Goal: Task Accomplishment & Management: Use online tool/utility

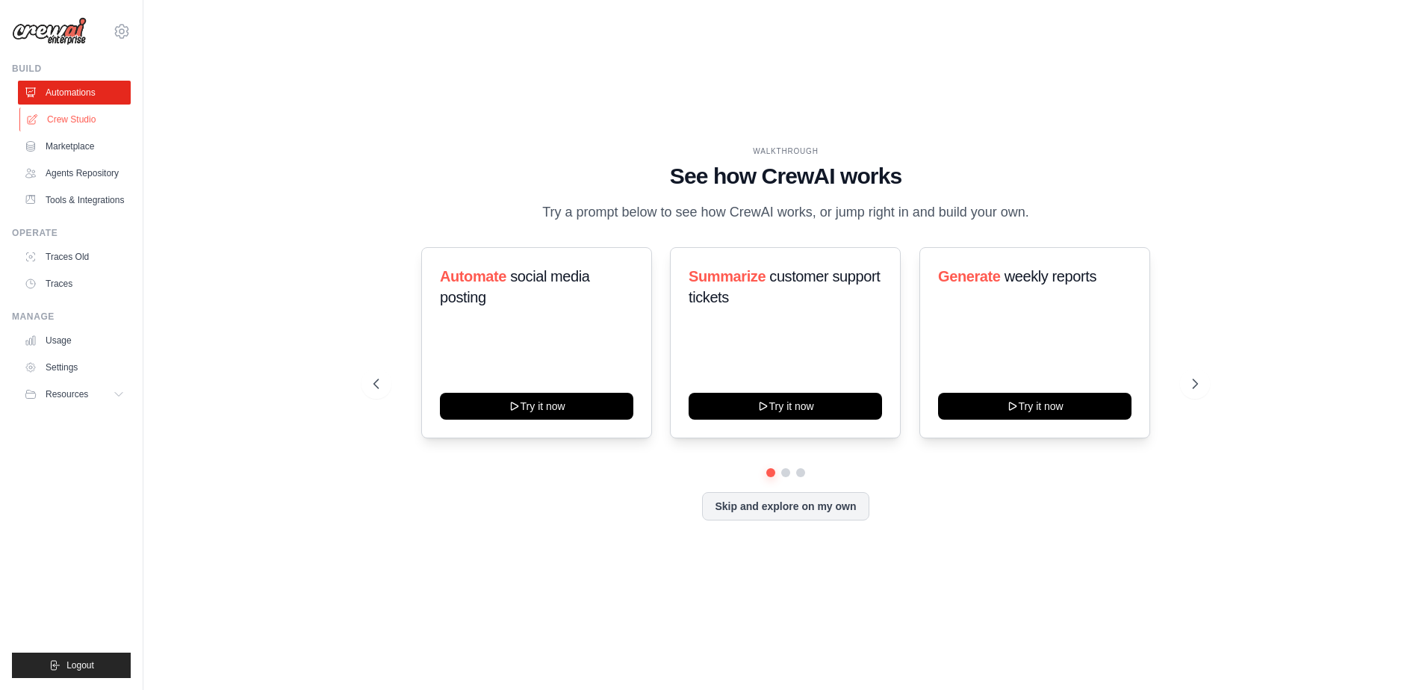
click at [89, 113] on link "Crew Studio" at bounding box center [75, 120] width 113 height 24
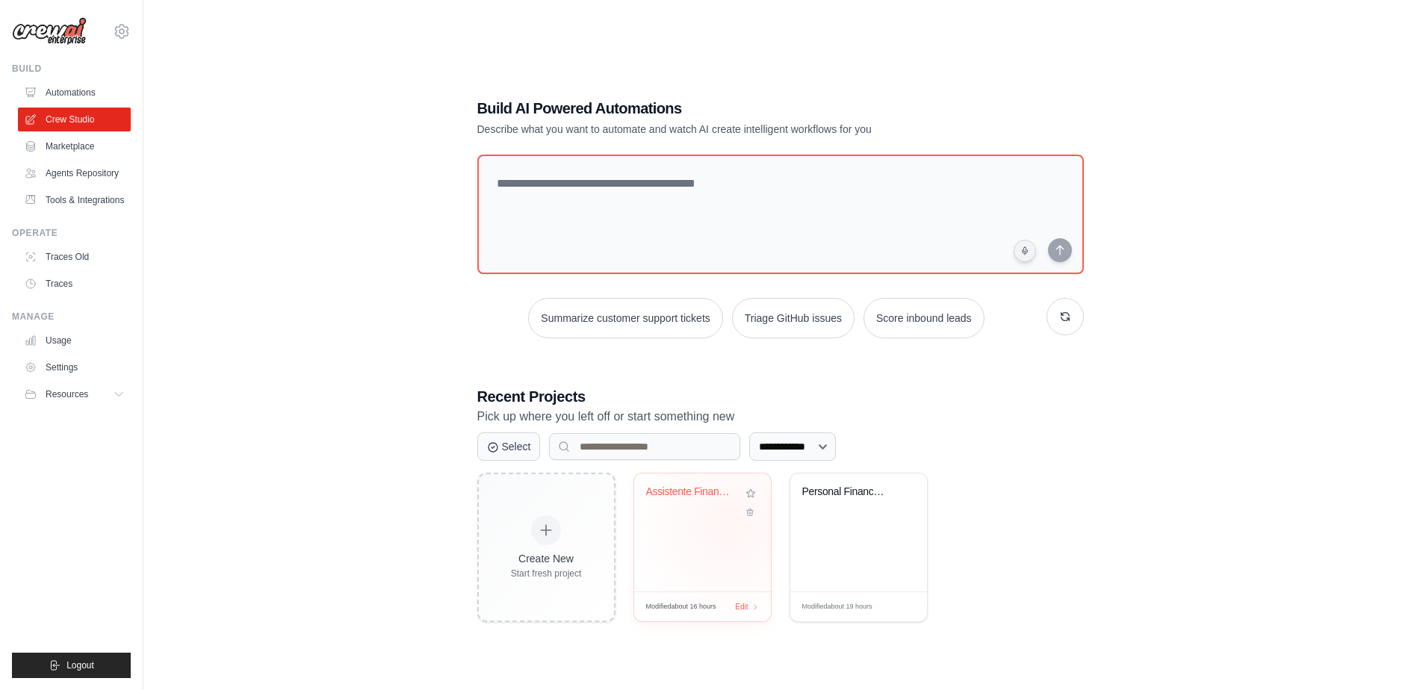
click at [729, 525] on div "Assistente Financeiro WhatsApp Jarb..." at bounding box center [702, 533] width 137 height 118
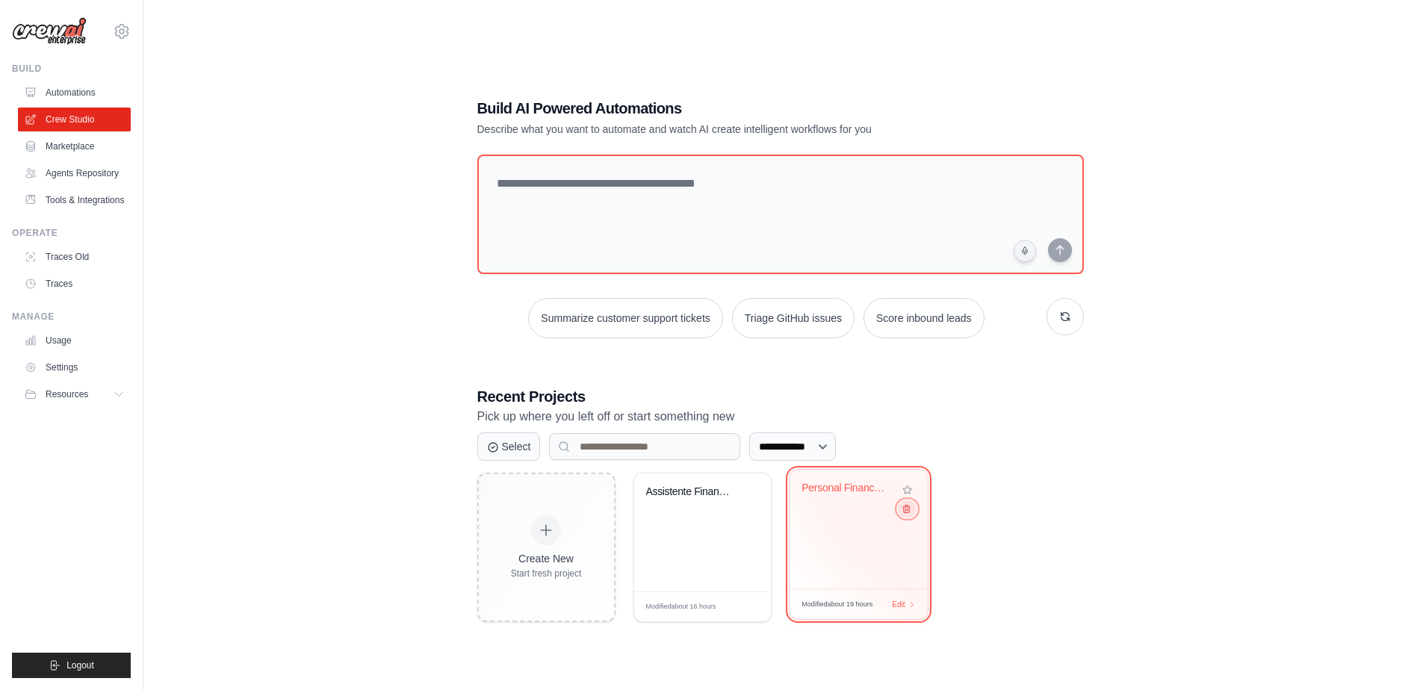
click at [905, 511] on icon at bounding box center [906, 509] width 10 height 10
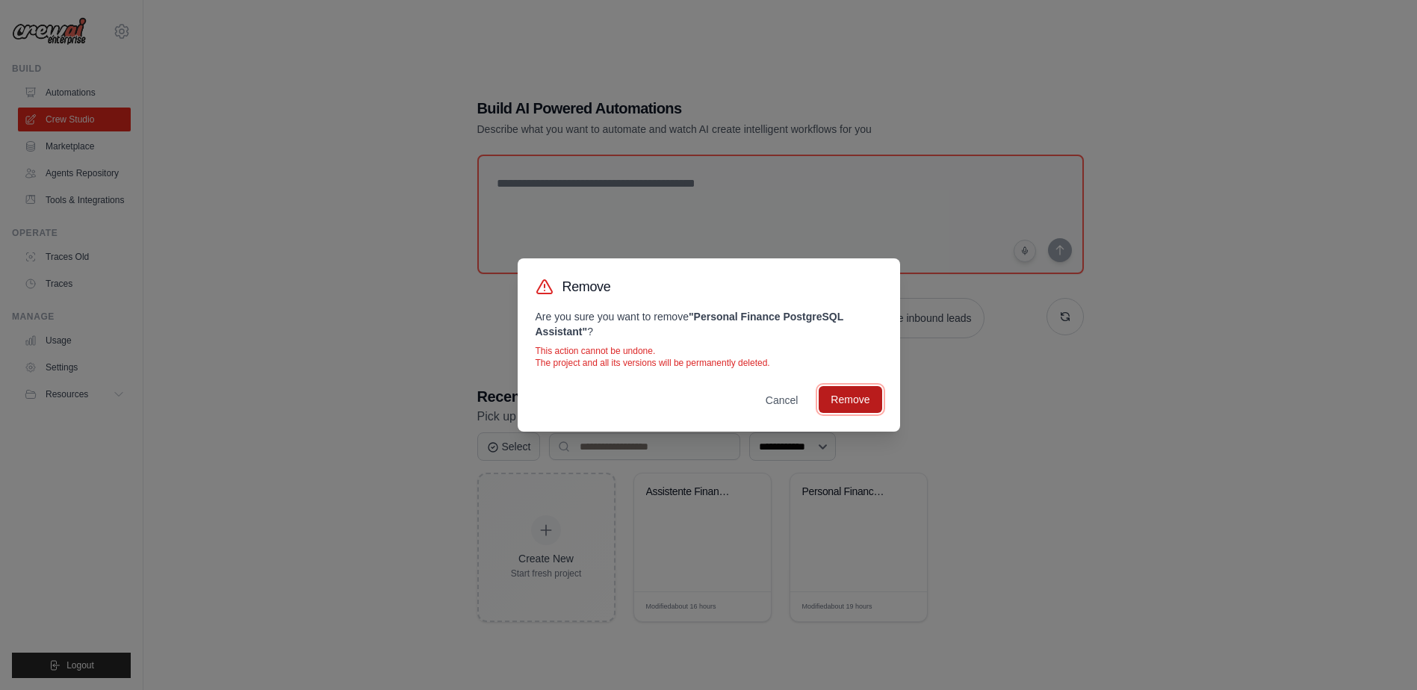
click at [852, 396] on button "Remove" at bounding box center [850, 399] width 63 height 27
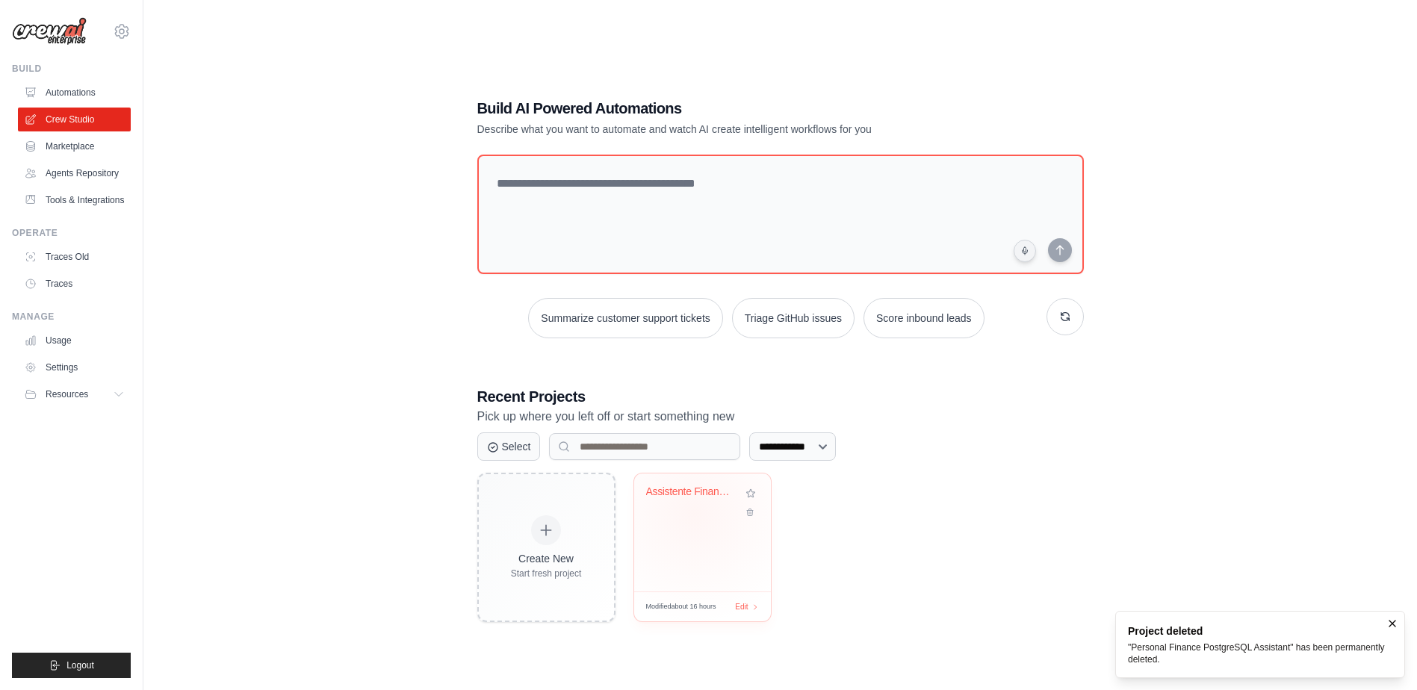
click at [694, 513] on div "Assistente Financeiro WhatsApp Jarb..." at bounding box center [702, 503] width 113 height 34
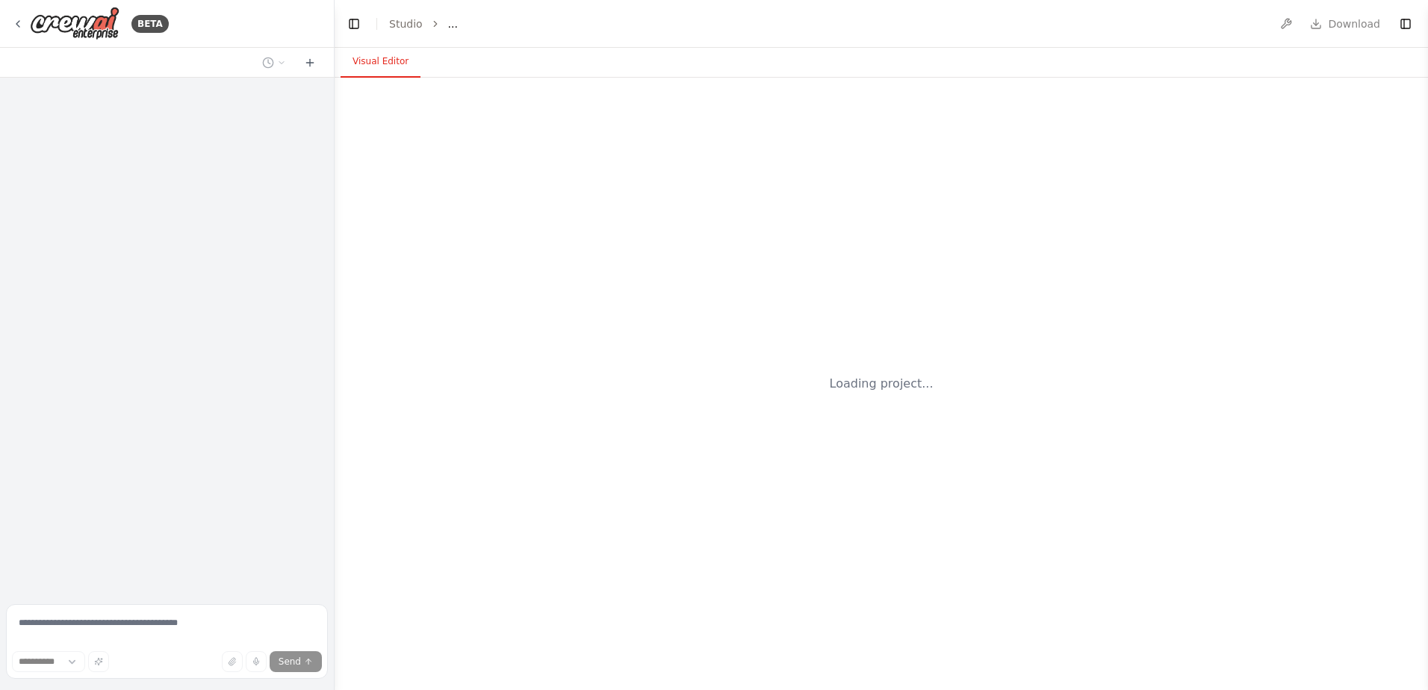
select select "****"
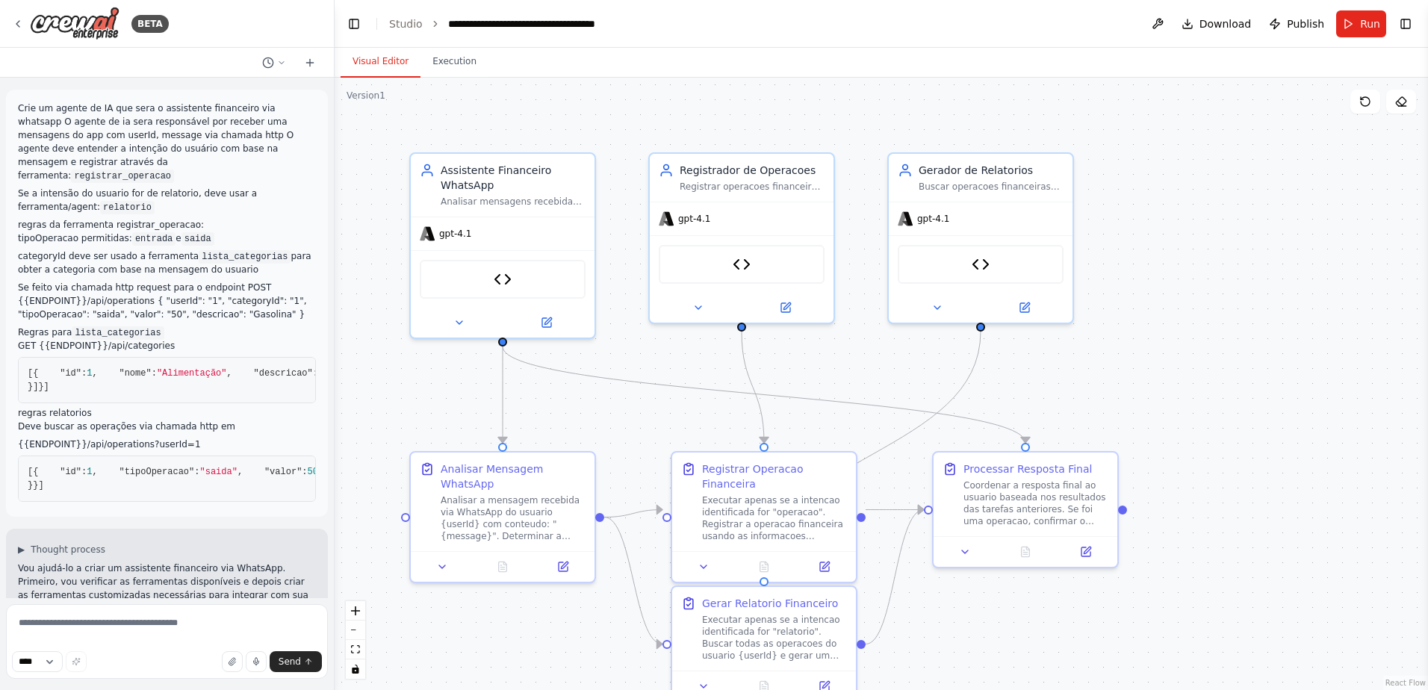
scroll to position [3223, 0]
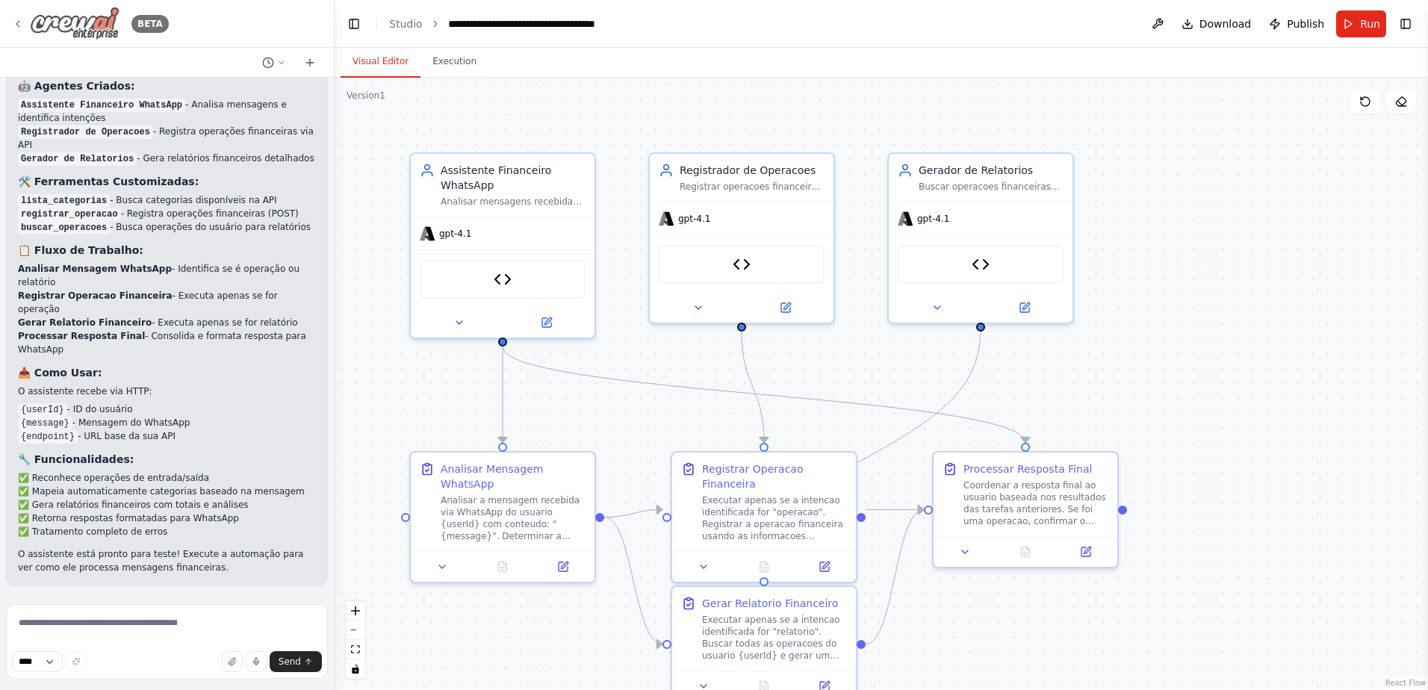
click at [18, 19] on icon at bounding box center [18, 24] width 12 height 12
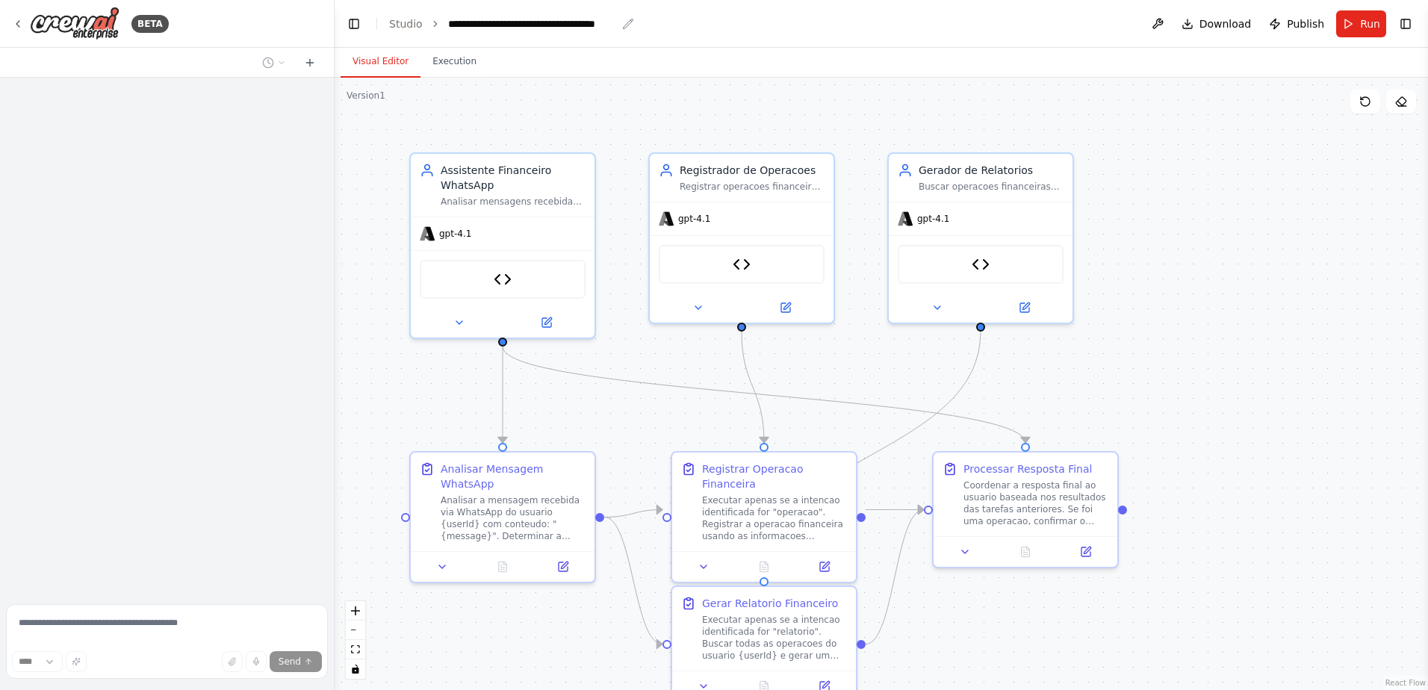
scroll to position [3223, 0]
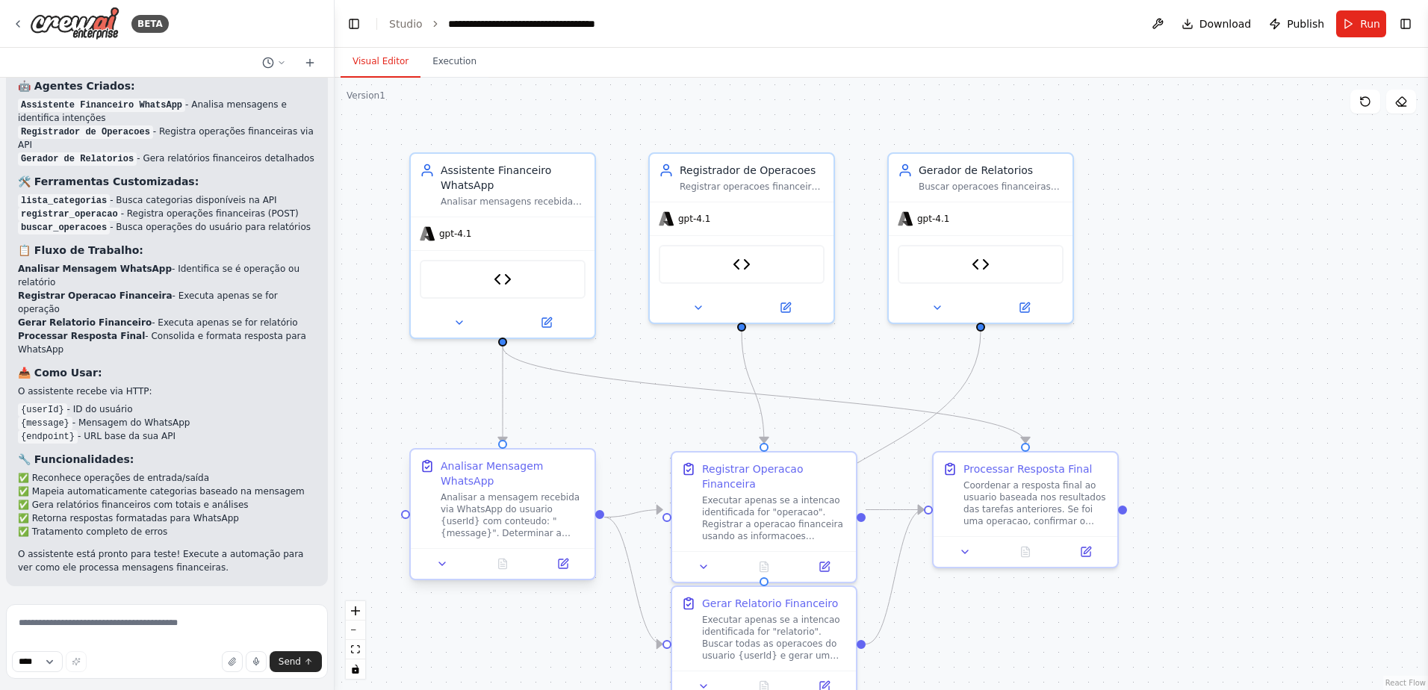
click at [515, 517] on div "Analisar a mensagem recebida via WhatsApp do usuario {userId} com conteudo: "{m…" at bounding box center [513, 516] width 145 height 48
click at [505, 495] on div "Analisar a mensagem recebida via WhatsApp do usuario {userId} com conteudo: "{m…" at bounding box center [513, 516] width 145 height 48
click at [566, 567] on icon at bounding box center [563, 564] width 9 height 9
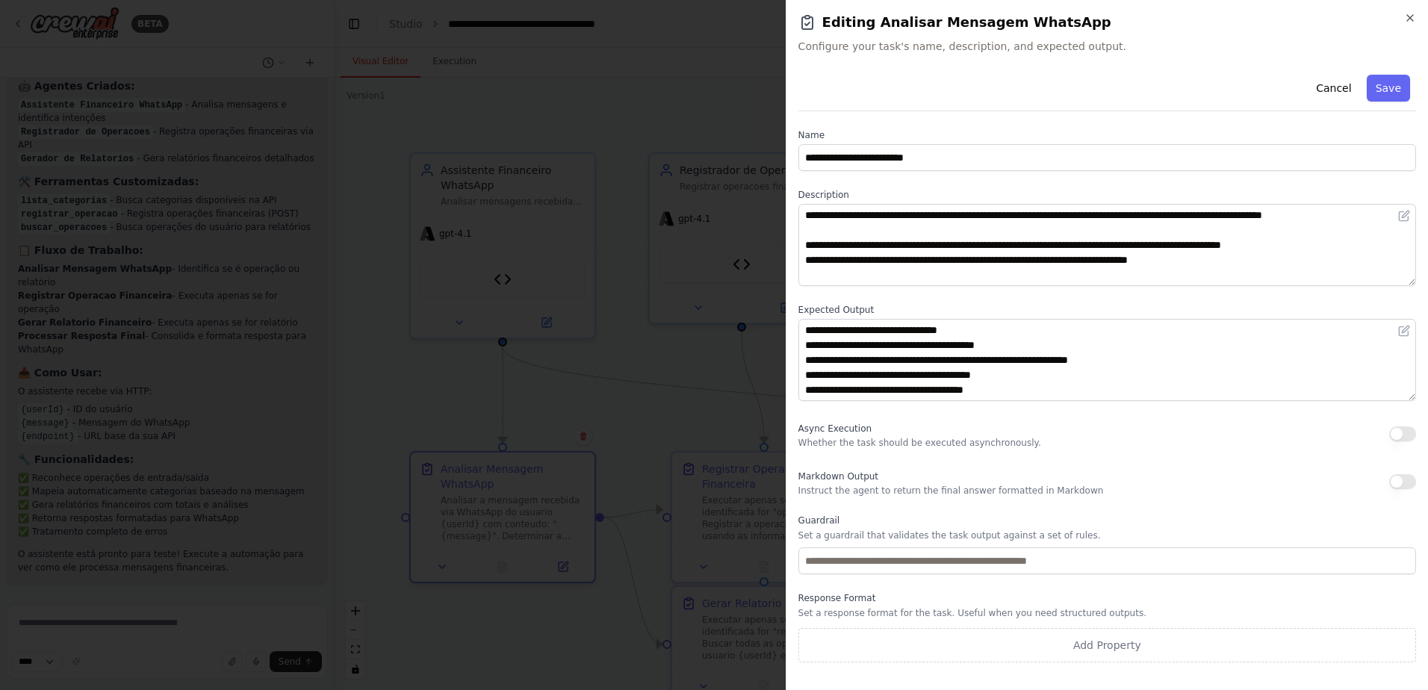
scroll to position [60, 0]
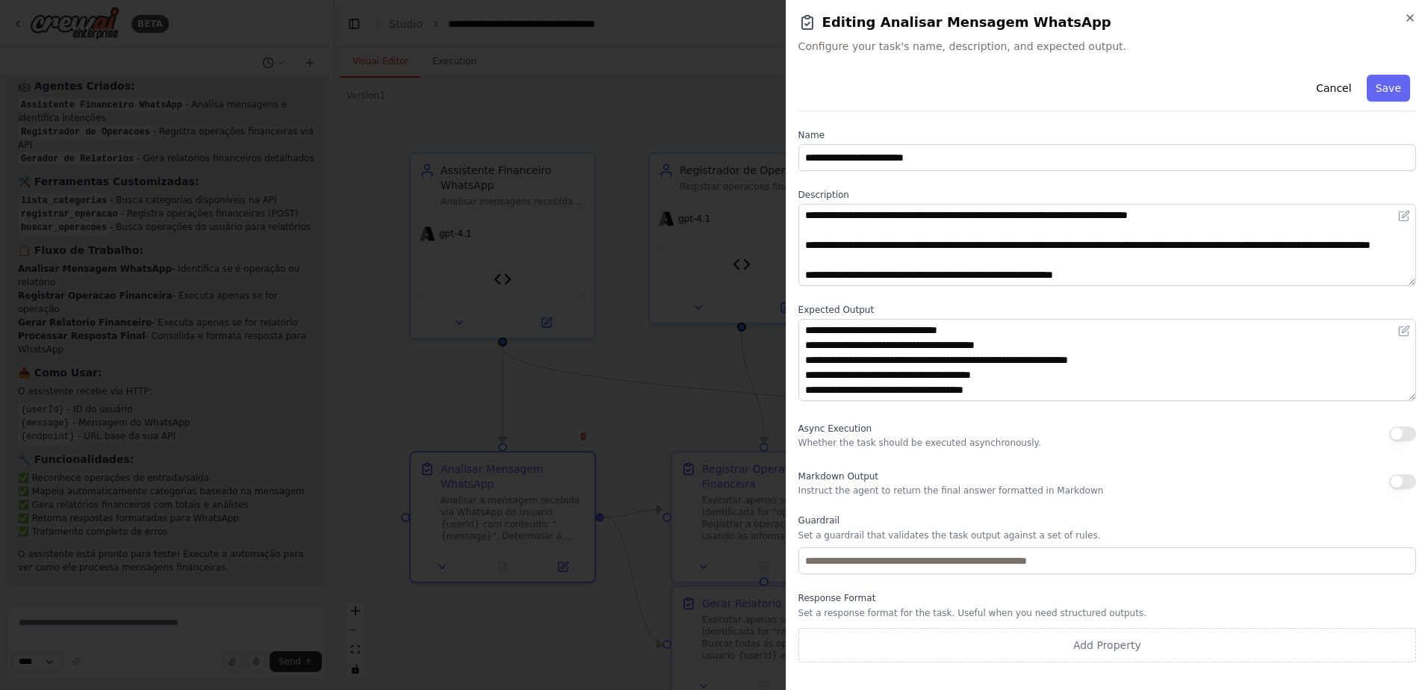
click at [1416, 14] on div "**********" at bounding box center [1107, 345] width 642 height 690
click at [1414, 13] on icon "button" at bounding box center [1410, 18] width 12 height 12
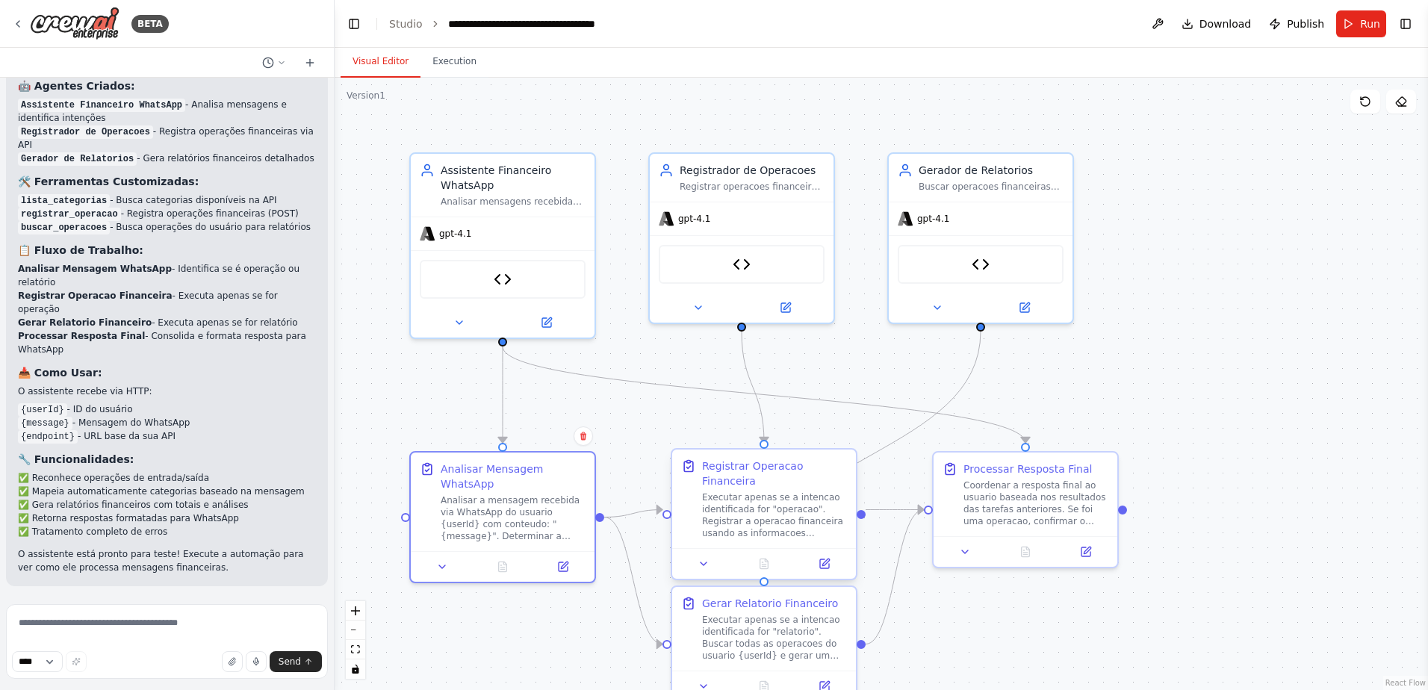
click at [754, 473] on div "Registrar Operacao Financeira" at bounding box center [774, 474] width 145 height 30
click at [788, 493] on div "Executar apenas se a intencao identificada for "operacao". Registrar a operacao…" at bounding box center [774, 516] width 145 height 48
click at [827, 560] on icon at bounding box center [824, 564] width 9 height 9
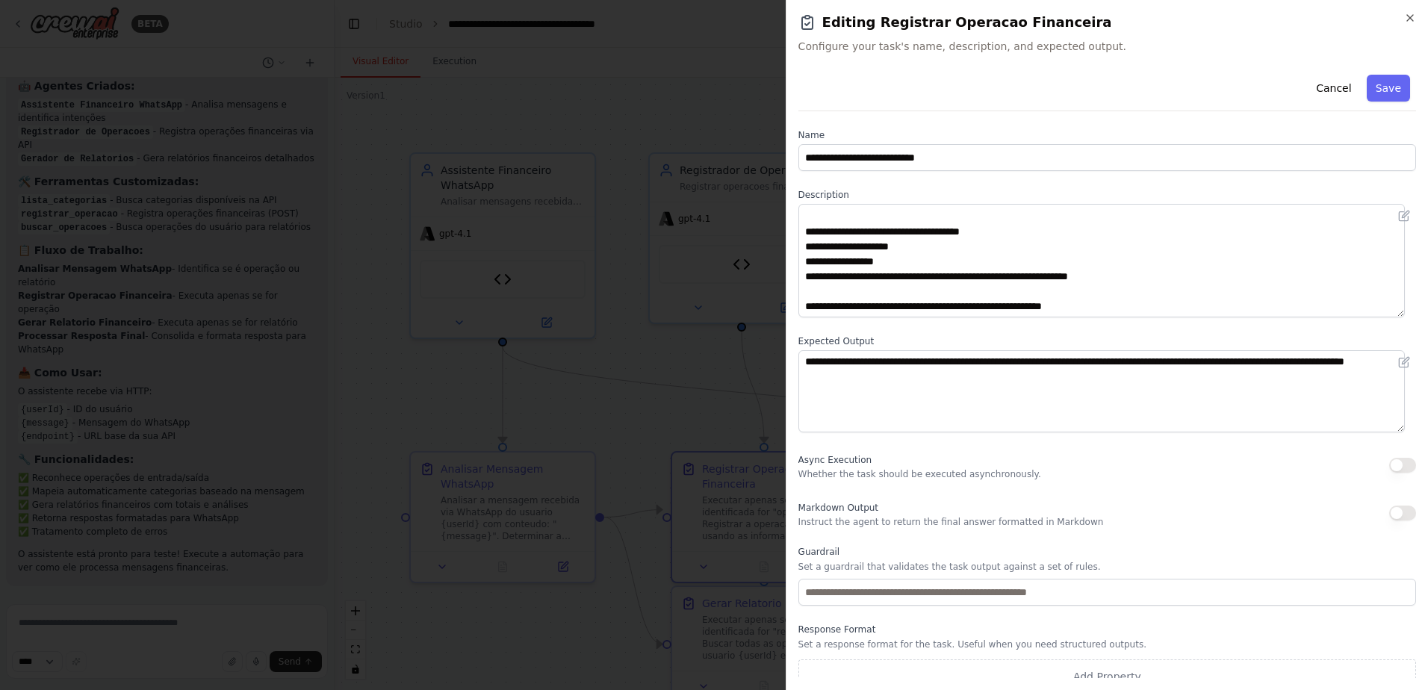
scroll to position [0, 0]
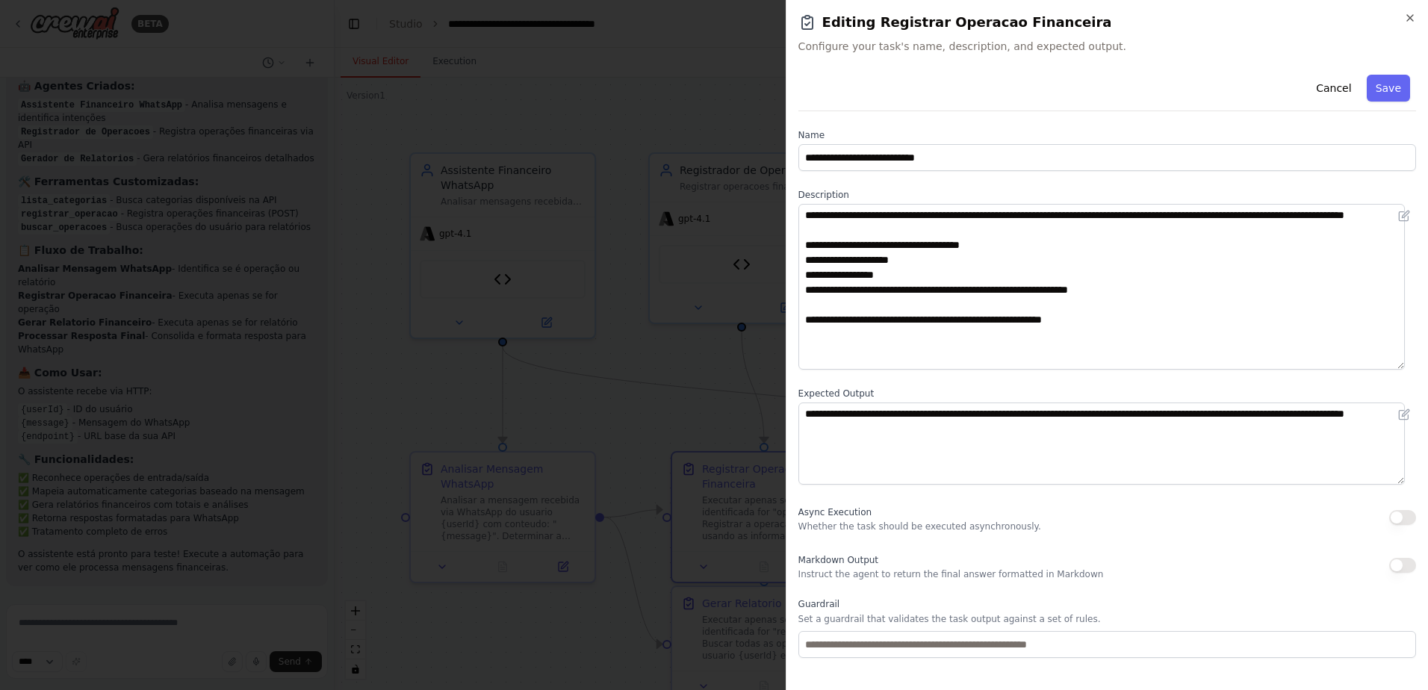
drag, startPoint x: 1410, startPoint y: 281, endPoint x: 1397, endPoint y: 365, distance: 84.7
click at [1397, 365] on textarea "**********" at bounding box center [1102, 287] width 607 height 166
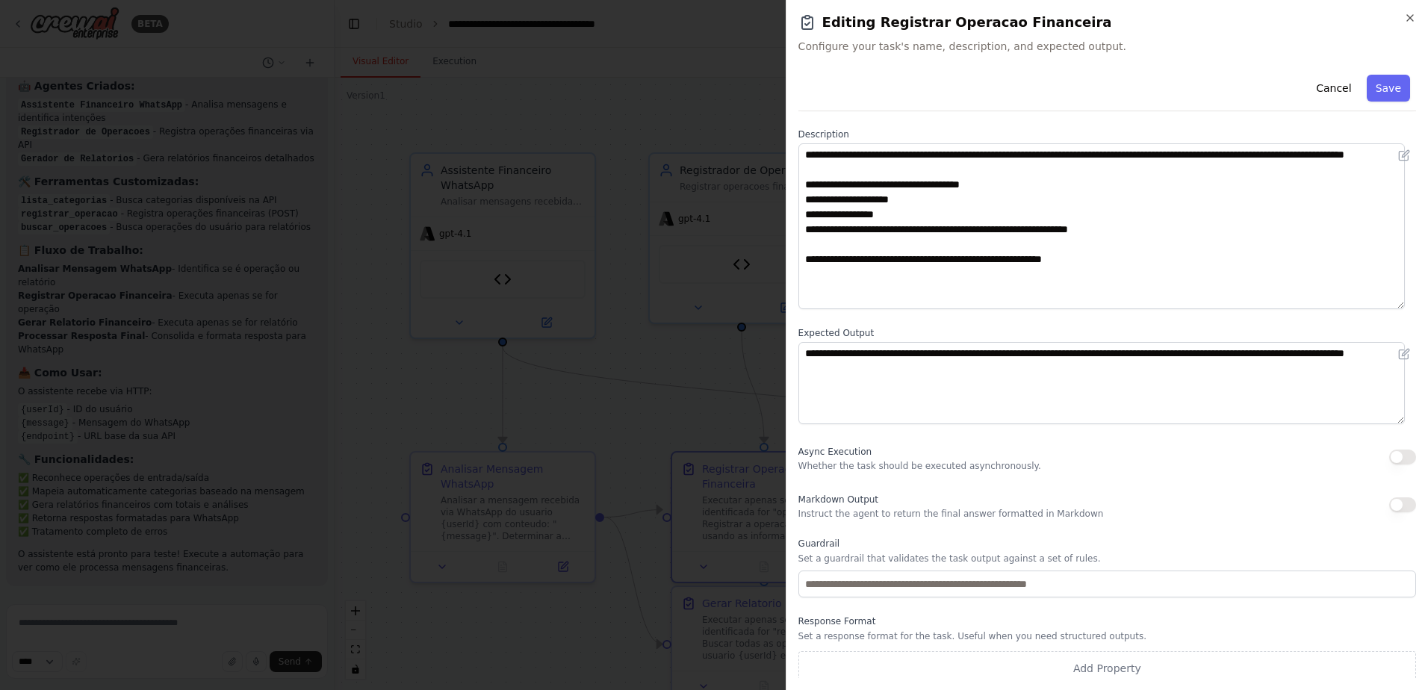
scroll to position [68, 0]
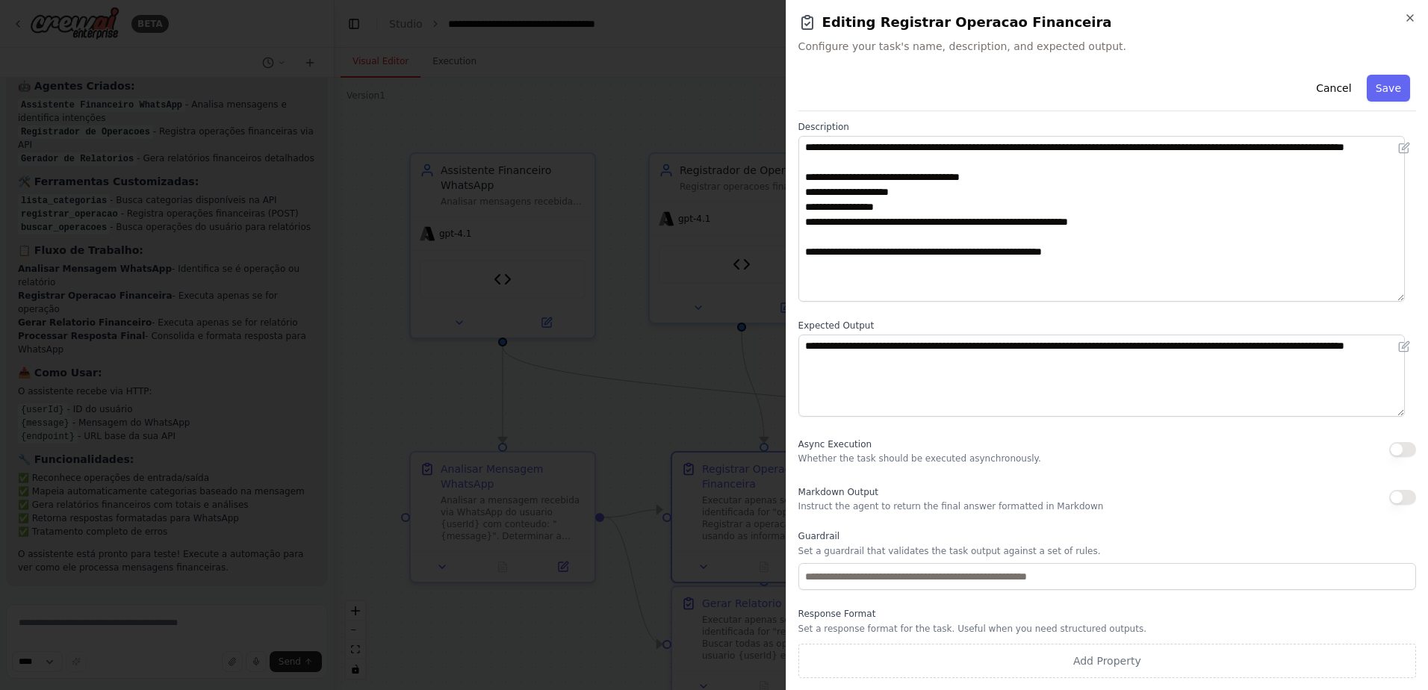
click at [1416, 15] on div "**********" at bounding box center [1107, 345] width 642 height 690
click at [1411, 16] on icon "button" at bounding box center [1410, 18] width 12 height 12
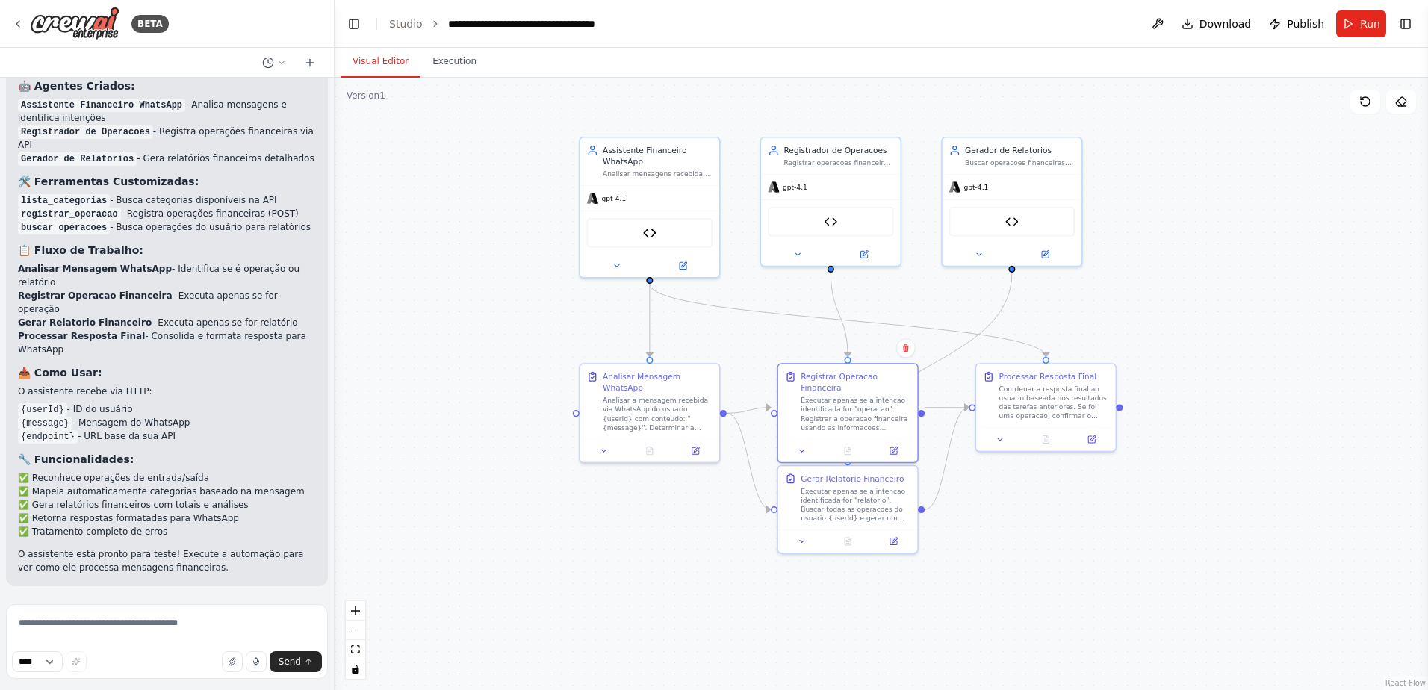
drag, startPoint x: 1036, startPoint y: 596, endPoint x: 1032, endPoint y: 456, distance: 139.8
click at [1041, 459] on div ".deletable-edge-delete-btn { width: 20px; height: 20px; border: 0px solid #ffff…" at bounding box center [882, 384] width 1094 height 613
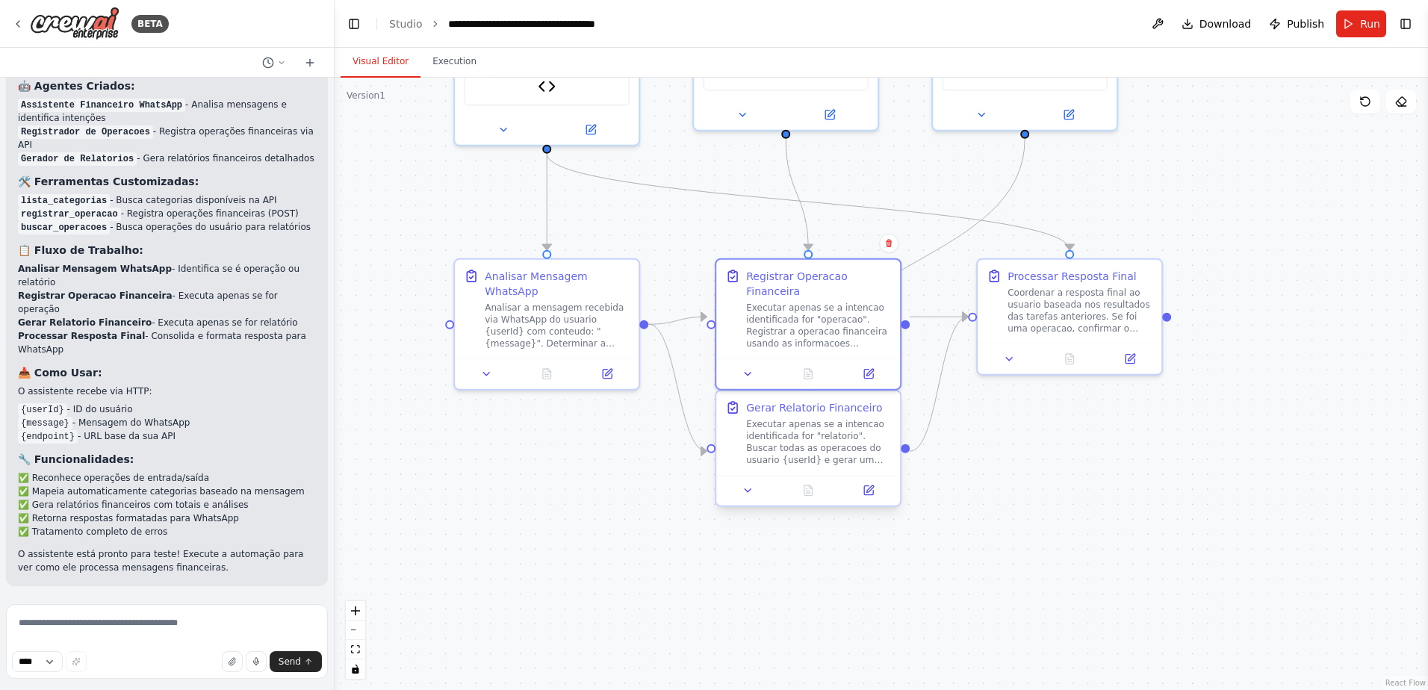
click at [820, 439] on div "Executar apenas se a intencao identificada for "relatorio". Buscar todas as ope…" at bounding box center [818, 442] width 145 height 48
click at [870, 491] on icon at bounding box center [876, 491] width 12 height 12
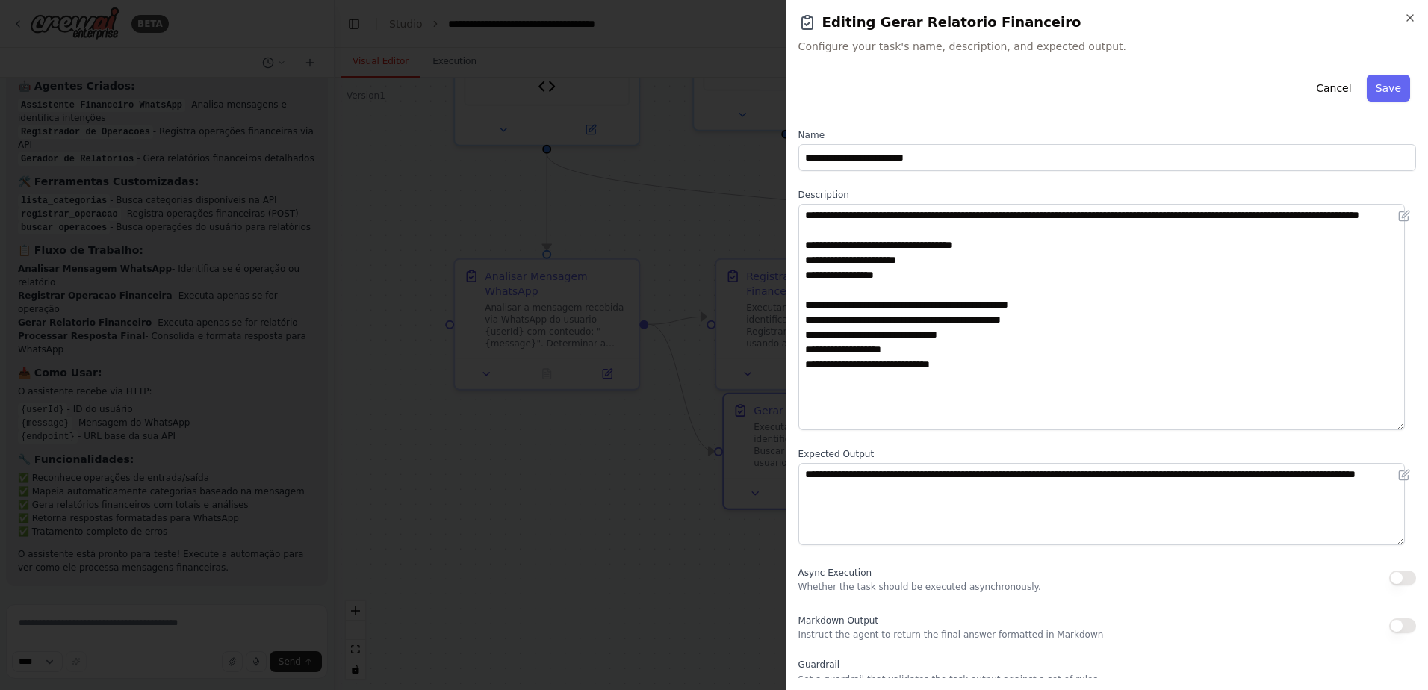
drag, startPoint x: 1410, startPoint y: 282, endPoint x: 1402, endPoint y: 427, distance: 144.4
click at [1402, 427] on textarea "**********" at bounding box center [1102, 317] width 607 height 226
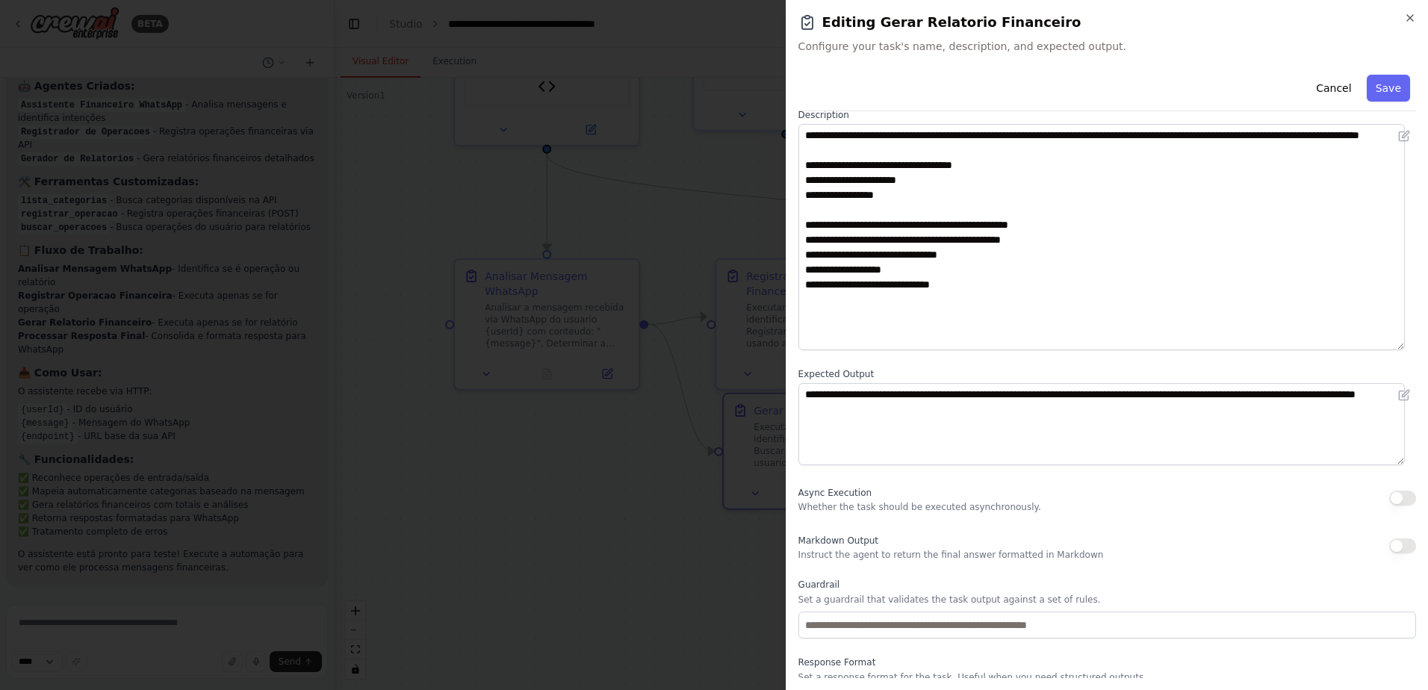
scroll to position [0, 0]
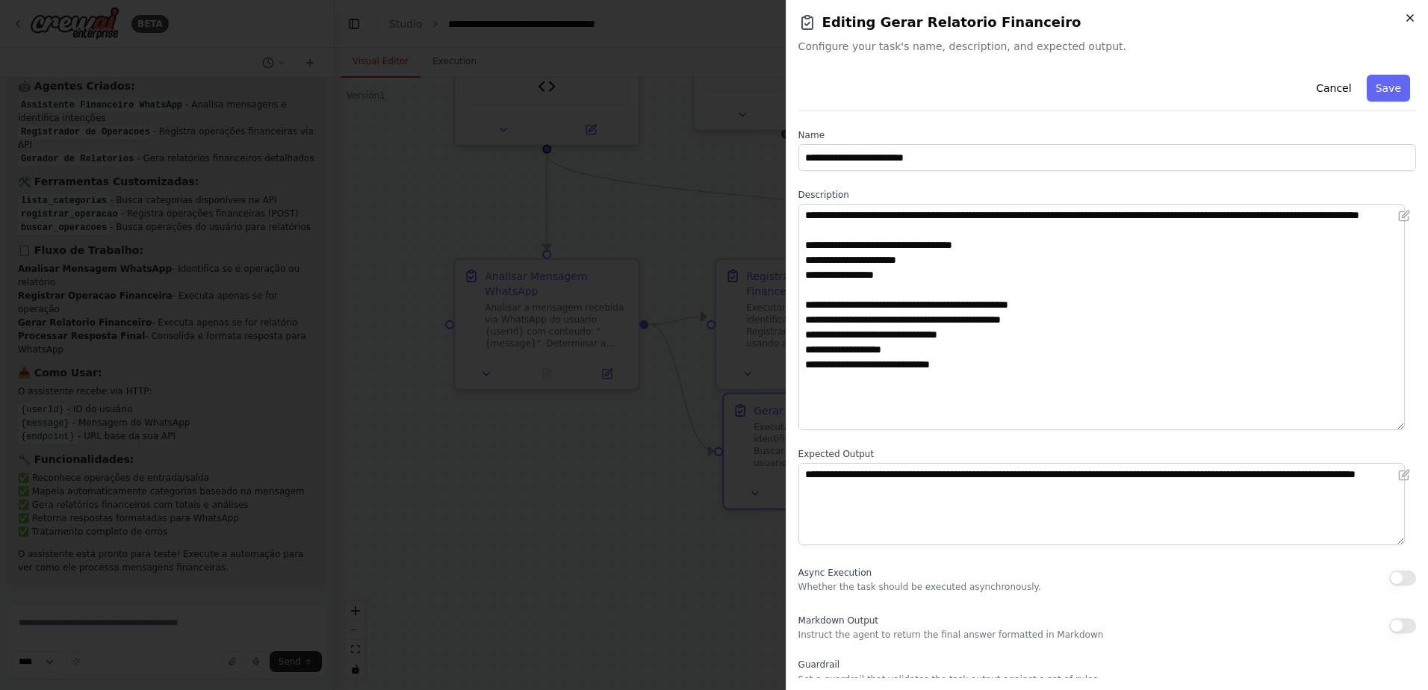
click at [1414, 14] on icon "button" at bounding box center [1410, 18] width 12 height 12
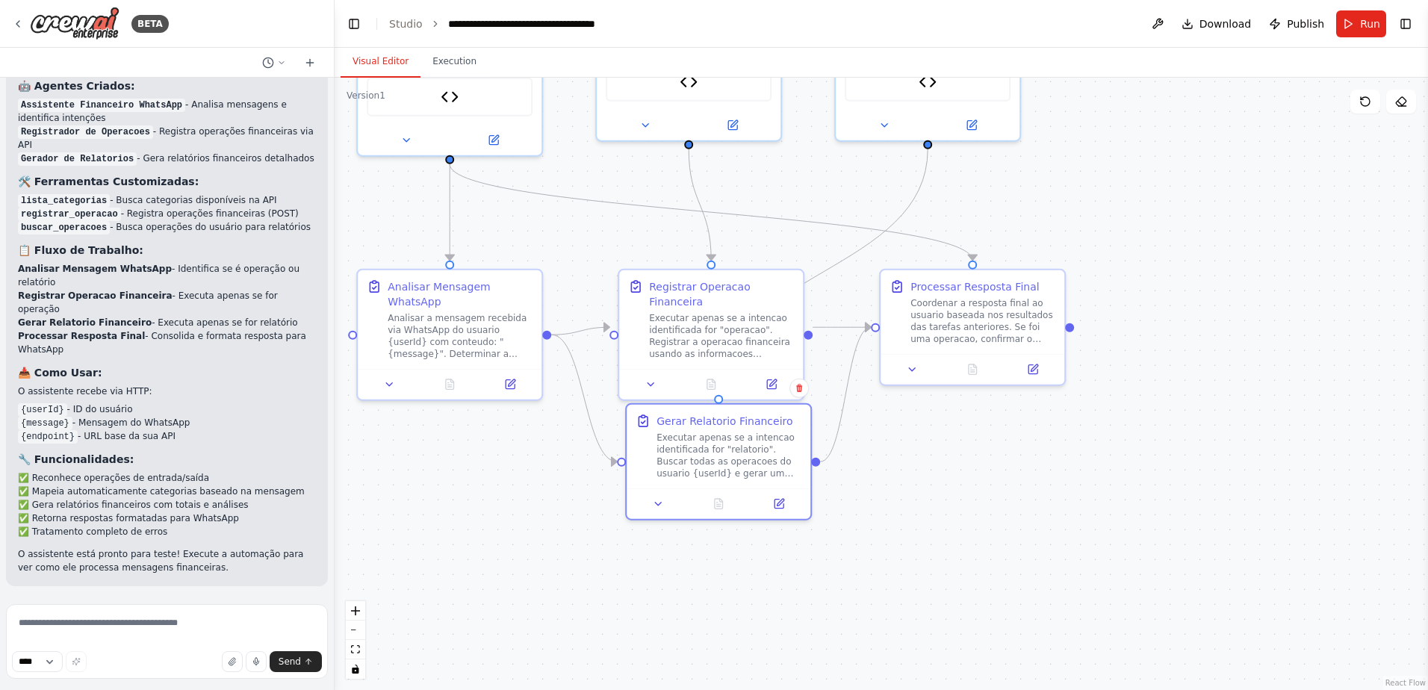
drag, startPoint x: 1116, startPoint y: 444, endPoint x: 1014, endPoint y: 455, distance: 102.2
click at [1014, 455] on div ".deletable-edge-delete-btn { width: 20px; height: 20px; border: 0px solid #ffff…" at bounding box center [882, 384] width 1094 height 613
click at [994, 327] on div "Coordenar a resposta final ao usuario baseada nos resultados das tarefas anteri…" at bounding box center [978, 319] width 145 height 48
click at [1028, 362] on icon at bounding box center [1029, 368] width 12 height 12
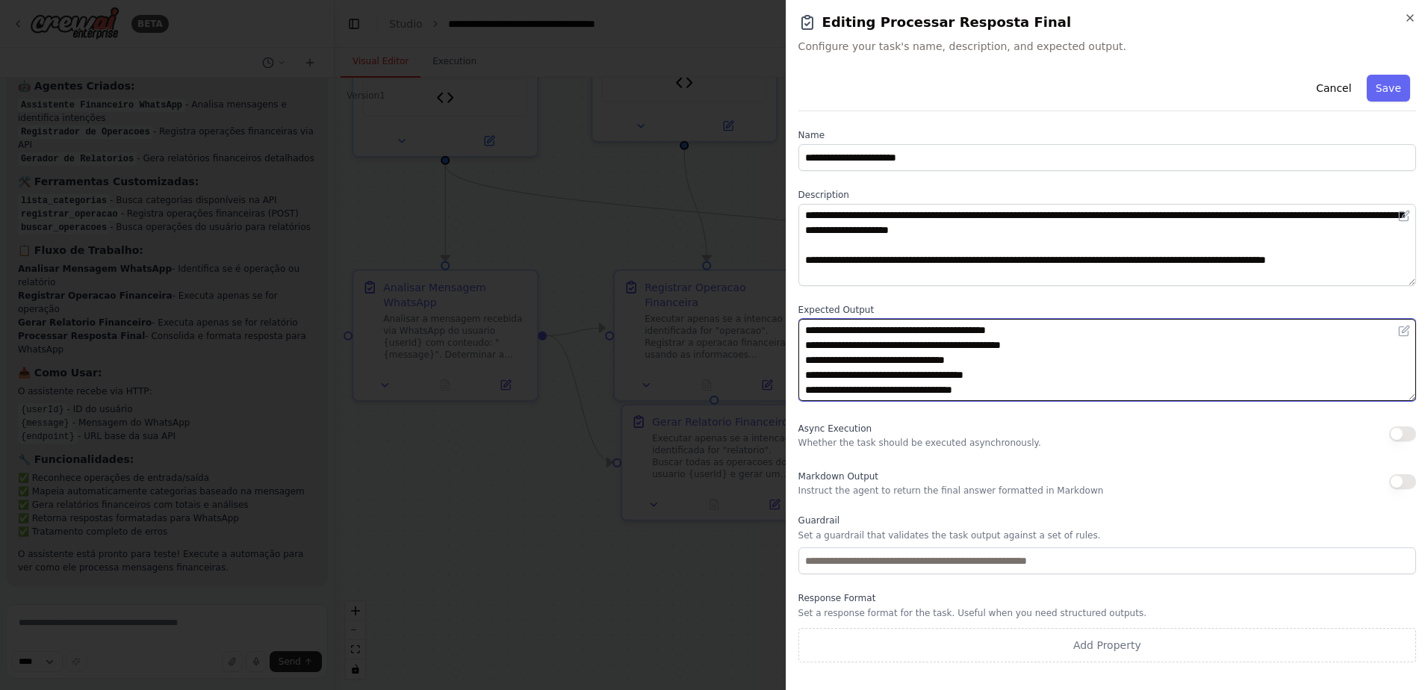
drag, startPoint x: 1414, startPoint y: 400, endPoint x: 1409, endPoint y: 444, distance: 43.6
click at [1409, 444] on div "**********" at bounding box center [1108, 366] width 618 height 594
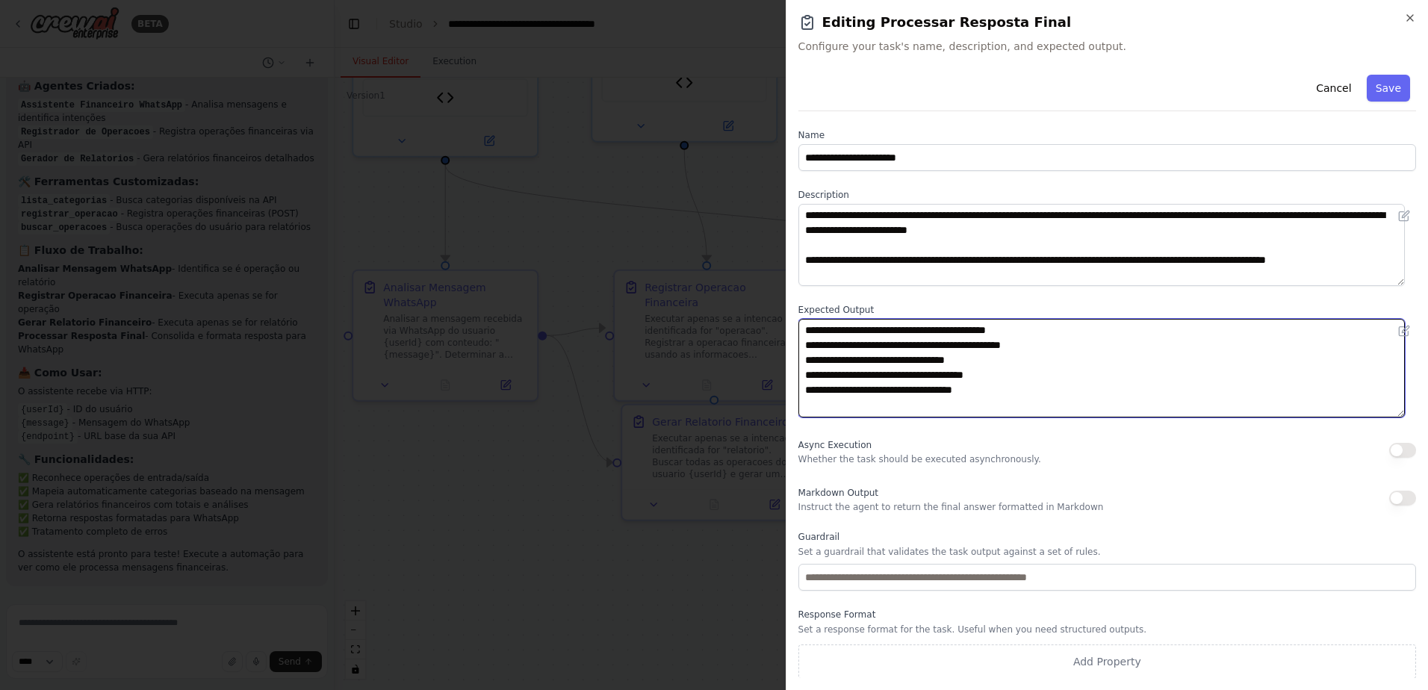
drag, startPoint x: 1408, startPoint y: 397, endPoint x: 1411, endPoint y: 413, distance: 16.7
click at [1411, 413] on div "**********" at bounding box center [1108, 374] width 618 height 610
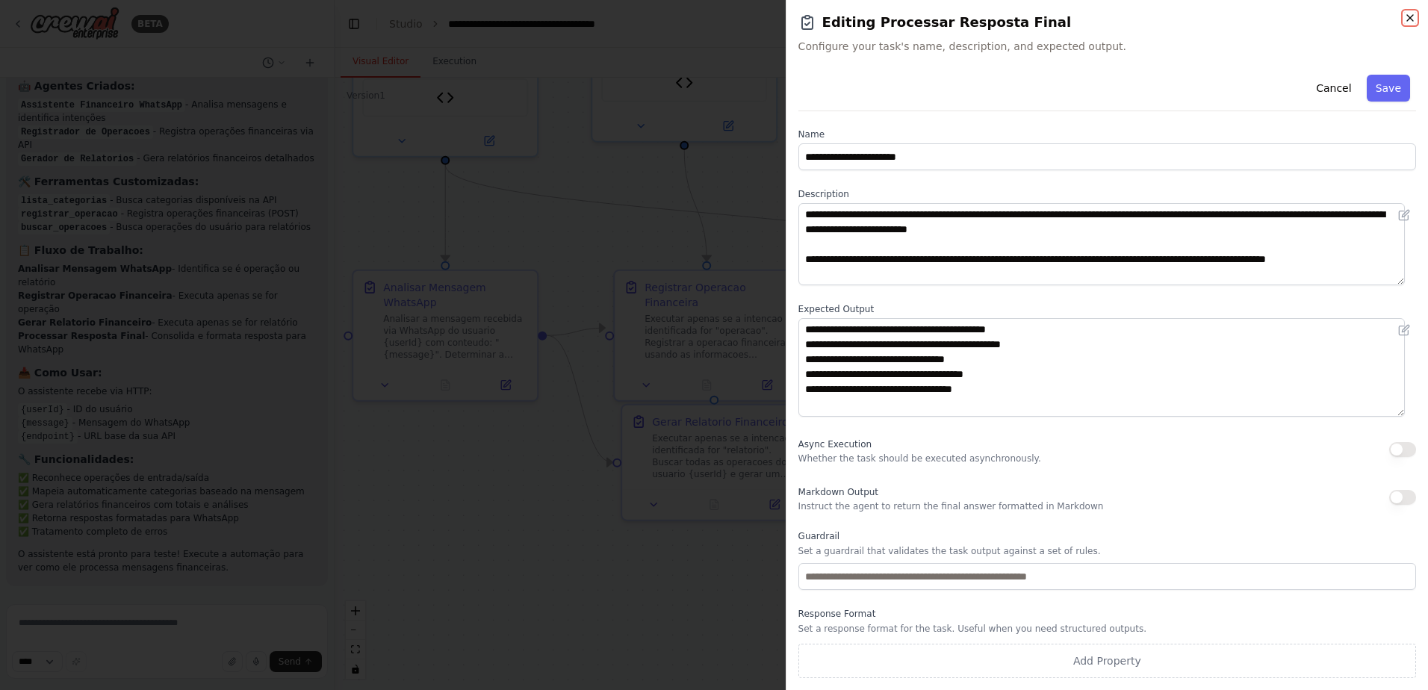
click at [1406, 21] on icon "button" at bounding box center [1410, 18] width 12 height 12
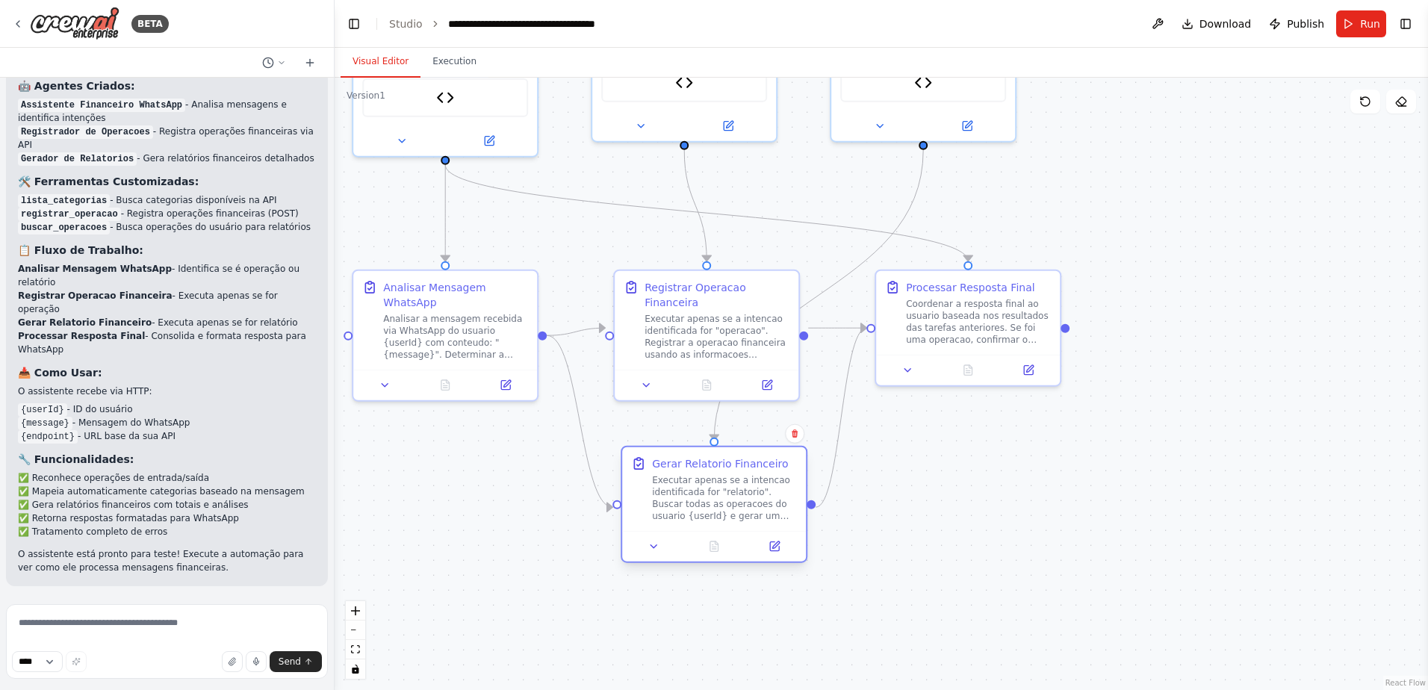
drag, startPoint x: 709, startPoint y: 451, endPoint x: 722, endPoint y: 477, distance: 28.7
click at [722, 477] on div "Executar apenas se a intencao identificada for "relatorio". Buscar todas as ope…" at bounding box center [724, 498] width 145 height 48
click at [648, 377] on icon at bounding box center [647, 383] width 12 height 12
click at [657, 377] on icon at bounding box center [654, 383] width 12 height 12
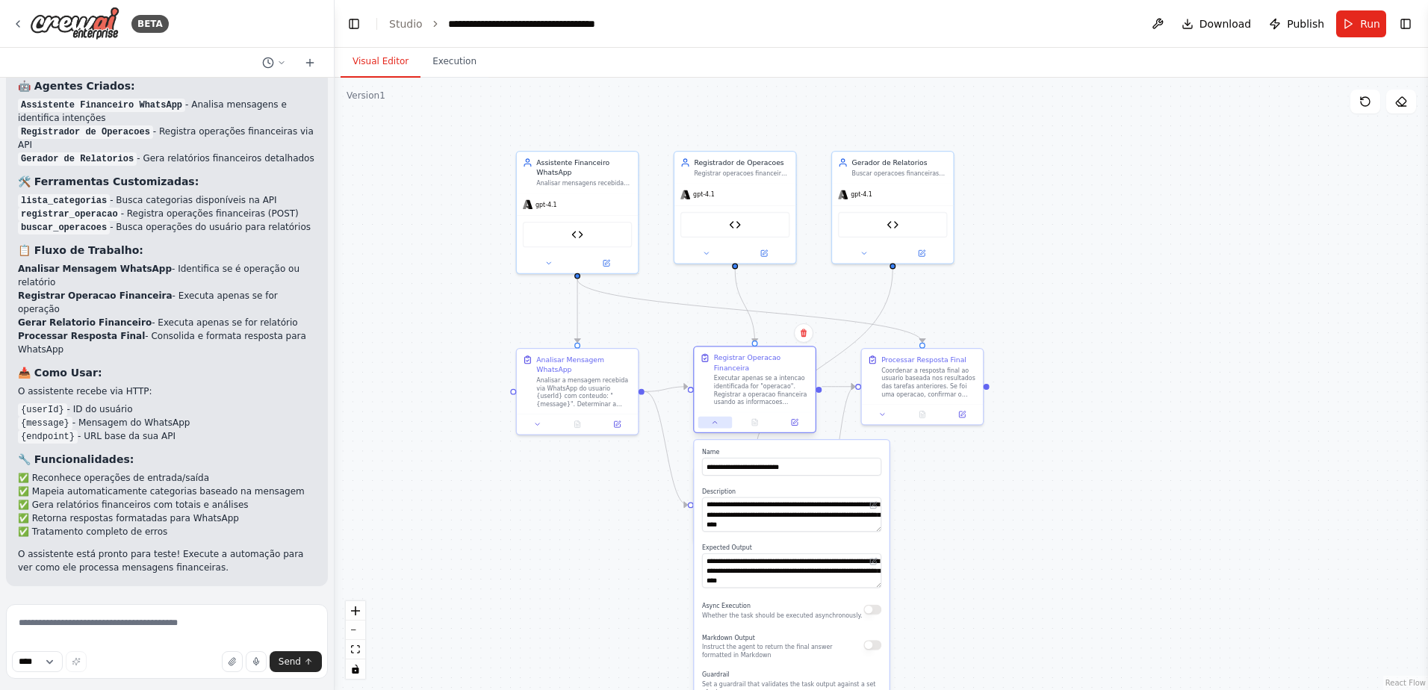
click at [716, 418] on icon at bounding box center [715, 422] width 8 height 8
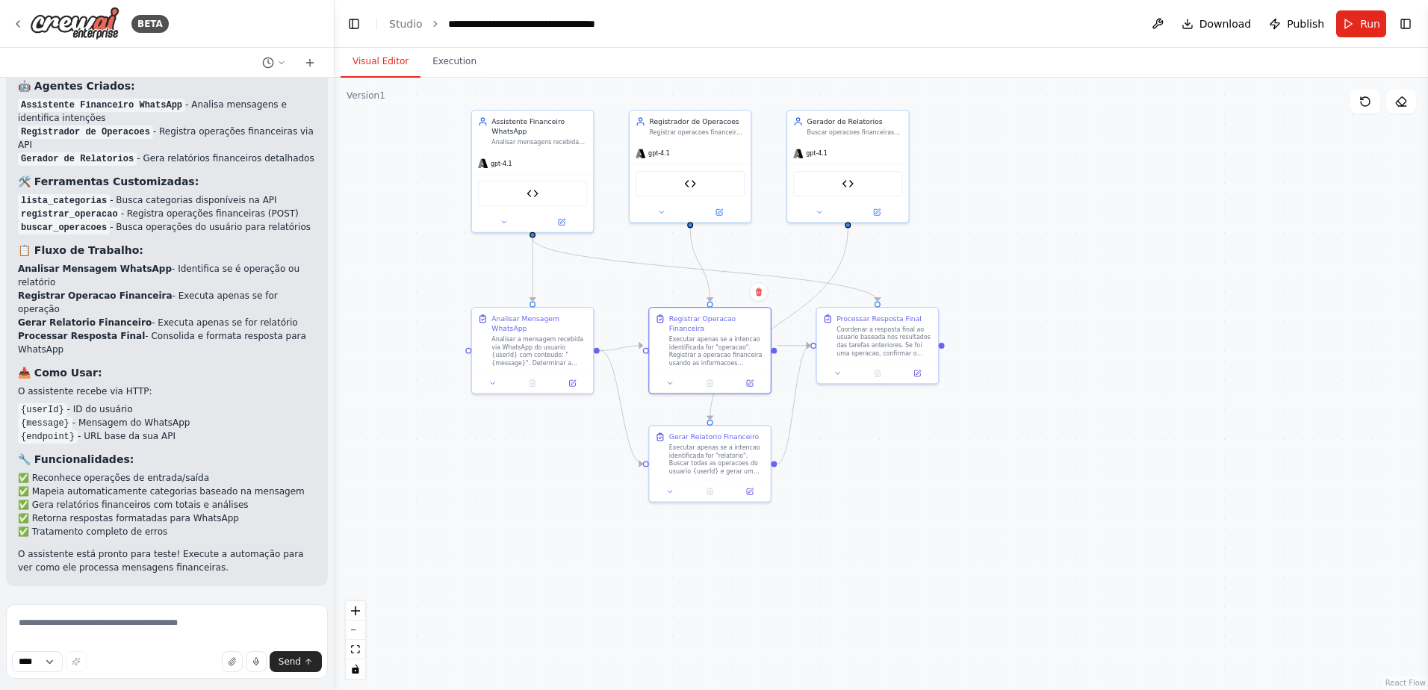
drag, startPoint x: 958, startPoint y: 498, endPoint x: 913, endPoint y: 456, distance: 60.8
click at [913, 456] on div ".deletable-edge-delete-btn { width: 20px; height: 20px; border: 0px solid #ffff…" at bounding box center [882, 384] width 1094 height 613
click at [531, 193] on img at bounding box center [533, 192] width 12 height 12
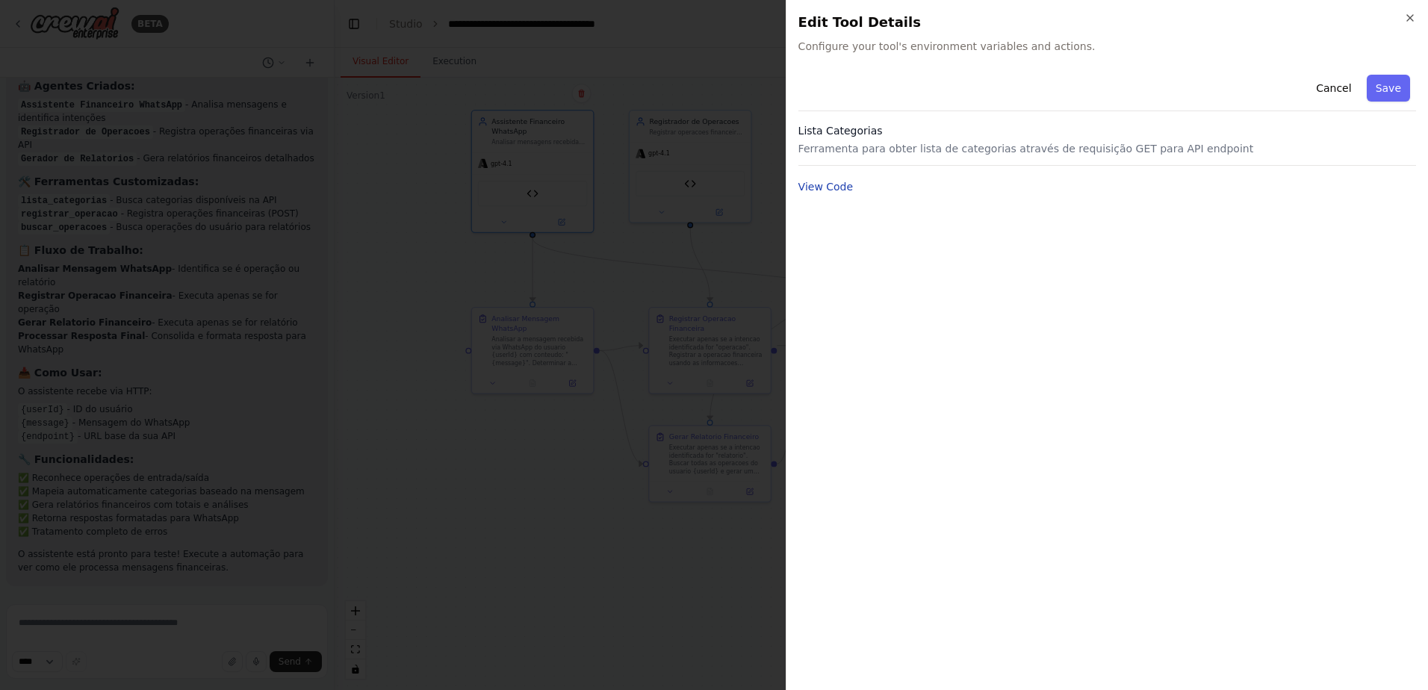
click at [833, 183] on button "View Code" at bounding box center [826, 186] width 55 height 15
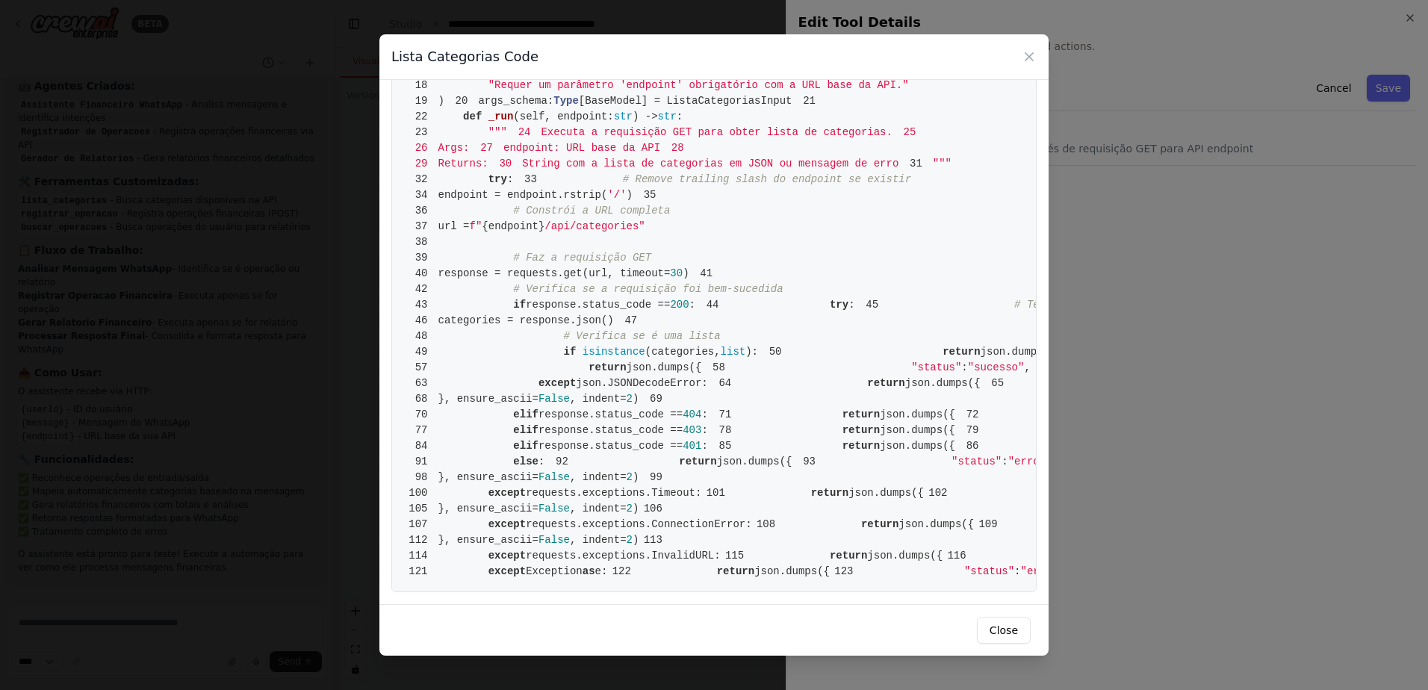
scroll to position [523, 0]
drag, startPoint x: 556, startPoint y: 153, endPoint x: 610, endPoint y: 151, distance: 54.6
click at [610, 220] on span "37 url = f" {endpoint} /api/categories"" at bounding box center [524, 226] width 241 height 12
click at [1004, 630] on button "Close" at bounding box center [1004, 630] width 54 height 27
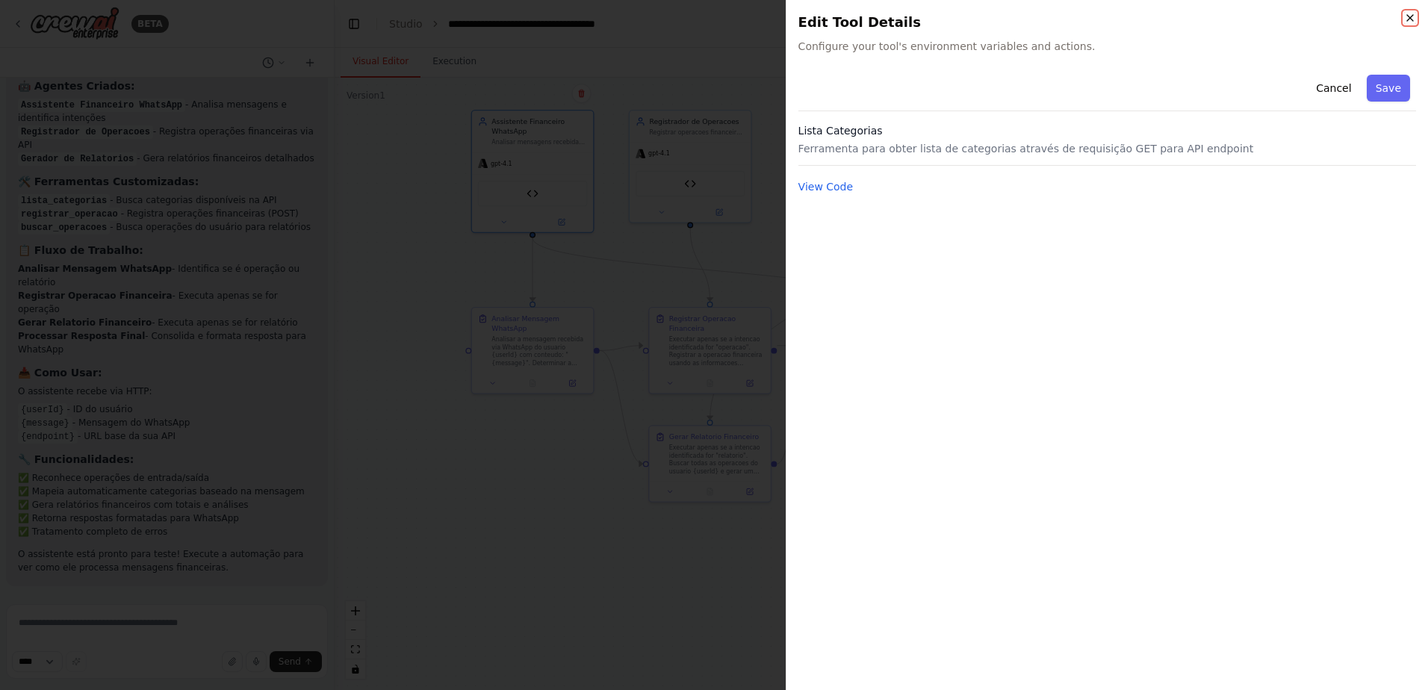
click at [1410, 17] on icon "button" at bounding box center [1410, 18] width 12 height 12
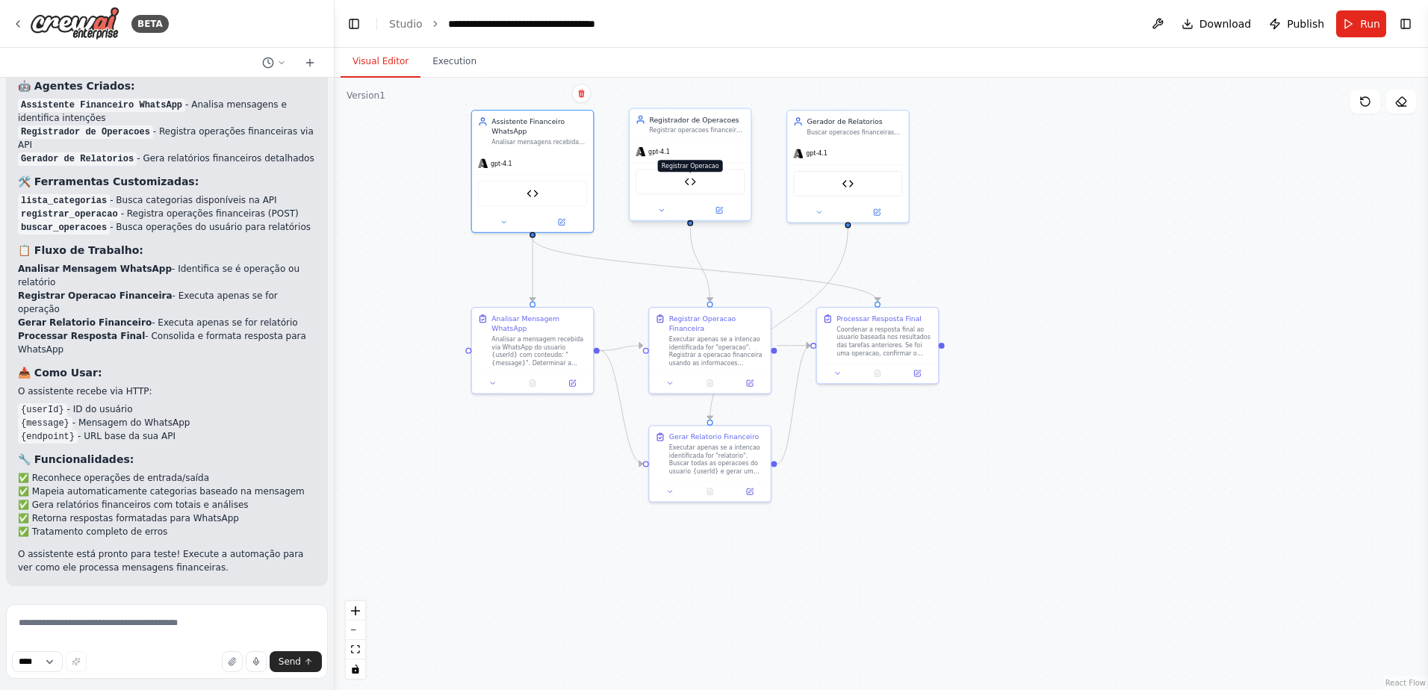
click at [690, 183] on img at bounding box center [690, 182] width 12 height 12
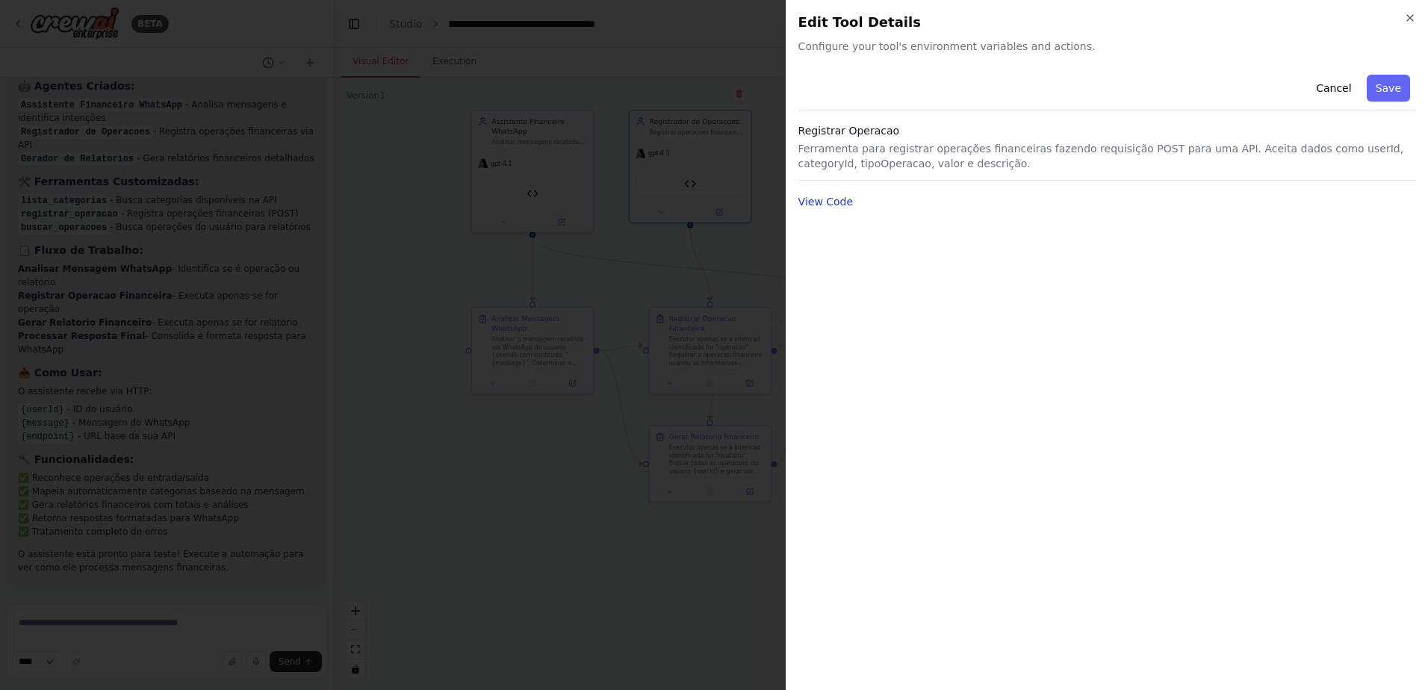
click at [814, 201] on button "View Code" at bounding box center [826, 201] width 55 height 15
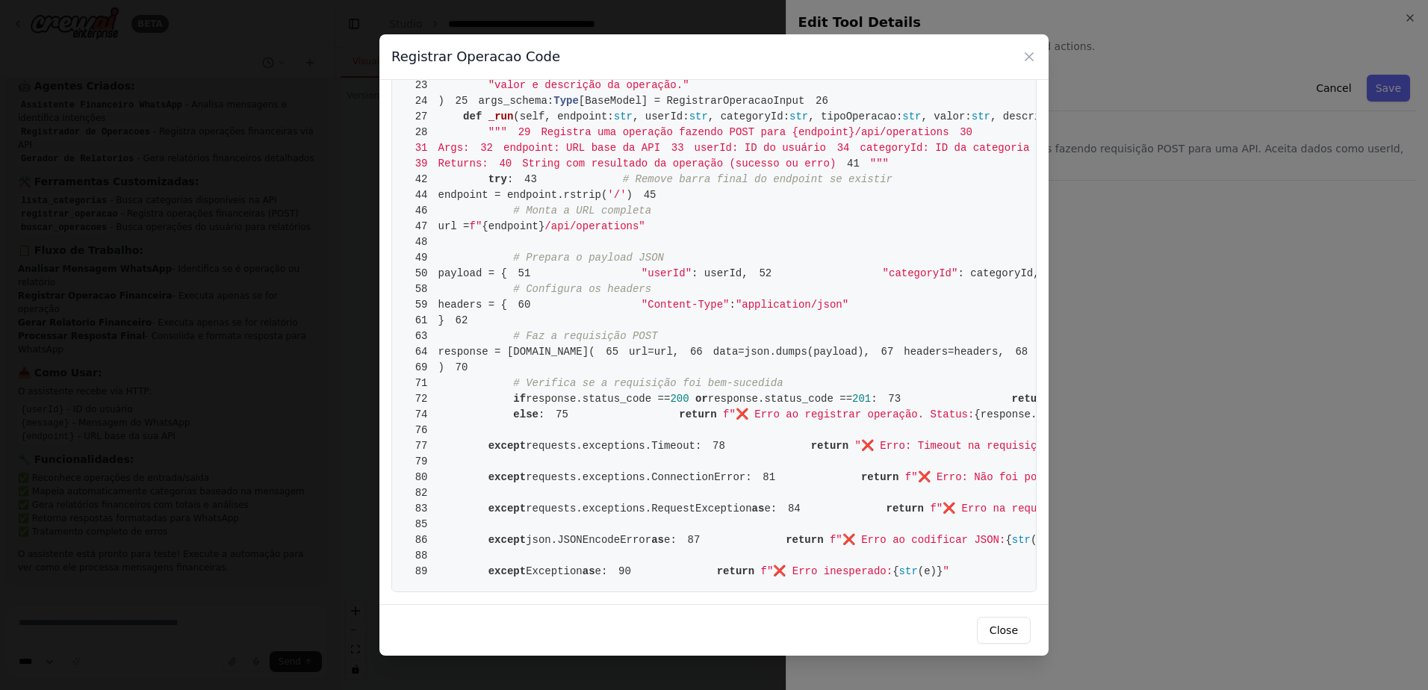
scroll to position [948, 0]
click at [1005, 632] on button "Close" at bounding box center [1004, 630] width 54 height 27
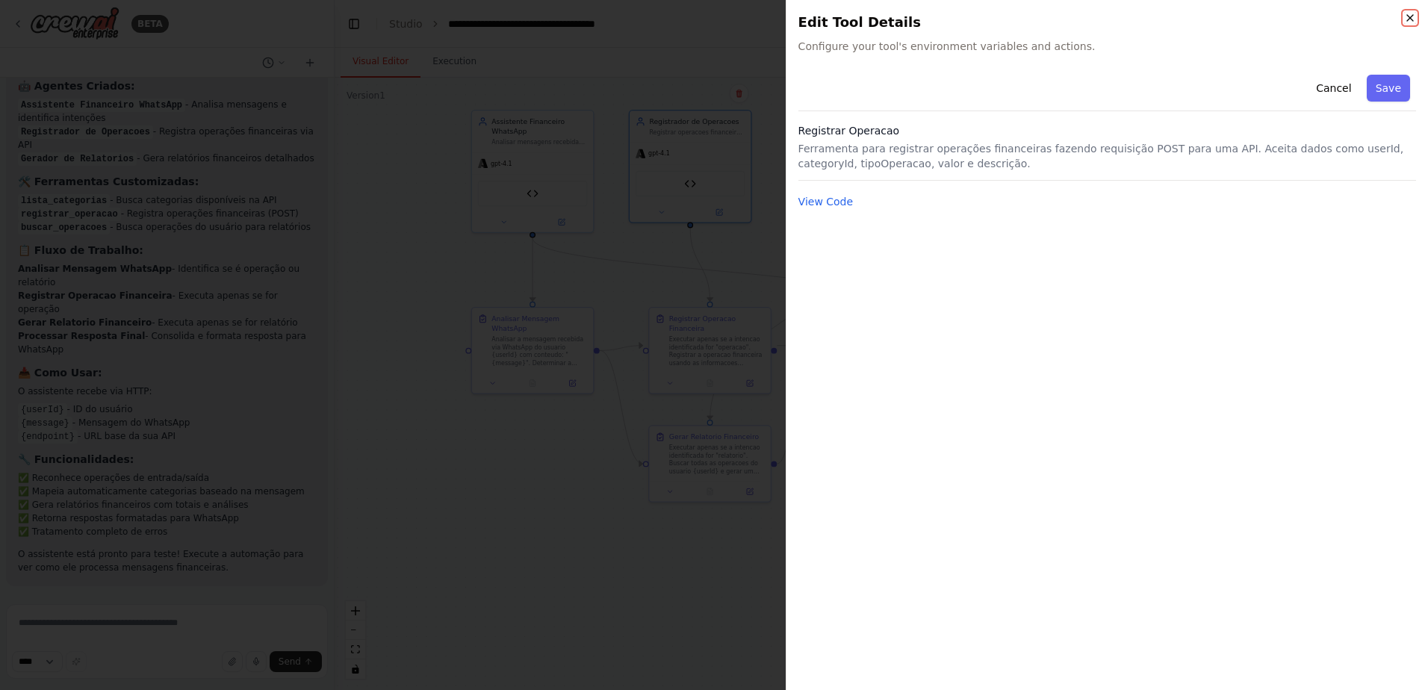
click at [1407, 14] on icon "button" at bounding box center [1410, 18] width 12 height 12
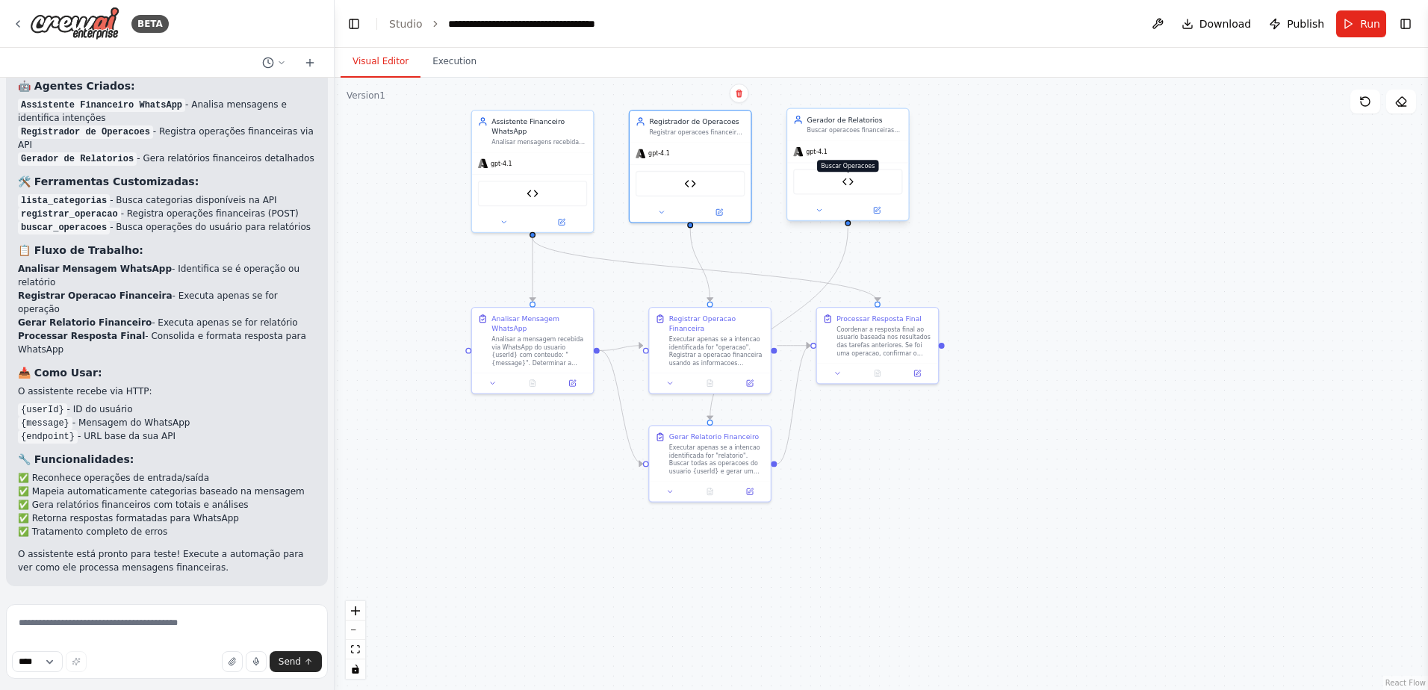
click at [846, 181] on img at bounding box center [848, 182] width 12 height 12
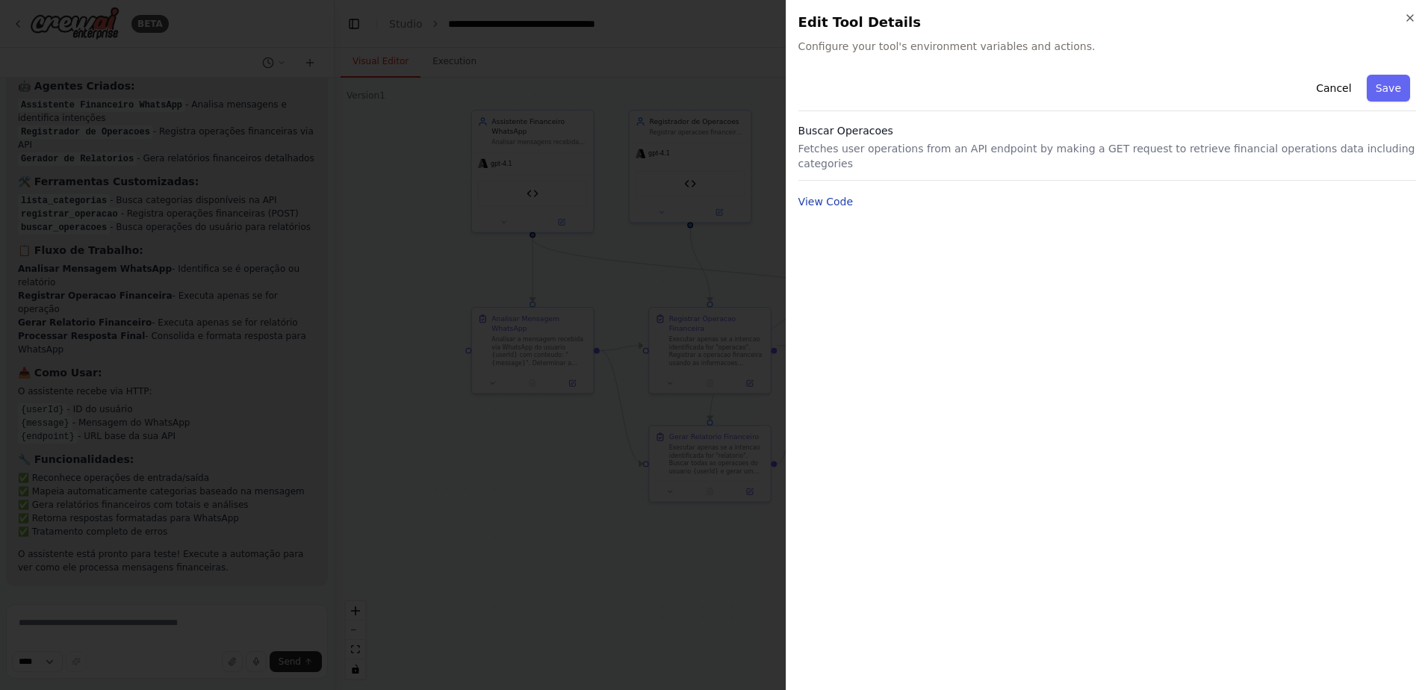
click at [826, 194] on button "View Code" at bounding box center [826, 201] width 55 height 15
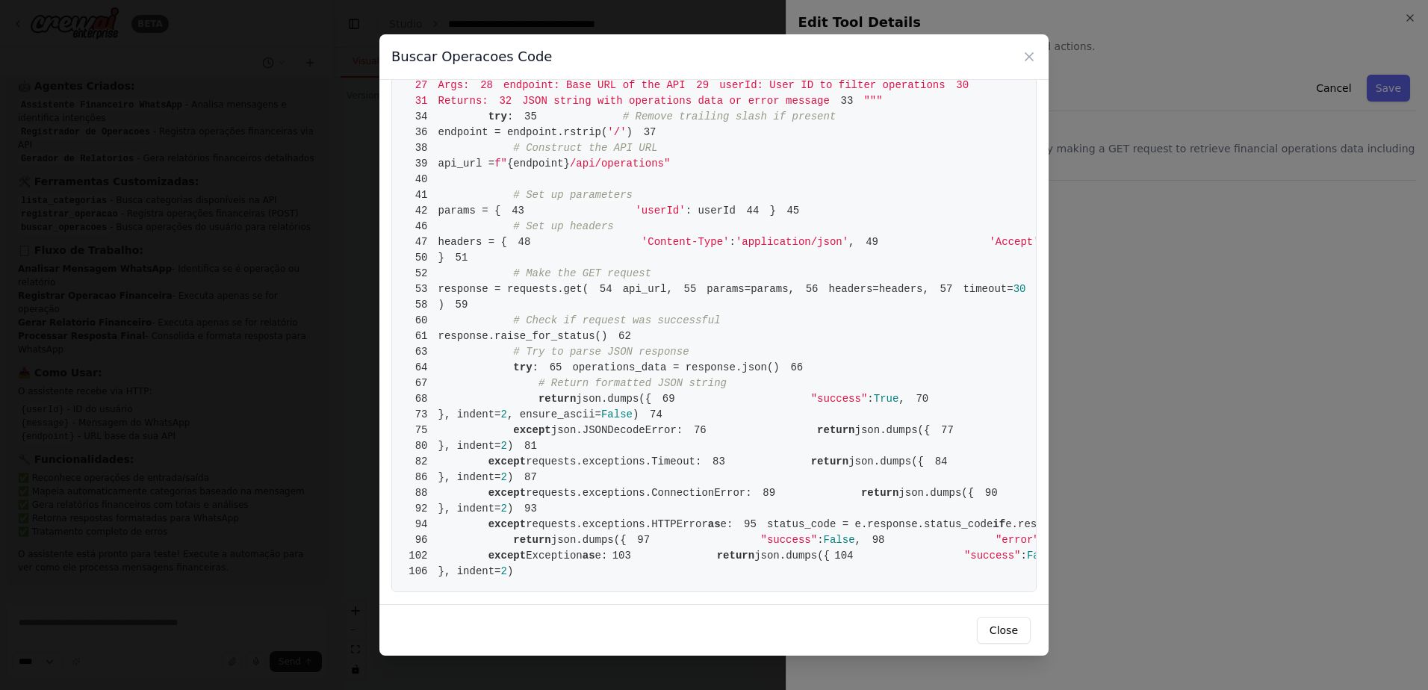
scroll to position [377, 0]
click at [1010, 628] on button "Close" at bounding box center [1004, 630] width 54 height 27
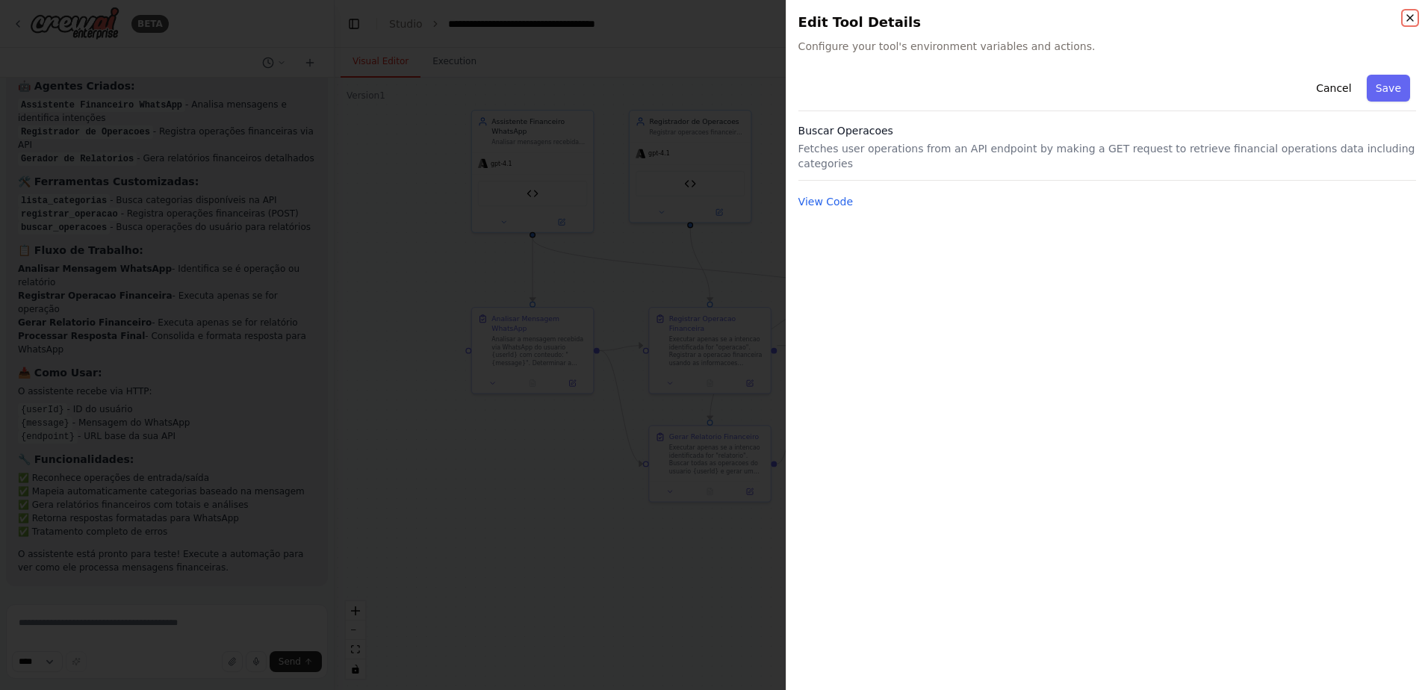
click at [1413, 17] on icon "button" at bounding box center [1410, 18] width 12 height 12
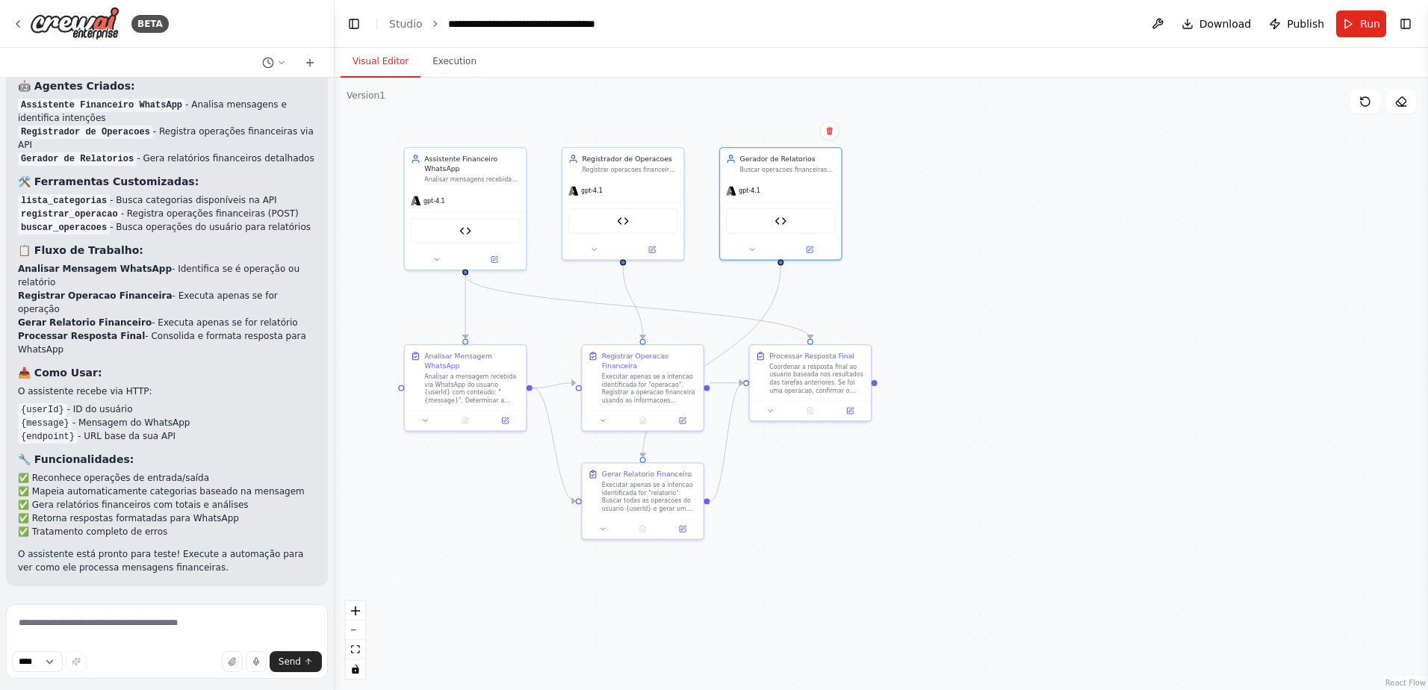
drag, startPoint x: 859, startPoint y: 432, endPoint x: 799, endPoint y: 470, distance: 71.5
click at [799, 470] on div ".deletable-edge-delete-btn { width: 20px; height: 20px; border: 0px solid #ffff…" at bounding box center [882, 384] width 1094 height 613
click at [225, 625] on textarea at bounding box center [167, 641] width 322 height 75
click at [839, 381] on div "Coordenar a resposta final ao usuario baseada nos resultados das tarefas anteri…" at bounding box center [817, 377] width 96 height 31
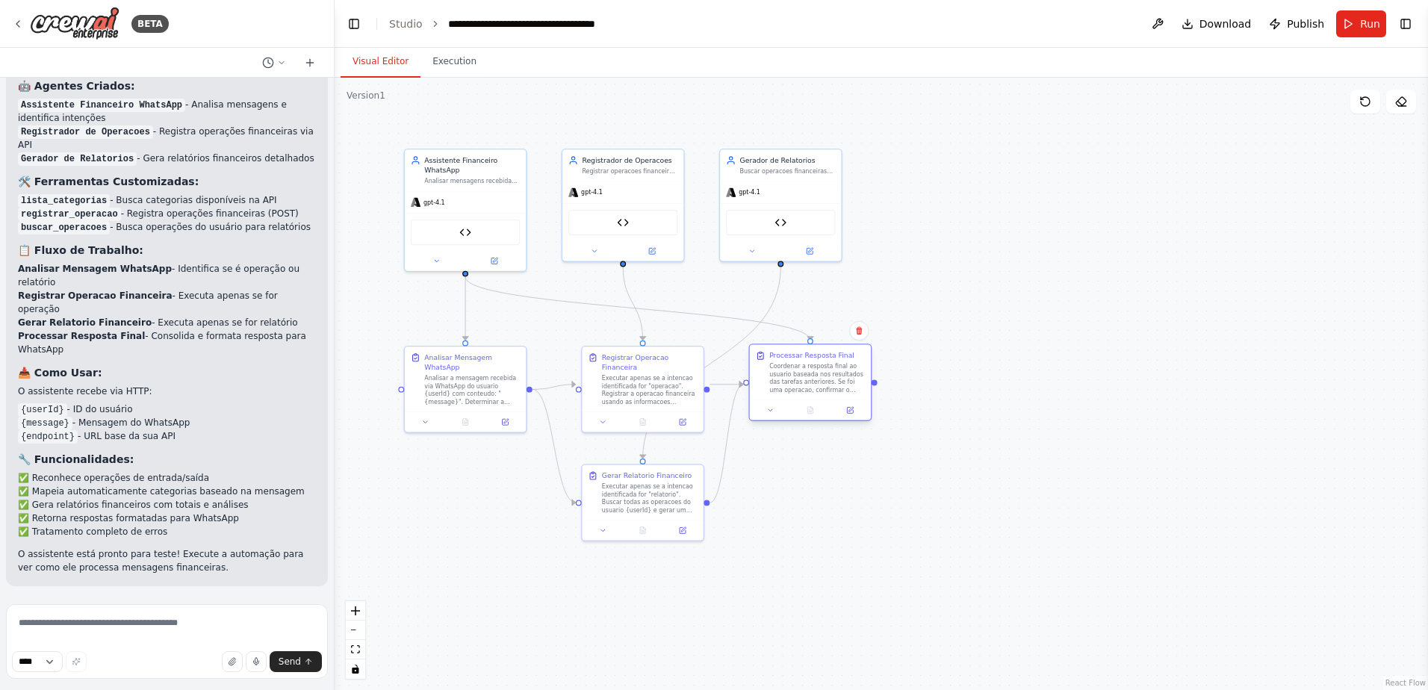
click at [855, 387] on div "Coordenar a resposta final ao usuario baseada nos resultados das tarefas anteri…" at bounding box center [817, 377] width 96 height 31
click at [985, 412] on div ".deletable-edge-delete-btn { width: 20px; height: 20px; border: 0px solid #ffff…" at bounding box center [882, 384] width 1094 height 613
click at [156, 613] on textarea at bounding box center [167, 641] width 322 height 75
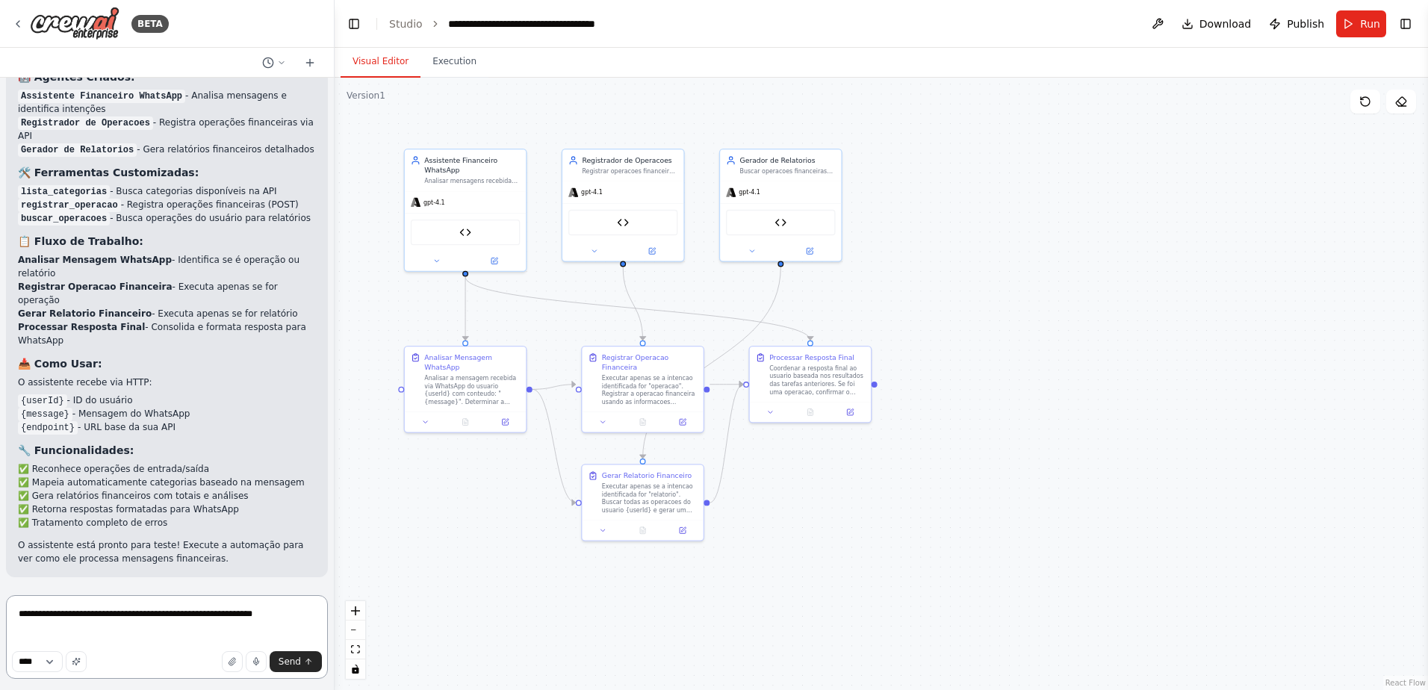
paste textarea "**********"
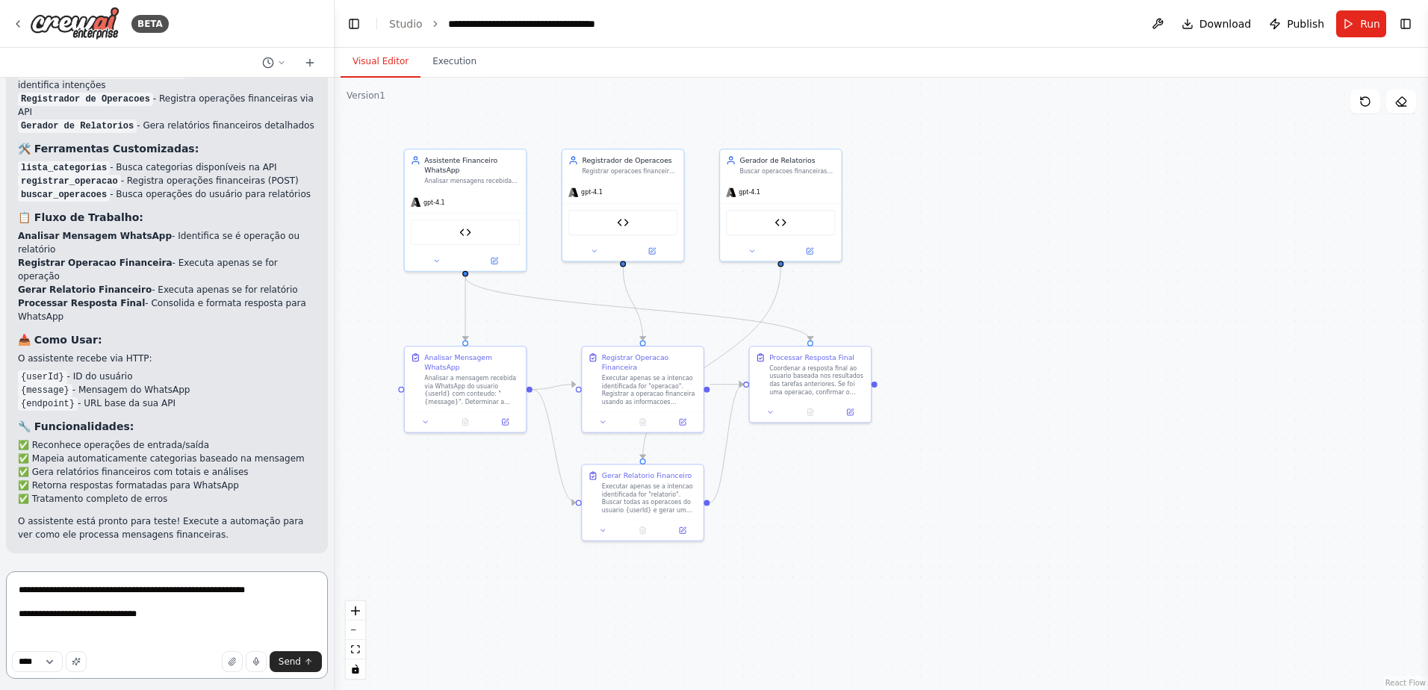
click at [21, 617] on textarea "**********" at bounding box center [167, 625] width 322 height 108
click at [145, 634] on textarea "**********" at bounding box center [167, 625] width 322 height 108
paste textarea "**********"
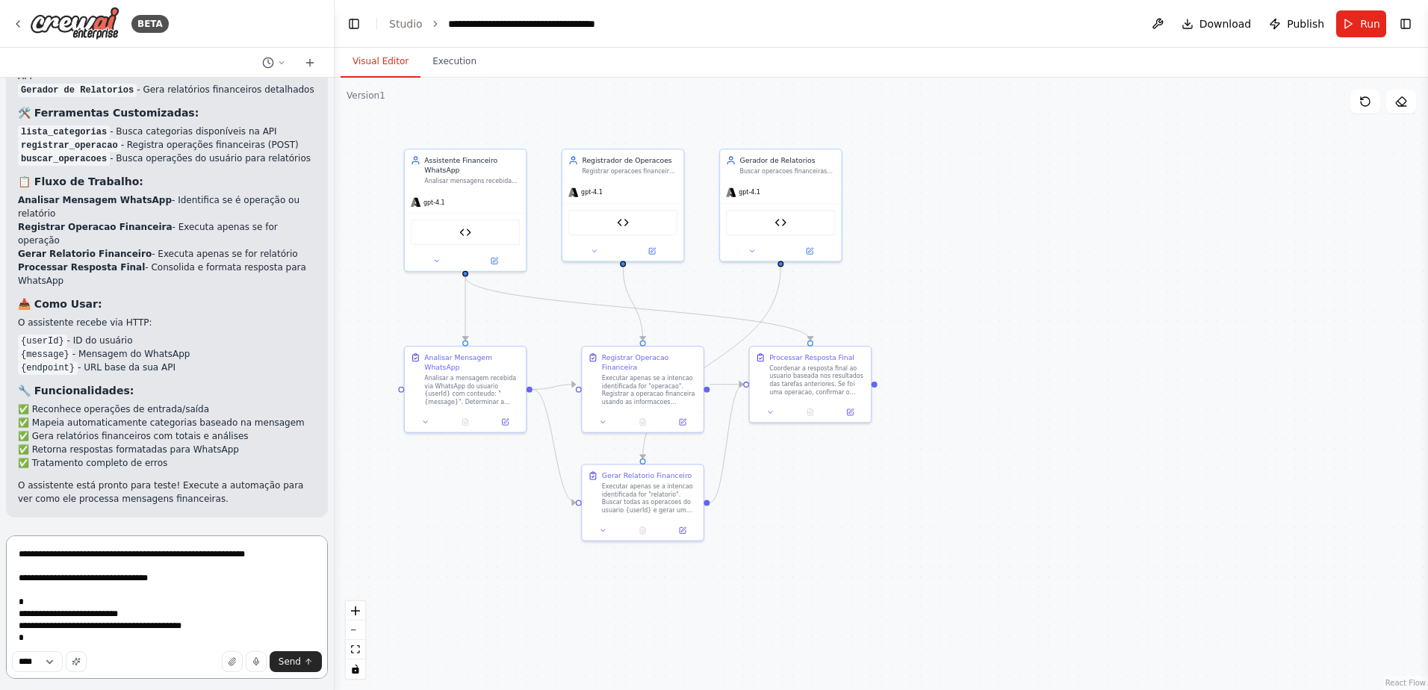
scroll to position [1, 0]
click at [127, 636] on textarea "**********" at bounding box center [167, 607] width 322 height 143
click at [193, 646] on textarea "**********" at bounding box center [167, 607] width 322 height 143
type textarea "**********"
click at [297, 660] on span "Send" at bounding box center [290, 662] width 22 height 12
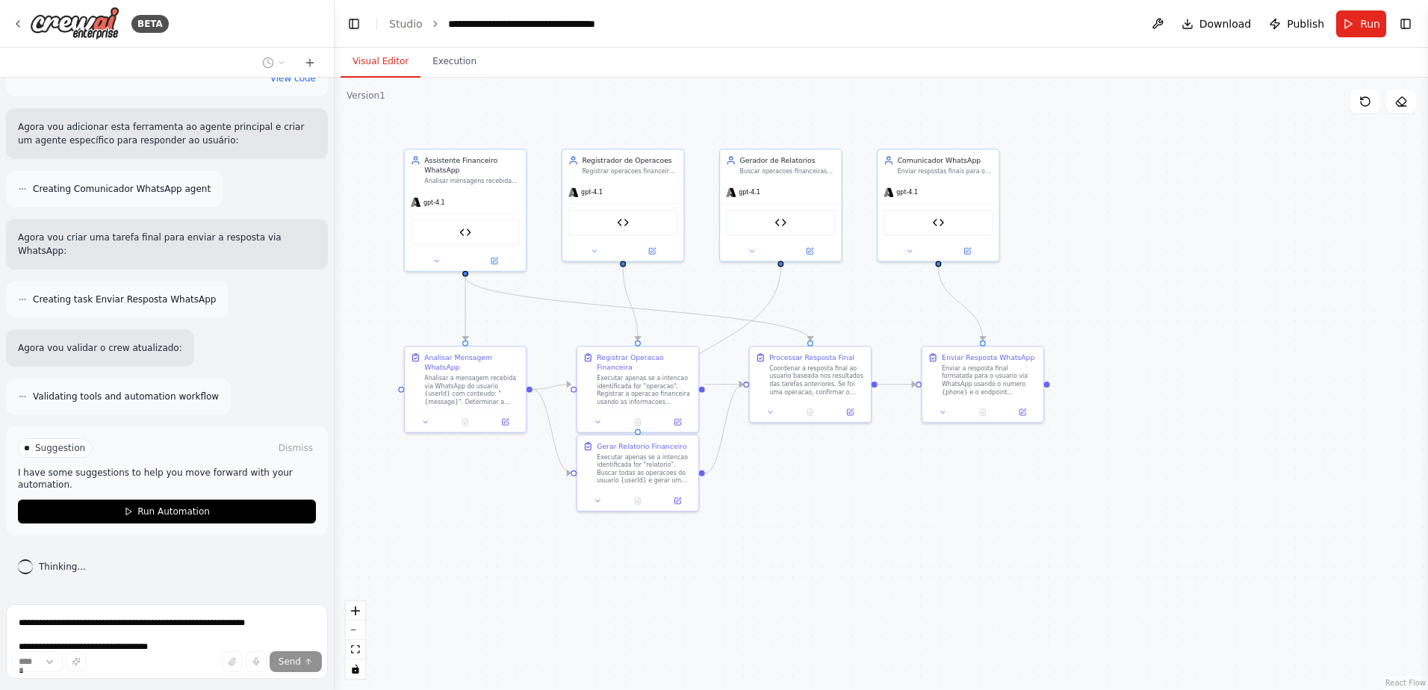
scroll to position [4257, 0]
click at [202, 511] on button "Run Automation" at bounding box center [167, 512] width 298 height 24
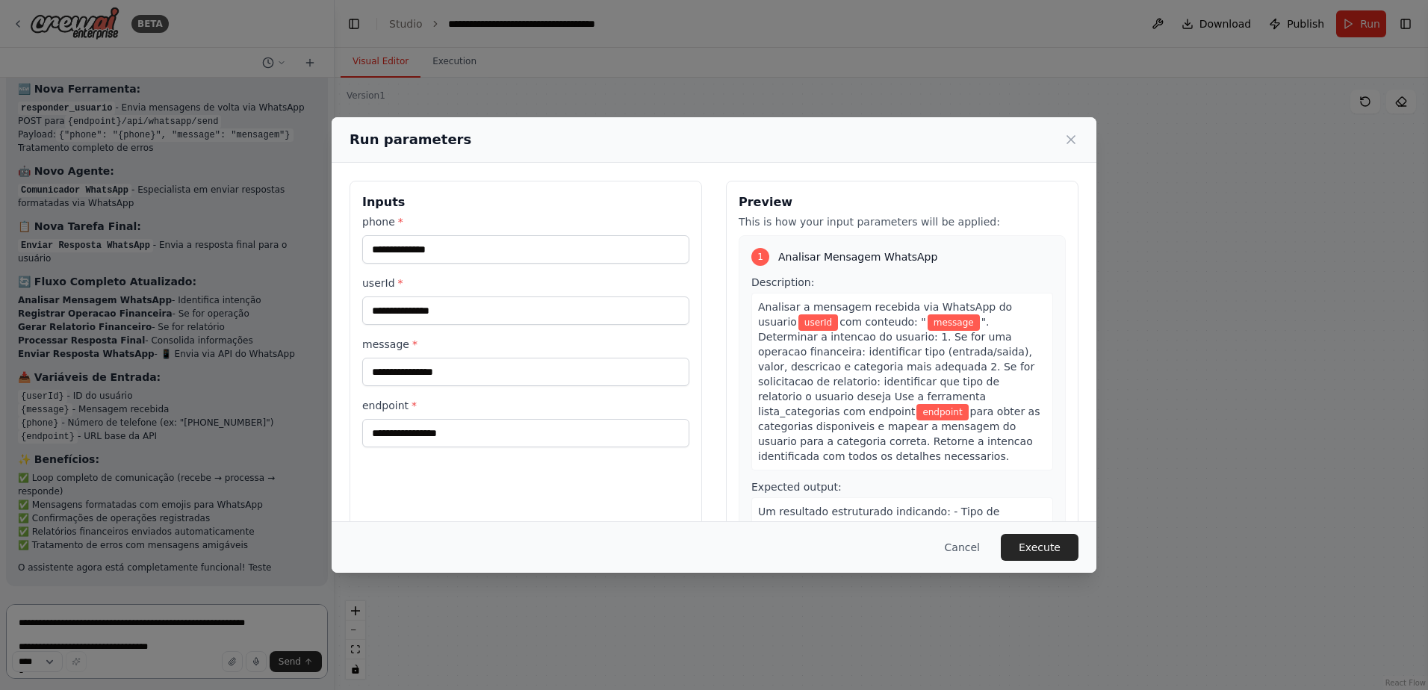
scroll to position [4649, 0]
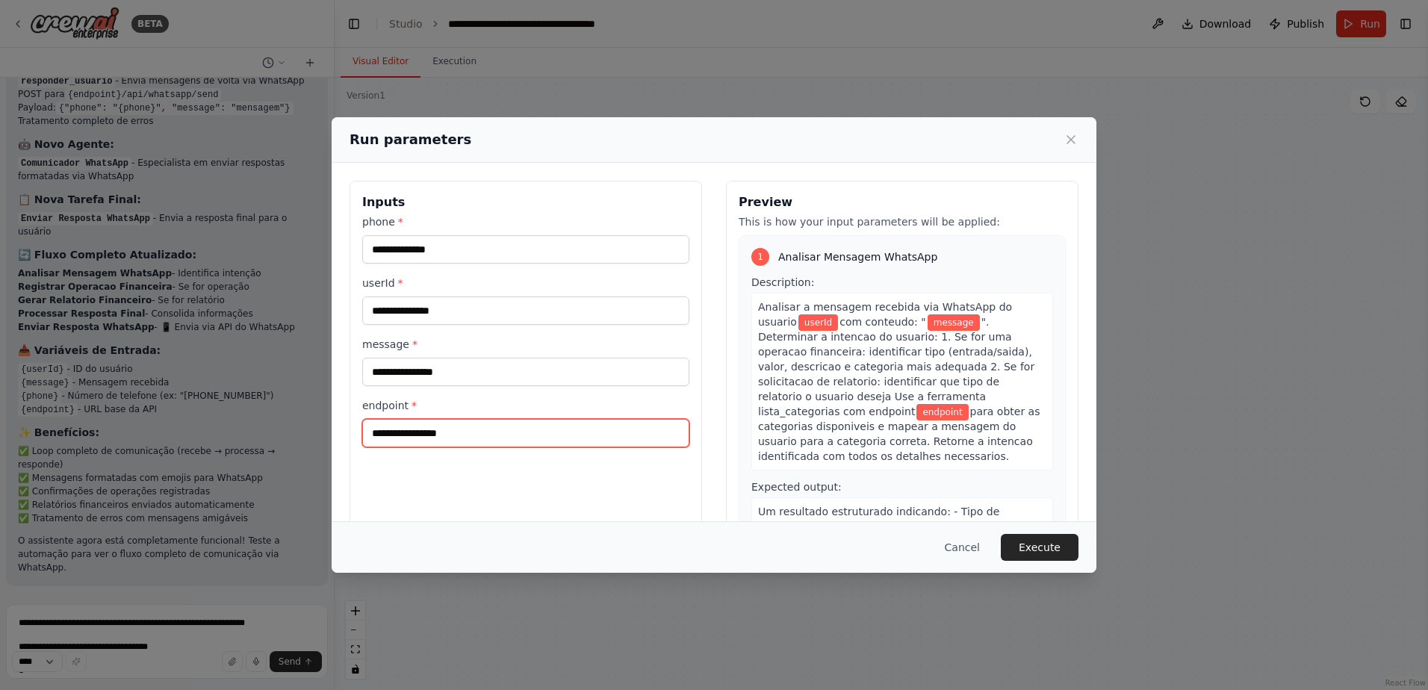
click at [436, 427] on input "endpoint *" at bounding box center [525, 433] width 327 height 28
paste input "**********"
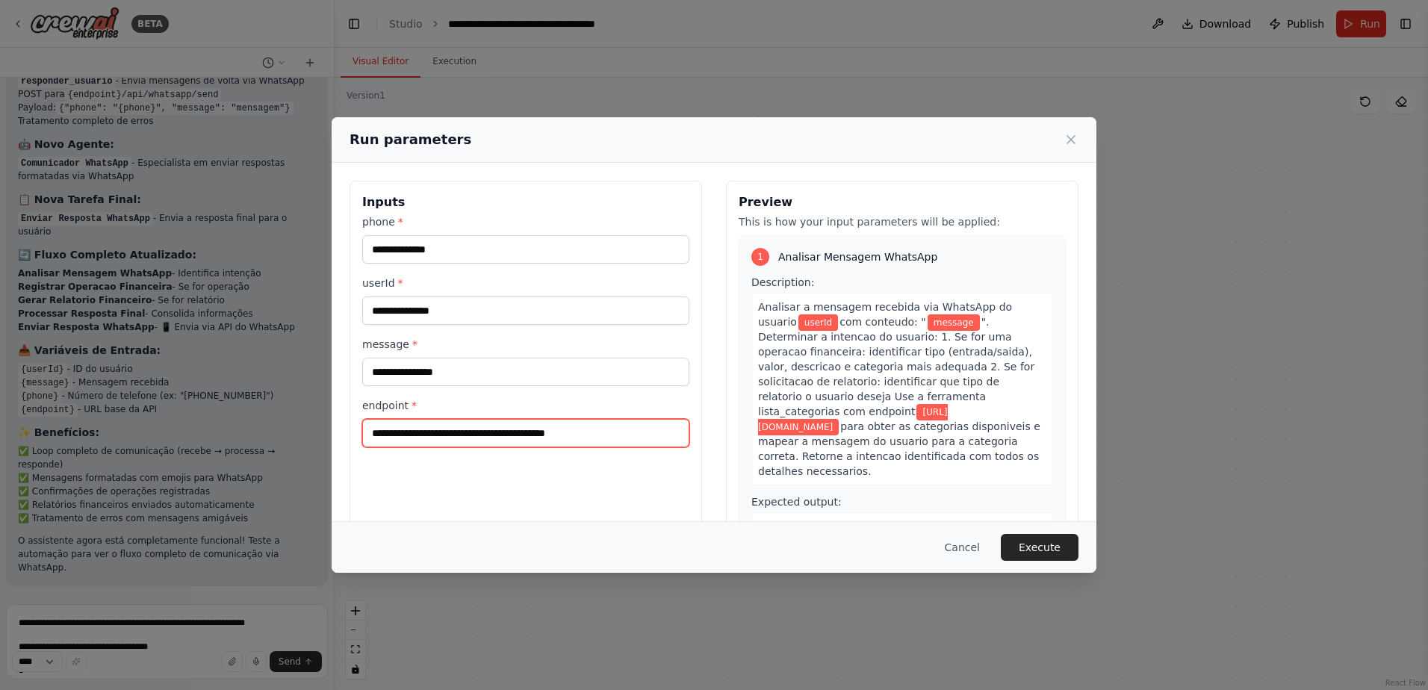
type input "**********"
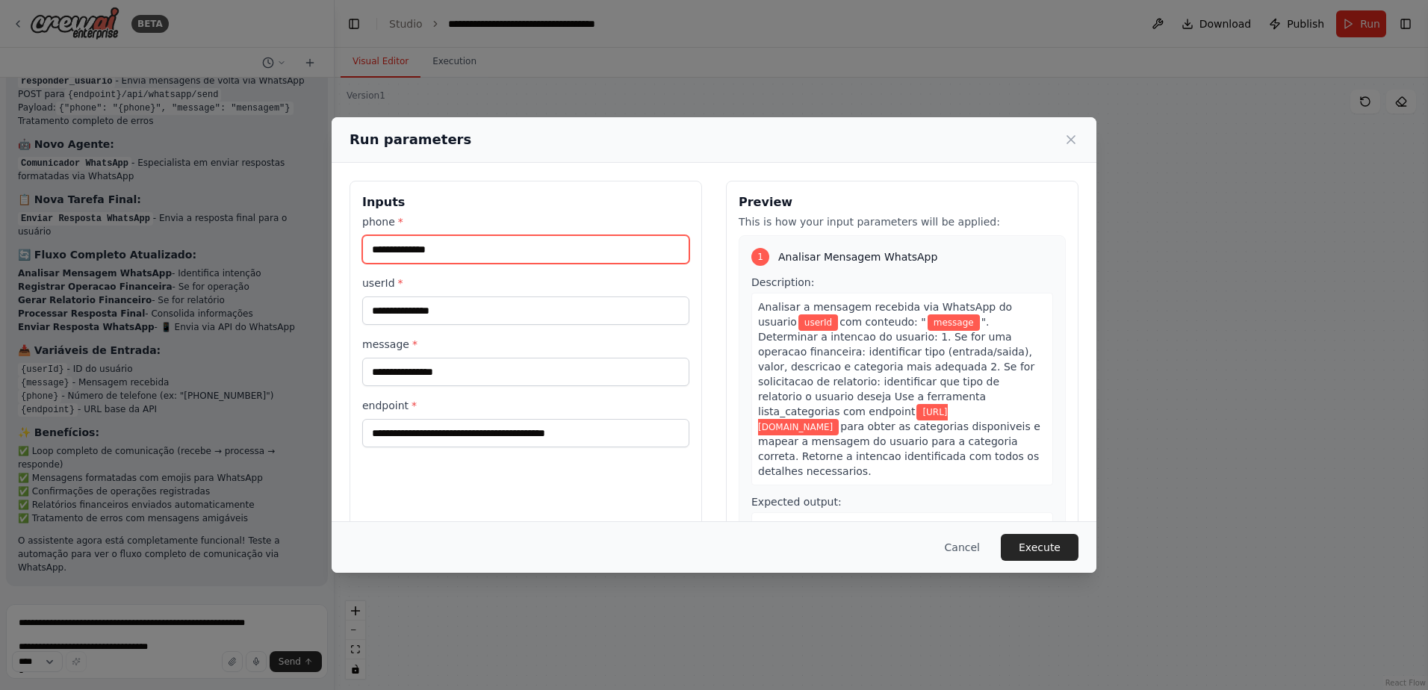
click at [432, 255] on input "phone *" at bounding box center [525, 249] width 327 height 28
drag, startPoint x: 507, startPoint y: 258, endPoint x: 357, endPoint y: 249, distance: 150.4
click at [357, 249] on div "**********" at bounding box center [526, 358] width 353 height 354
type input "**********"
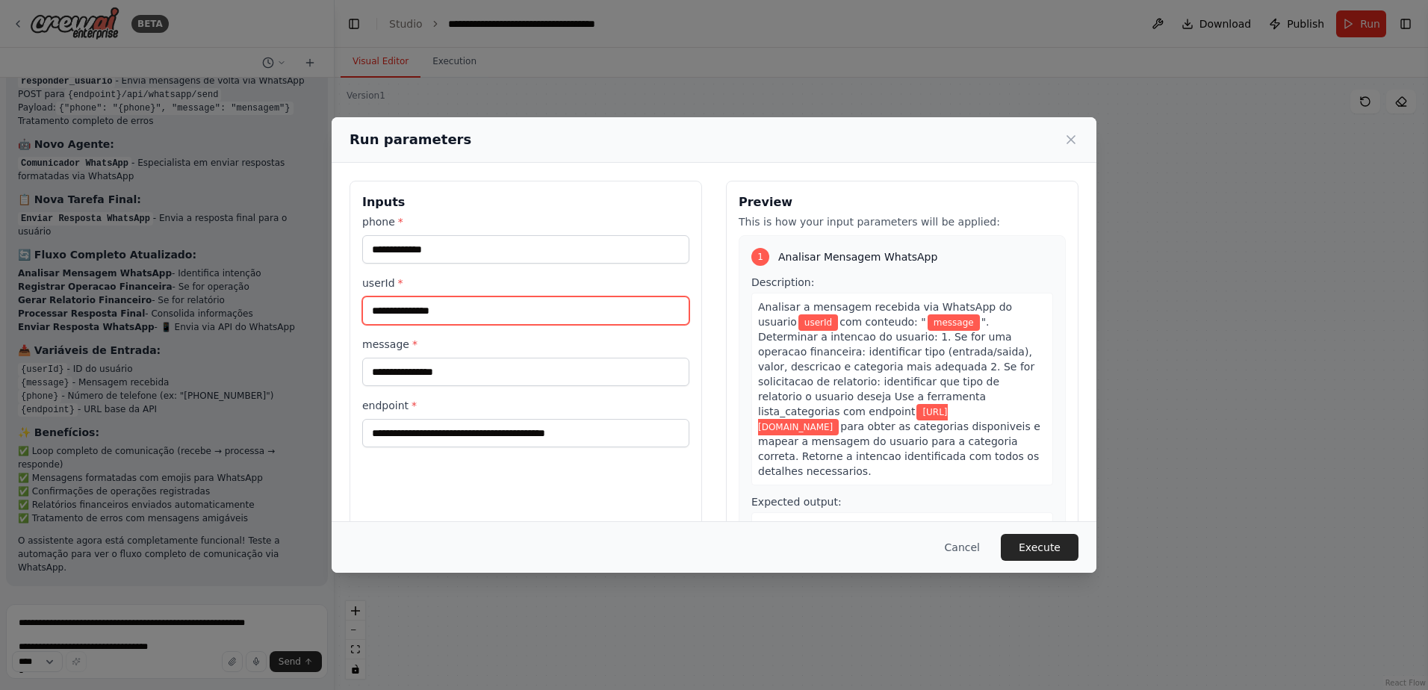
click at [456, 303] on input "userId *" at bounding box center [525, 311] width 327 height 28
type input "*"
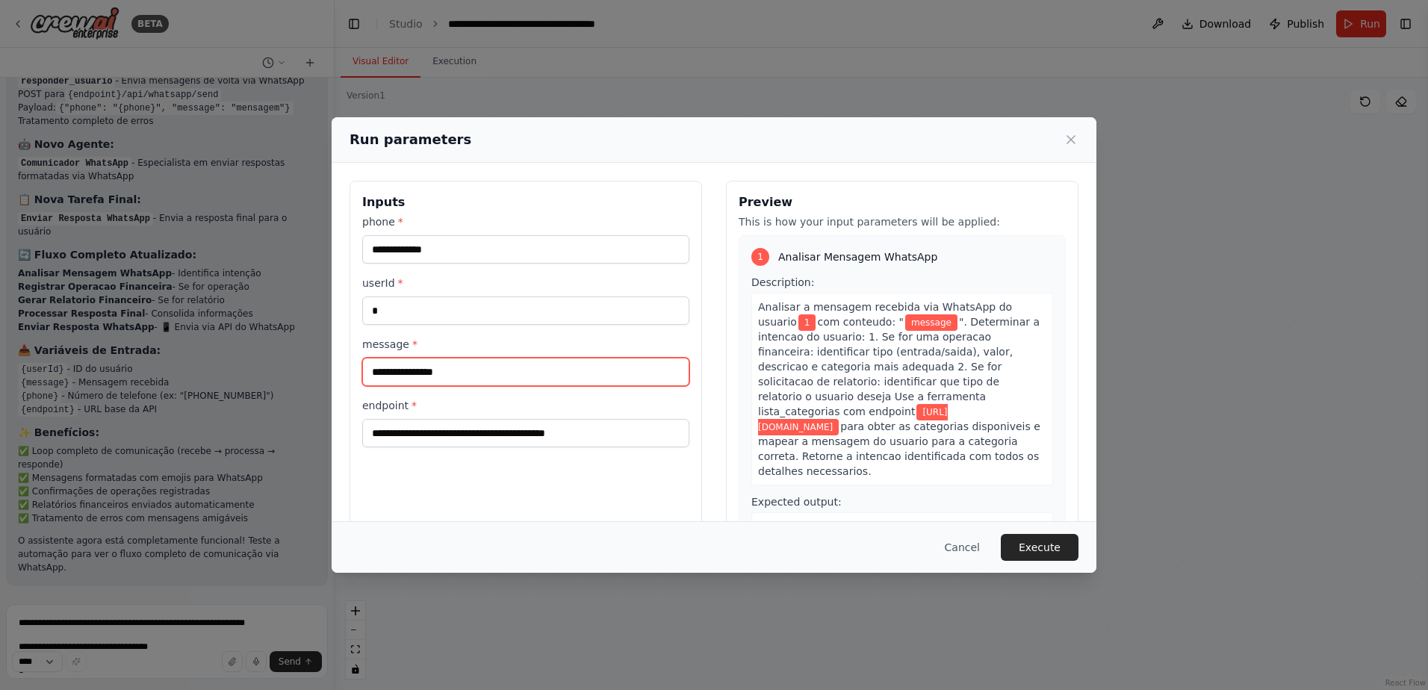
click at [459, 363] on input "message *" at bounding box center [525, 372] width 327 height 28
type input "******"
type input "**********"
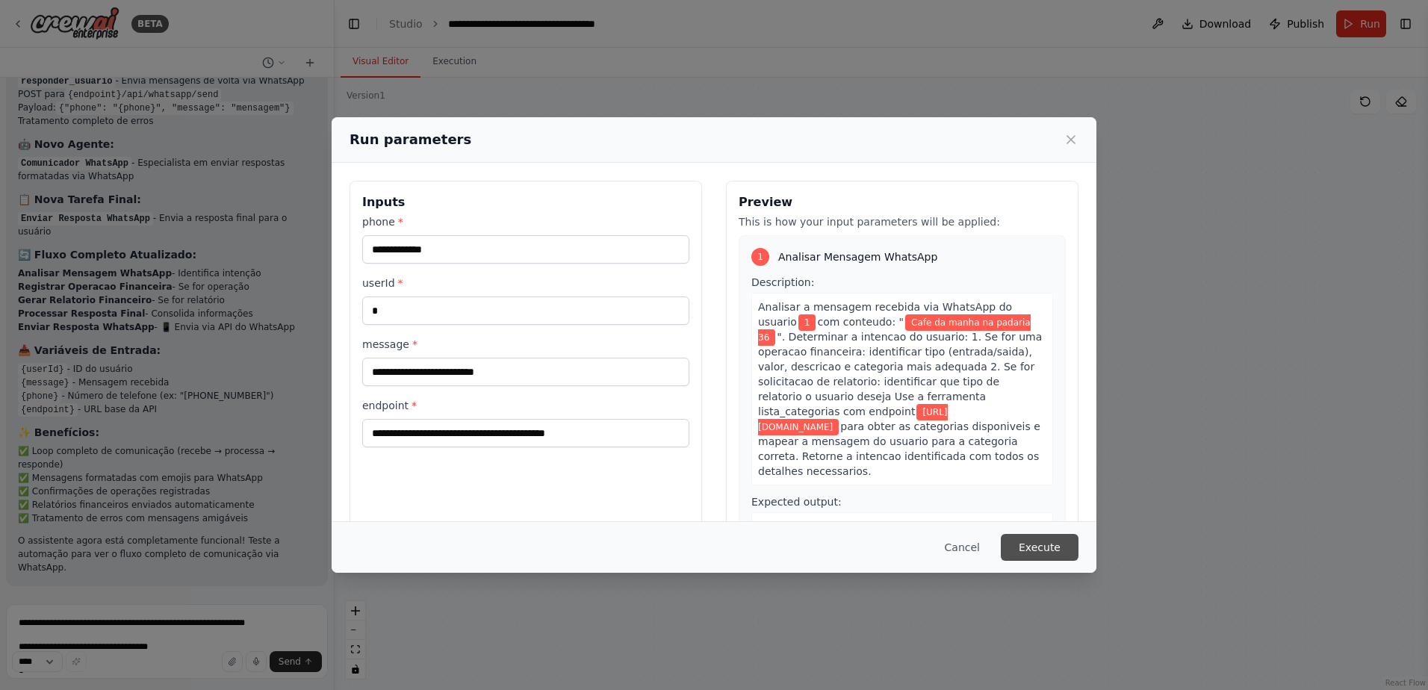
click at [1050, 548] on button "Execute" at bounding box center [1040, 547] width 78 height 27
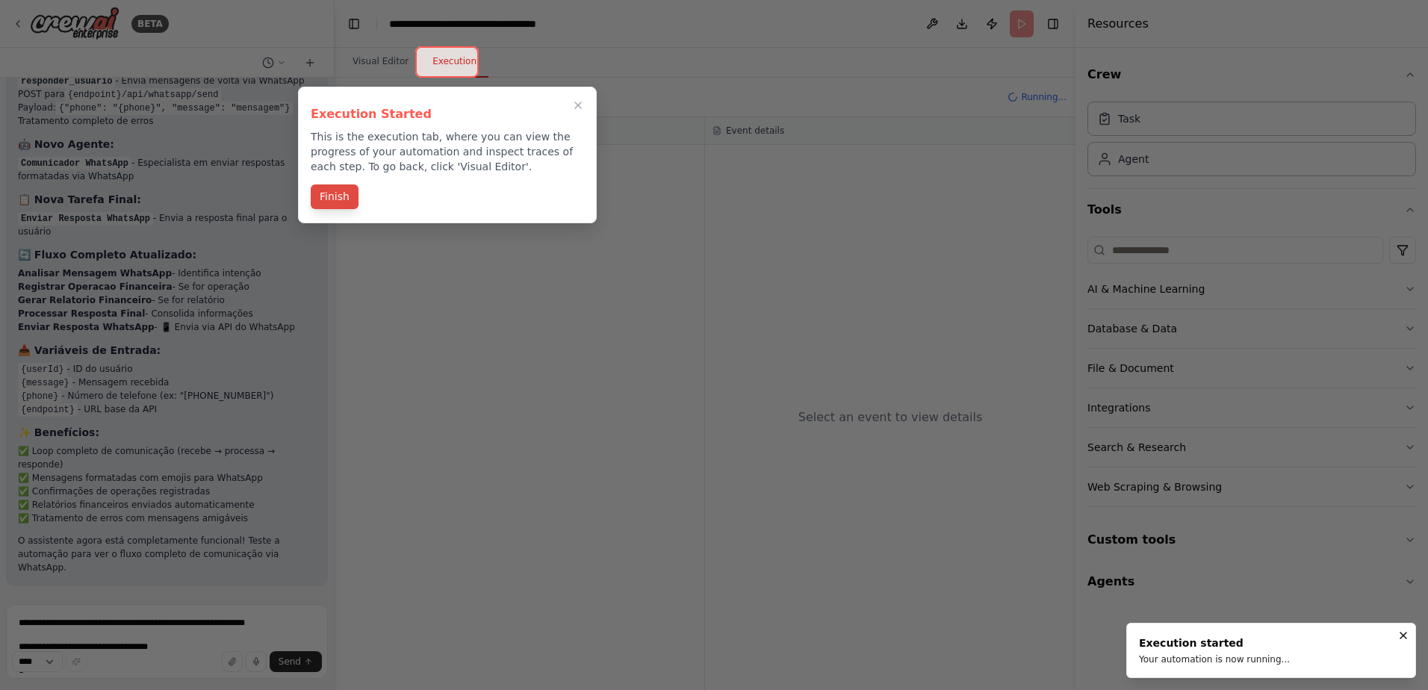
click at [341, 199] on button "Finish" at bounding box center [335, 197] width 48 height 25
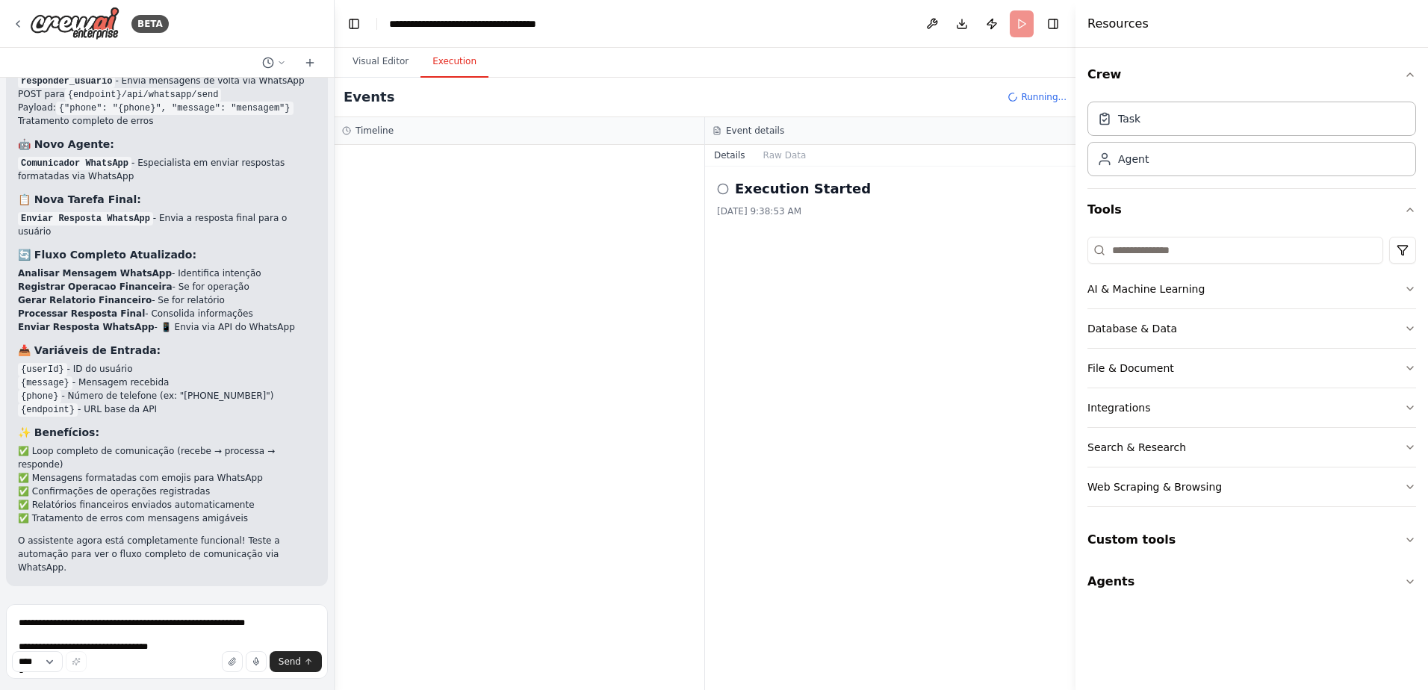
click at [453, 64] on button "Execution" at bounding box center [455, 61] width 68 height 31
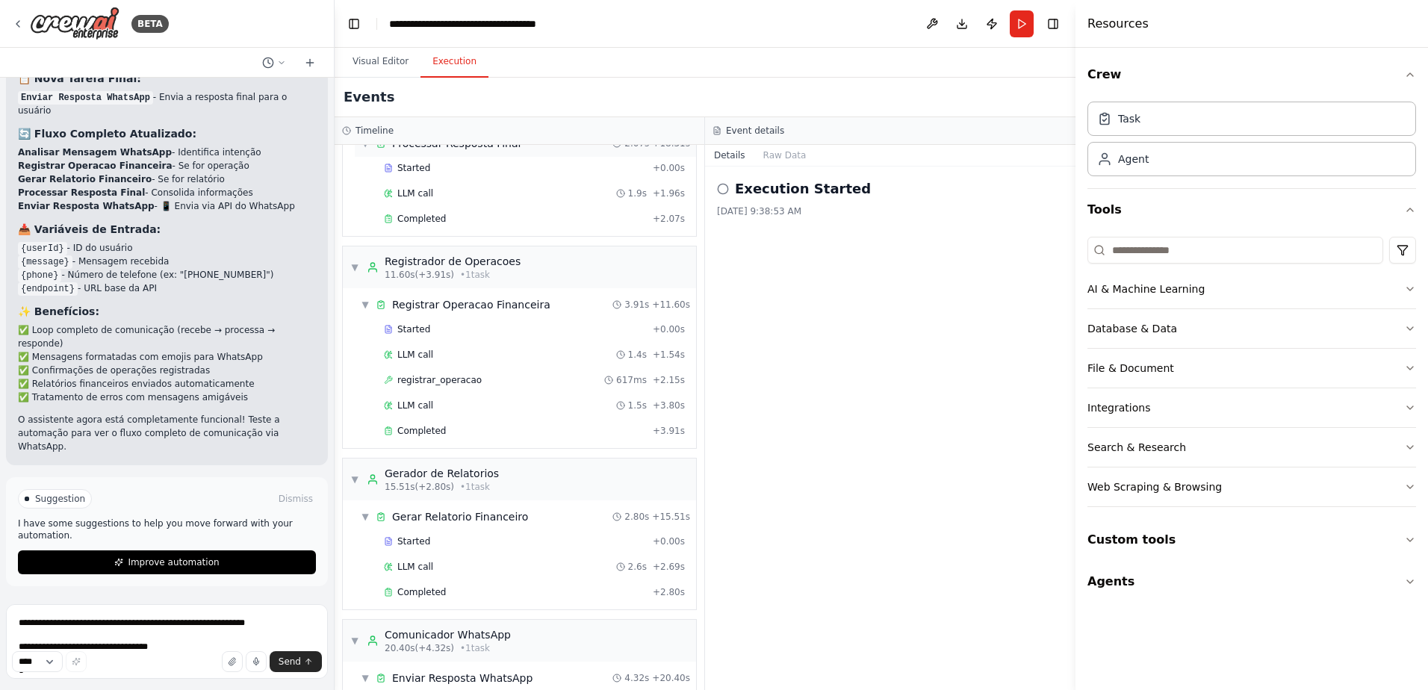
scroll to position [221, 0]
click at [387, 58] on button "Visual Editor" at bounding box center [381, 61] width 80 height 31
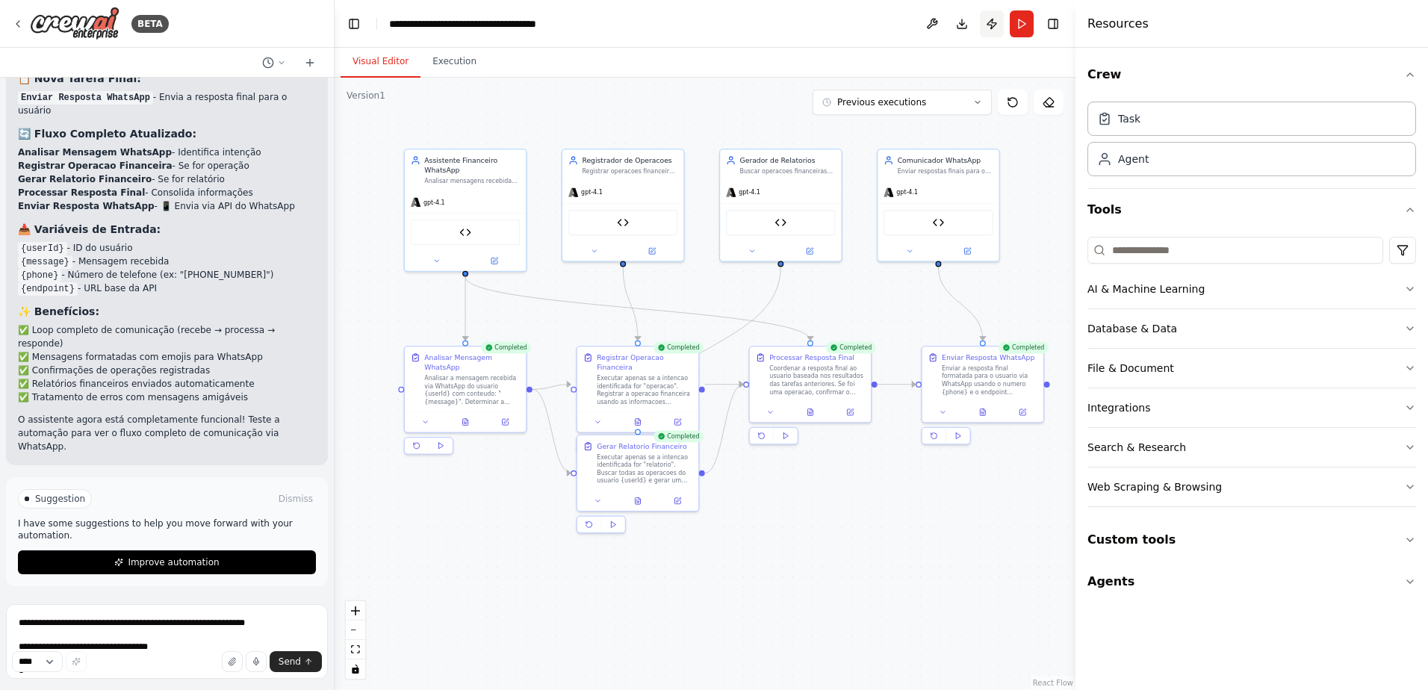
click at [993, 26] on button "Publish" at bounding box center [992, 23] width 24 height 27
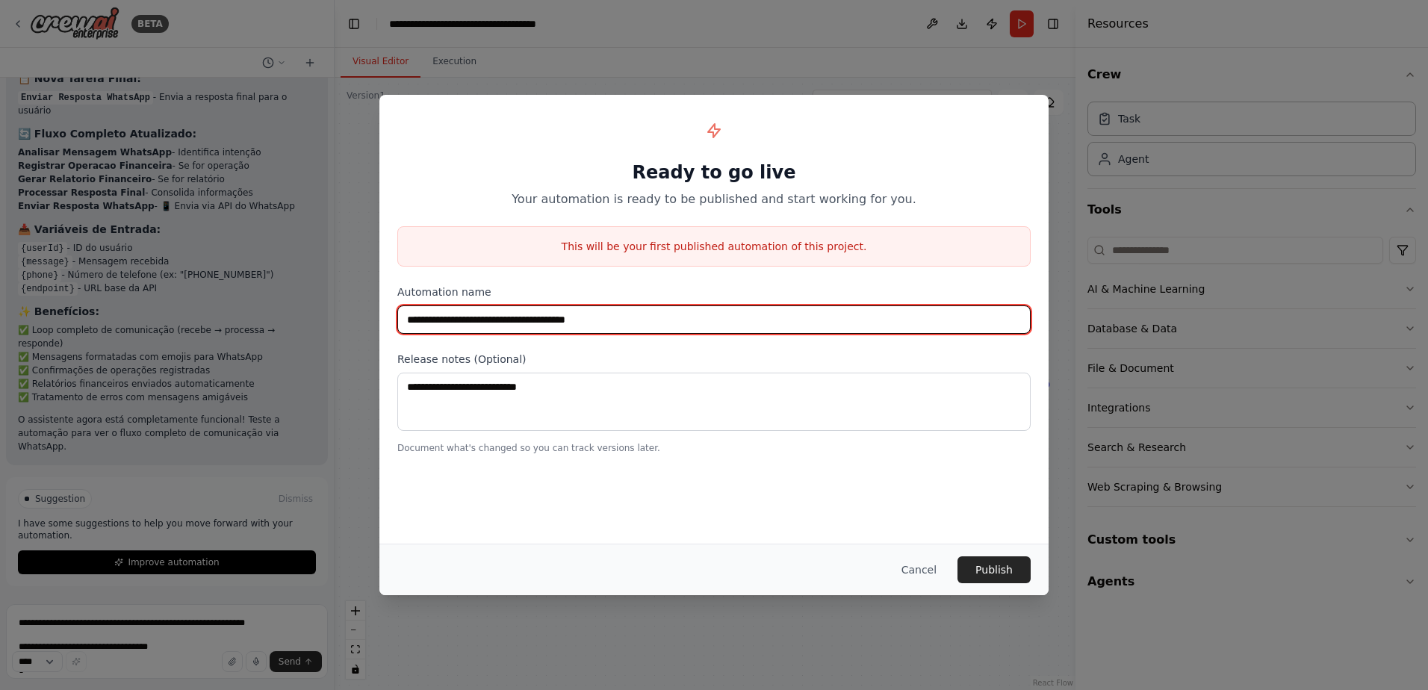
drag, startPoint x: 622, startPoint y: 319, endPoint x: 392, endPoint y: 314, distance: 230.1
click at [386, 312] on div "**********" at bounding box center [713, 283] width 669 height 377
click at [622, 317] on input "**********" at bounding box center [713, 320] width 633 height 28
drag, startPoint x: 586, startPoint y: 317, endPoint x: 636, endPoint y: 320, distance: 50.9
click at [636, 320] on input "**********" at bounding box center [713, 320] width 633 height 28
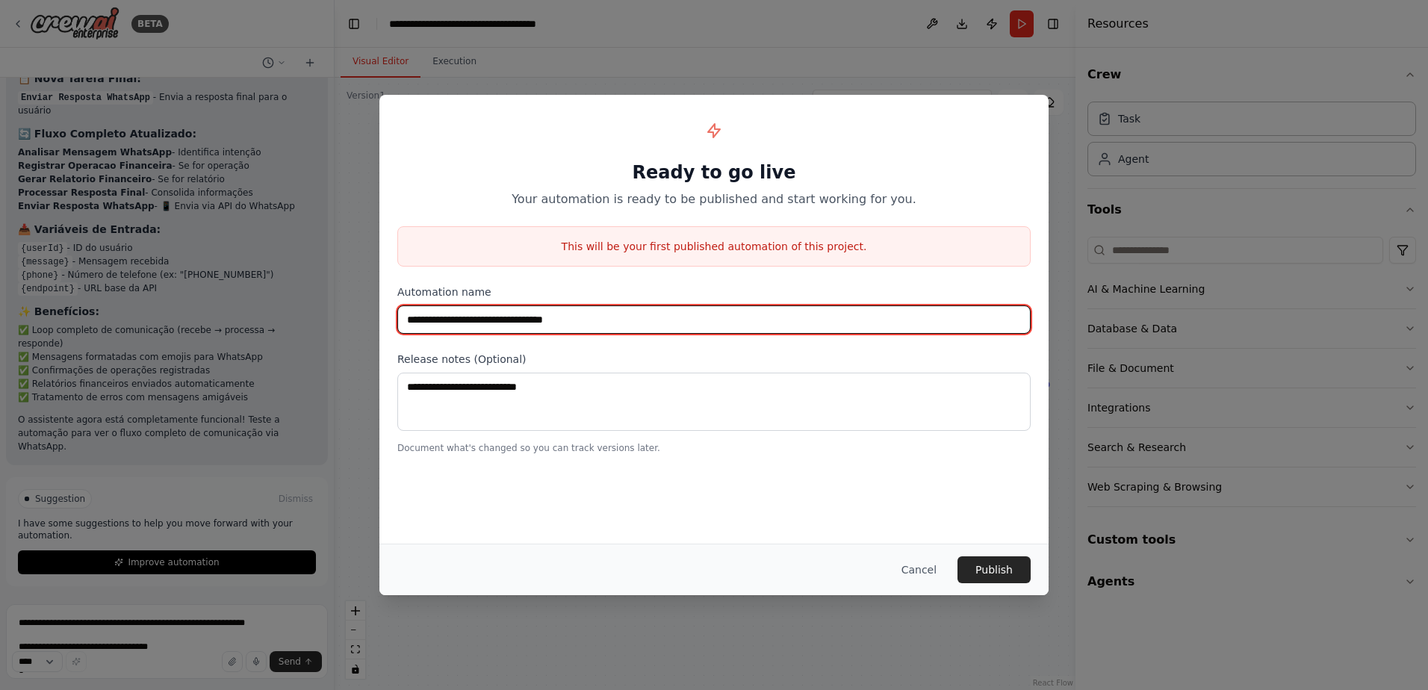
type input "**********"
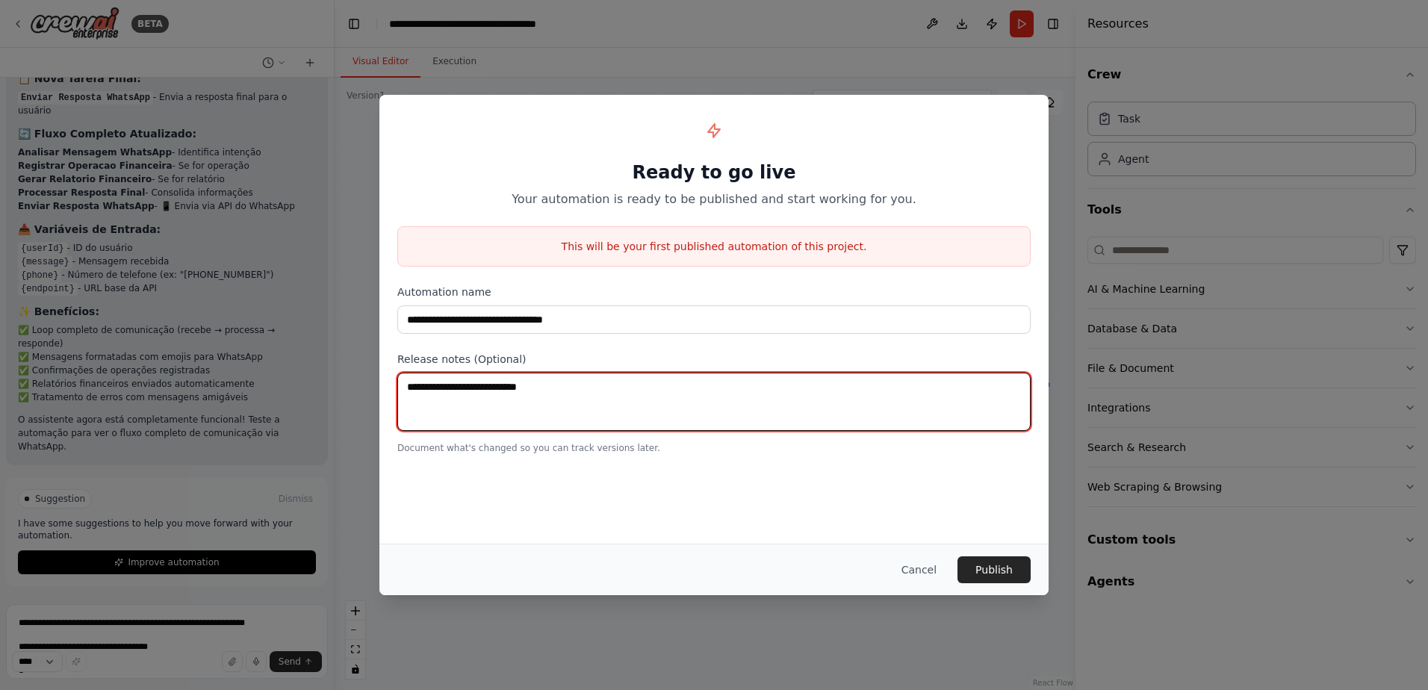
click at [570, 397] on textarea at bounding box center [713, 402] width 633 height 58
paste textarea "**********"
type textarea "**********"
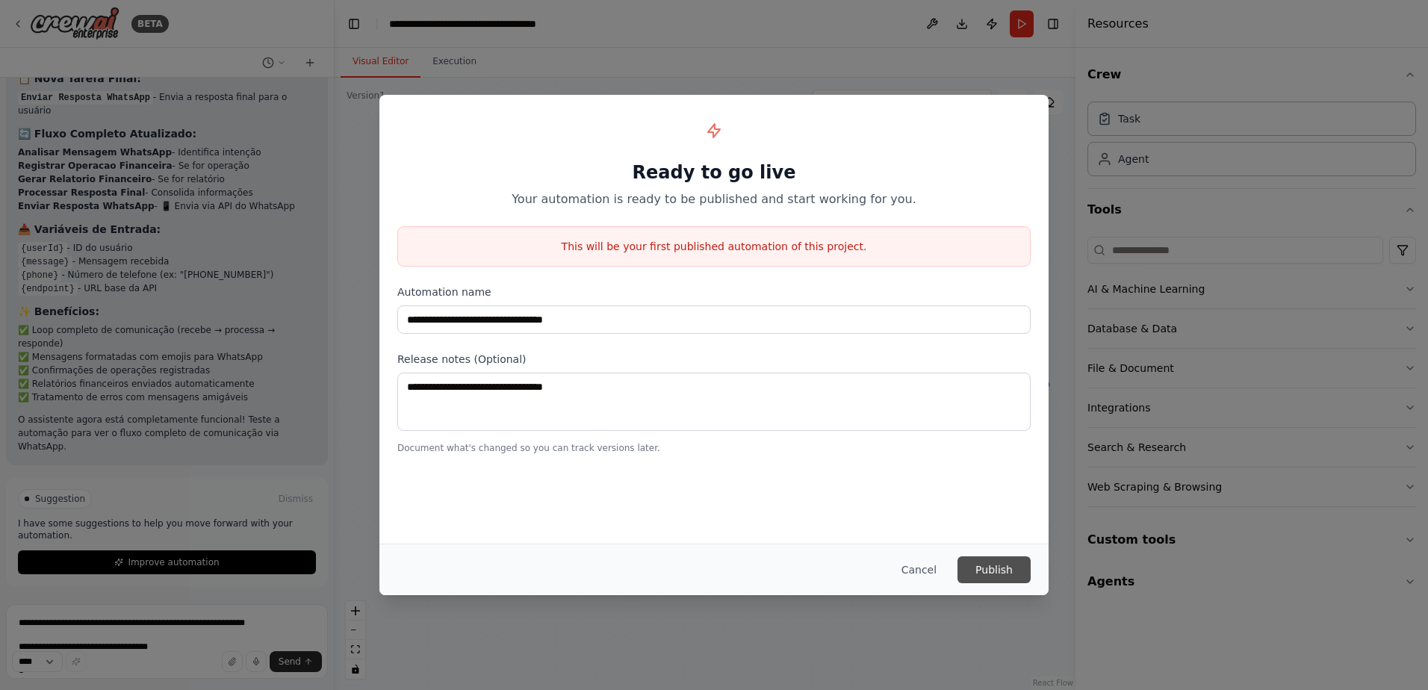
click at [988, 565] on button "Publish" at bounding box center [994, 570] width 73 height 27
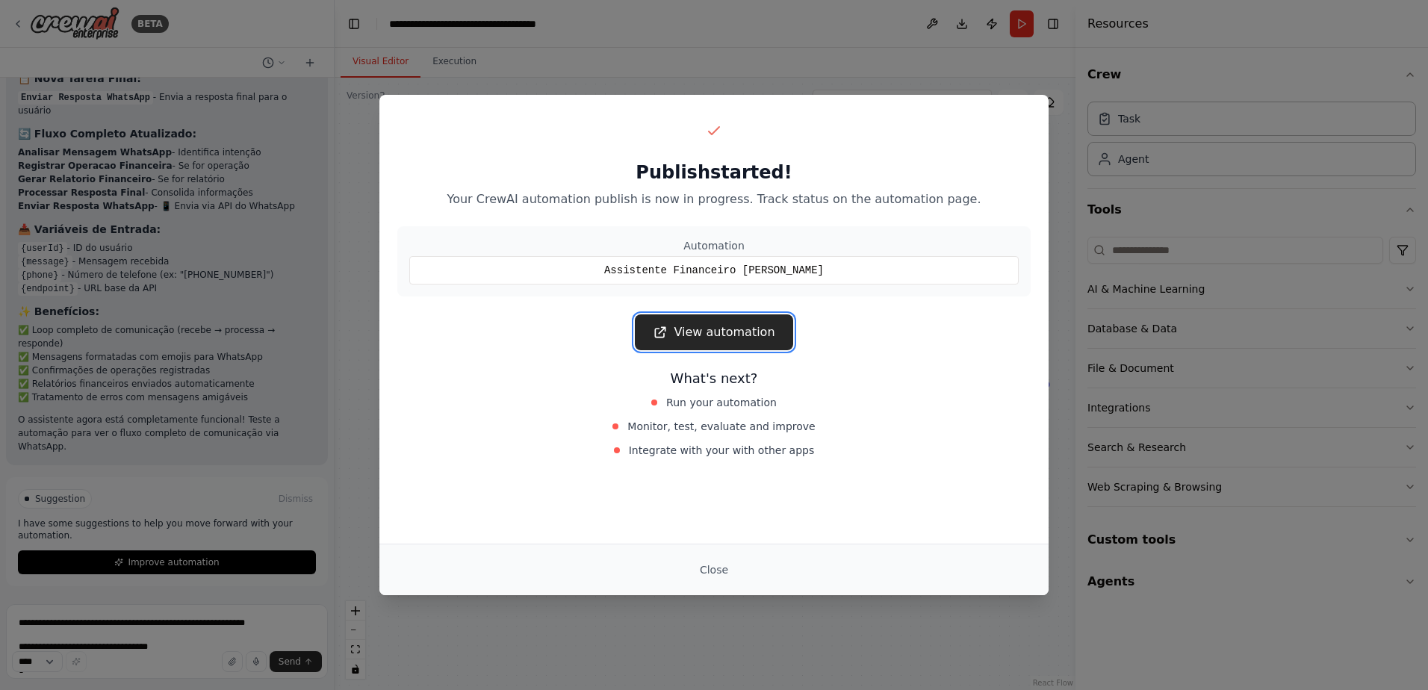
click at [720, 335] on link "View automation" at bounding box center [714, 332] width 158 height 36
click at [719, 565] on button "Close" at bounding box center [714, 570] width 52 height 27
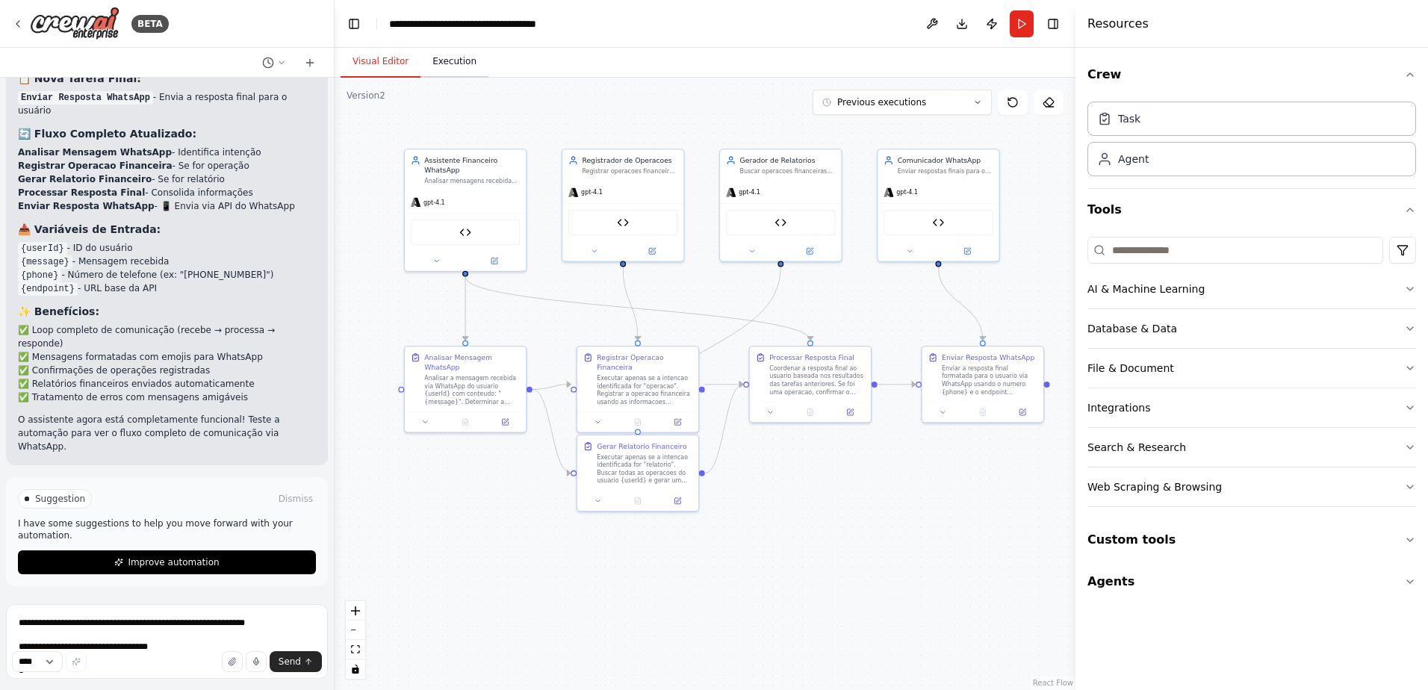
click at [465, 66] on button "Execution" at bounding box center [455, 61] width 68 height 31
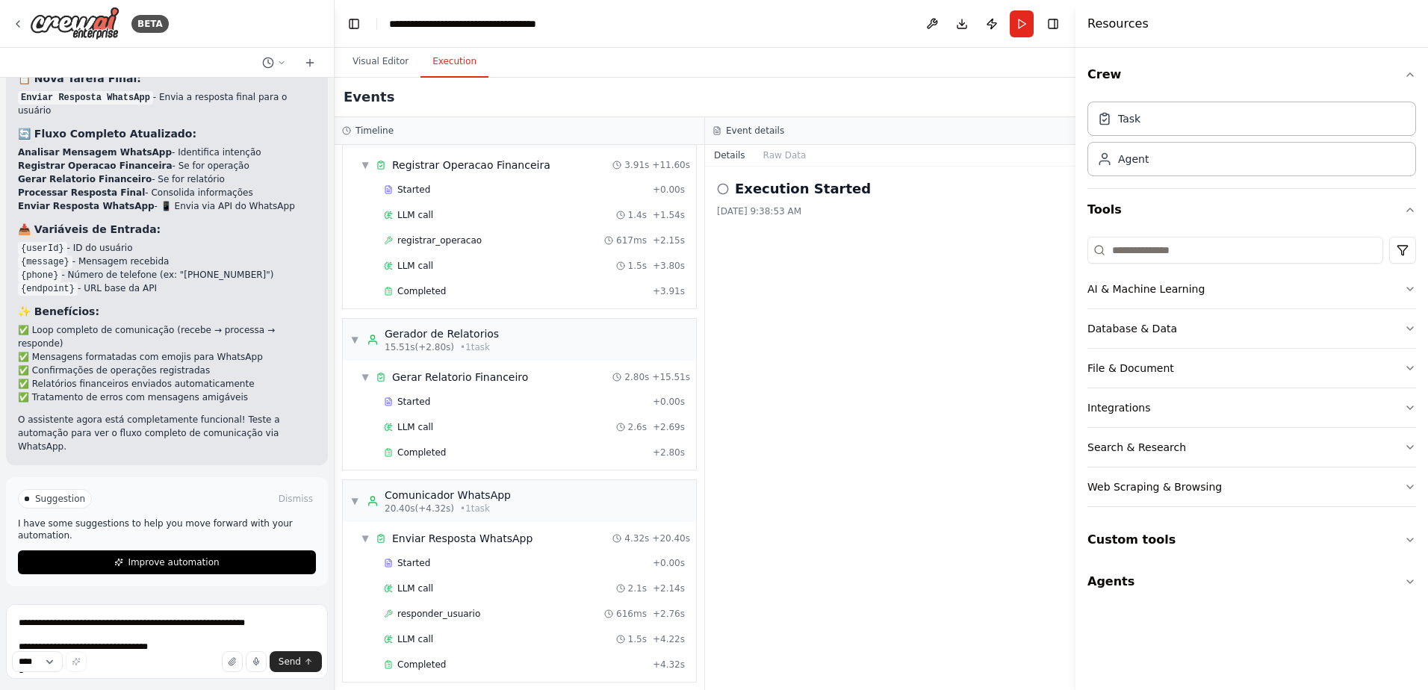
scroll to position [371, 0]
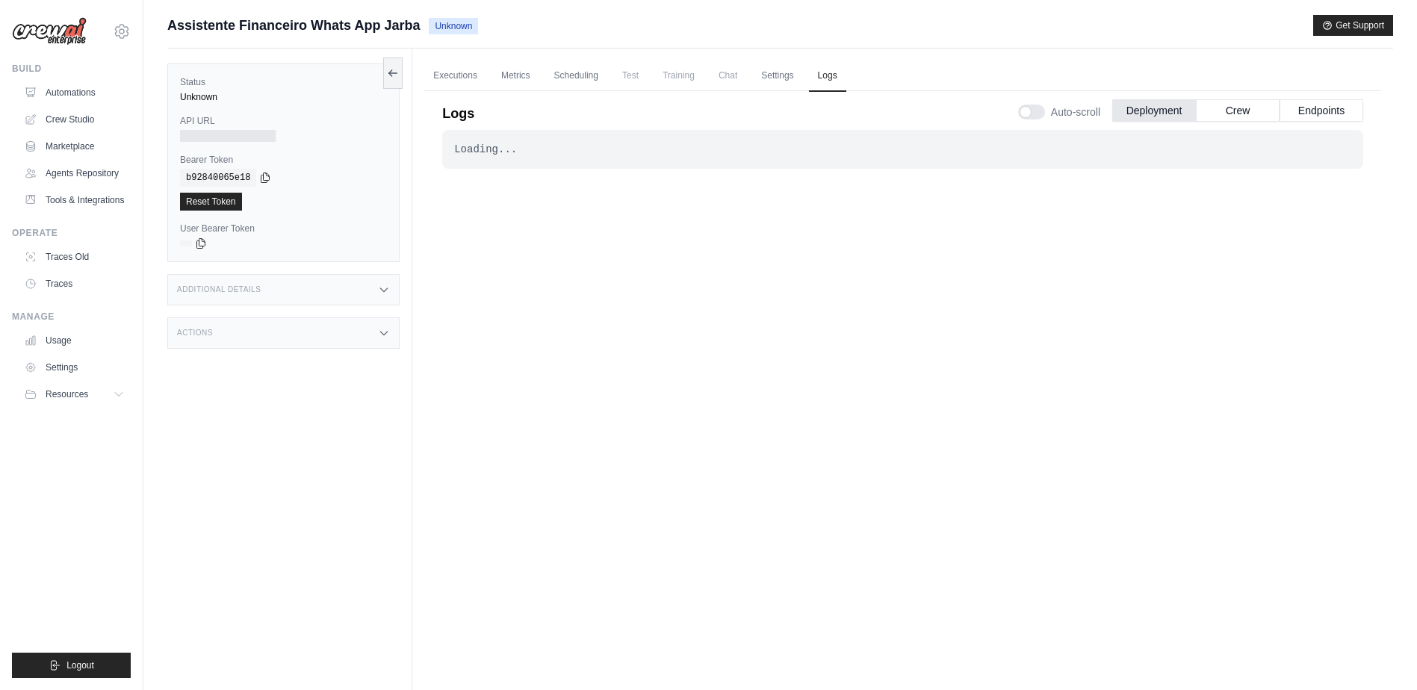
click at [866, 264] on div "Loading... . . ." at bounding box center [902, 396] width 921 height 533
click at [452, 70] on link "Executions" at bounding box center [455, 76] width 62 height 31
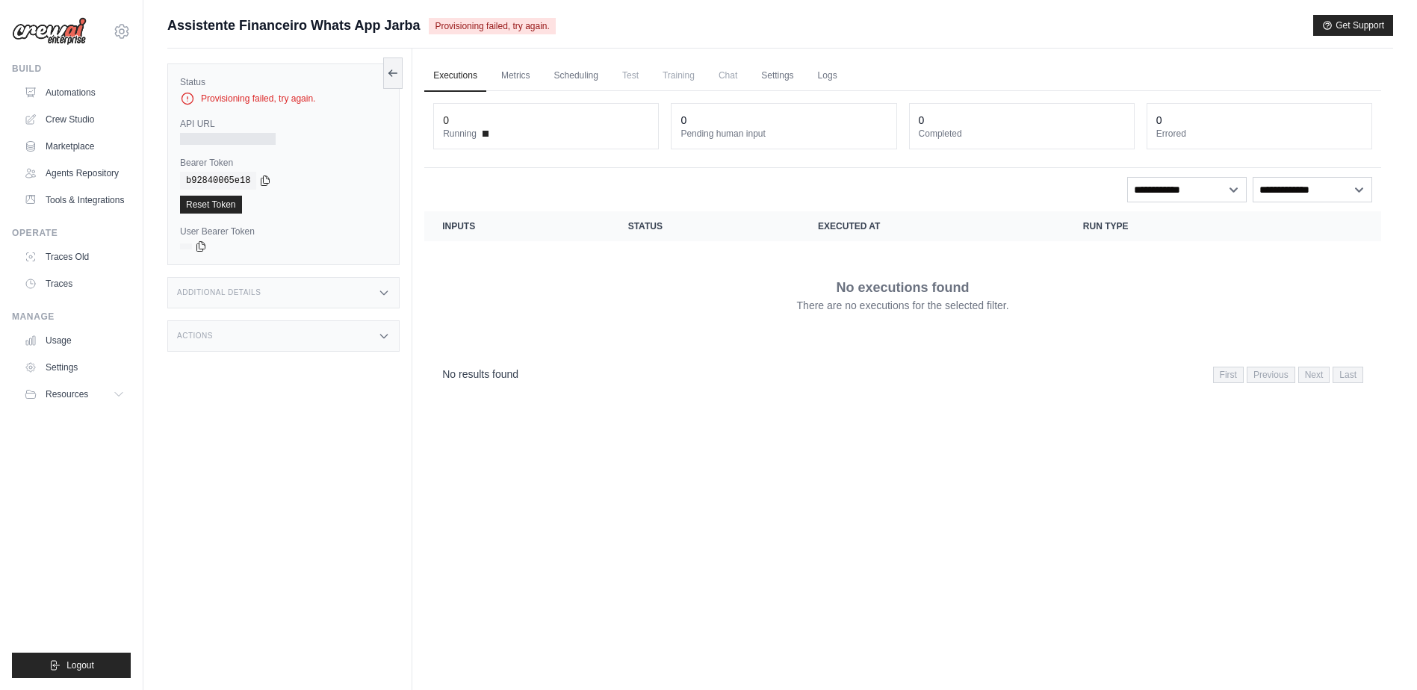
click at [236, 131] on div "API URL" at bounding box center [283, 131] width 207 height 27
click at [394, 71] on icon at bounding box center [393, 72] width 12 height 12
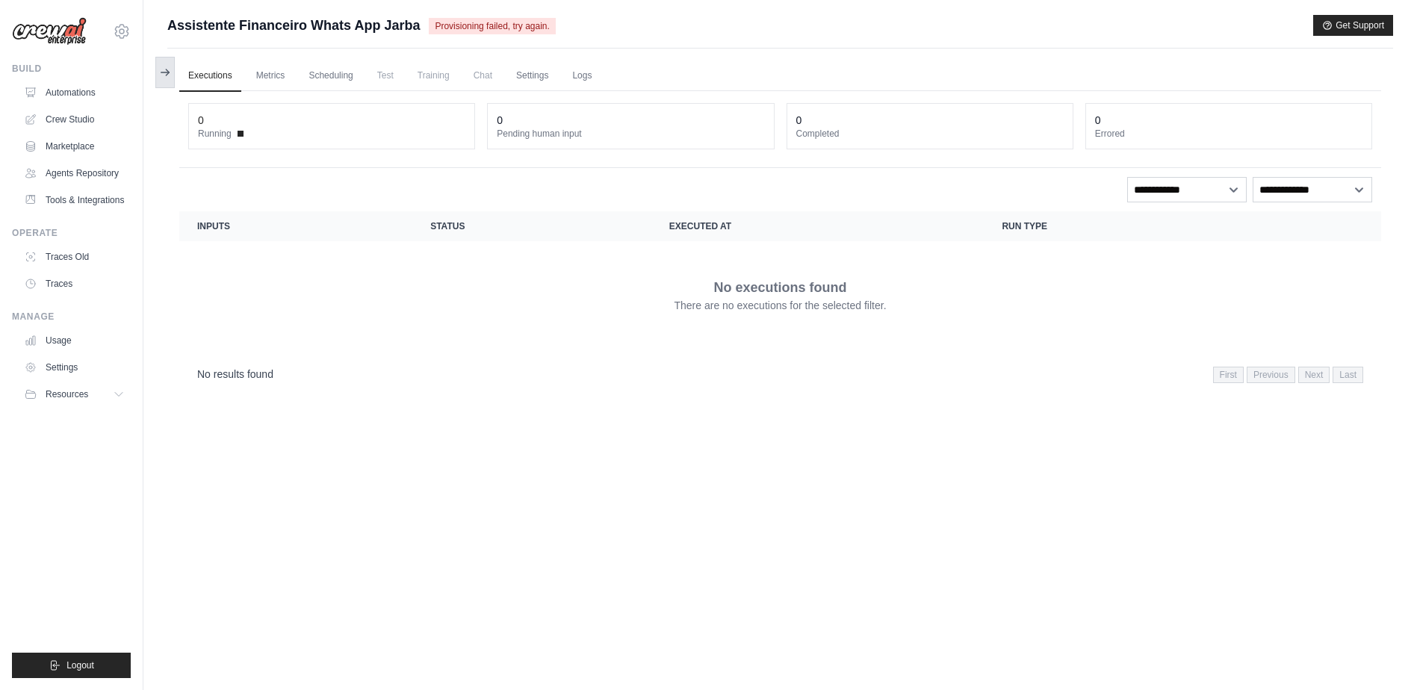
click at [168, 69] on icon at bounding box center [165, 72] width 12 height 12
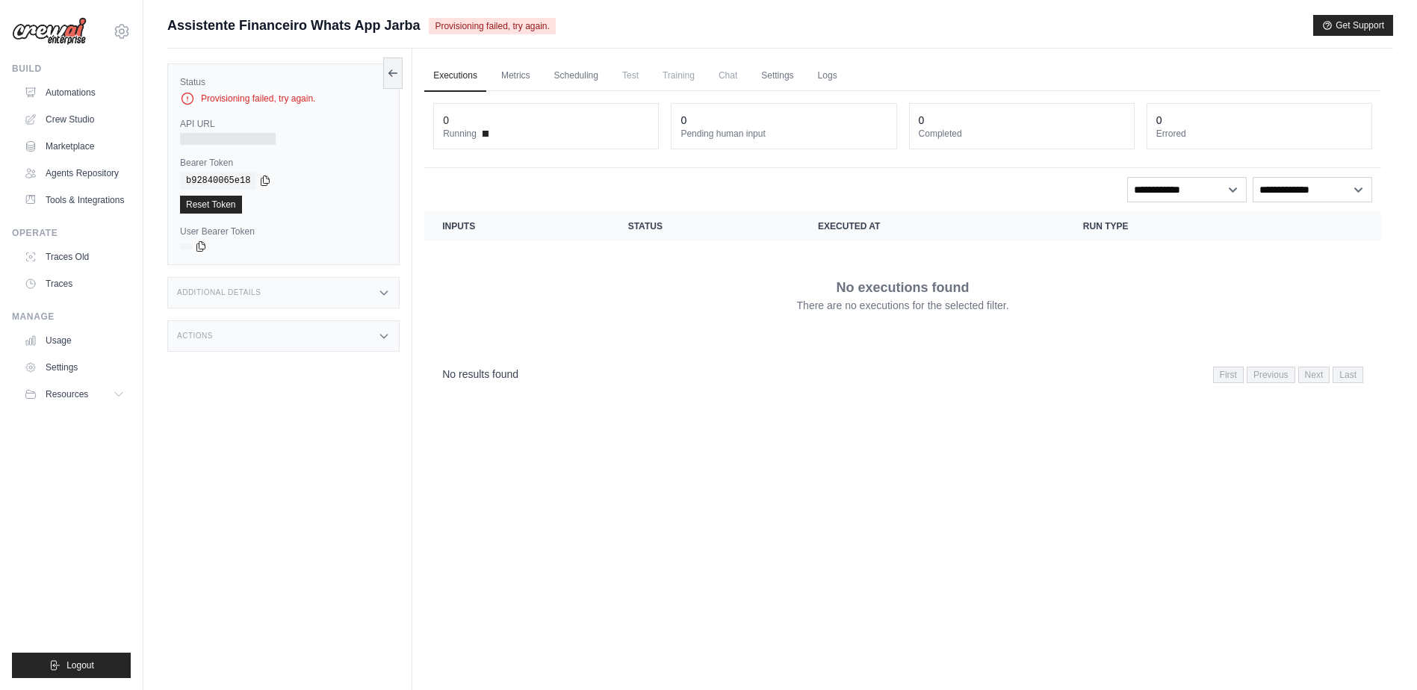
click at [501, 29] on span "Provisioning failed, try again." at bounding box center [492, 26] width 126 height 16
click at [518, 72] on link "Metrics" at bounding box center [515, 76] width 47 height 31
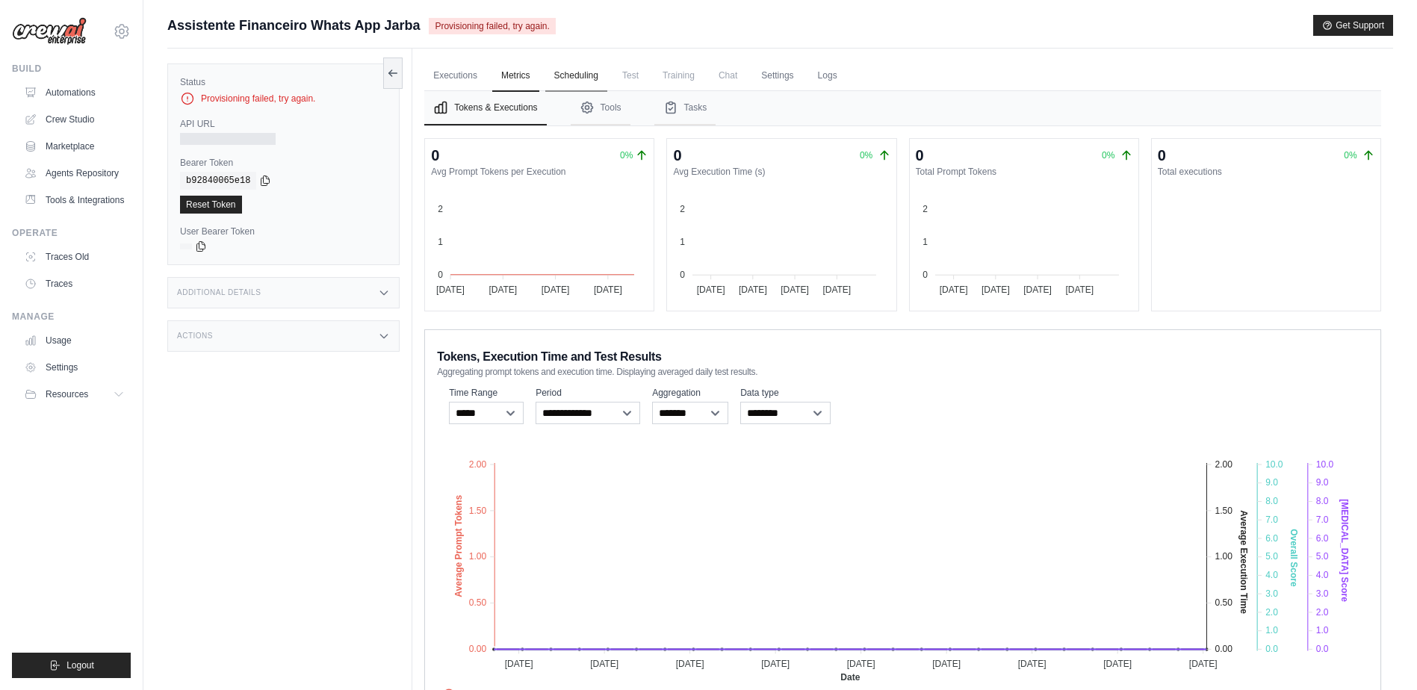
click at [576, 75] on link "Scheduling" at bounding box center [576, 76] width 62 height 31
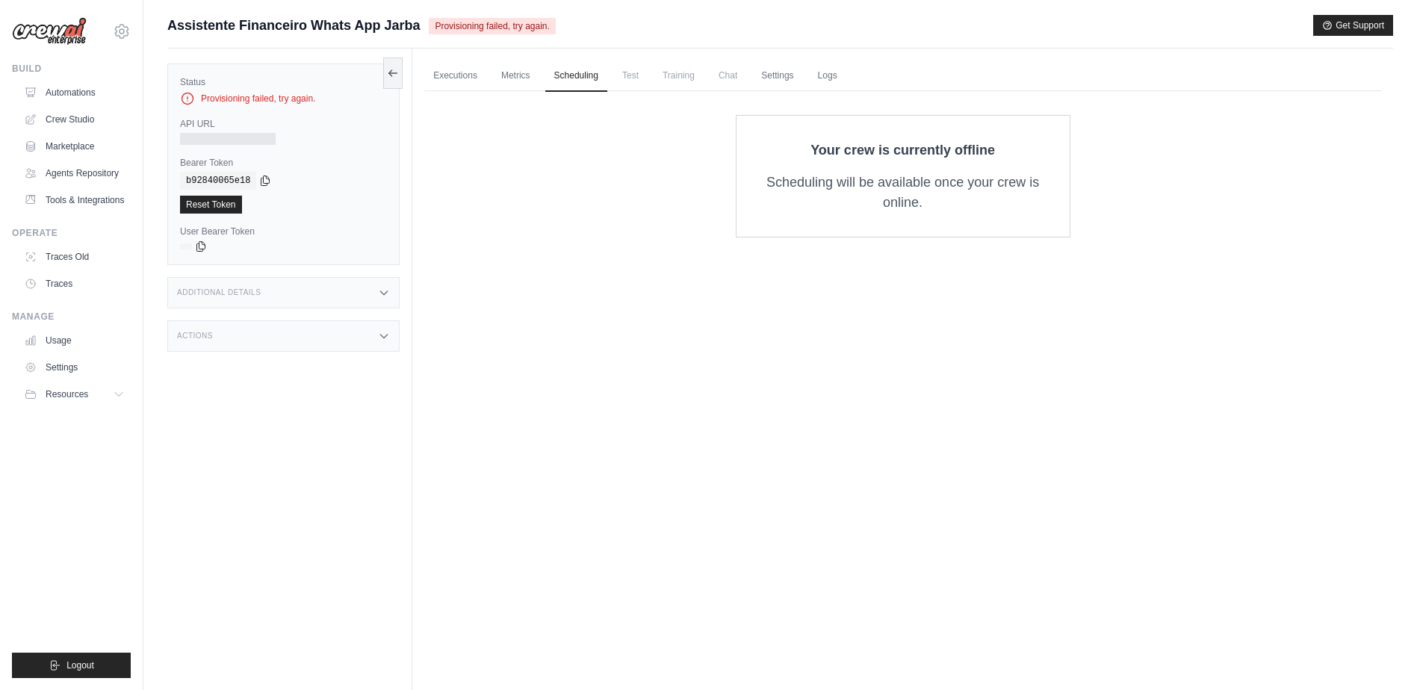
click at [628, 75] on span "Test" at bounding box center [630, 76] width 34 height 30
click at [691, 77] on span "Training" at bounding box center [679, 76] width 50 height 30
click at [775, 75] on link "Settings" at bounding box center [777, 76] width 50 height 31
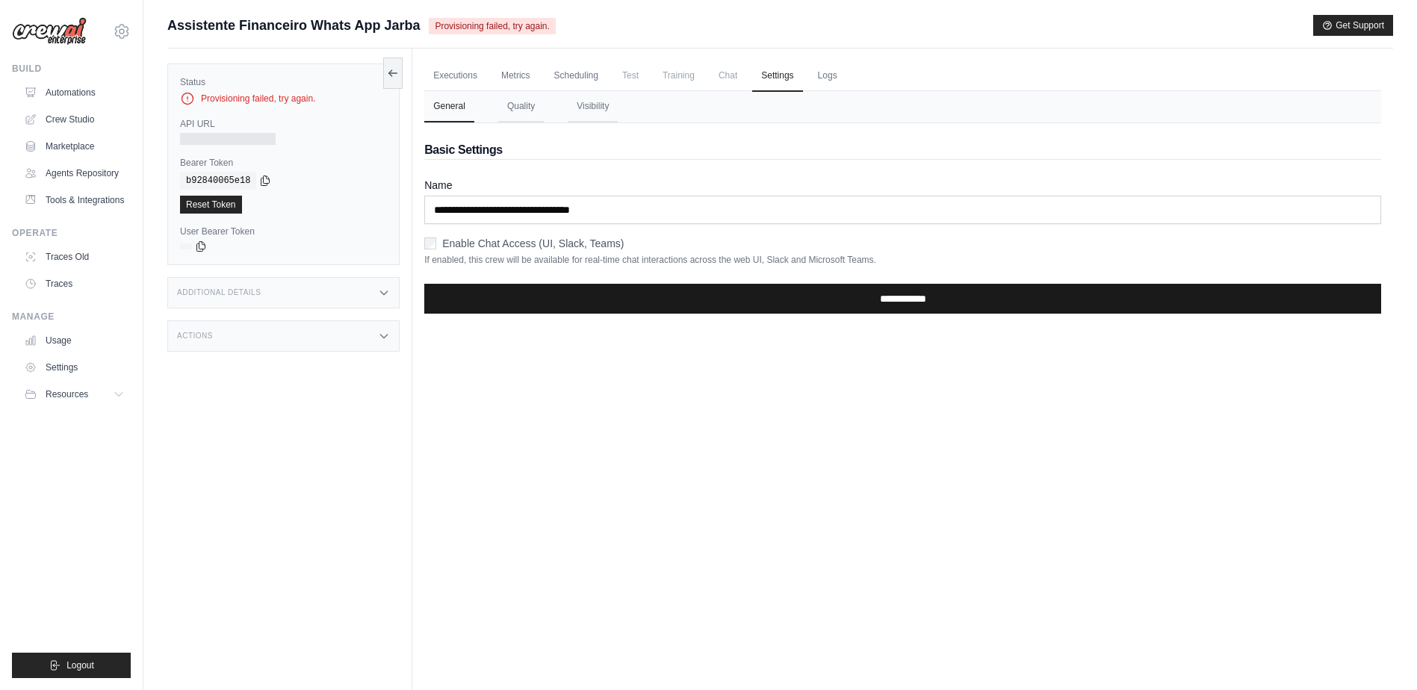
click at [741, 300] on input "**********" at bounding box center [902, 299] width 957 height 30
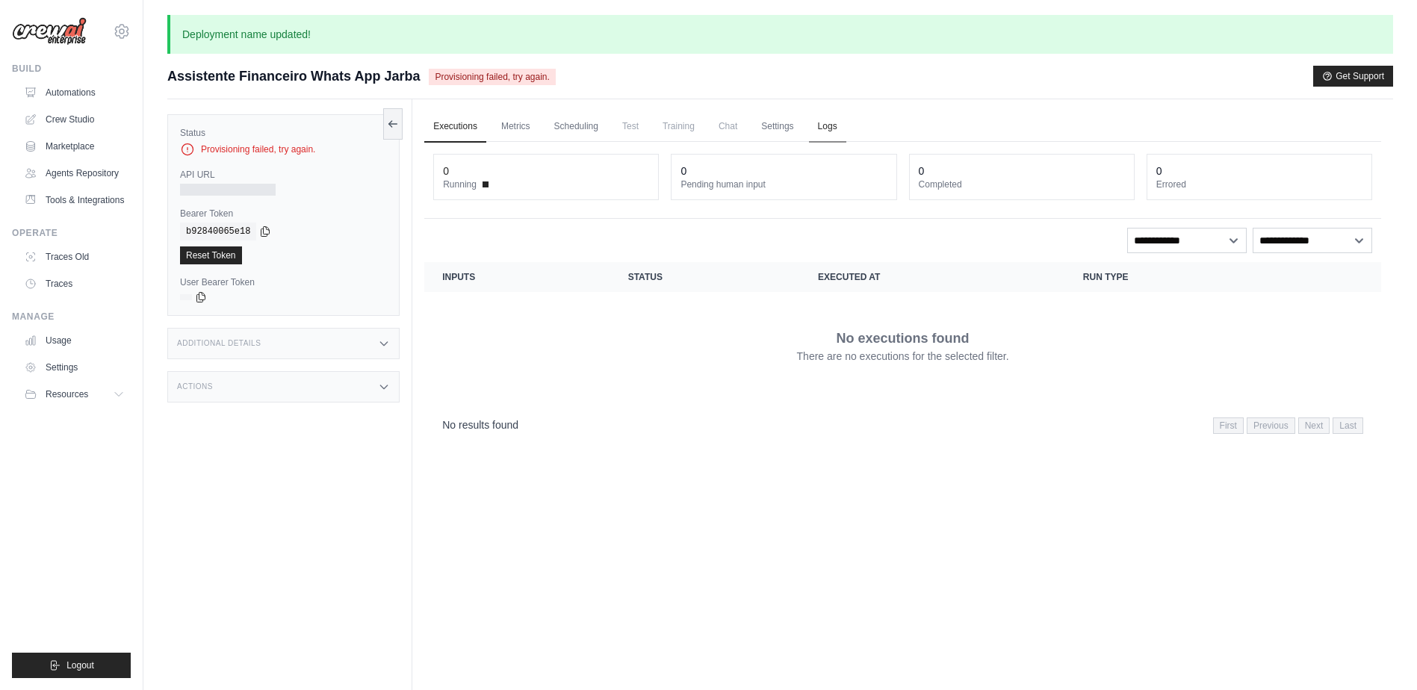
click at [813, 123] on link "Logs" at bounding box center [827, 126] width 37 height 31
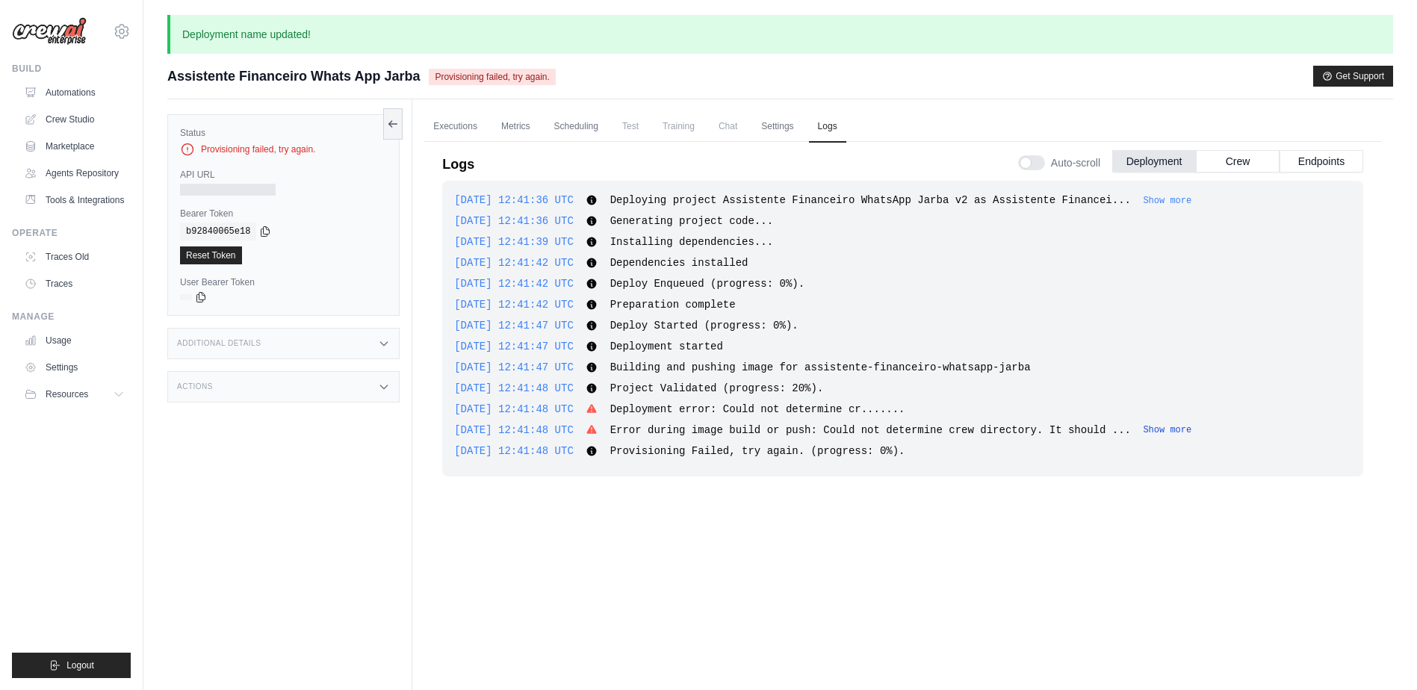
click at [1143, 430] on button "Show more" at bounding box center [1167, 430] width 49 height 12
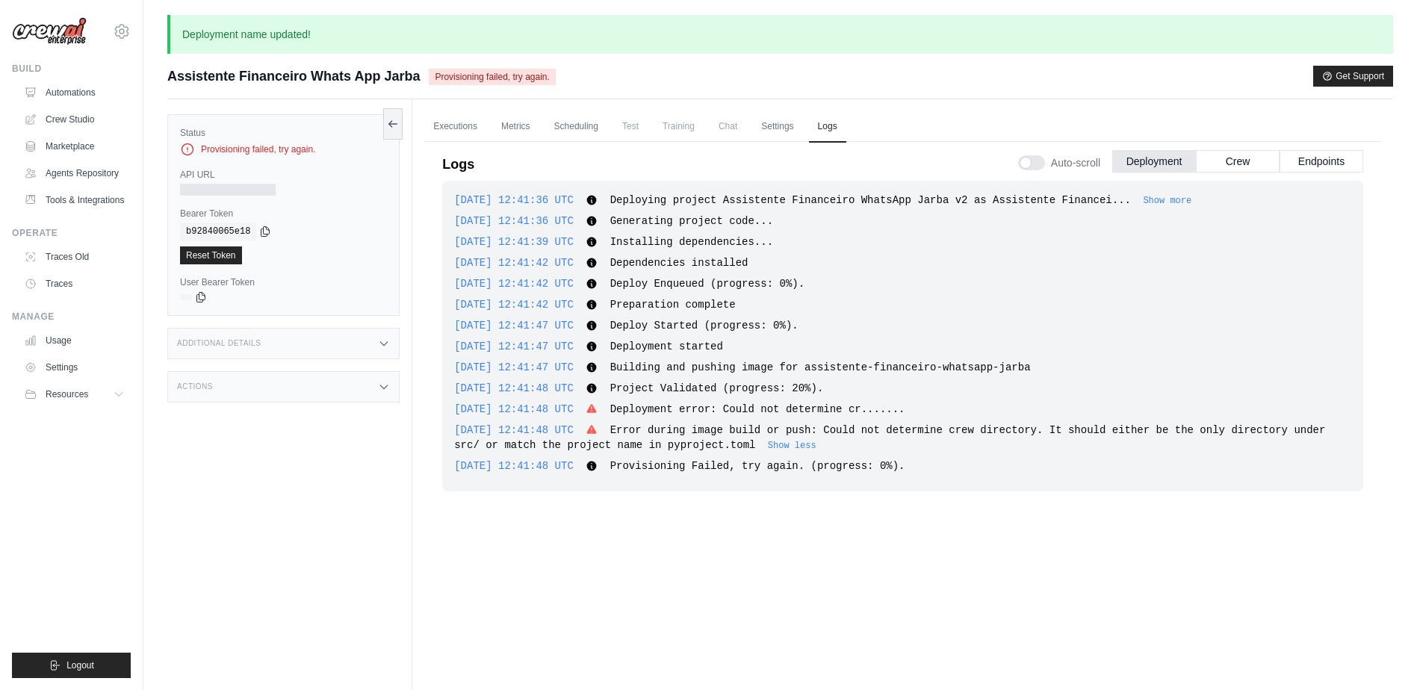
click at [881, 352] on div "2025-09-26 12:41:47 UTC Deployment started Show more Show less" at bounding box center [902, 346] width 897 height 15
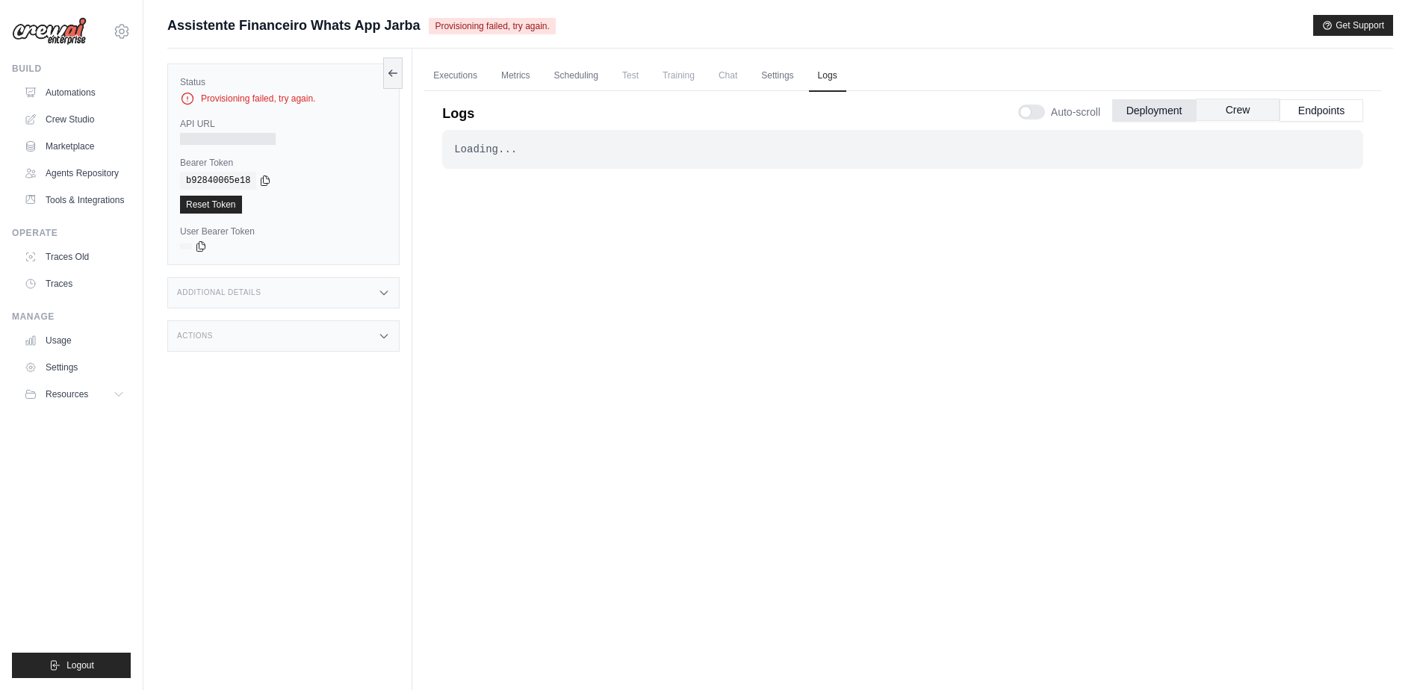
click at [1241, 110] on button "Crew" at bounding box center [1238, 110] width 84 height 22
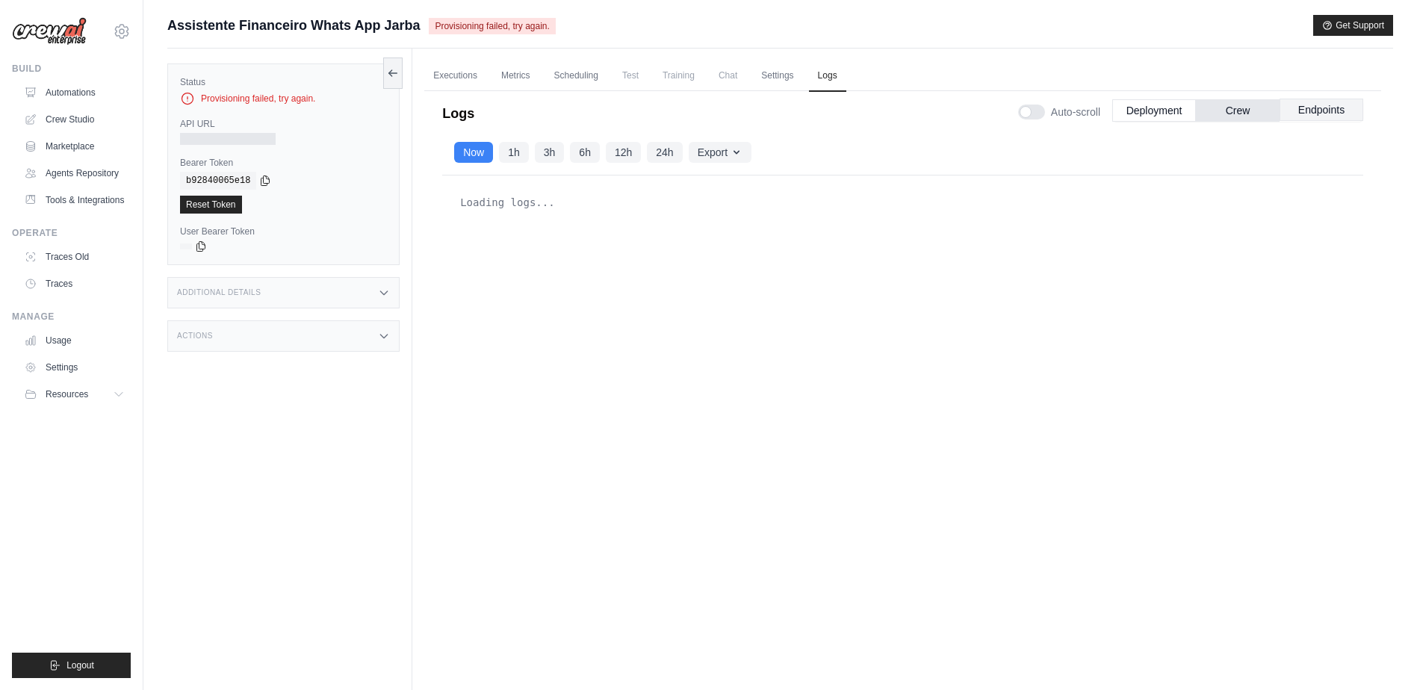
click at [1345, 116] on button "Endpoints" at bounding box center [1322, 110] width 84 height 22
click at [1164, 109] on button "Deployment" at bounding box center [1154, 110] width 84 height 22
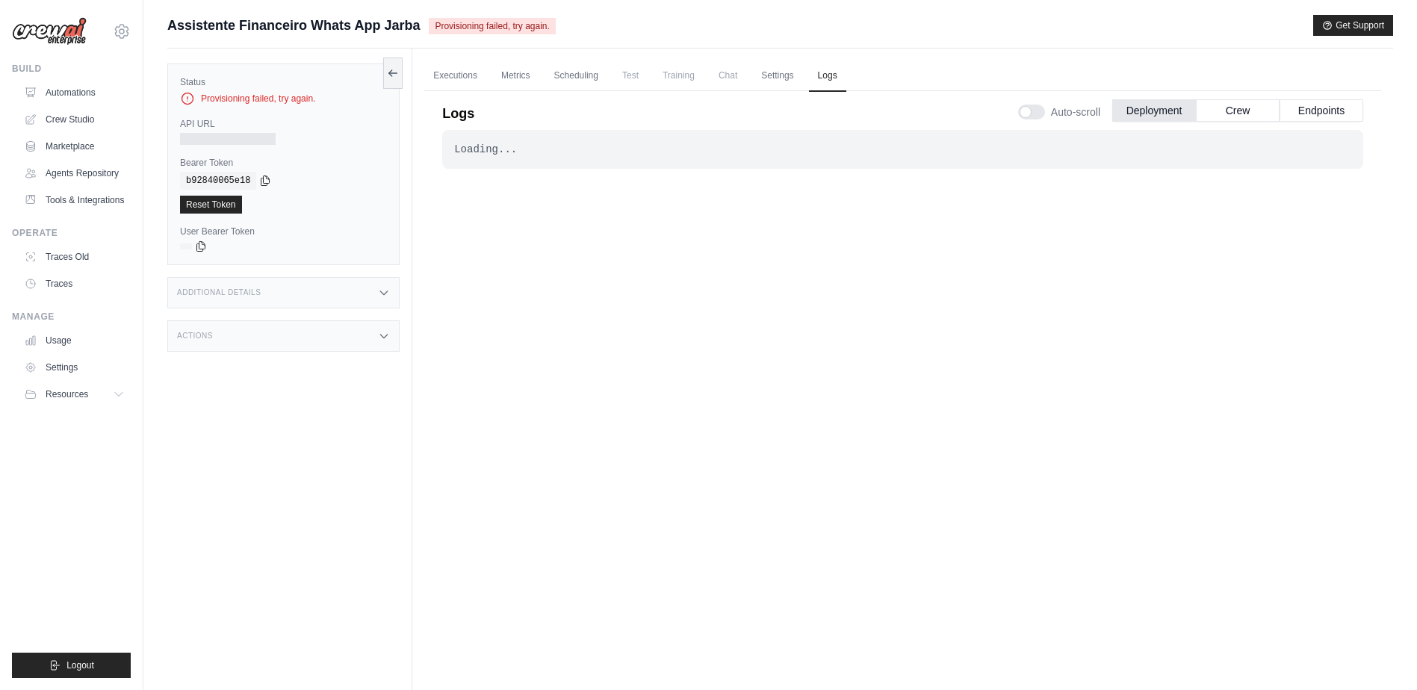
click at [752, 242] on div "Loading... . . . Failed" at bounding box center [902, 396] width 921 height 533
click at [469, 79] on link "Executions" at bounding box center [455, 76] width 62 height 31
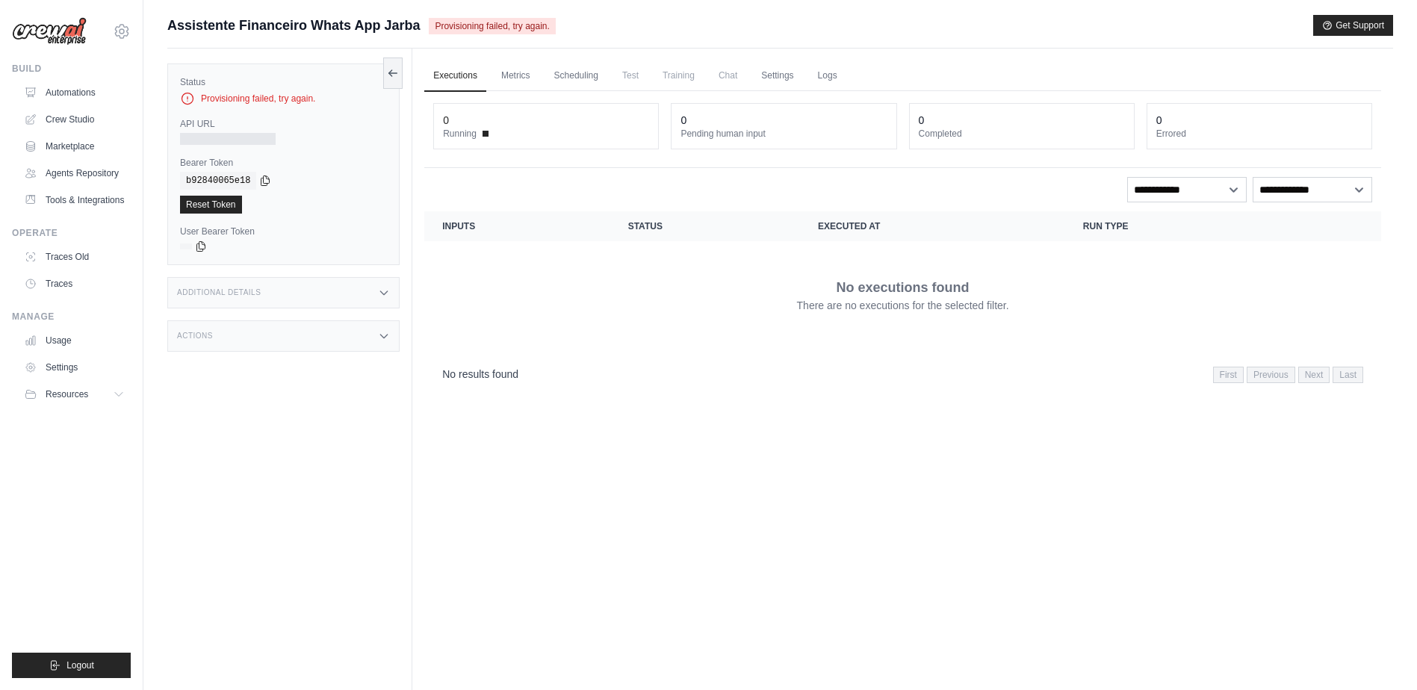
click at [365, 27] on span "Assistente Financeiro Whats App Jarba" at bounding box center [293, 25] width 252 height 21
click at [72, 112] on link "Crew Studio" at bounding box center [75, 120] width 113 height 24
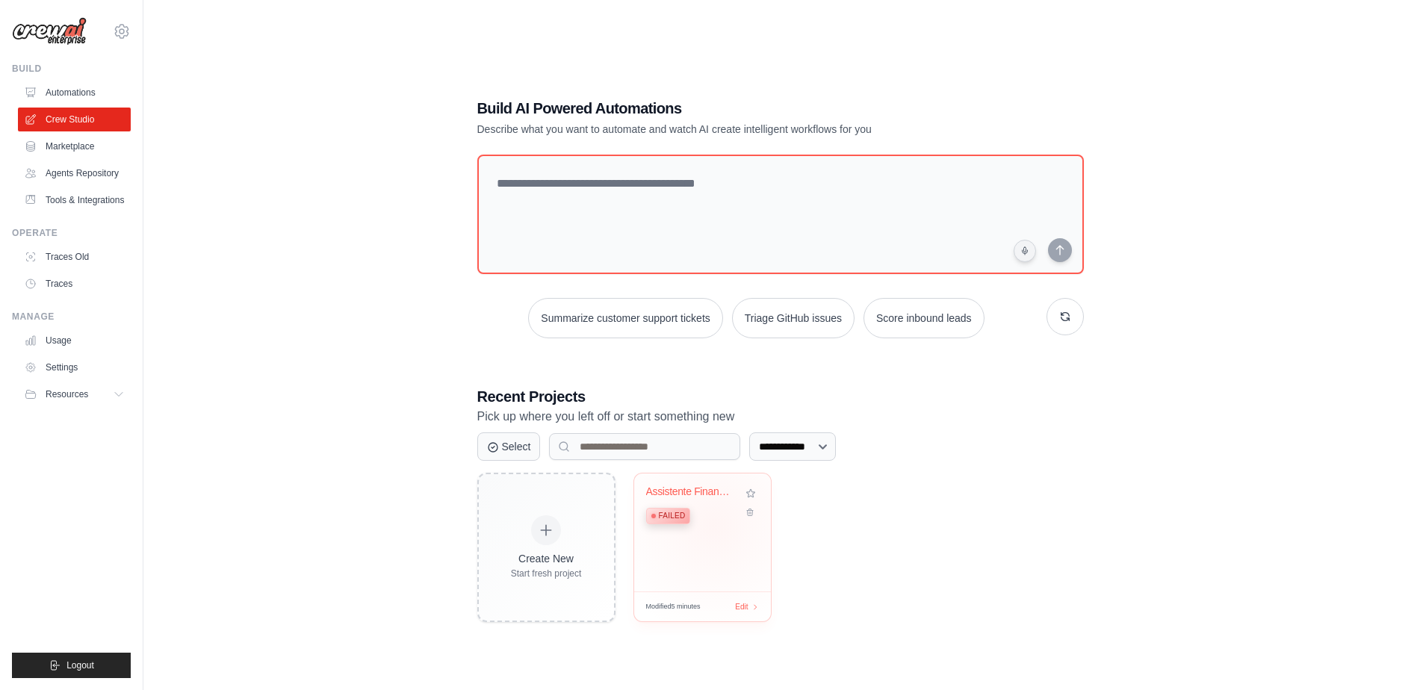
click at [713, 525] on div "Assistente Financeiro WhatsApp Jarb... Failed" at bounding box center [691, 509] width 90 height 46
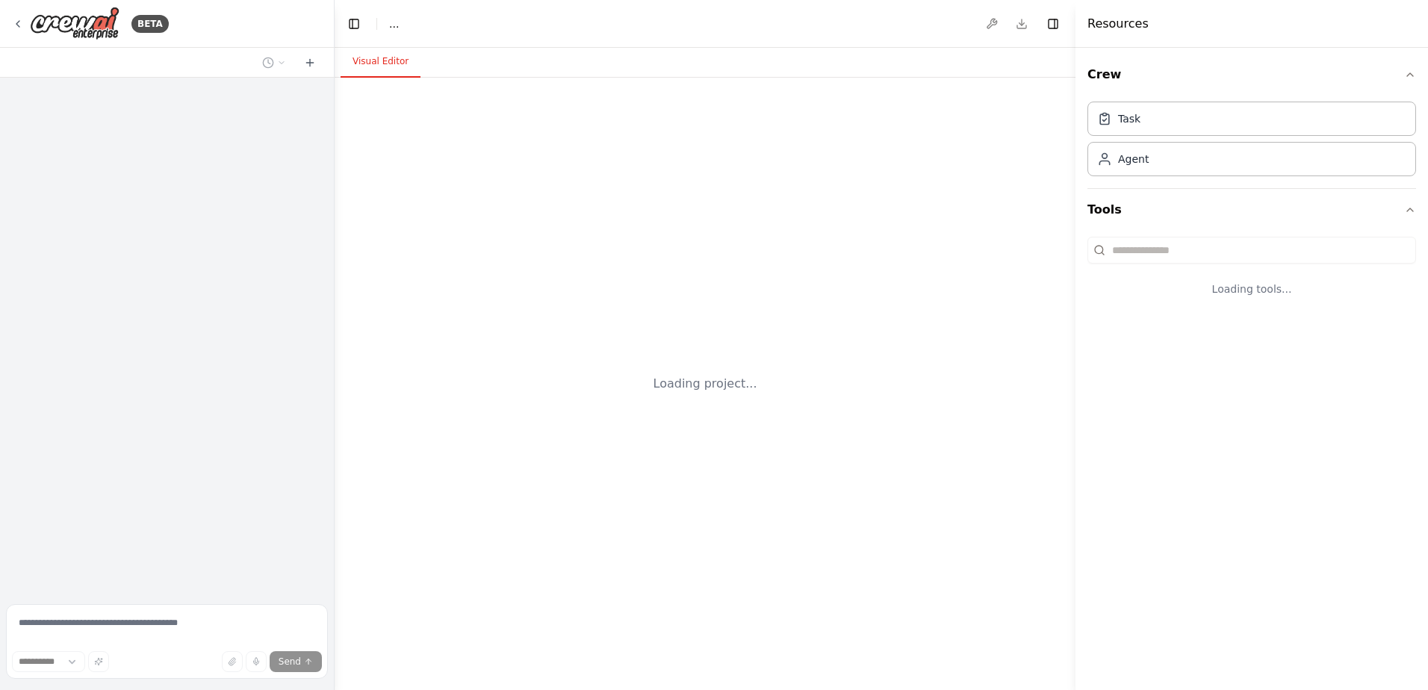
select select "****"
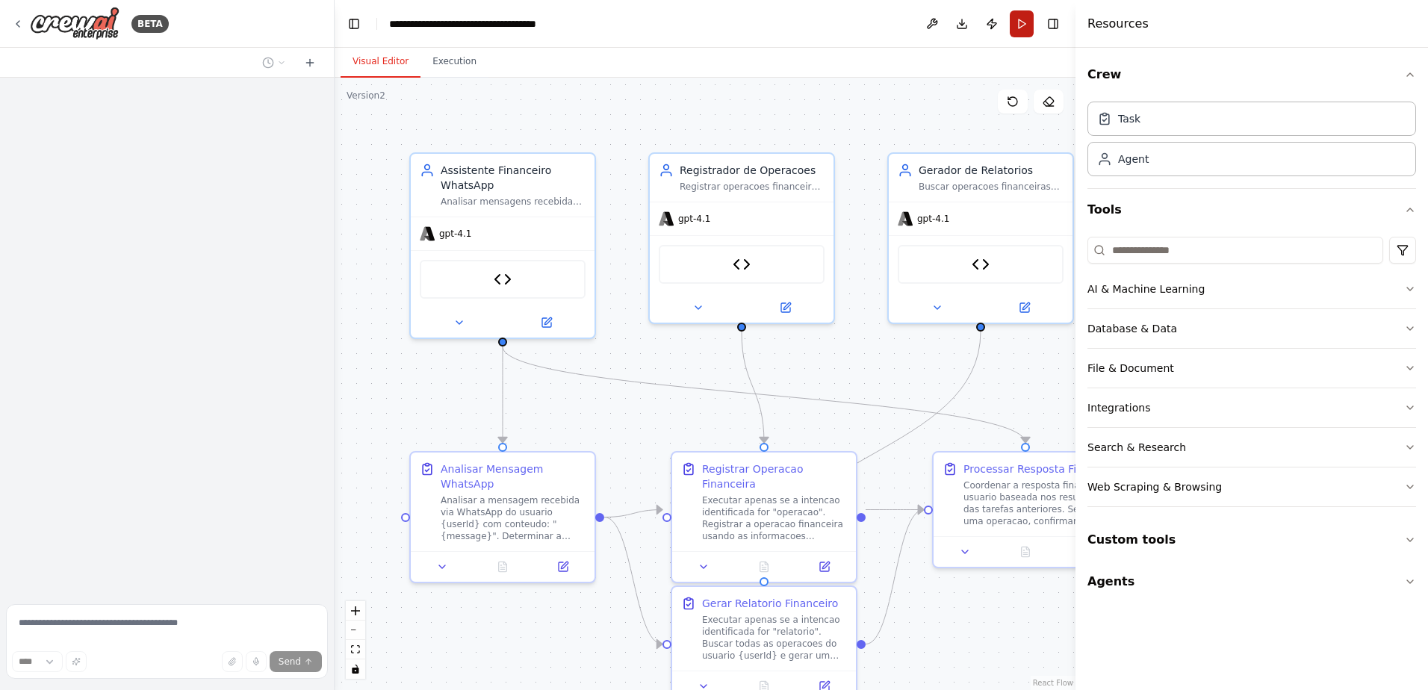
scroll to position [4649, 0]
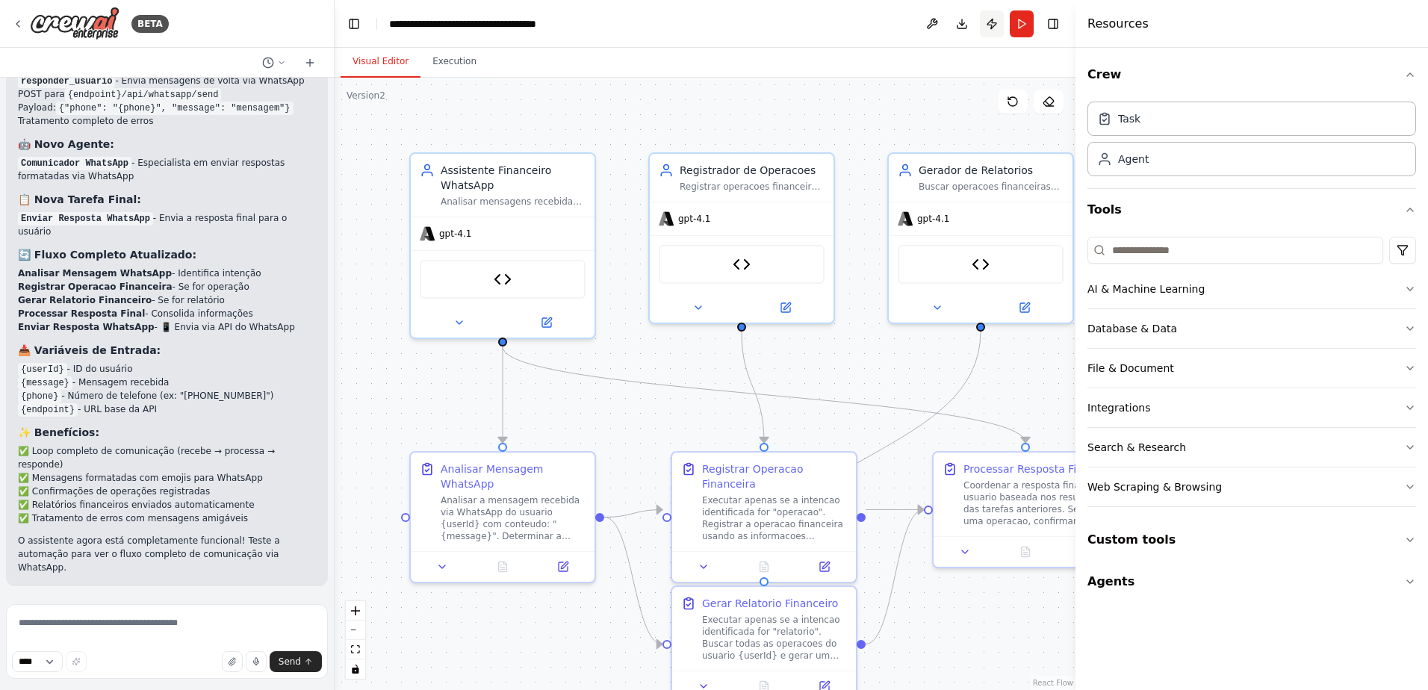
click at [992, 22] on button "Publish" at bounding box center [992, 23] width 24 height 27
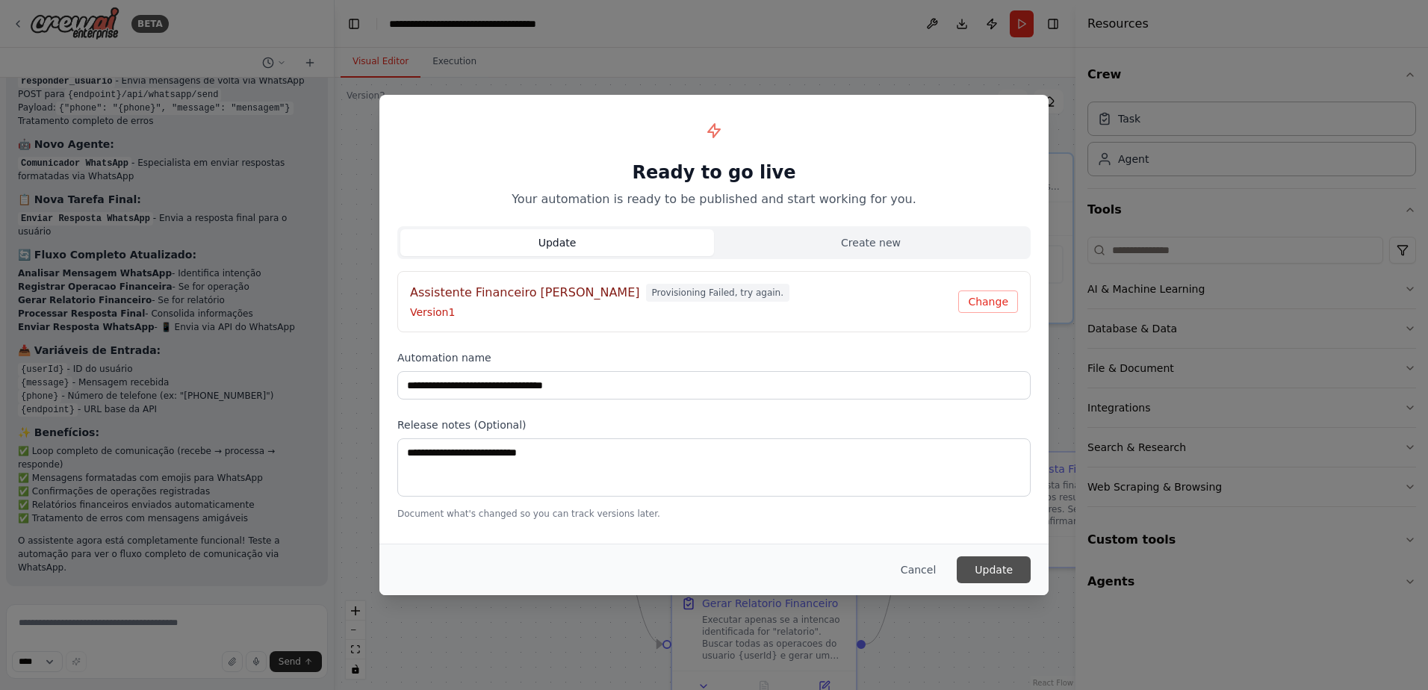
click at [998, 563] on button "Update" at bounding box center [994, 570] width 74 height 27
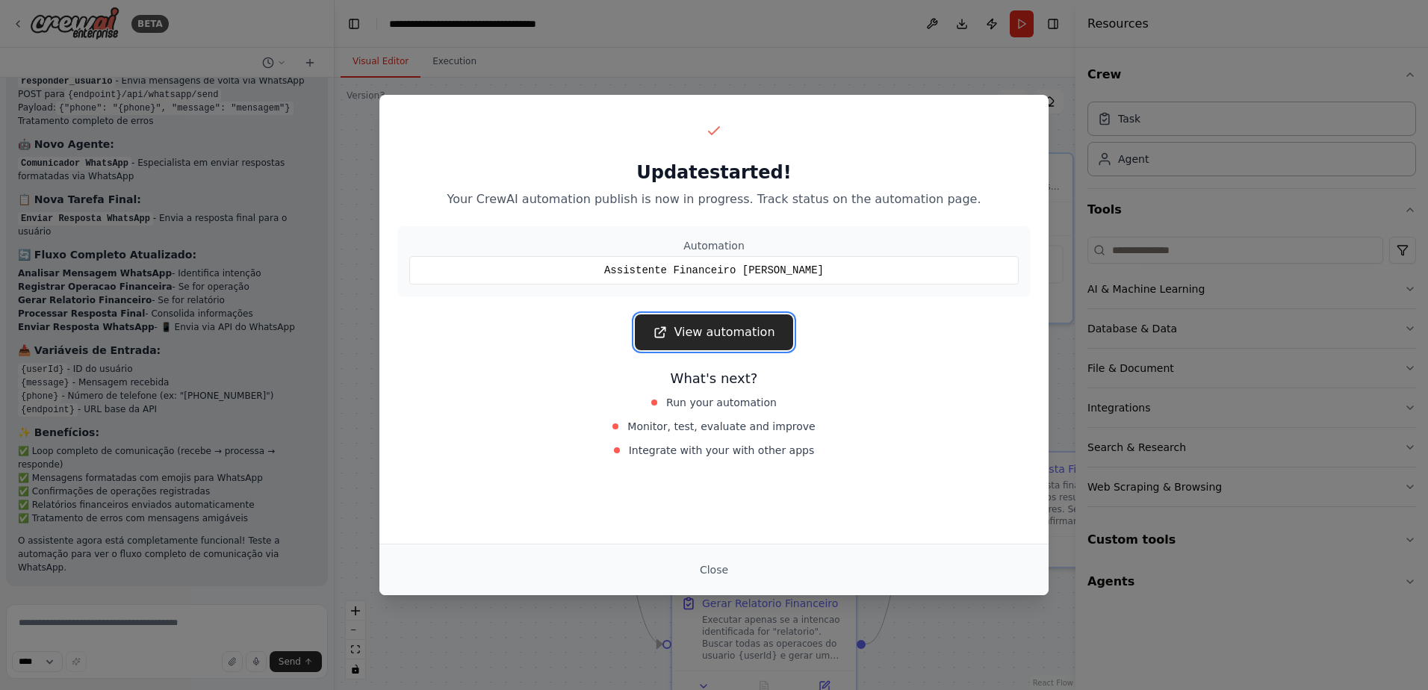
click at [728, 333] on link "View automation" at bounding box center [714, 332] width 158 height 36
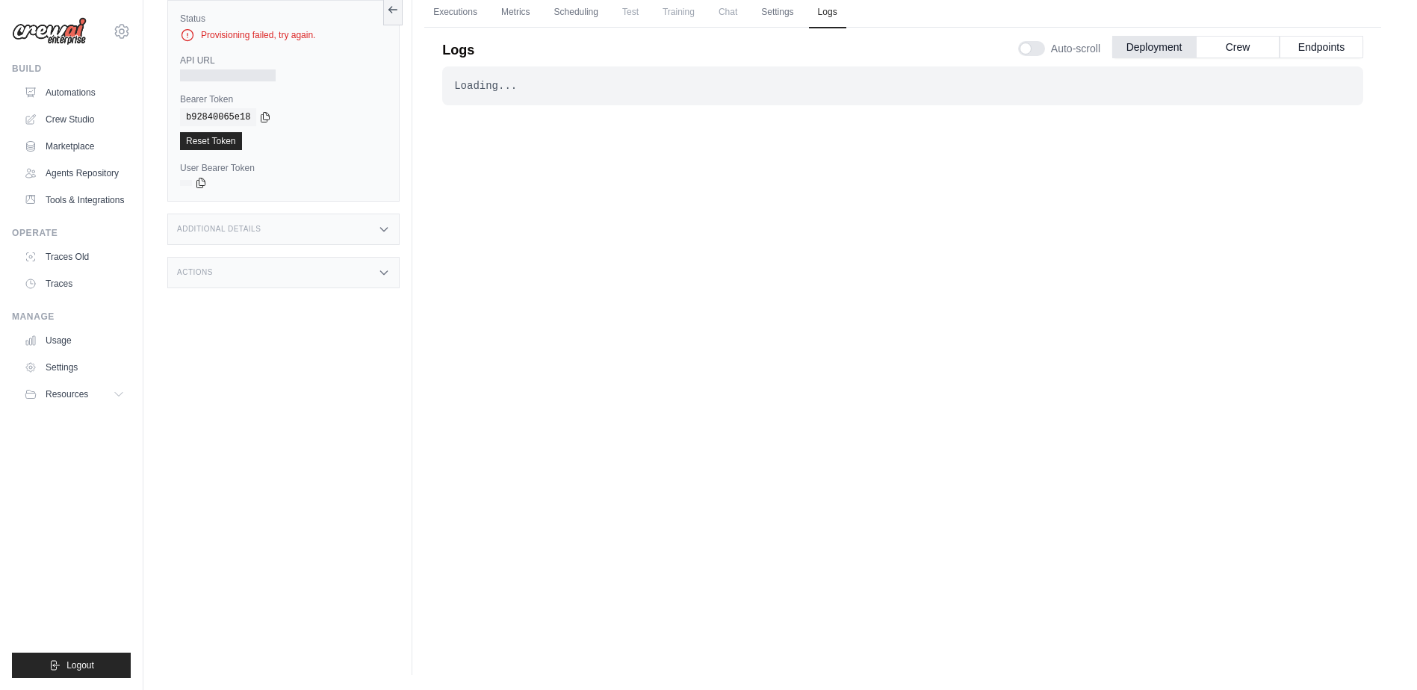
click at [633, 246] on div "Loading... . . . Failed" at bounding box center [902, 332] width 921 height 533
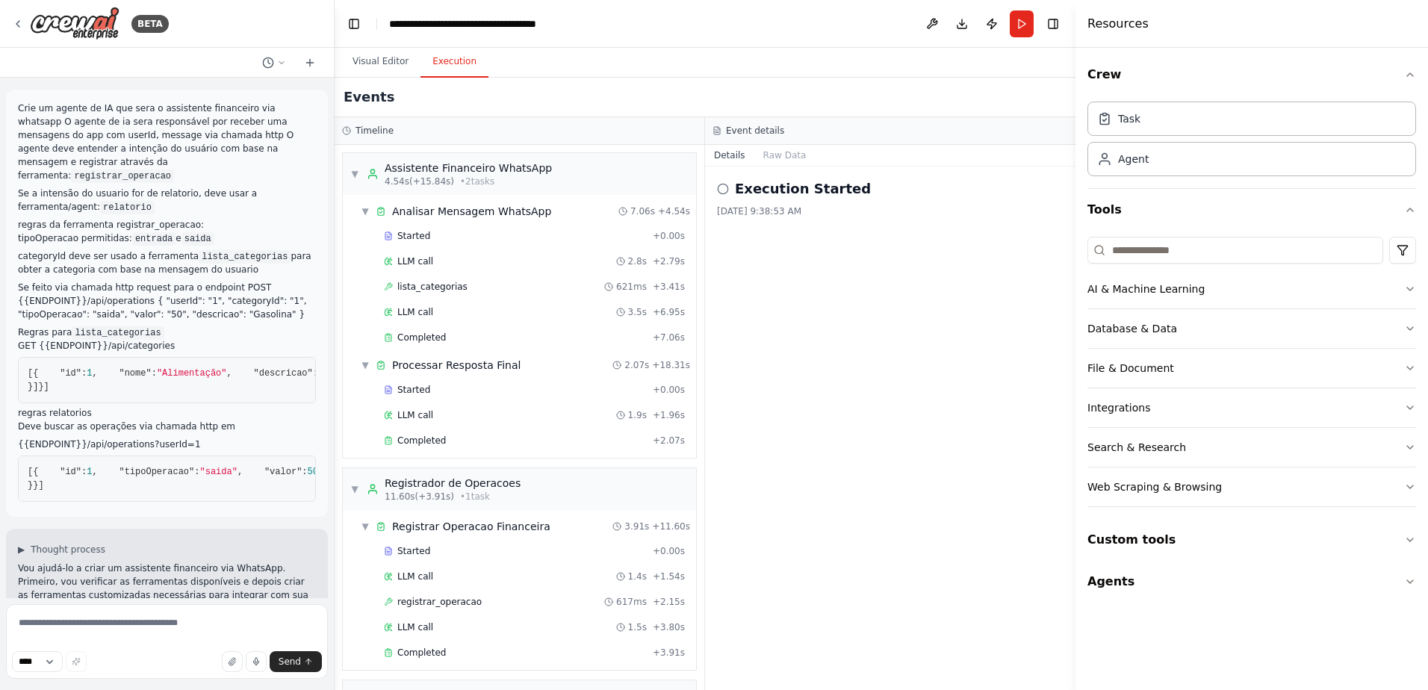
scroll to position [371, 0]
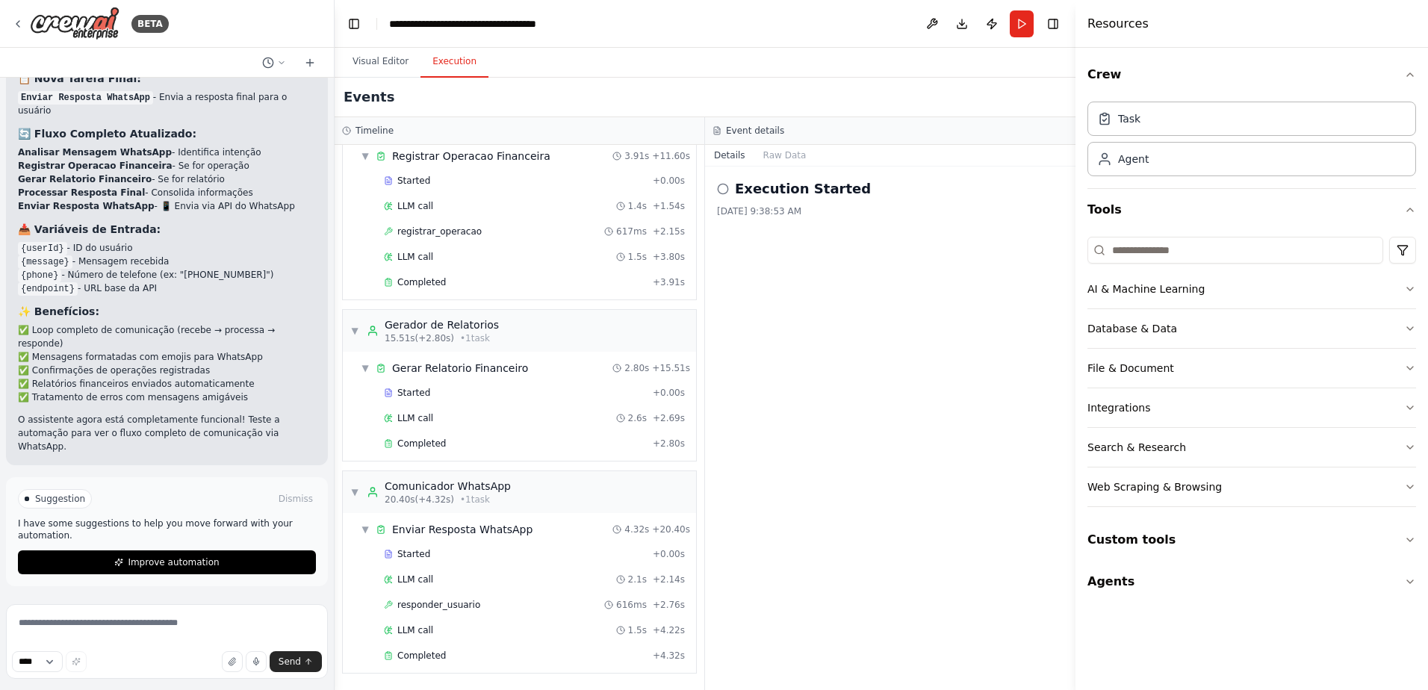
click at [796, 66] on div "Visual Editor Execution" at bounding box center [705, 63] width 741 height 30
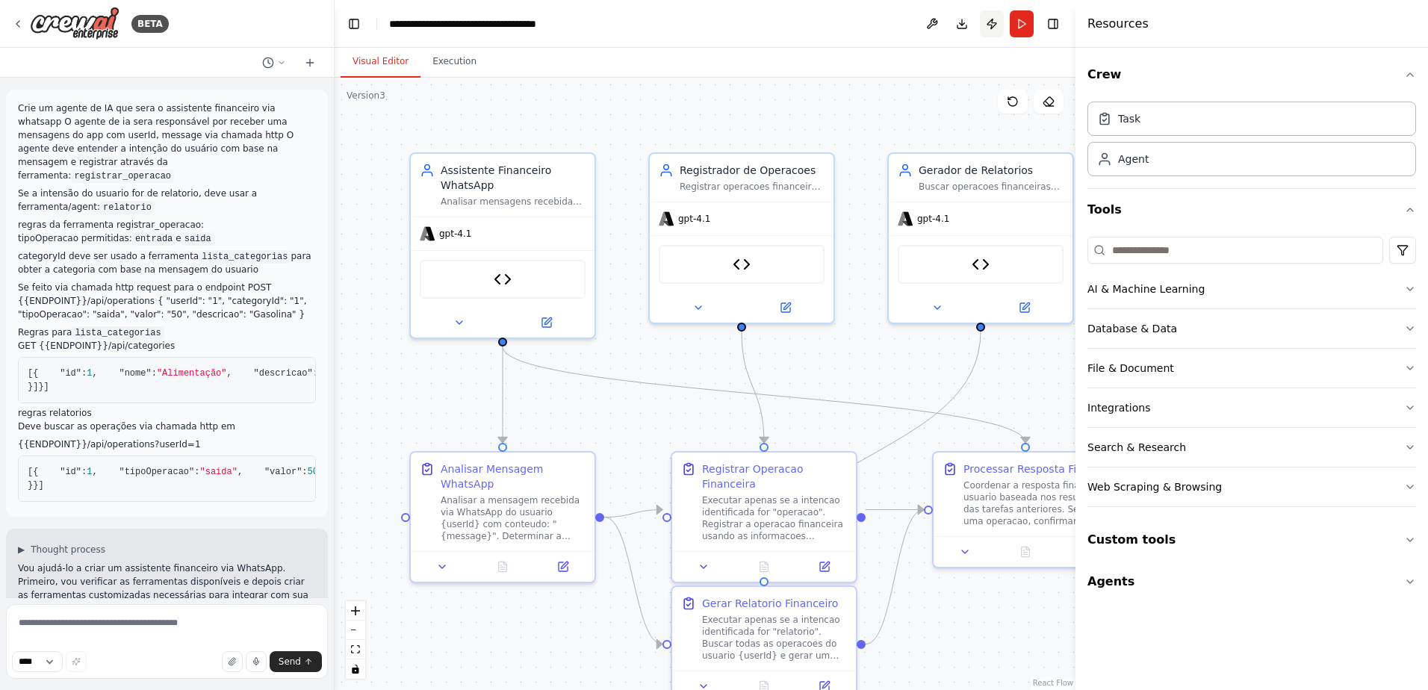
scroll to position [4649, 0]
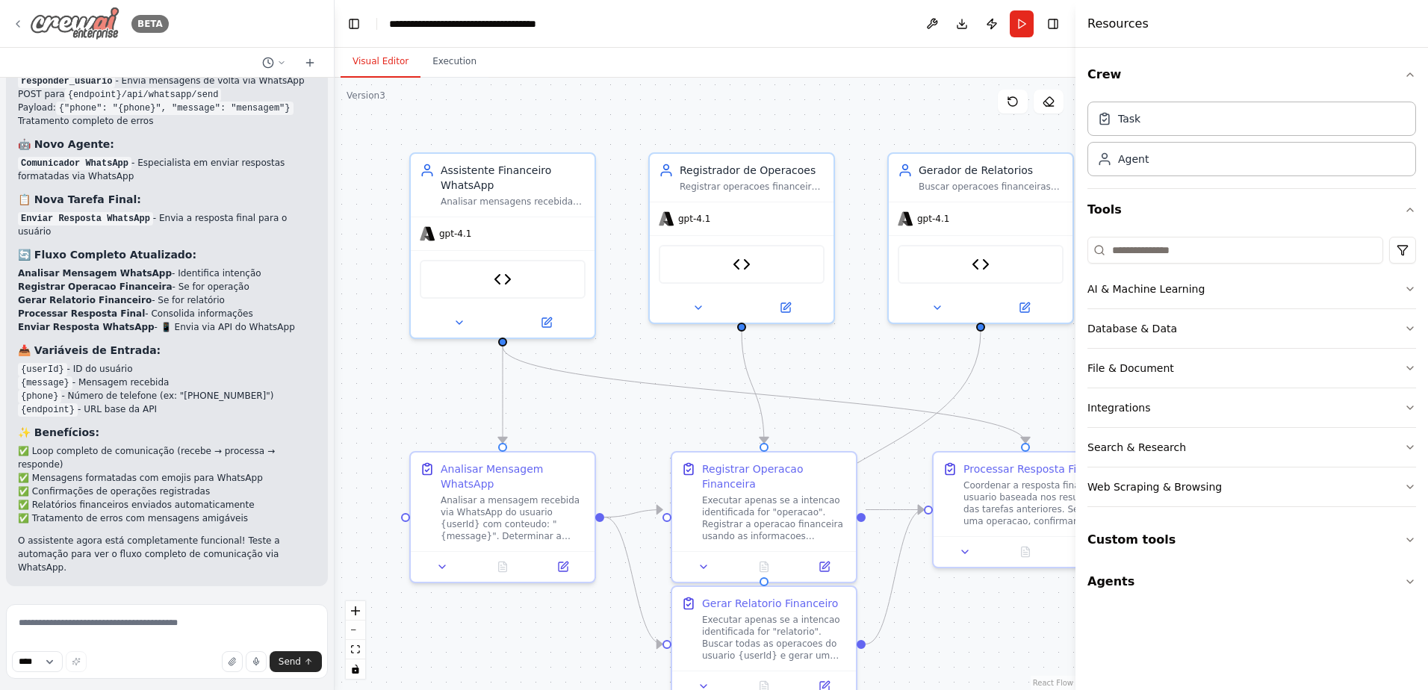
click at [16, 17] on div "BETA" at bounding box center [90, 24] width 157 height 34
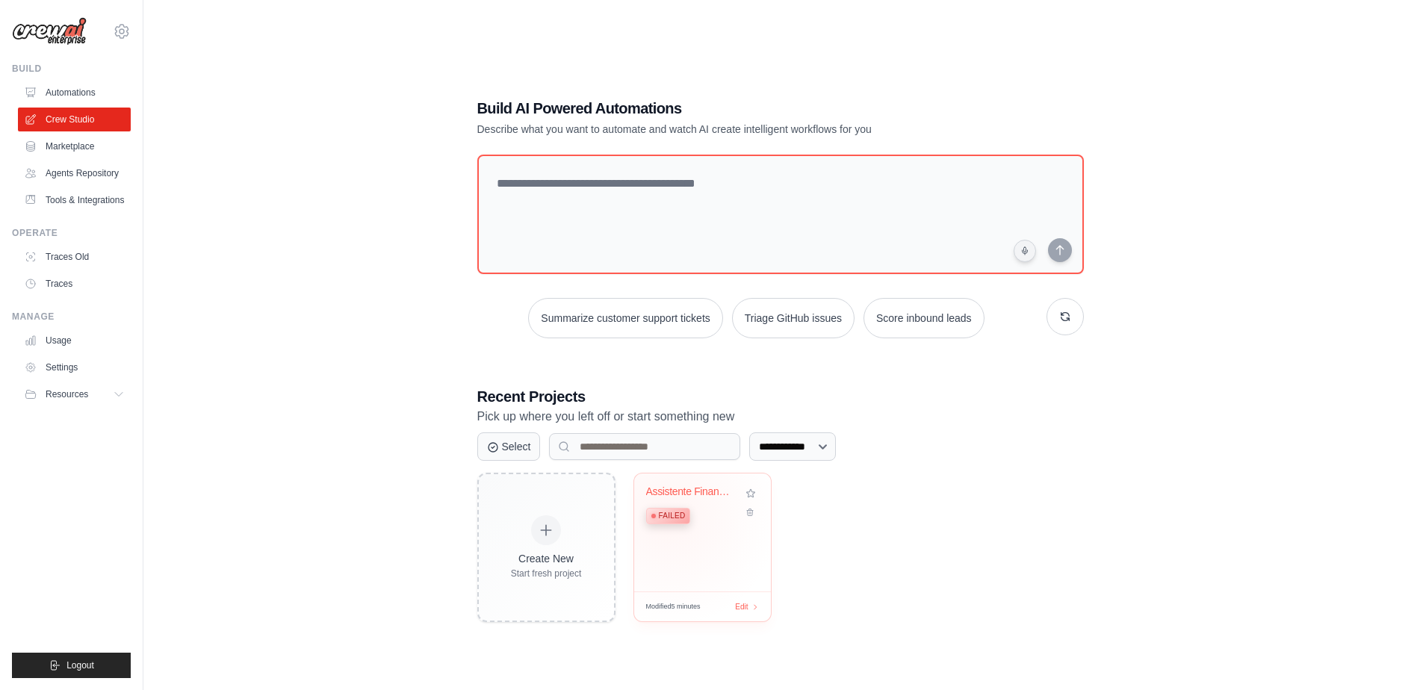
click at [669, 516] on span "Failed" at bounding box center [672, 516] width 27 height 12
click at [747, 603] on span "Edit" at bounding box center [741, 607] width 14 height 13
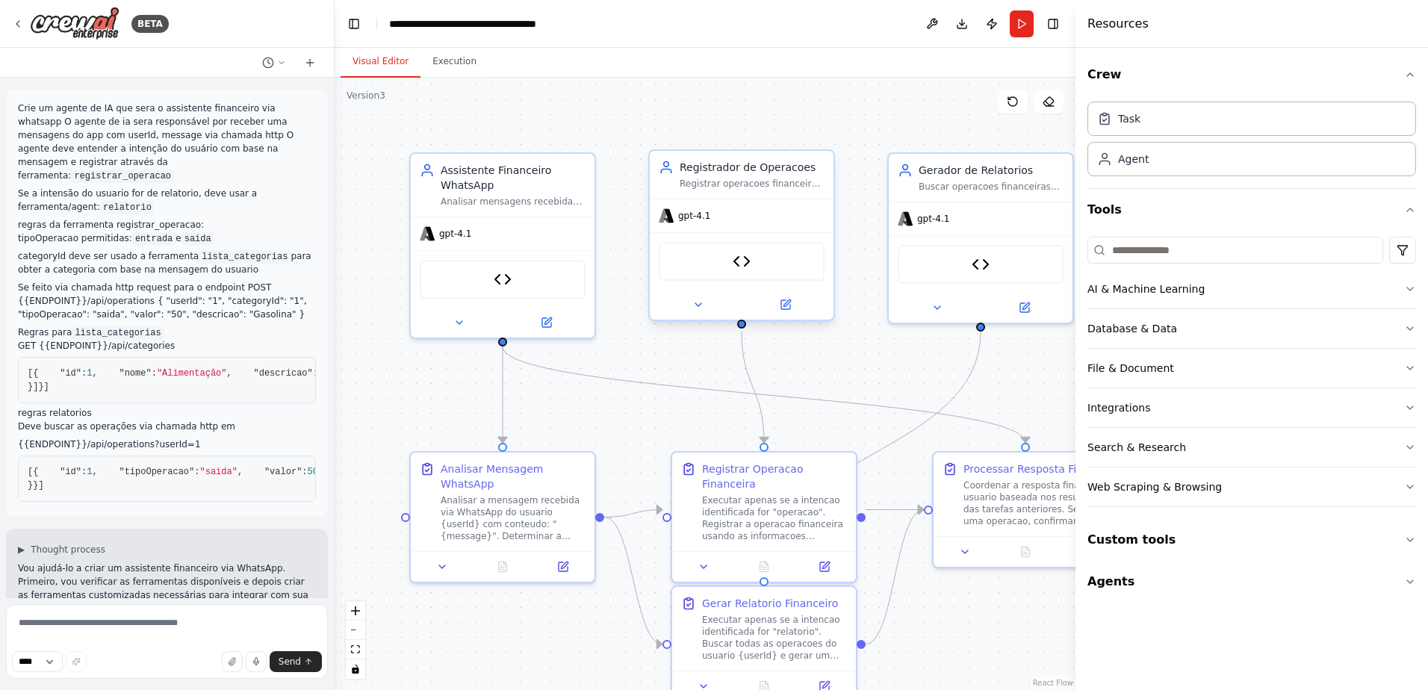
scroll to position [4649, 0]
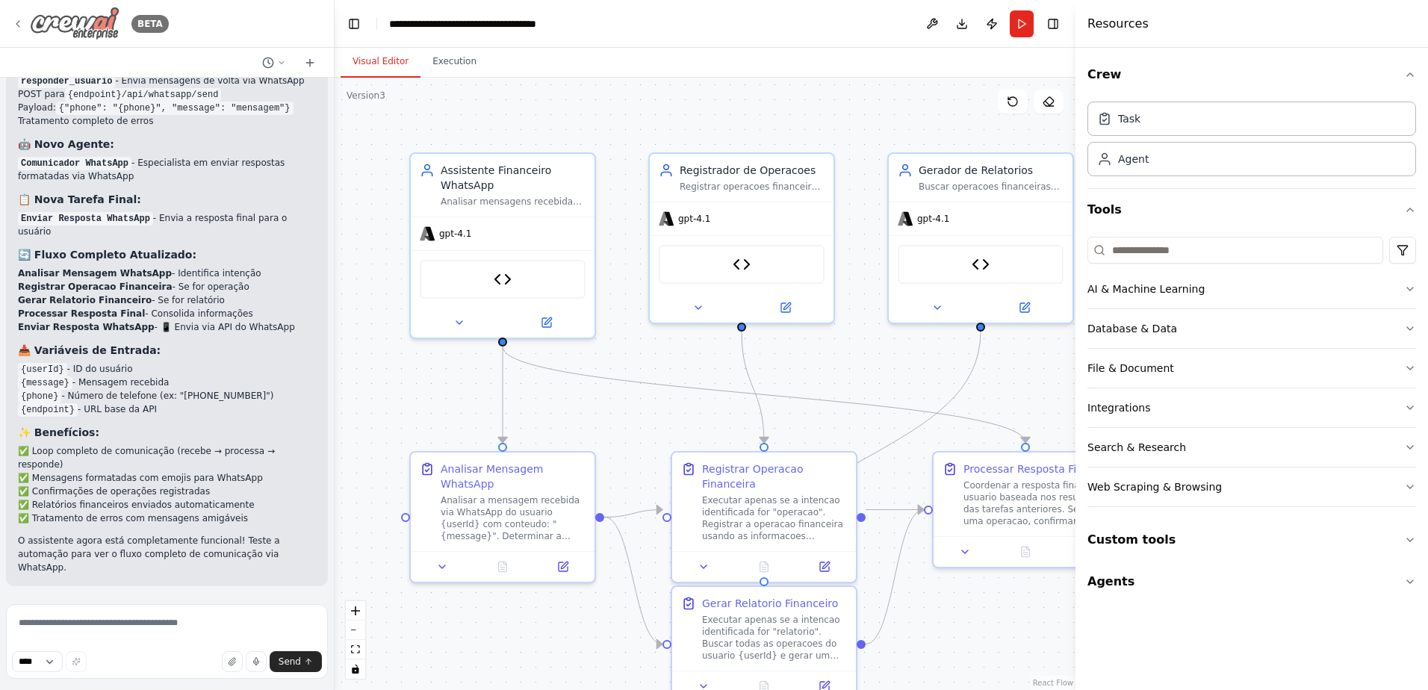
click at [18, 19] on icon at bounding box center [18, 24] width 12 height 12
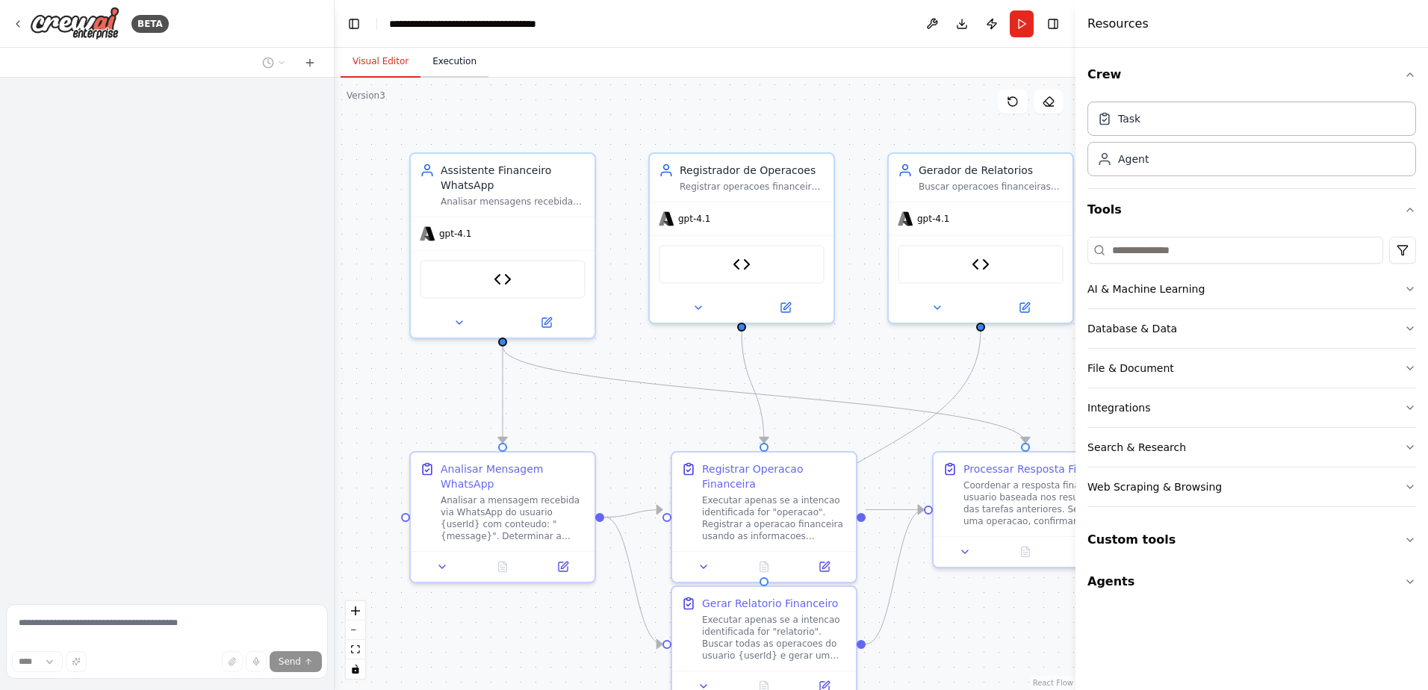
click at [447, 58] on button "Execution" at bounding box center [455, 61] width 68 height 31
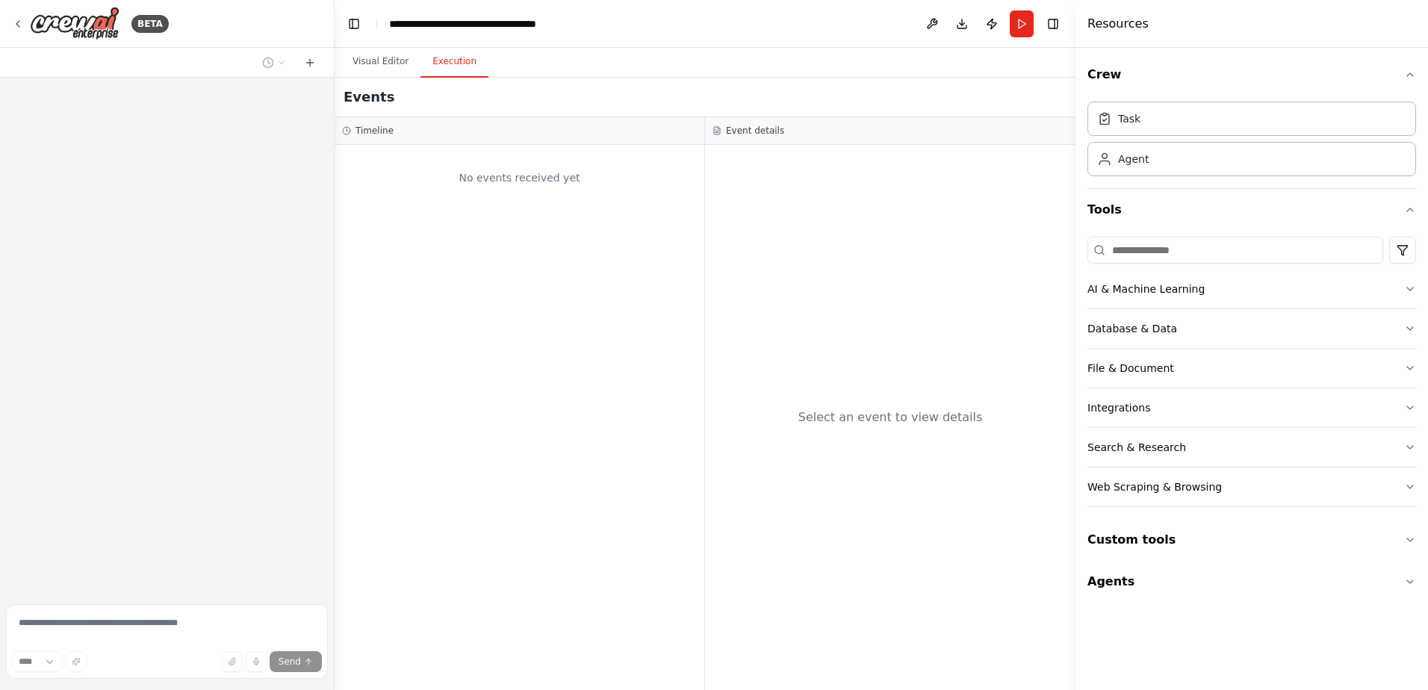
scroll to position [4649, 0]
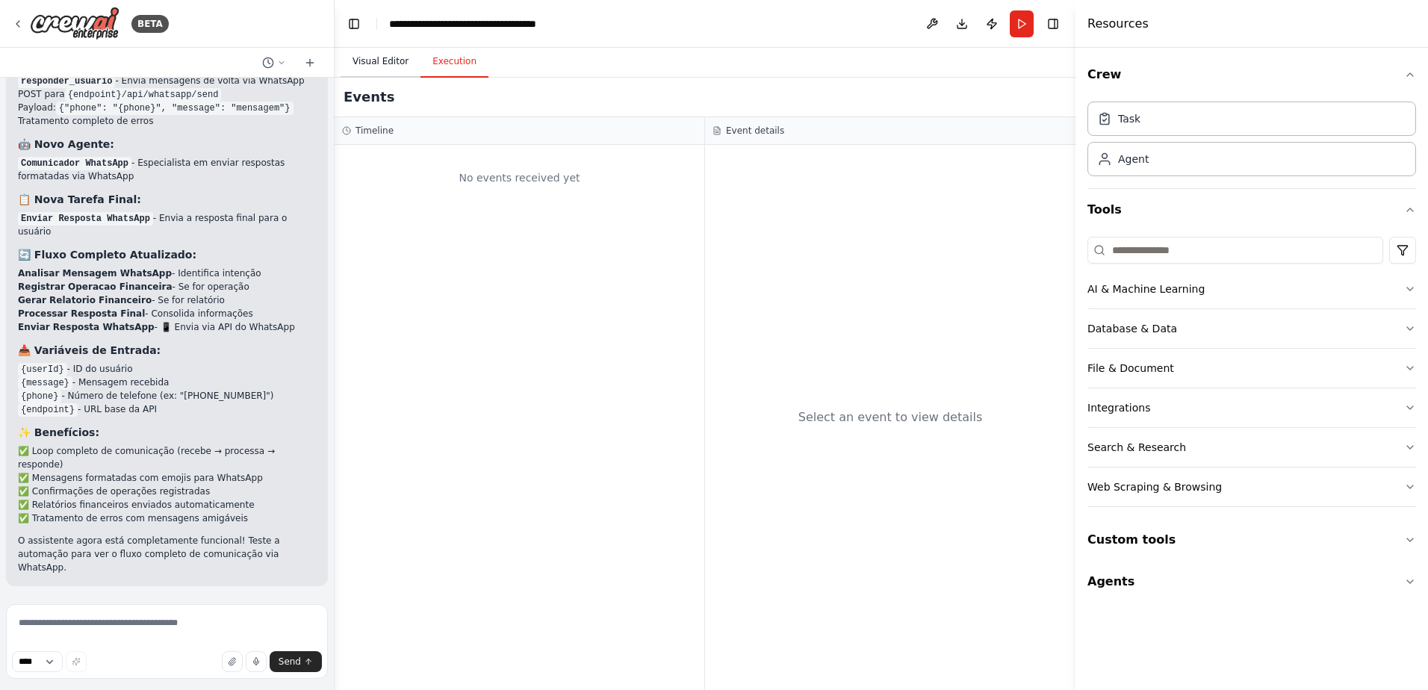
click at [386, 60] on button "Visual Editor" at bounding box center [381, 61] width 80 height 31
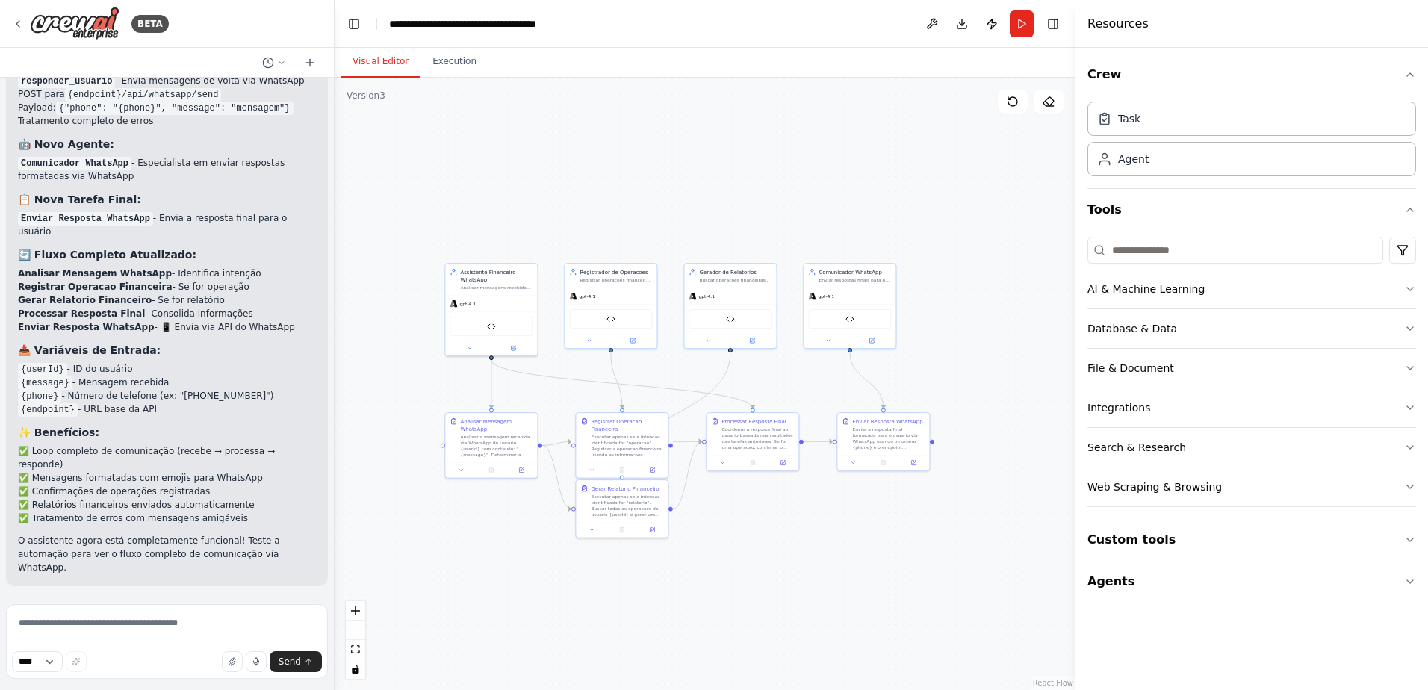
drag, startPoint x: 952, startPoint y: 388, endPoint x: 789, endPoint y: 385, distance: 162.9
click at [789, 385] on div ".deletable-edge-delete-btn { width: 20px; height: 20px; border: 0px solid #ffff…" at bounding box center [705, 384] width 741 height 613
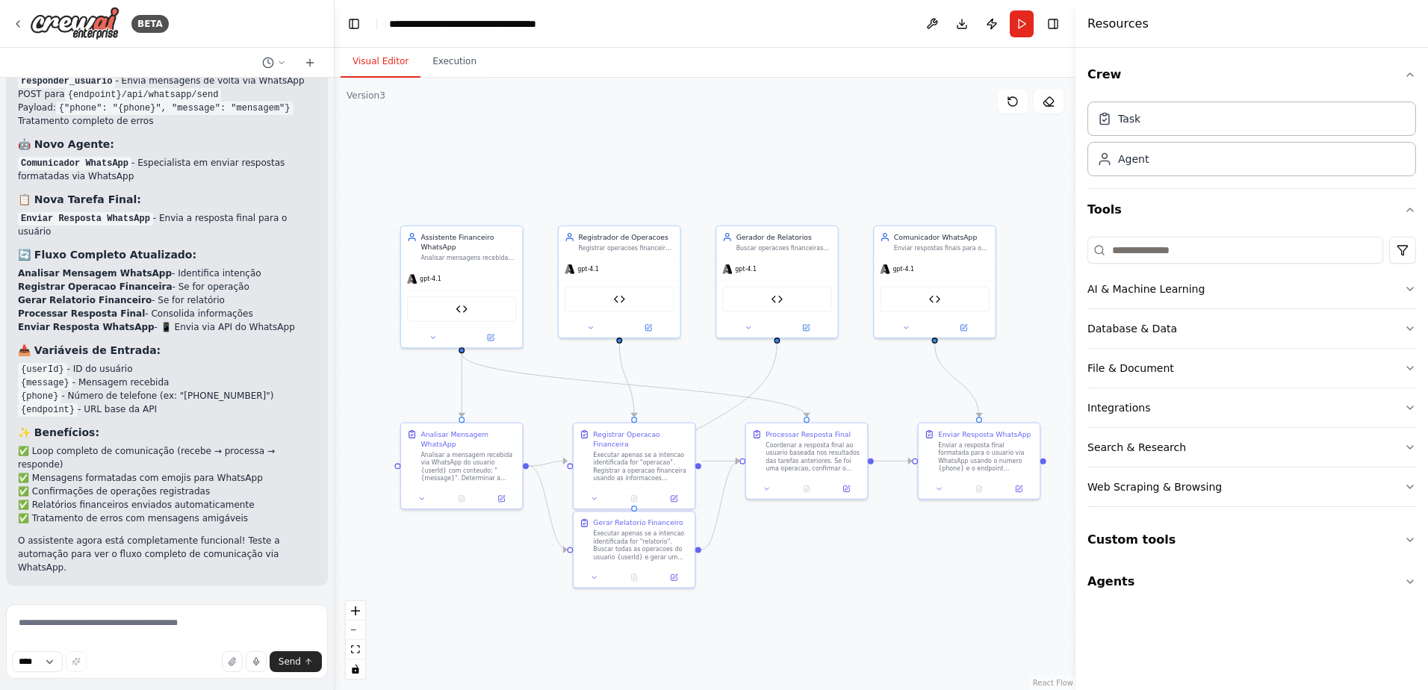
drag, startPoint x: 699, startPoint y: 388, endPoint x: 731, endPoint y: 386, distance: 31.4
click at [731, 386] on div ".deletable-edge-delete-btn { width: 20px; height: 20px; border: 0px solid #ffff…" at bounding box center [705, 384] width 741 height 613
click at [1023, 24] on button "Run" at bounding box center [1022, 23] width 24 height 27
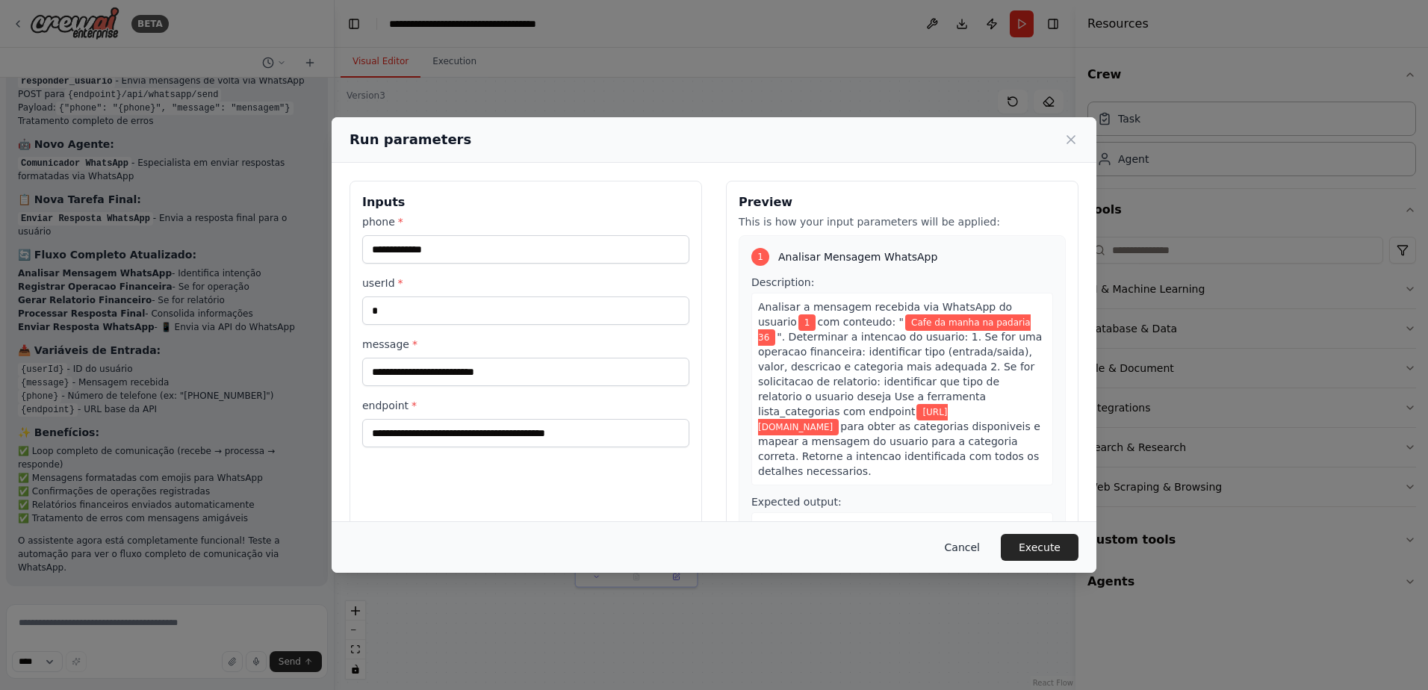
click at [983, 542] on button "Cancel" at bounding box center [962, 547] width 59 height 27
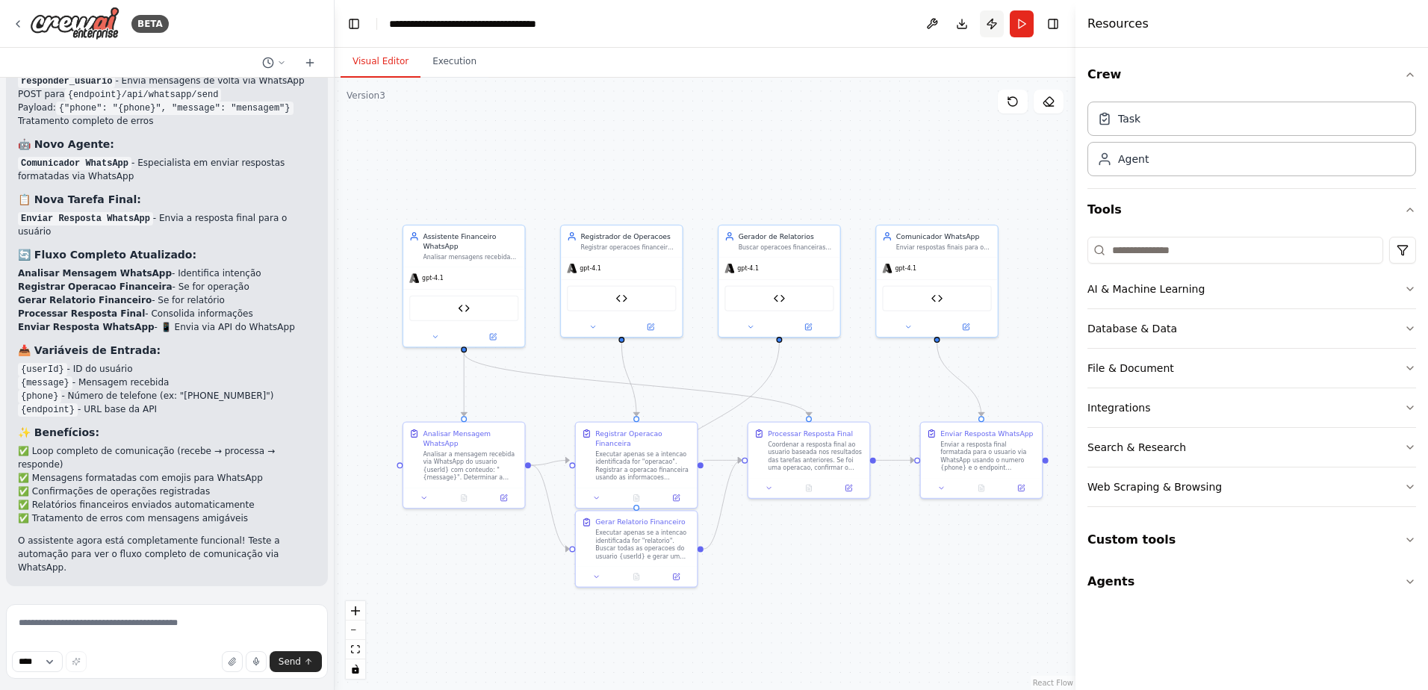
click at [996, 22] on button "Publish" at bounding box center [992, 23] width 24 height 27
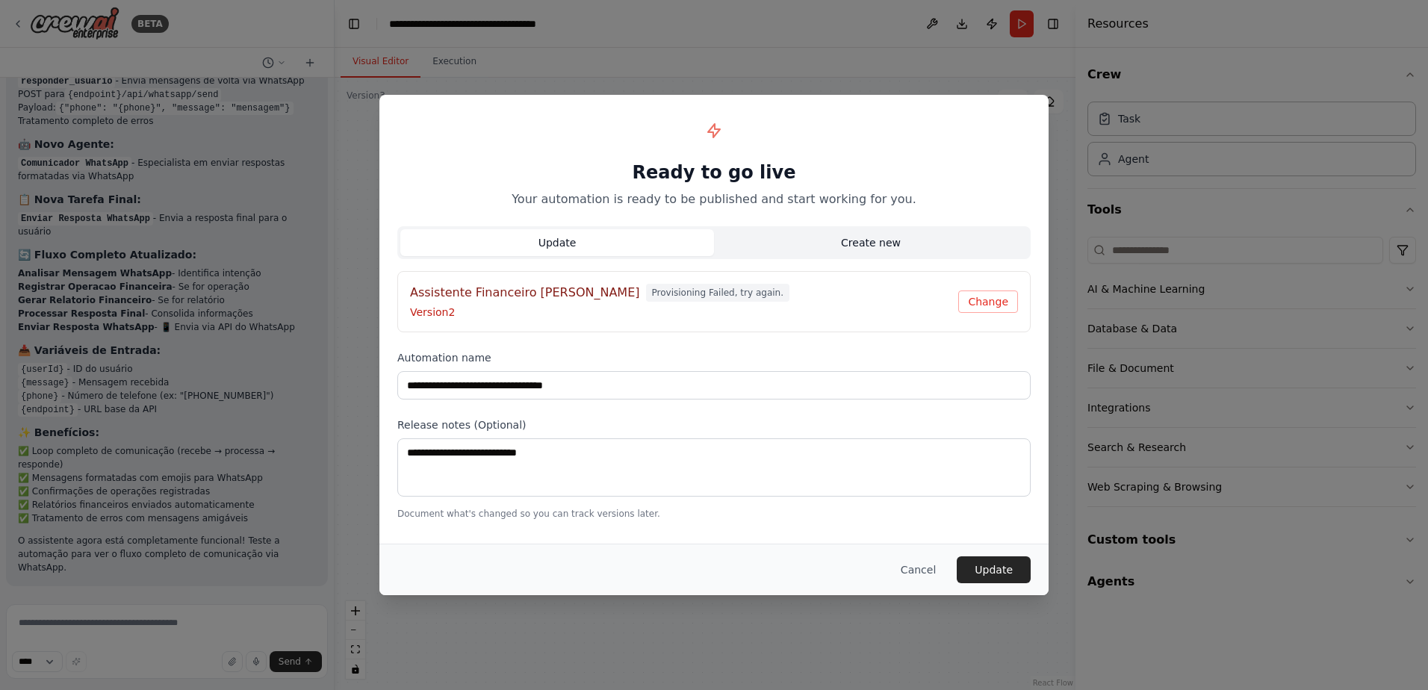
click at [875, 241] on button "Create new" at bounding box center [871, 242] width 314 height 27
type input "**********"
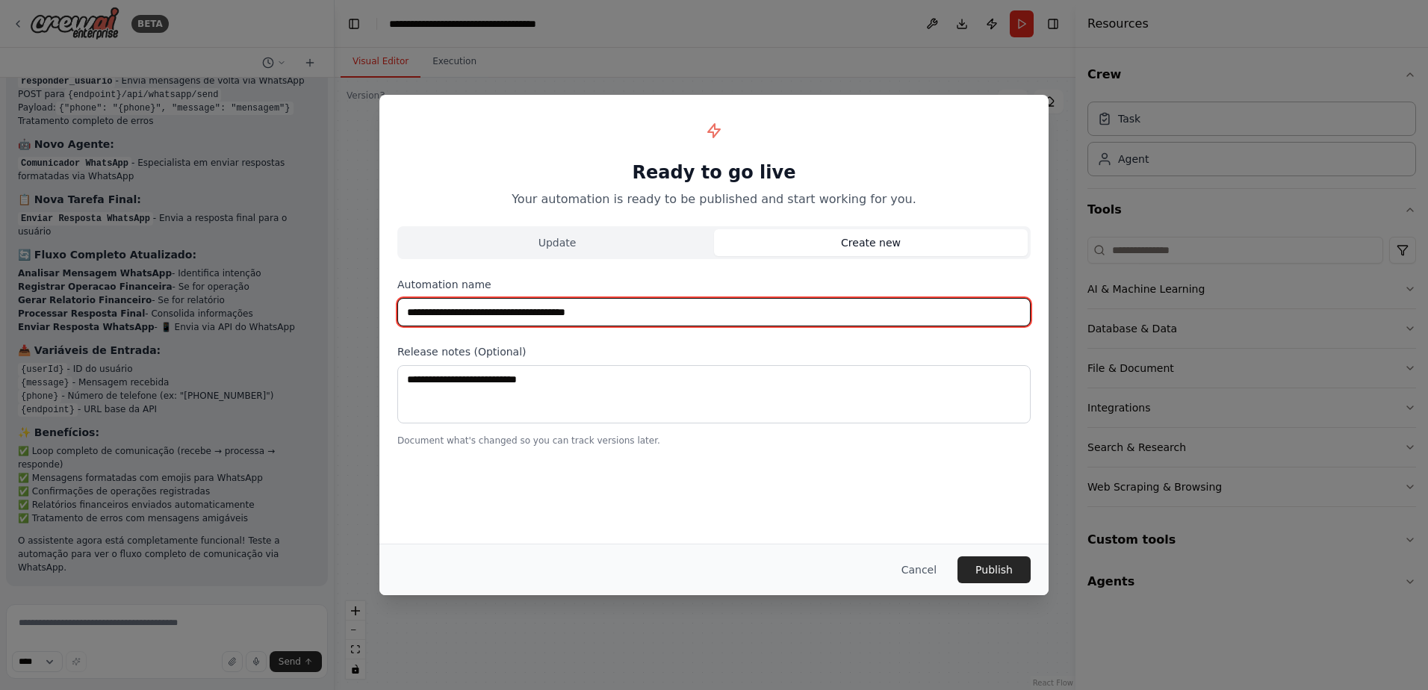
click at [636, 314] on input "**********" at bounding box center [713, 312] width 633 height 28
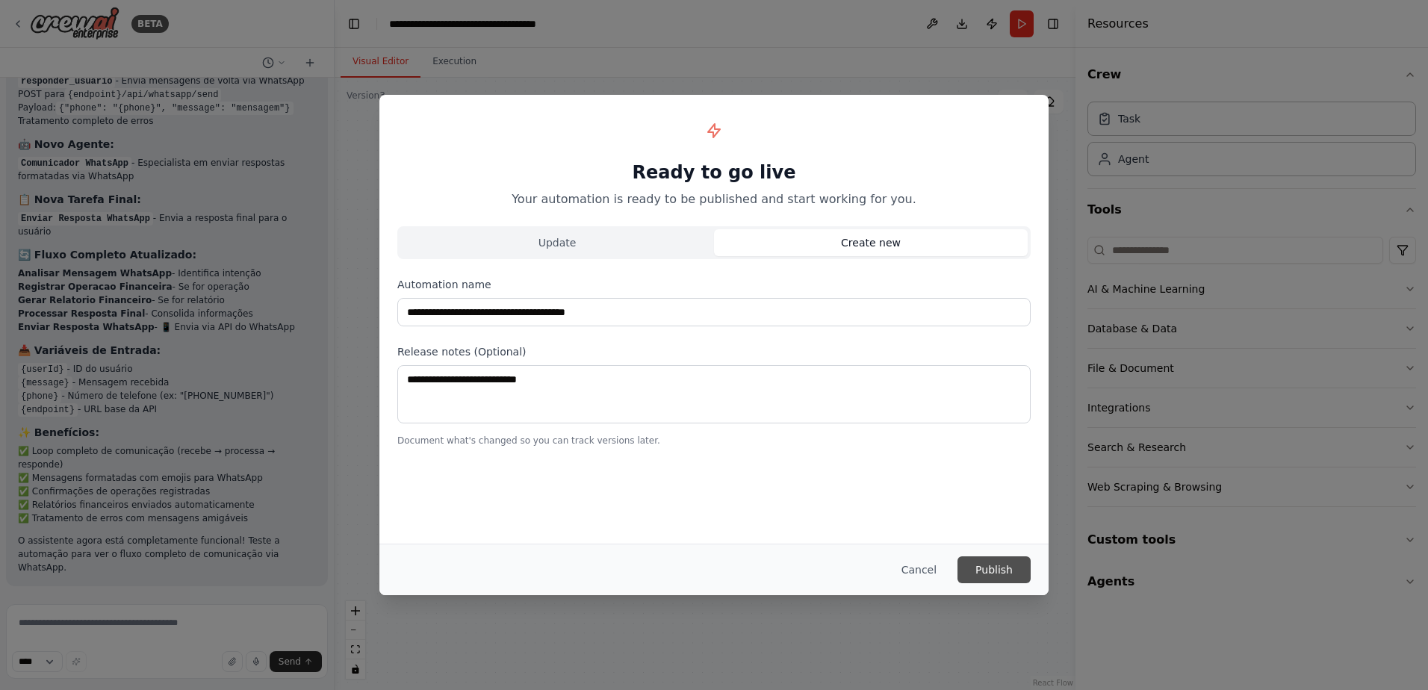
click at [997, 563] on button "Publish" at bounding box center [994, 570] width 73 height 27
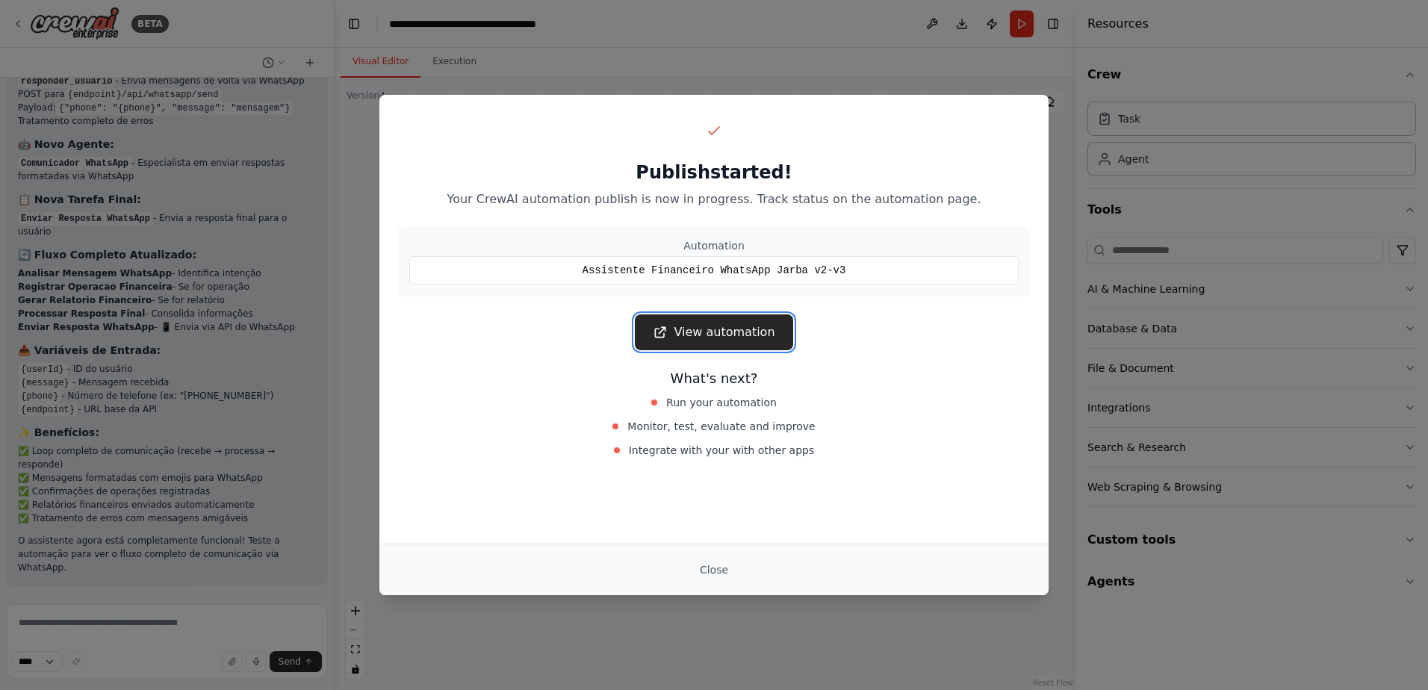
click at [759, 329] on link "View automation" at bounding box center [714, 332] width 158 height 36
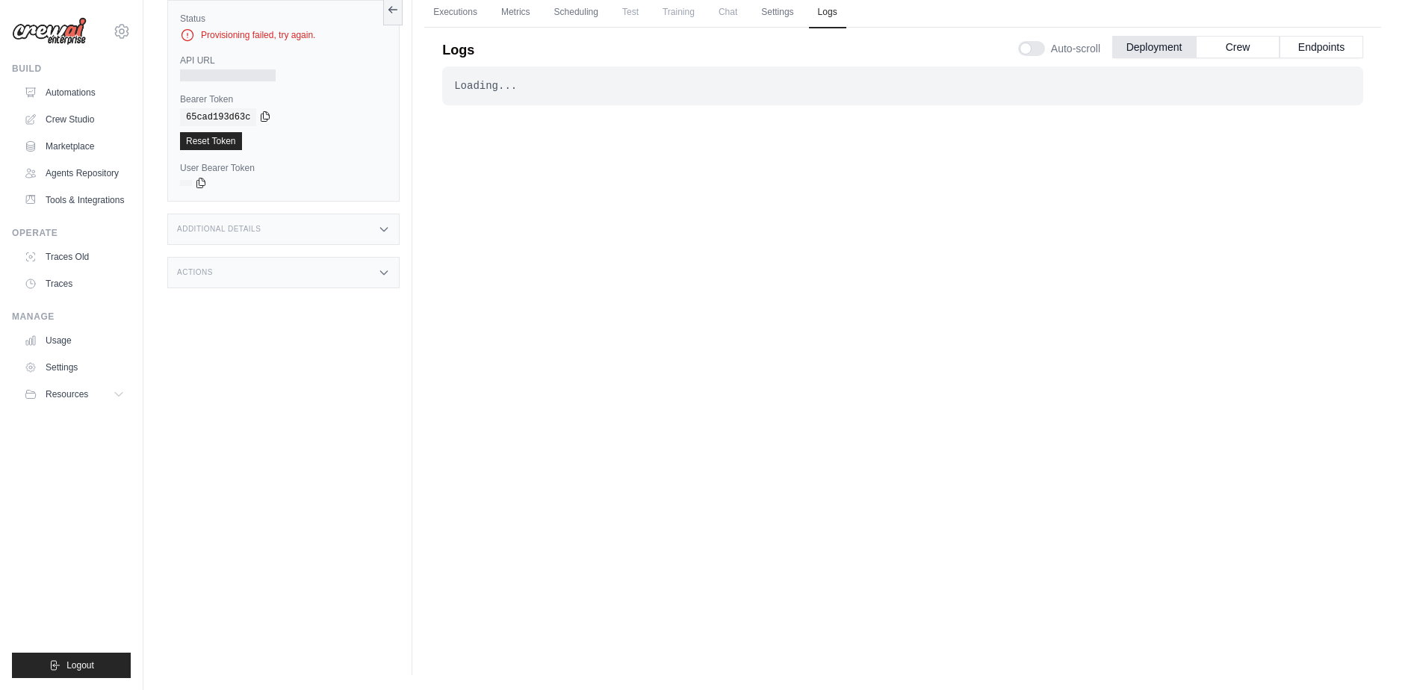
click at [261, 116] on icon at bounding box center [265, 117] width 12 height 12
click at [387, 223] on icon at bounding box center [384, 229] width 12 height 12
click at [368, 367] on div "Actions" at bounding box center [283, 360] width 232 height 31
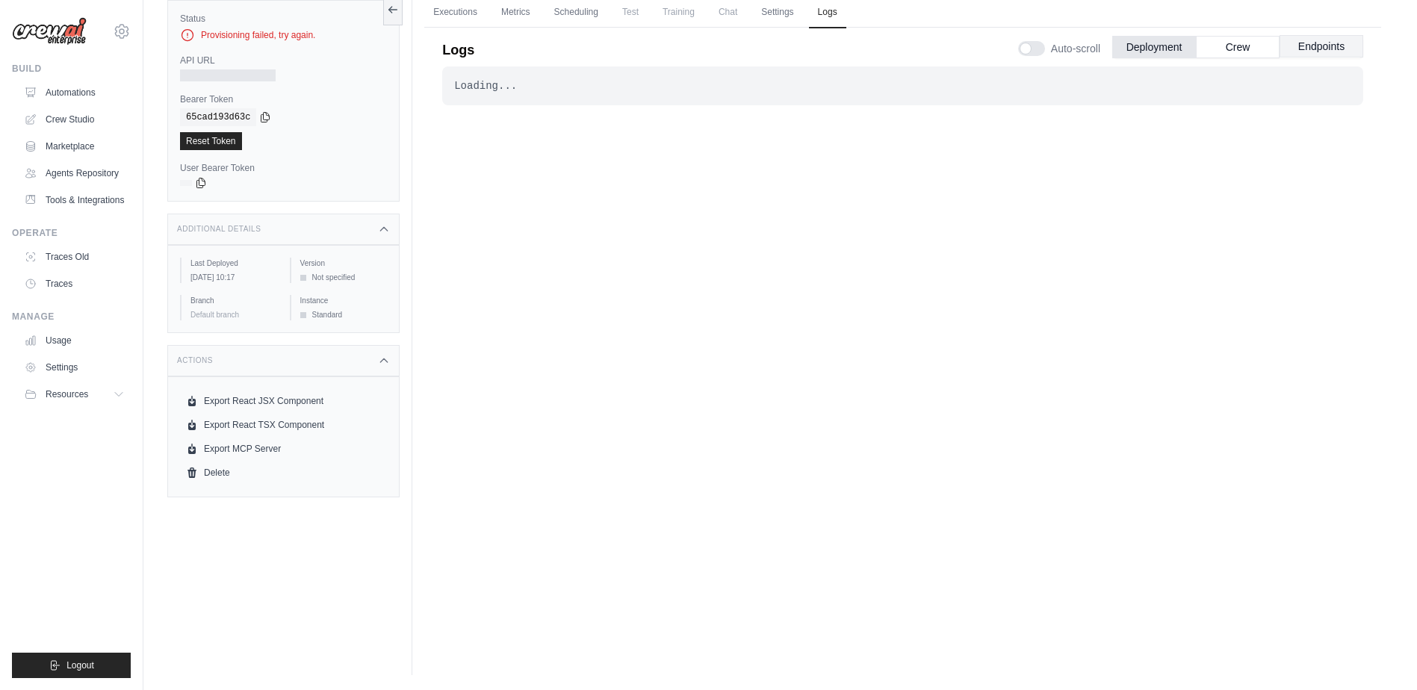
click at [1330, 55] on button "Endpoints" at bounding box center [1322, 46] width 84 height 22
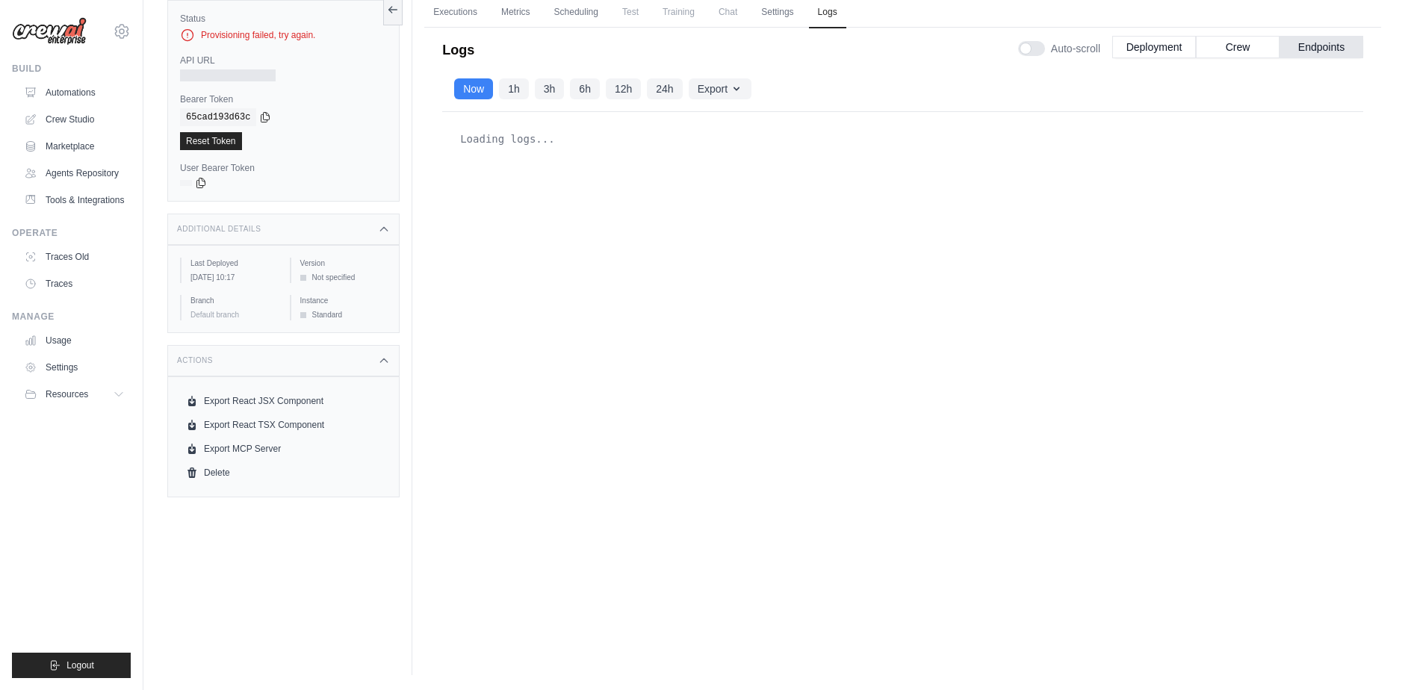
drag, startPoint x: 979, startPoint y: 125, endPoint x: 717, endPoint y: 66, distance: 268.8
click at [979, 126] on div "Loading logs..." at bounding box center [902, 139] width 897 height 30
click at [464, 7] on link "Executions" at bounding box center [455, 12] width 62 height 31
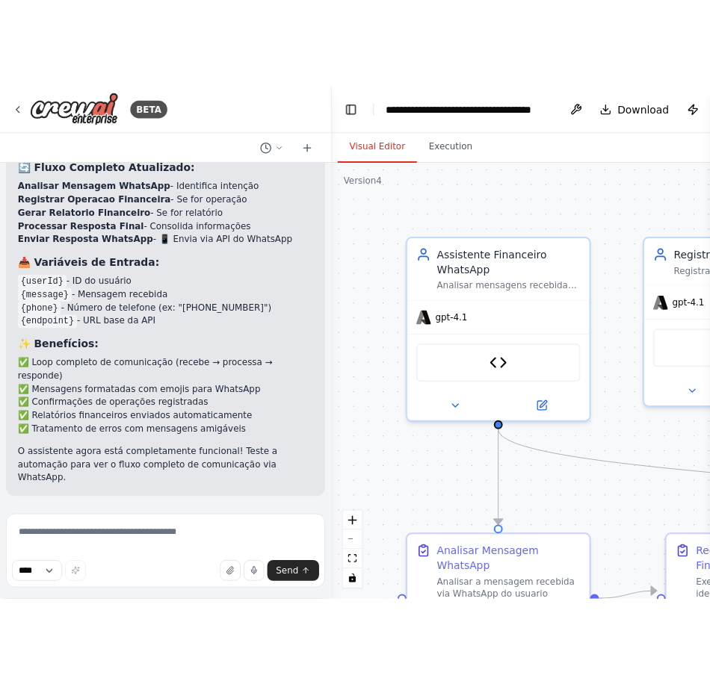
scroll to position [4649, 0]
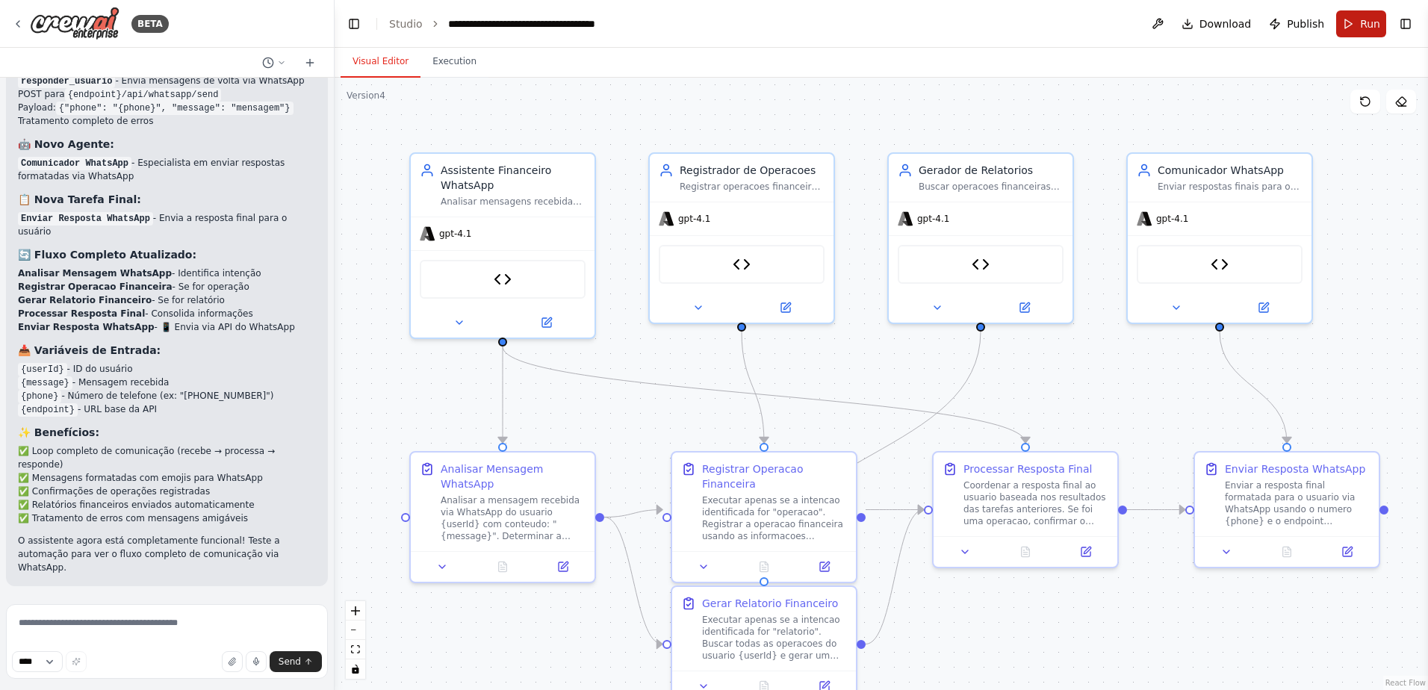
click at [716, 24] on button "Run" at bounding box center [1361, 23] width 50 height 27
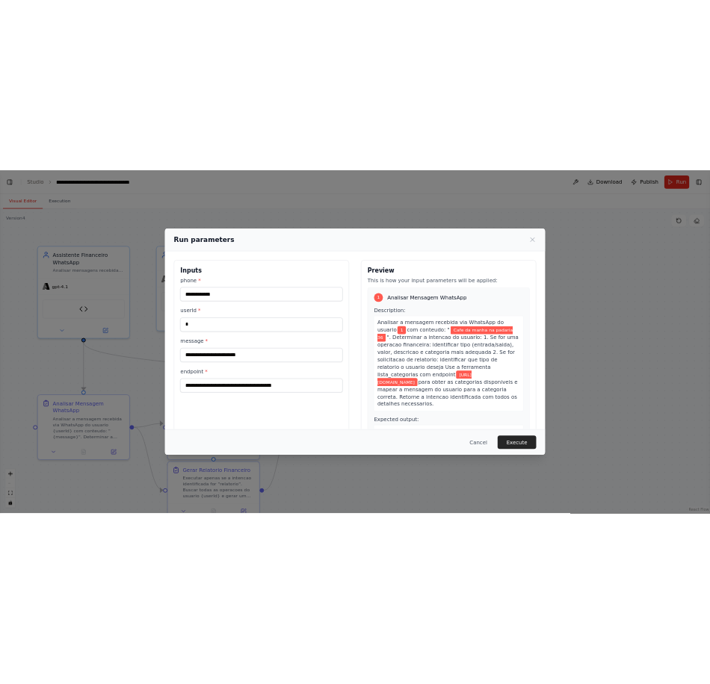
scroll to position [5610, 0]
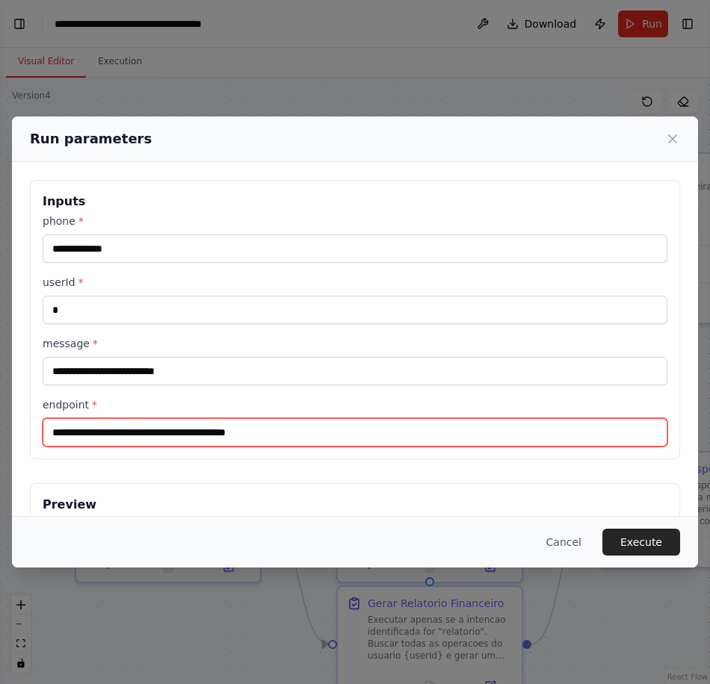
click at [346, 443] on input "**********" at bounding box center [355, 432] width 625 height 28
drag, startPoint x: 453, startPoint y: 436, endPoint x: 418, endPoint y: 436, distance: 35.9
click at [453, 436] on input "**********" at bounding box center [355, 432] width 625 height 28
drag, startPoint x: 365, startPoint y: 432, endPoint x: 58, endPoint y: 439, distance: 307.1
click at [5, 427] on div "**********" at bounding box center [355, 342] width 710 height 684
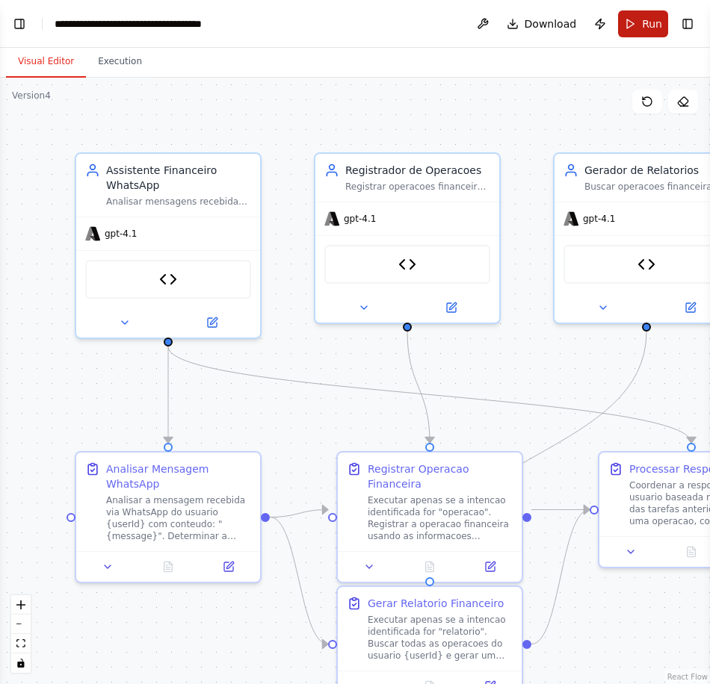
click at [651, 31] on span "Run" at bounding box center [652, 23] width 20 height 15
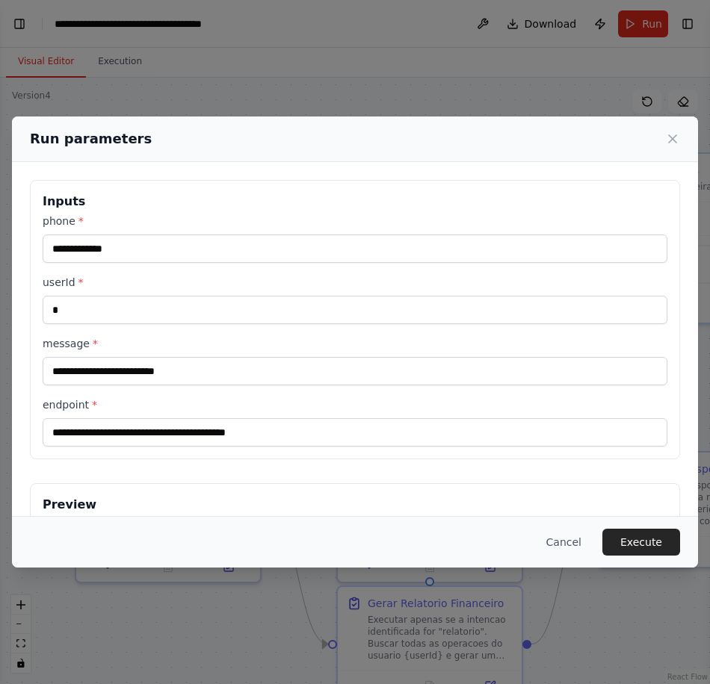
click at [298, 415] on div "**********" at bounding box center [355, 421] width 625 height 49
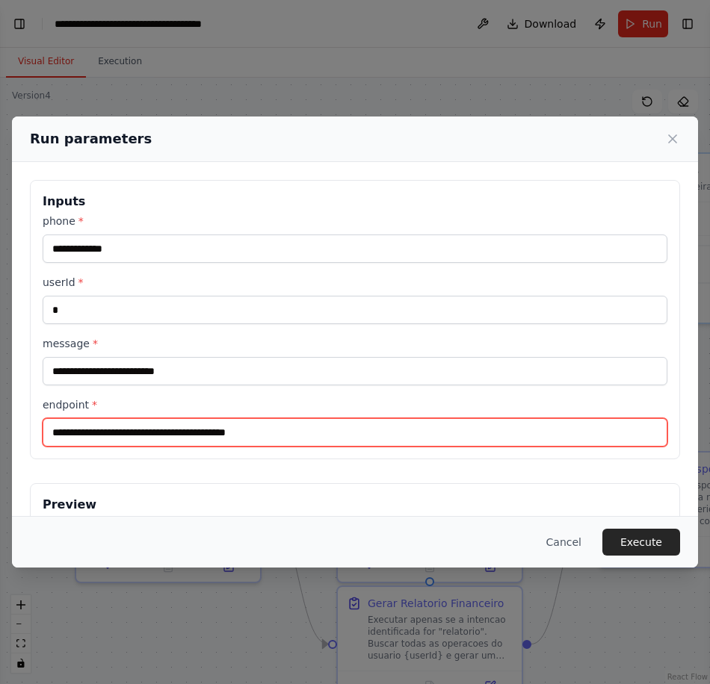
click at [293, 431] on input "**********" at bounding box center [355, 432] width 625 height 28
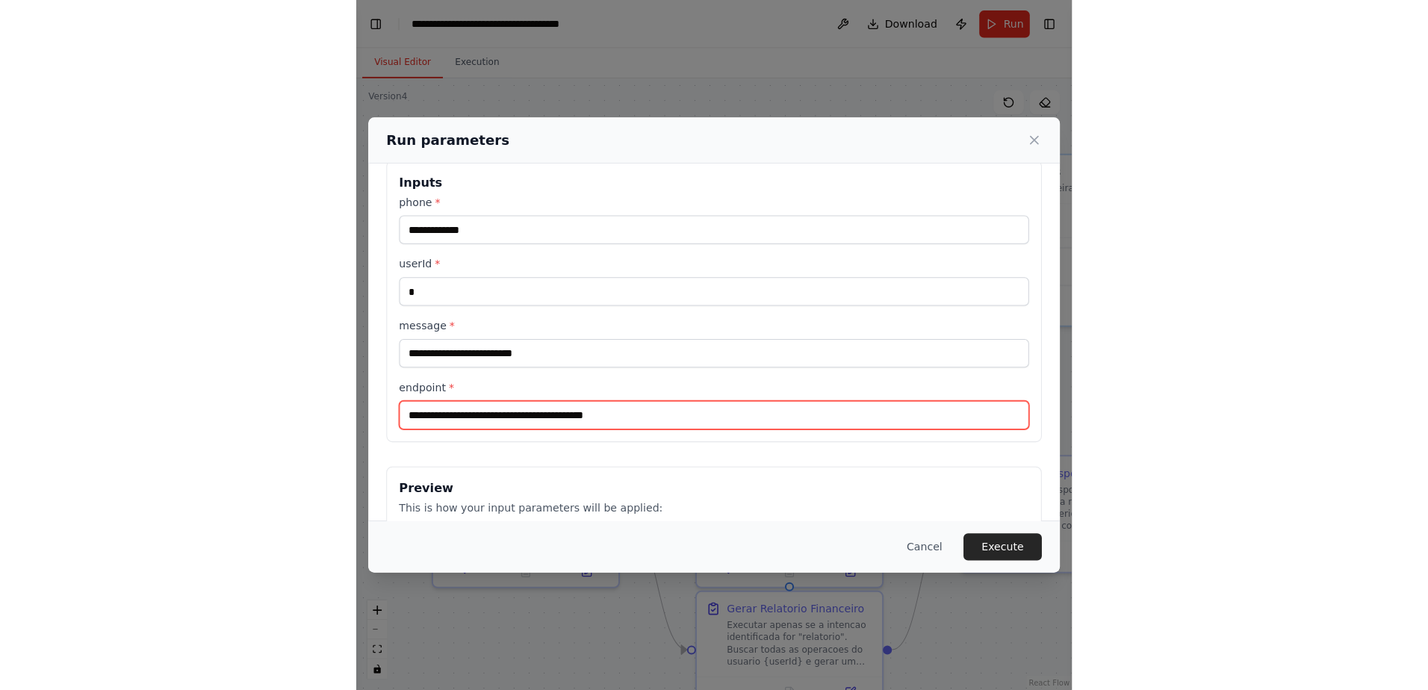
scroll to position [0, 0]
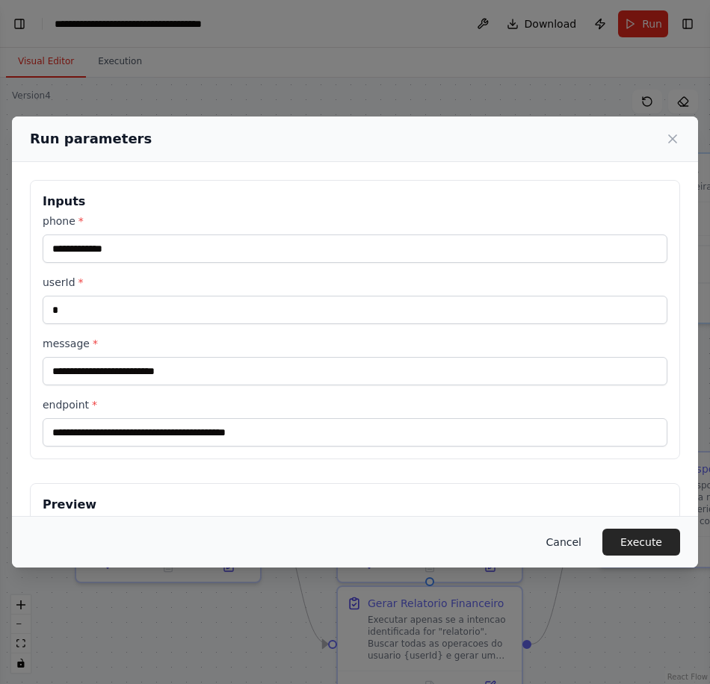
click at [576, 517] on button "Cancel" at bounding box center [563, 542] width 59 height 27
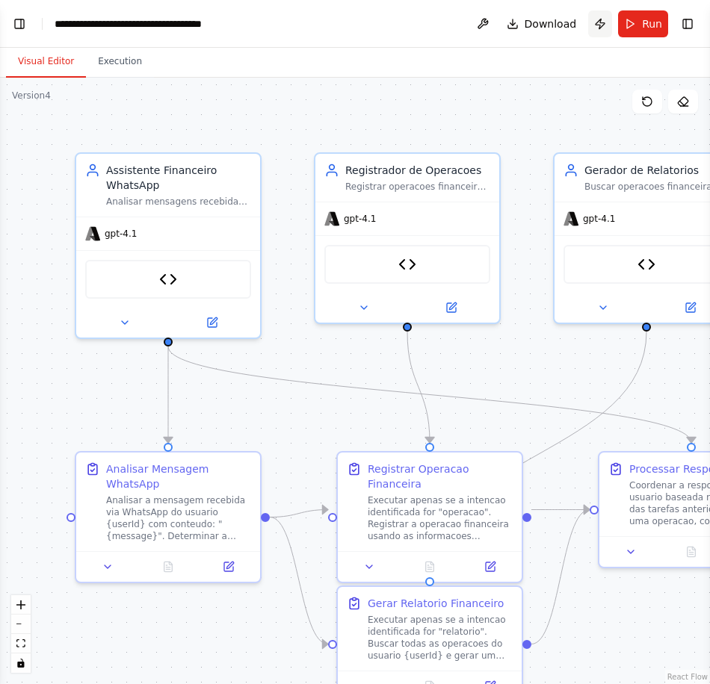
click at [600, 22] on button "Publish" at bounding box center [600, 23] width 24 height 27
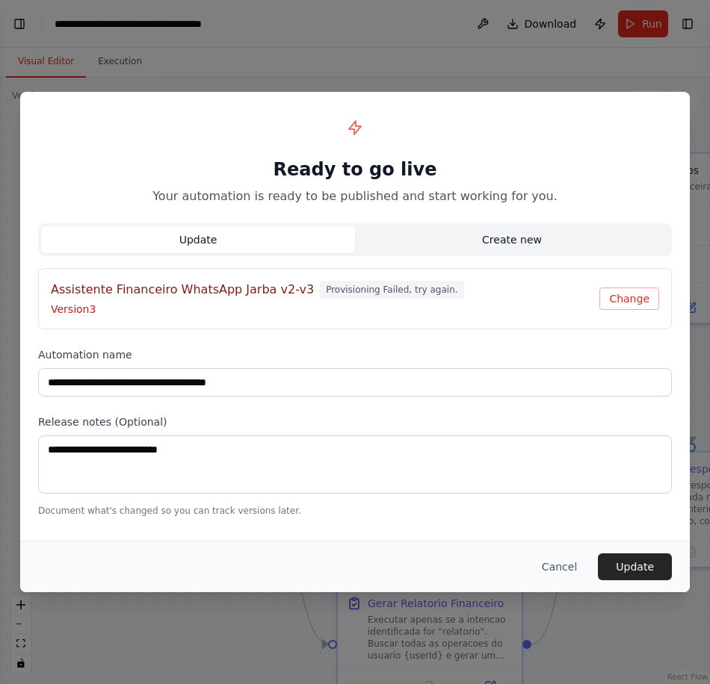
click at [513, 235] on button "Create new" at bounding box center [512, 239] width 314 height 27
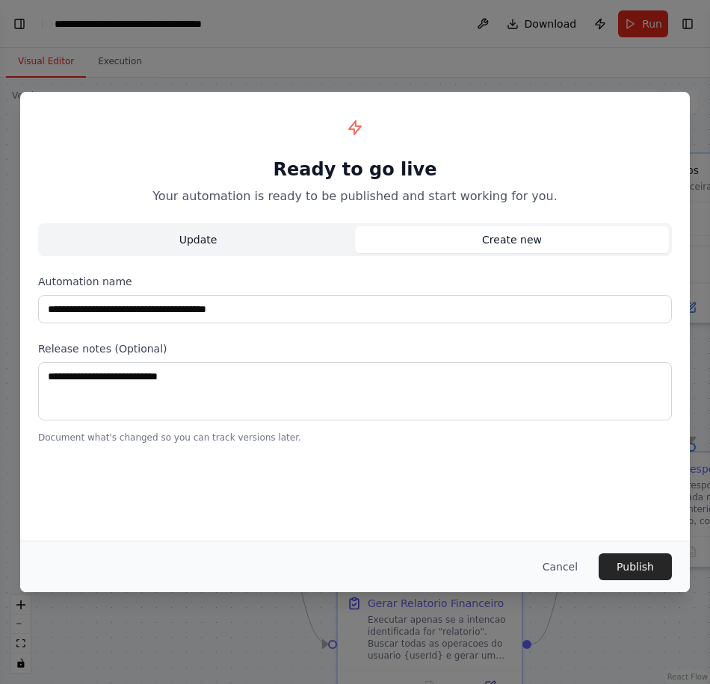
click at [255, 232] on button "Update" at bounding box center [198, 239] width 314 height 27
type input "**********"
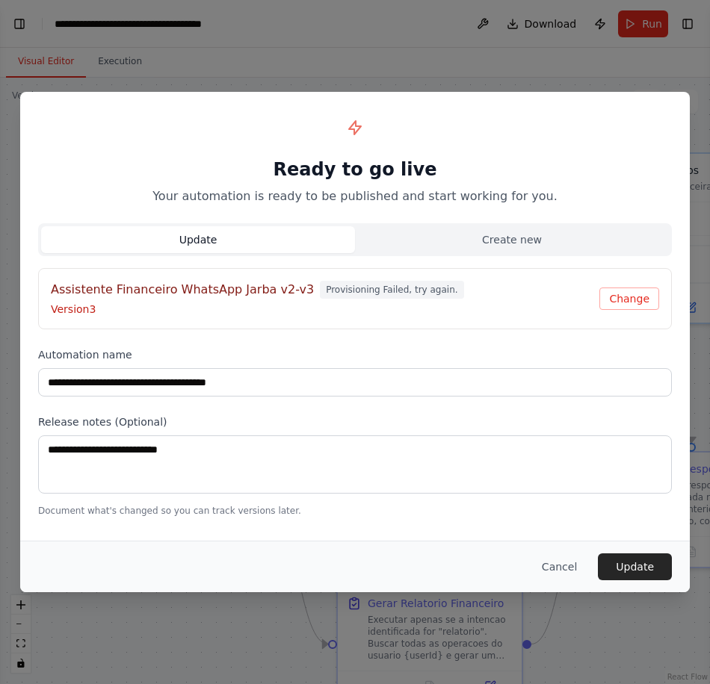
click at [352, 291] on span "Provisioning Failed, try again." at bounding box center [391, 290] width 143 height 18
click at [621, 300] on button "Change" at bounding box center [629, 299] width 60 height 22
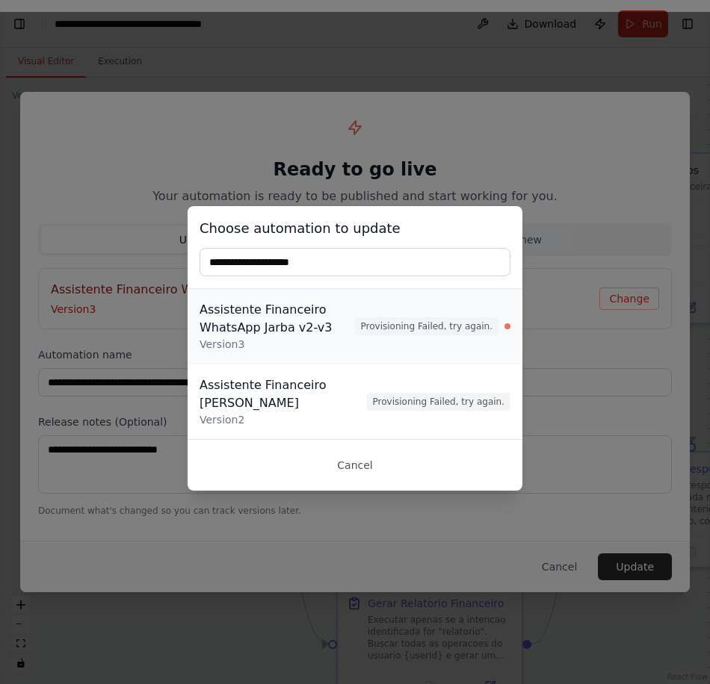
click at [434, 323] on span "Provisioning Failed, try again." at bounding box center [426, 326] width 143 height 18
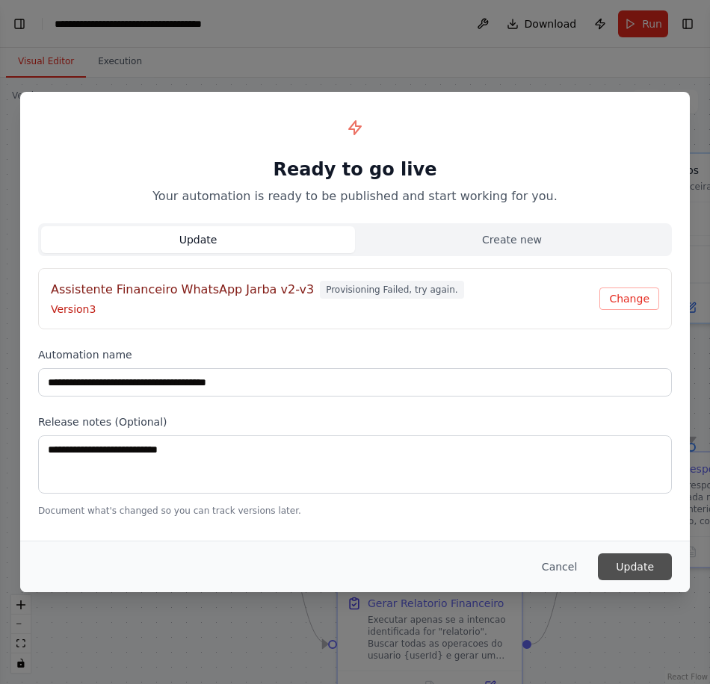
click at [633, 517] on button "Update" at bounding box center [635, 567] width 74 height 27
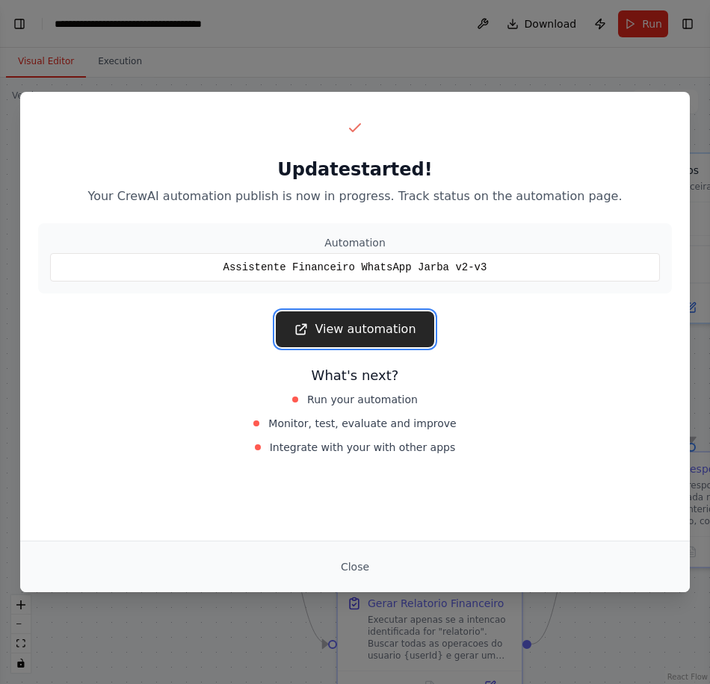
click at [359, 326] on link "View automation" at bounding box center [355, 330] width 158 height 36
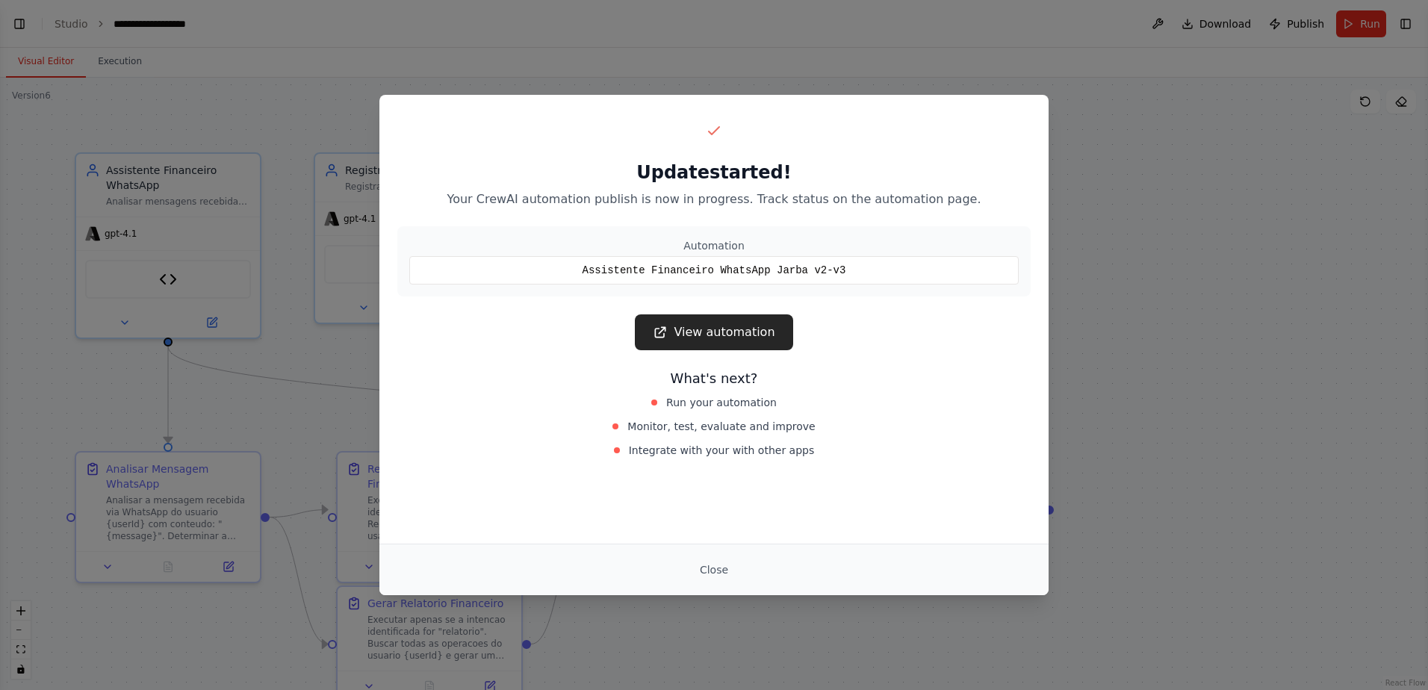
scroll to position [6411, 0]
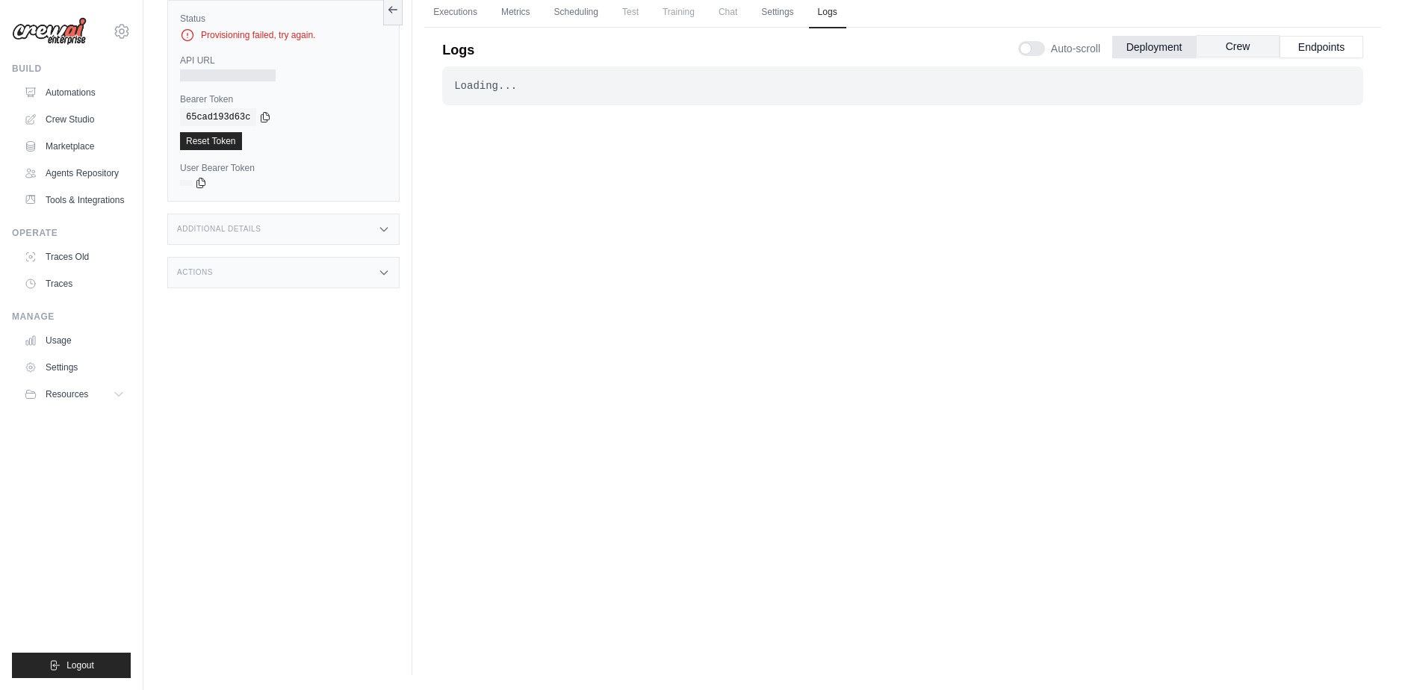
click at [1245, 45] on button "Crew" at bounding box center [1238, 46] width 84 height 22
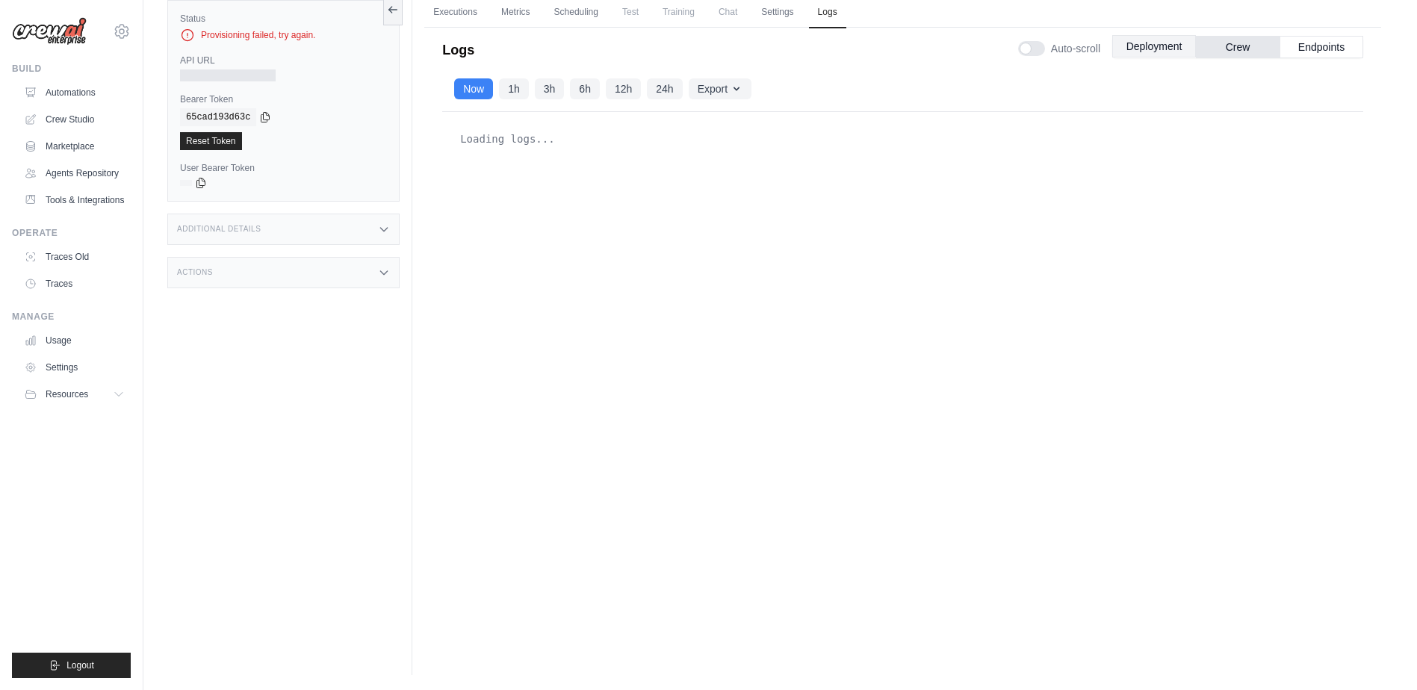
click at [1173, 44] on button "Deployment" at bounding box center [1154, 46] width 84 height 22
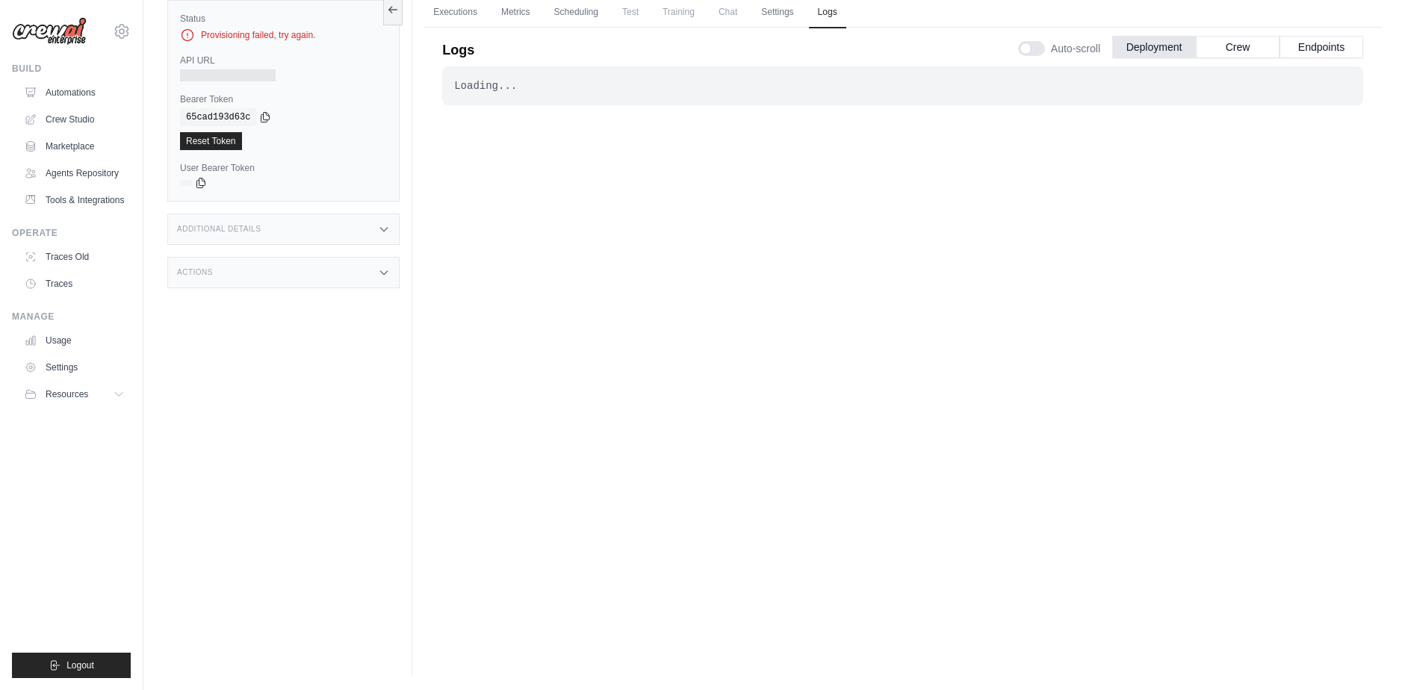
click at [382, 230] on icon at bounding box center [384, 230] width 7 height 4
click at [379, 367] on icon at bounding box center [384, 361] width 12 height 12
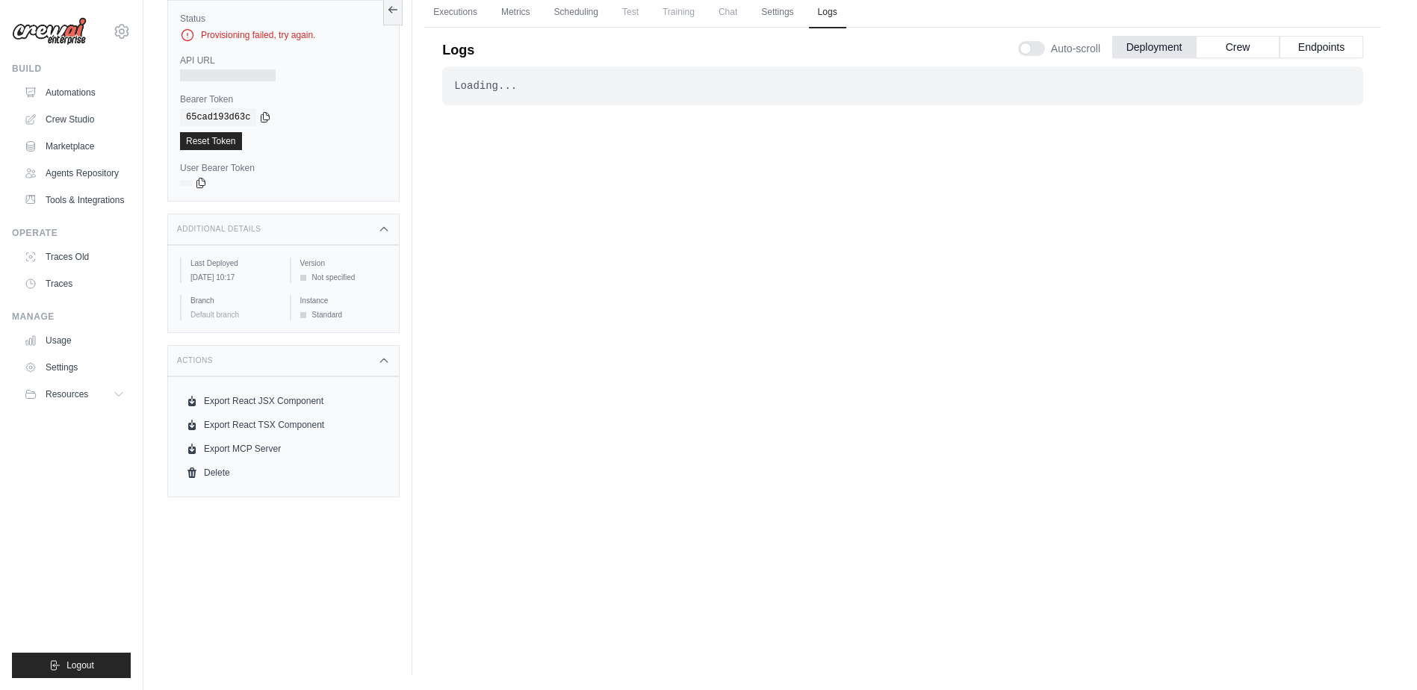
click at [375, 368] on div "Actions" at bounding box center [283, 360] width 232 height 31
click at [709, 226] on div "Loading... . . . Failed" at bounding box center [902, 332] width 921 height 533
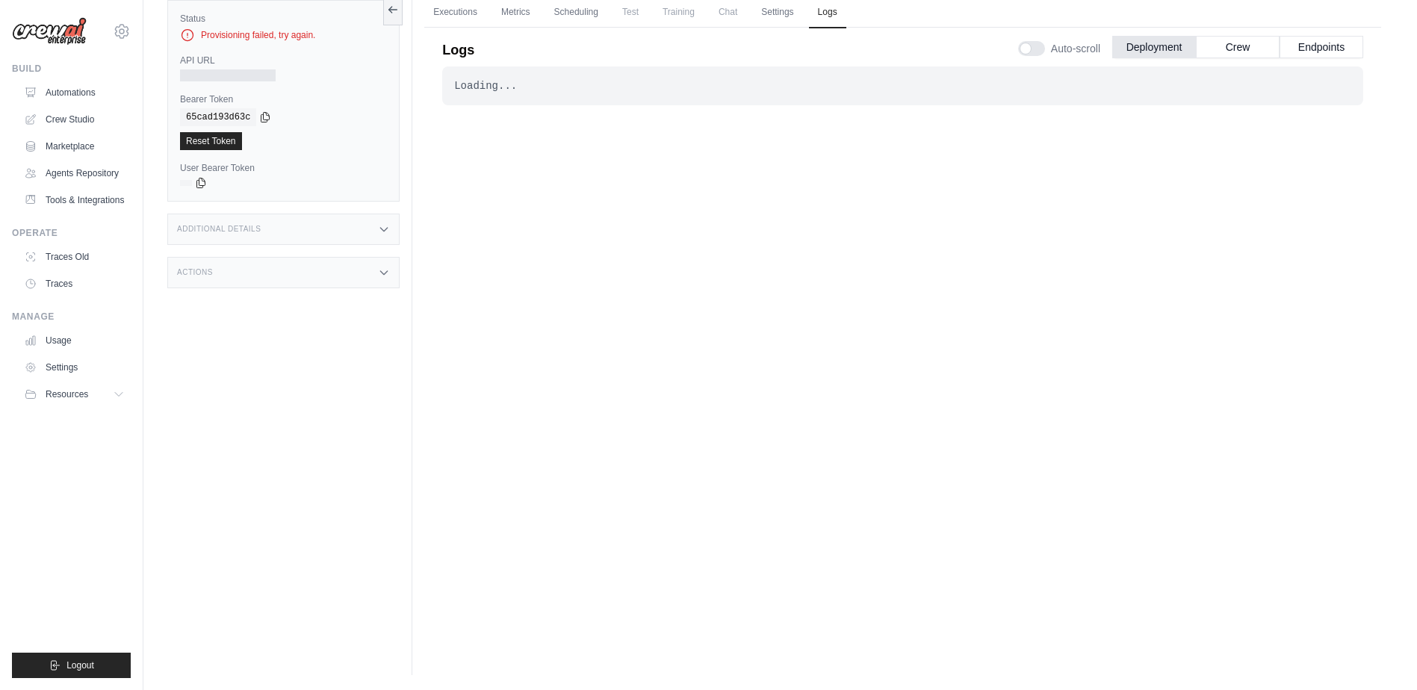
click at [292, 31] on div "Provisioning failed, try again." at bounding box center [283, 35] width 207 height 15
click at [1034, 46] on div at bounding box center [1031, 48] width 27 height 15
click at [1035, 48] on div at bounding box center [1031, 48] width 27 height 15
click at [768, 10] on link "Settings" at bounding box center [777, 12] width 50 height 31
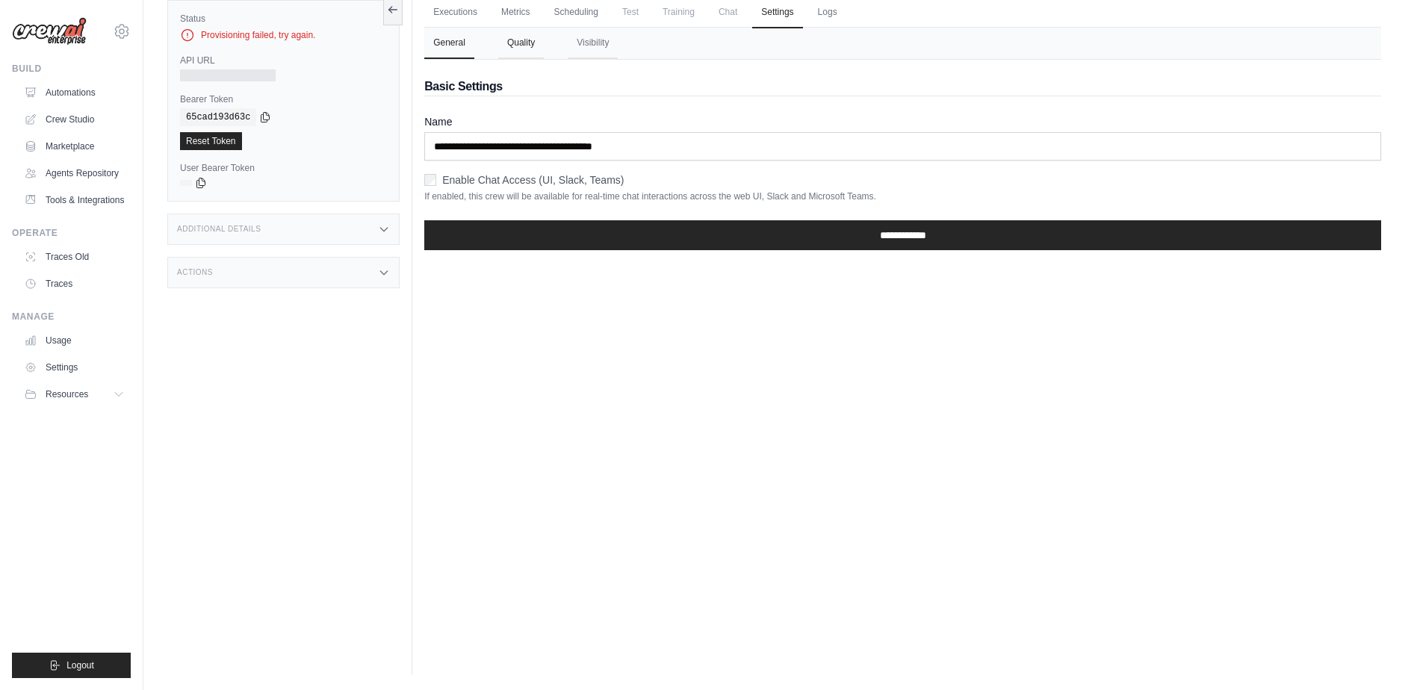
click at [519, 40] on button "Quality" at bounding box center [521, 43] width 46 height 31
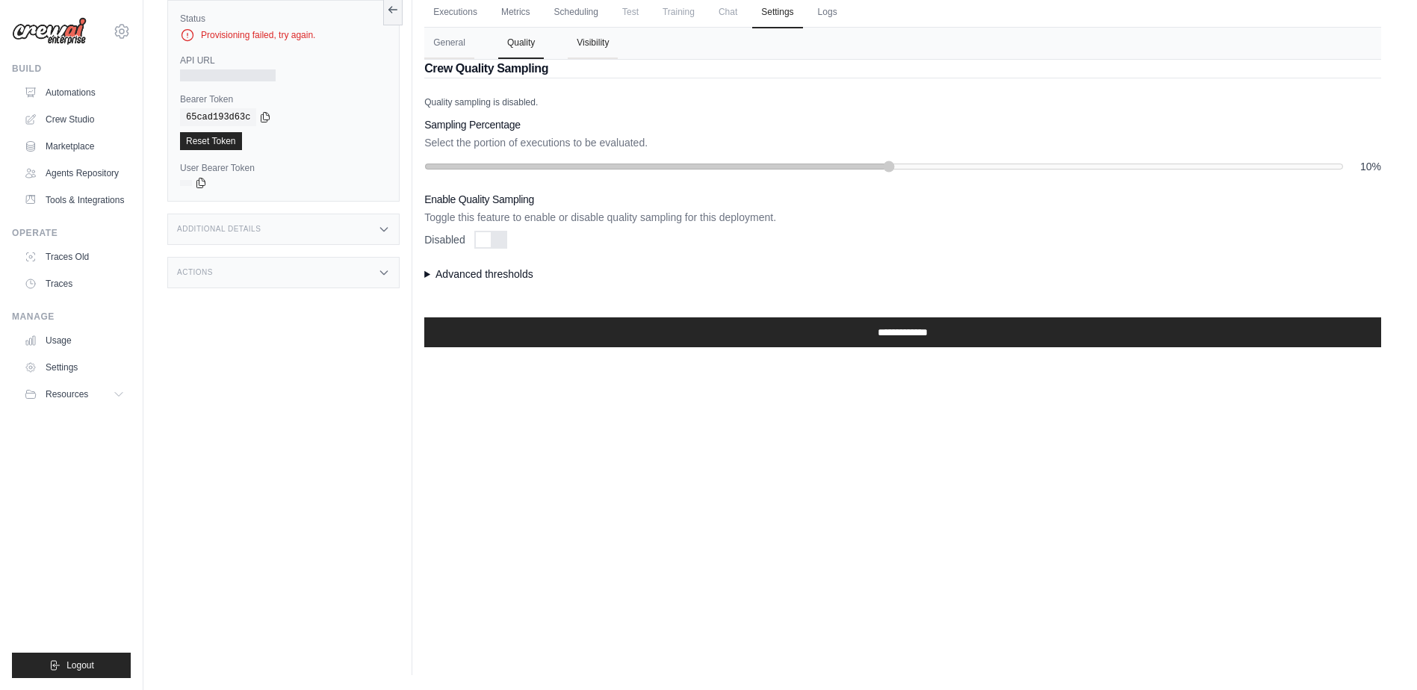
click at [602, 41] on button "Visibility" at bounding box center [593, 43] width 50 height 31
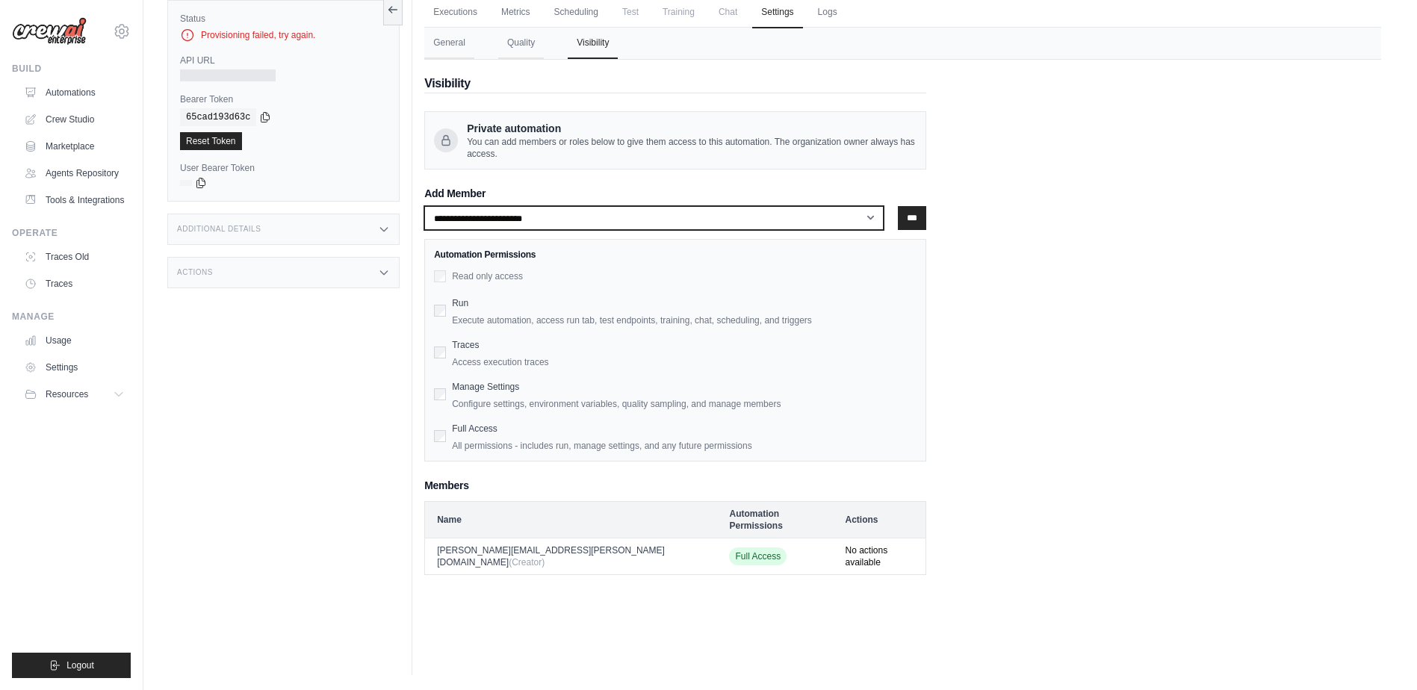
click at [545, 214] on select "**********" at bounding box center [653, 218] width 459 height 24
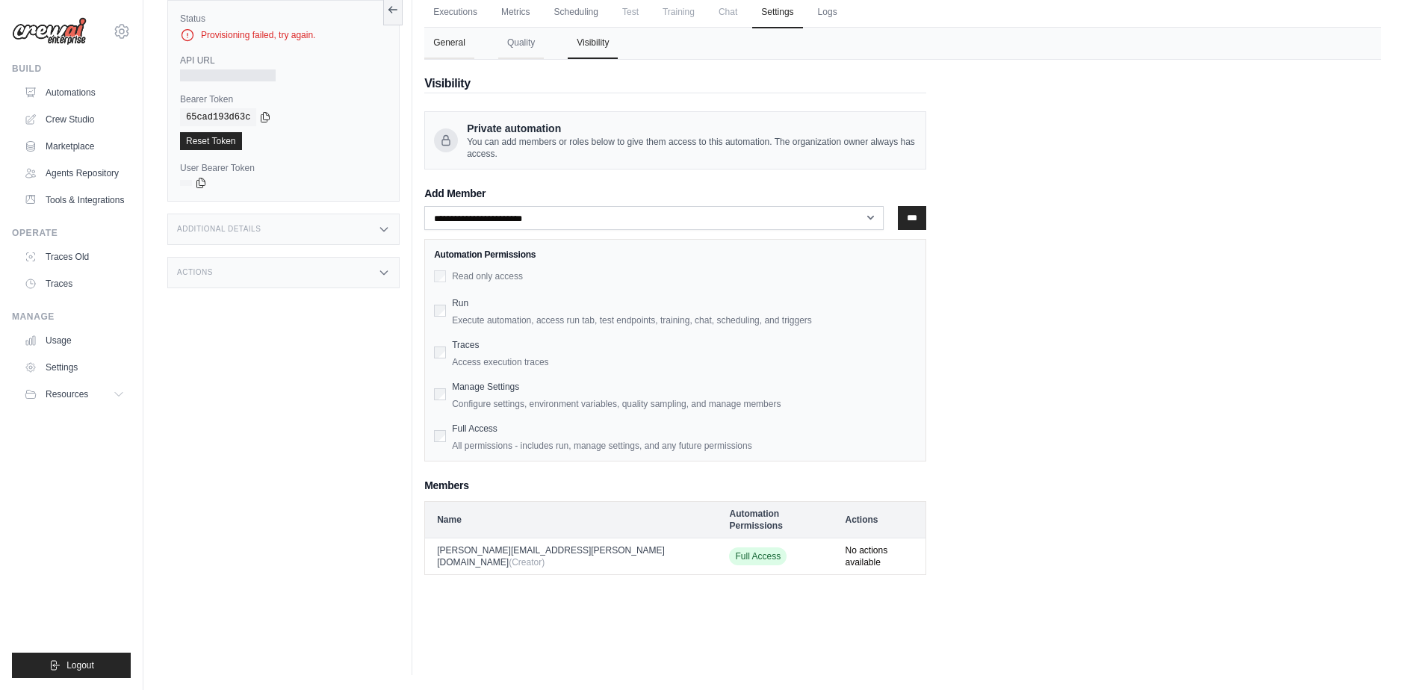
click at [453, 42] on button "General" at bounding box center [449, 43] width 50 height 31
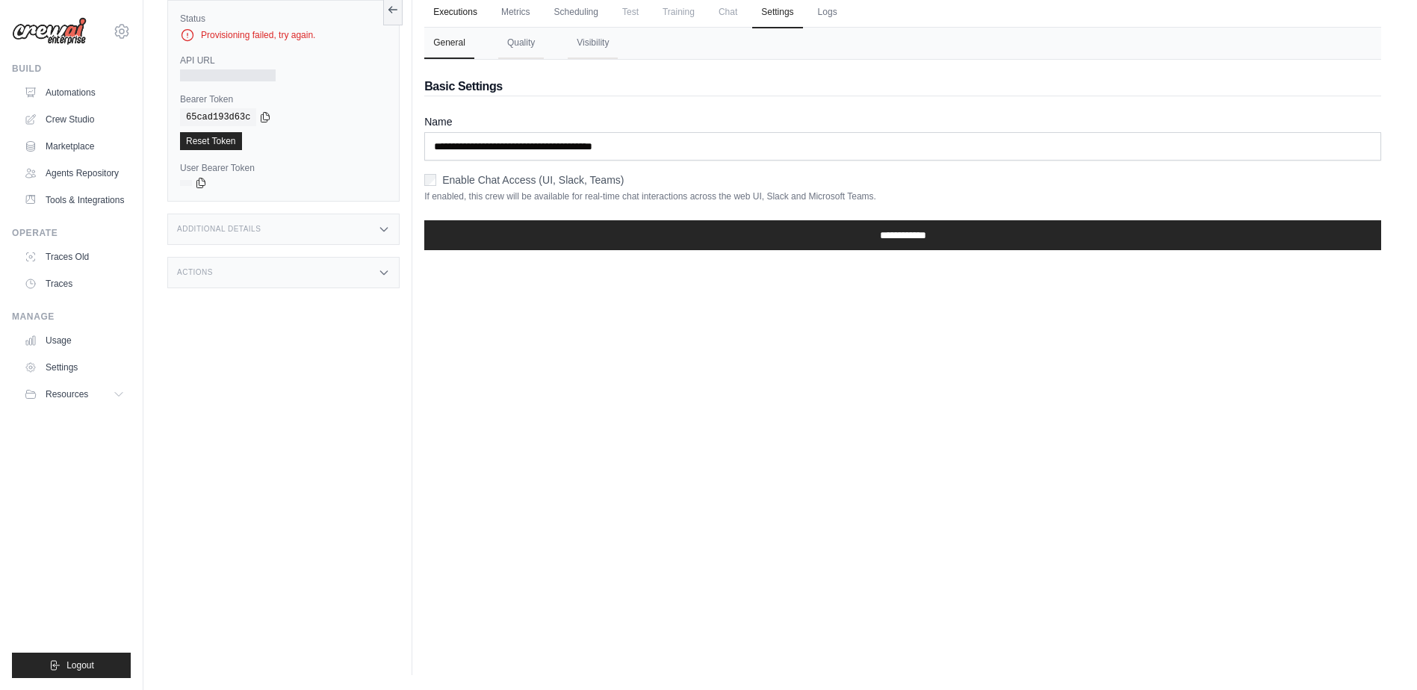
click at [467, 11] on link "Executions" at bounding box center [455, 12] width 62 height 31
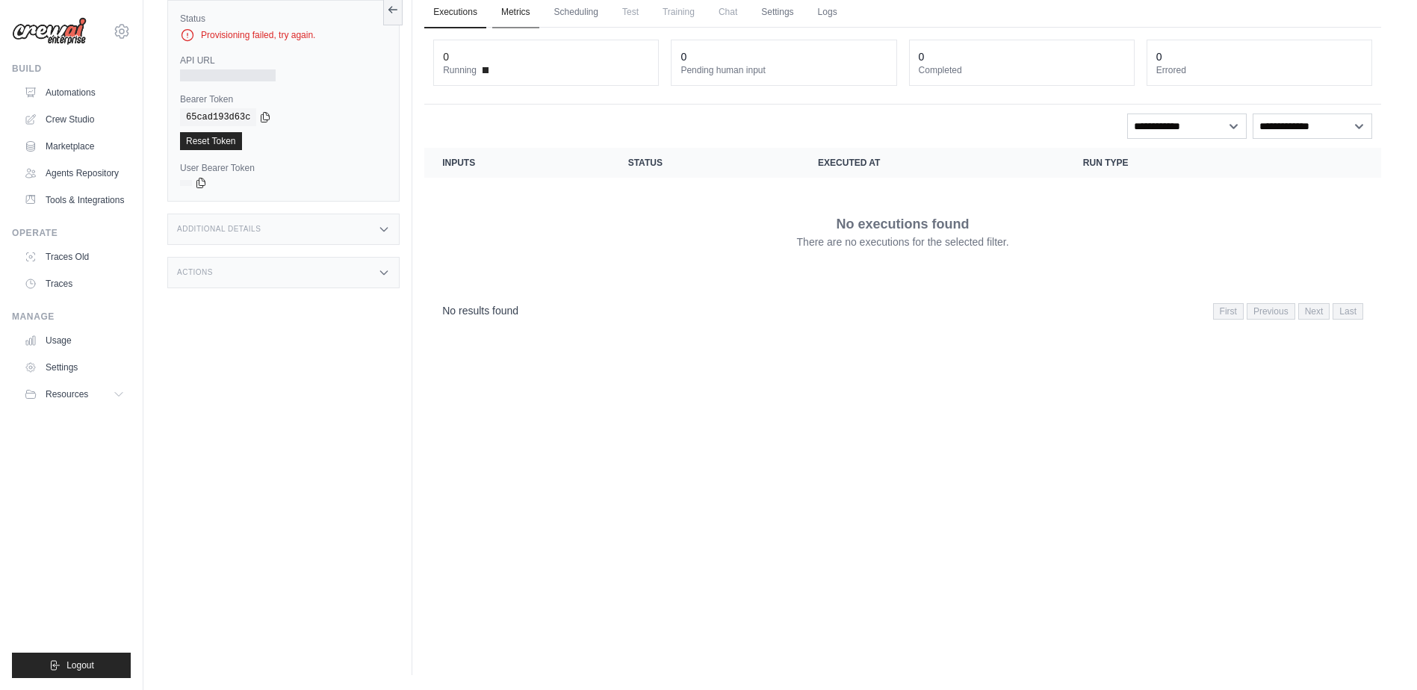
click at [512, 1] on link "Metrics" at bounding box center [515, 12] width 47 height 31
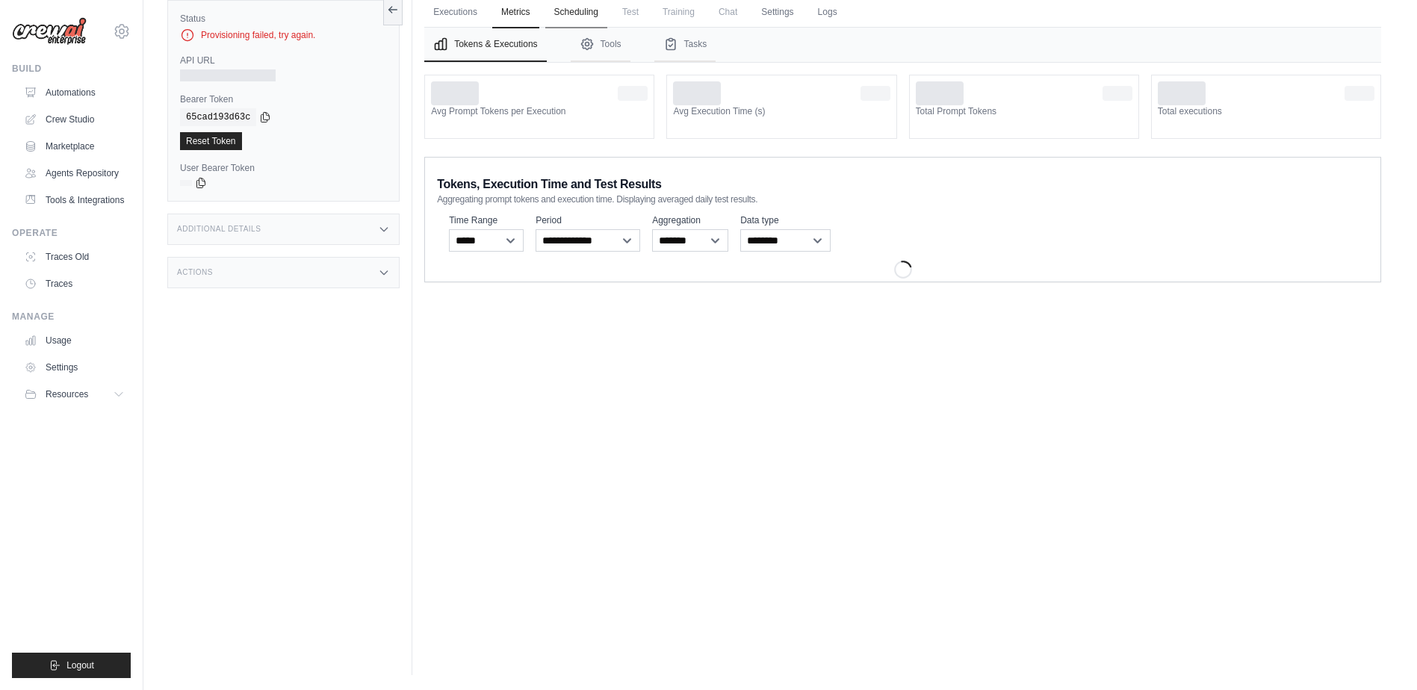
click at [589, 9] on link "Scheduling" at bounding box center [576, 12] width 62 height 31
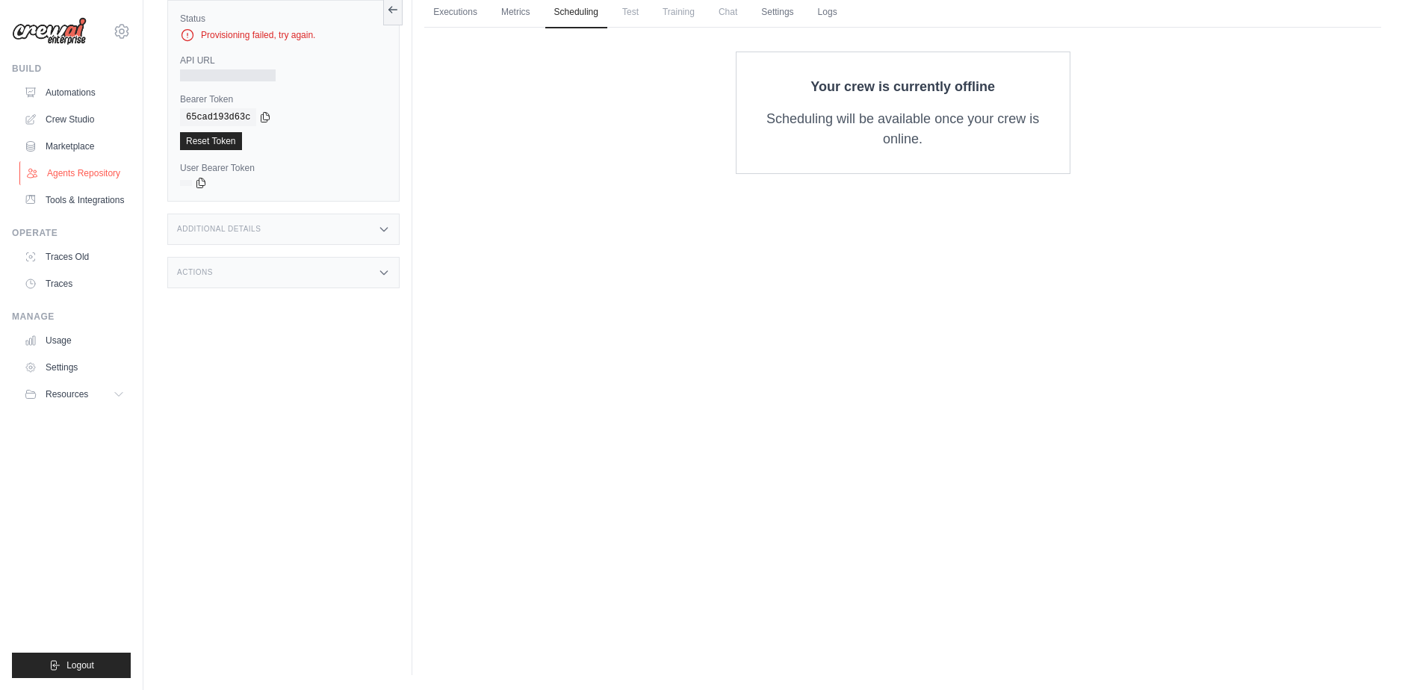
click at [93, 175] on link "Agents Repository" at bounding box center [75, 173] width 113 height 24
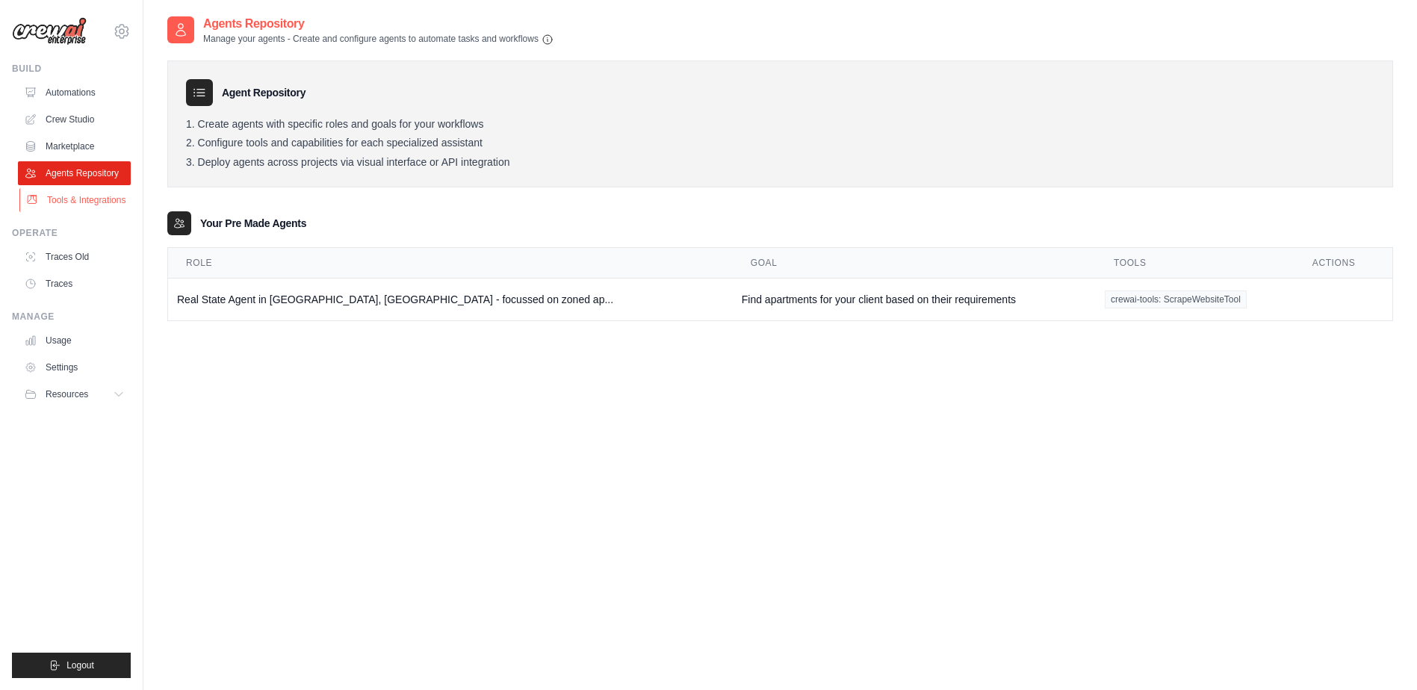
click at [87, 202] on link "Tools & Integrations" at bounding box center [75, 200] width 113 height 24
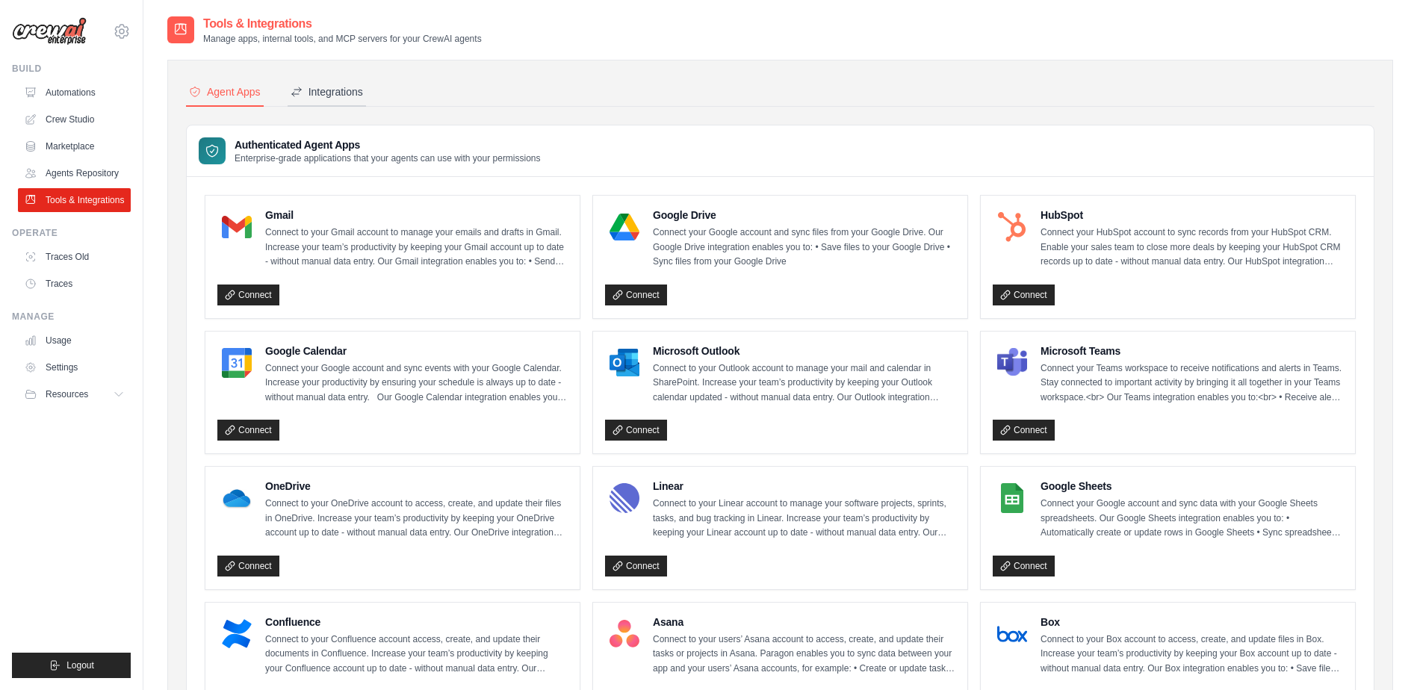
click at [333, 87] on div "Integrations" at bounding box center [327, 91] width 72 height 15
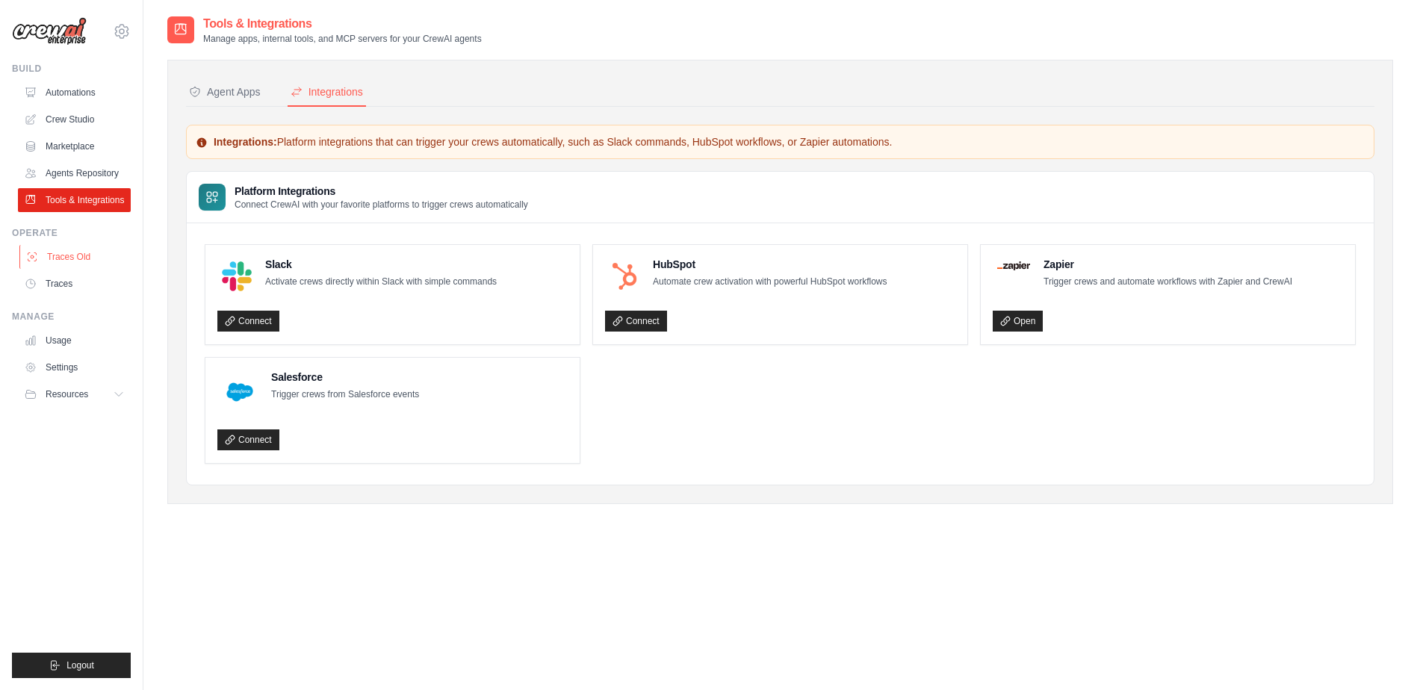
click at [75, 258] on link "Traces Old" at bounding box center [75, 257] width 113 height 24
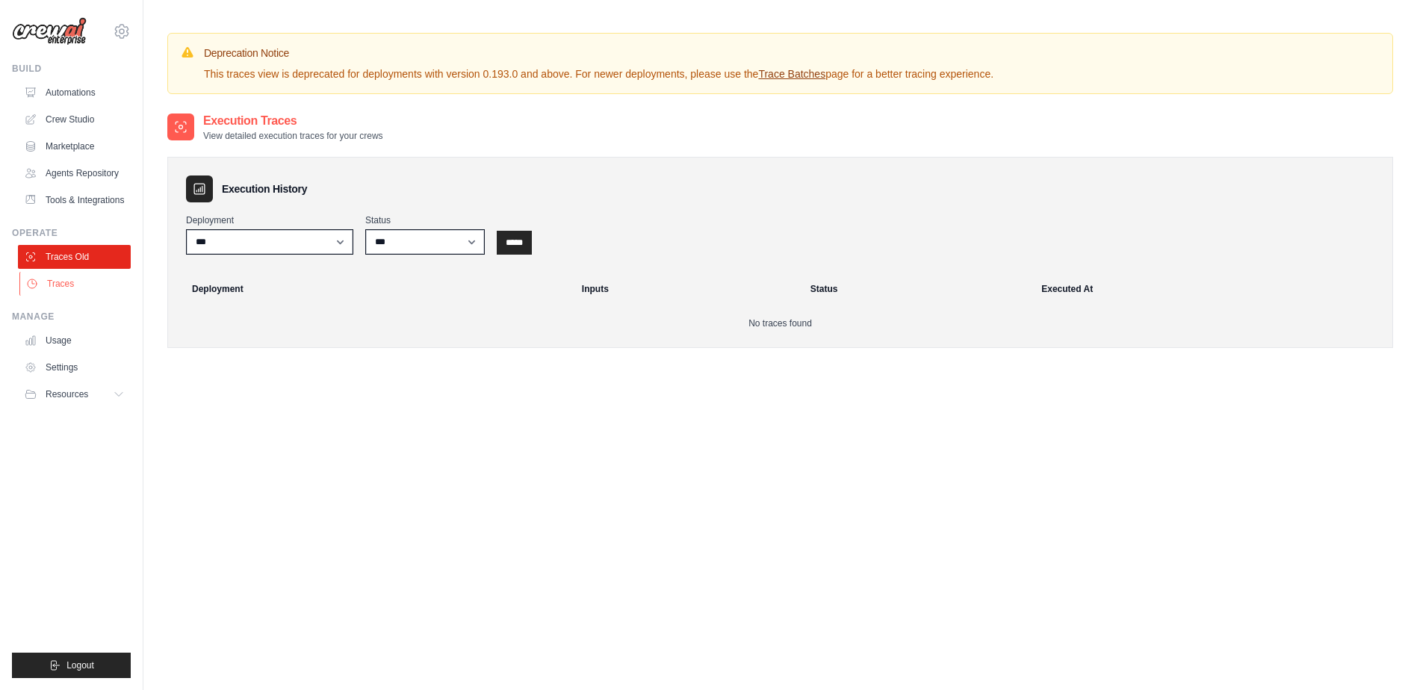
click at [63, 282] on link "Traces" at bounding box center [75, 284] width 113 height 24
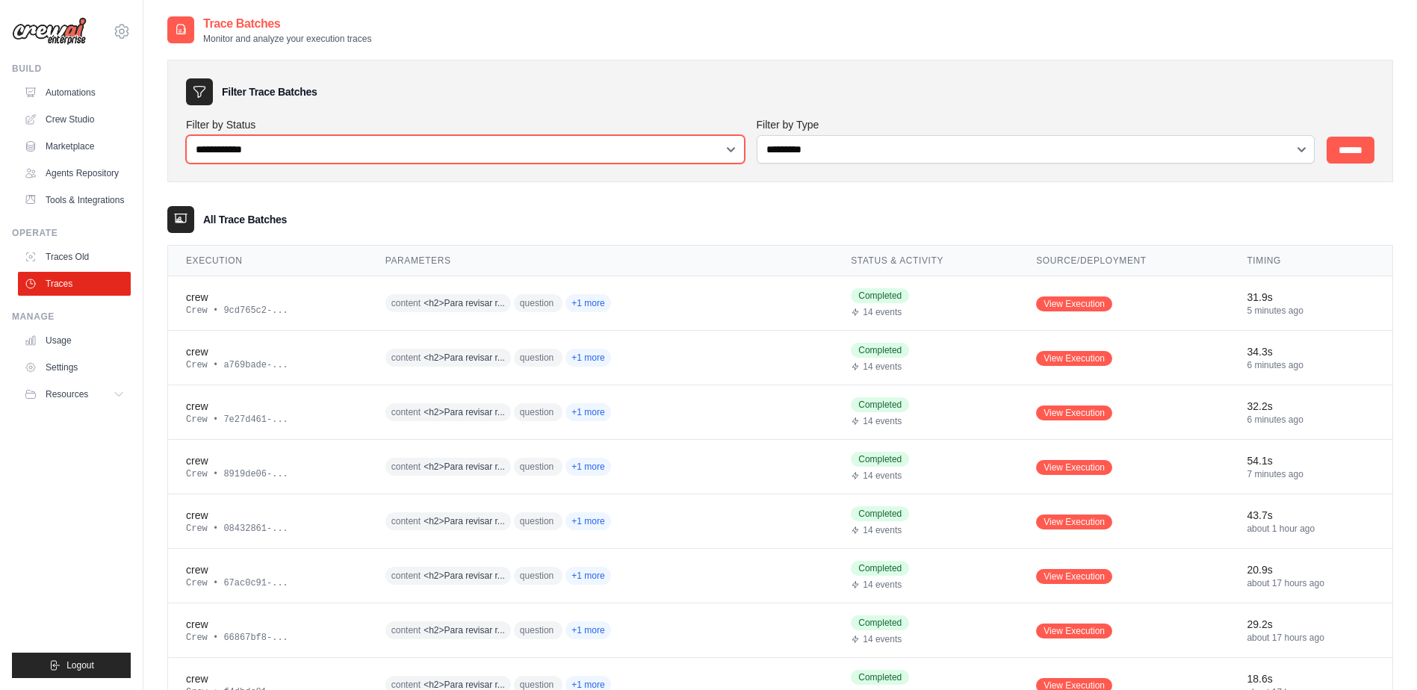
click at [320, 140] on select "**********" at bounding box center [465, 149] width 559 height 28
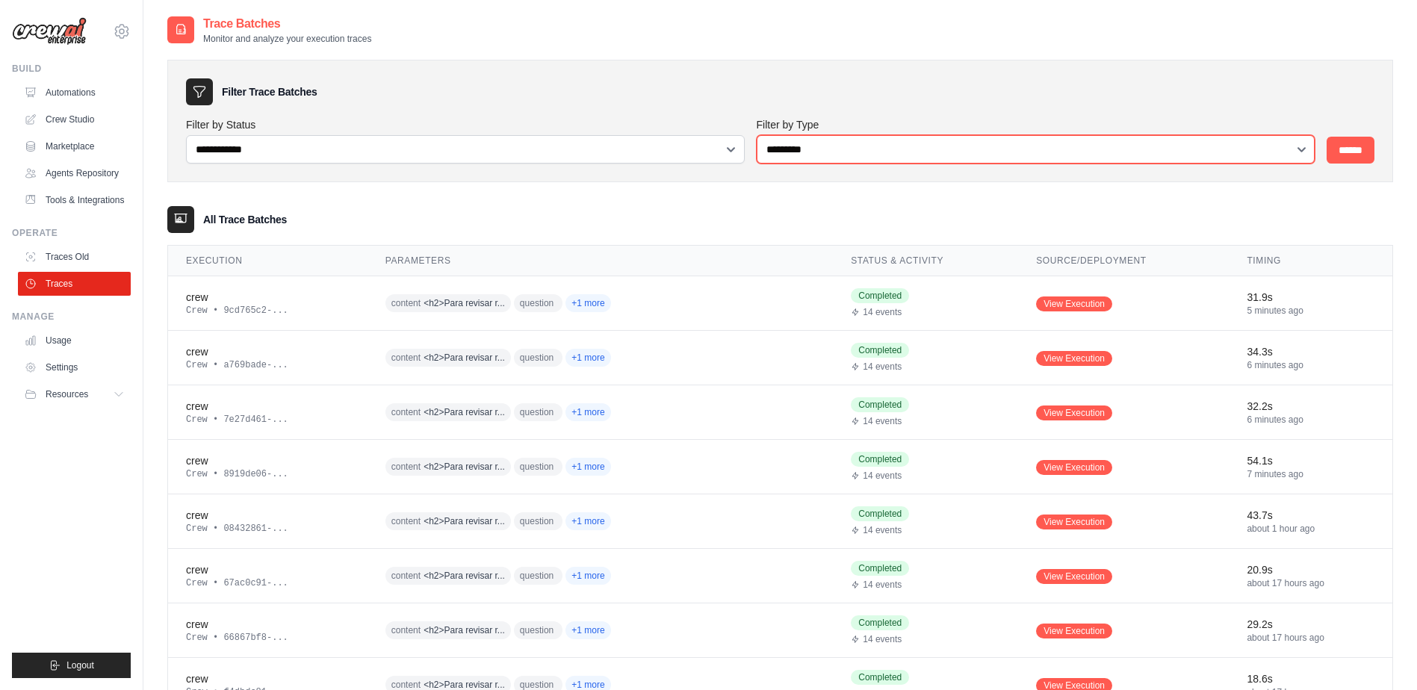
click at [842, 152] on select "**********" at bounding box center [1036, 149] width 559 height 28
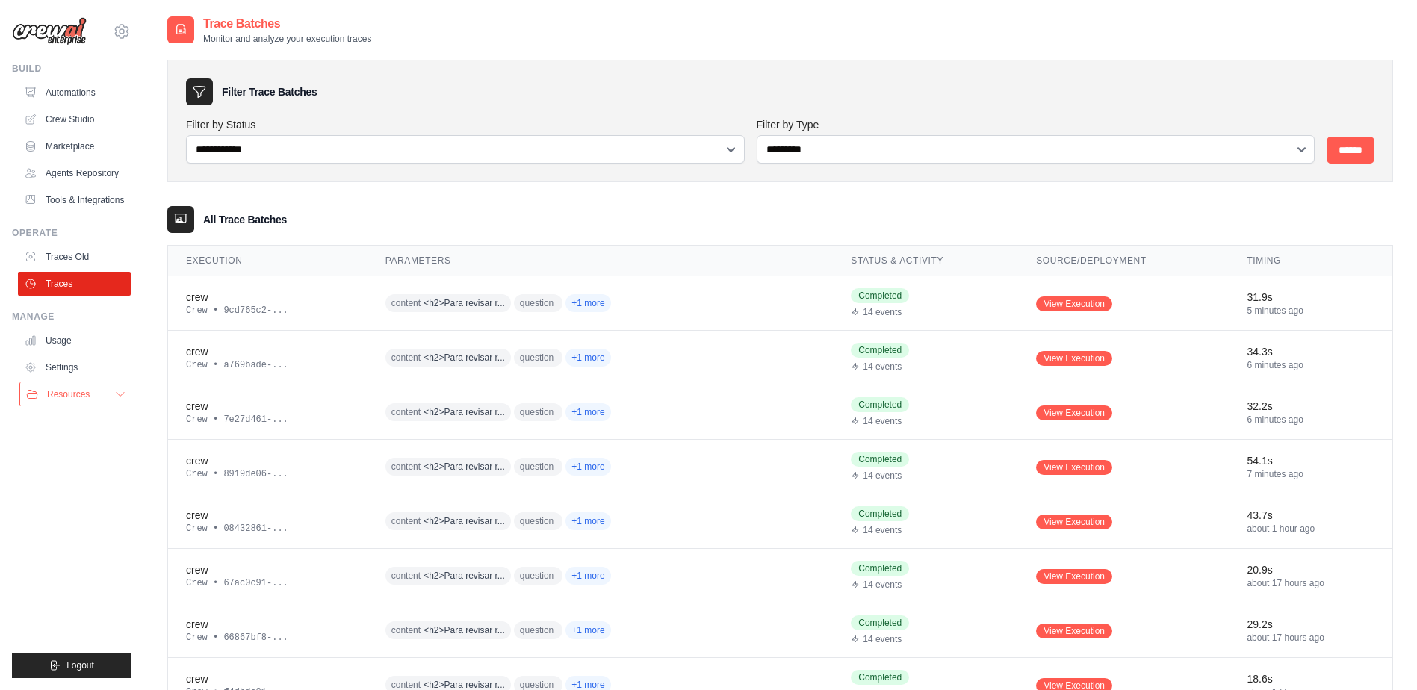
click at [105, 388] on button "Resources" at bounding box center [75, 394] width 113 height 24
click at [78, 107] on ul "Automations Crew Studio Marketplace Agents Repository Tools & Integrations" at bounding box center [74, 146] width 113 height 131
click at [75, 115] on link "Crew Studio" at bounding box center [75, 120] width 113 height 24
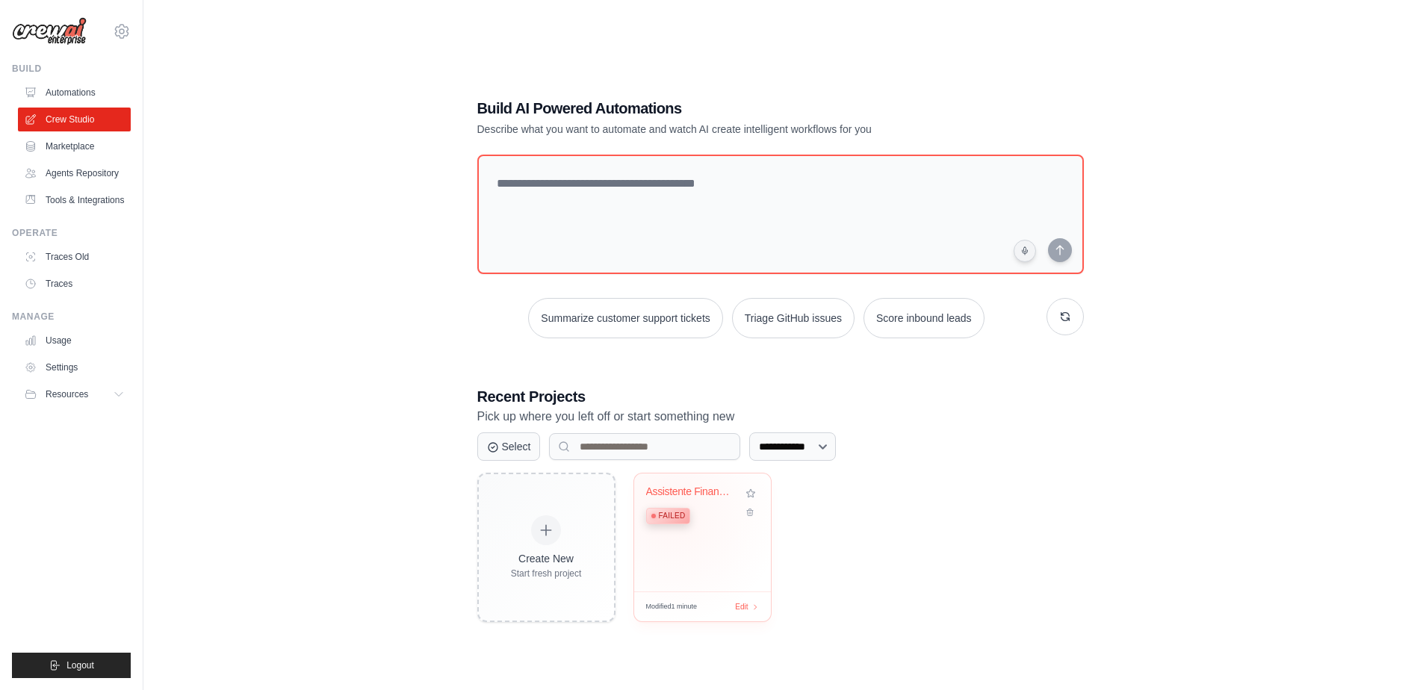
click at [672, 514] on span "Failed" at bounding box center [672, 516] width 27 height 12
click at [695, 491] on div "Assistente Financeiro WhatsApp Jarb..." at bounding box center [691, 492] width 90 height 13
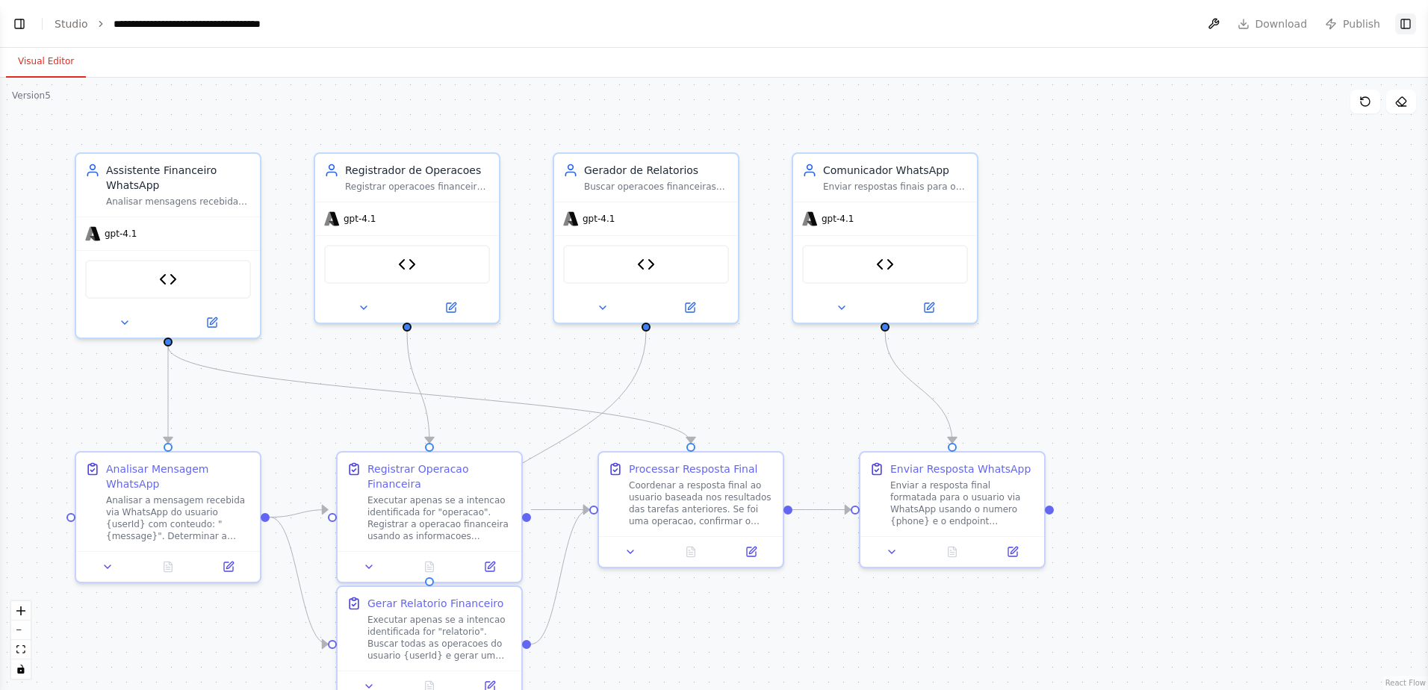
click at [1411, 20] on button "Toggle Right Sidebar" at bounding box center [1405, 23] width 21 height 21
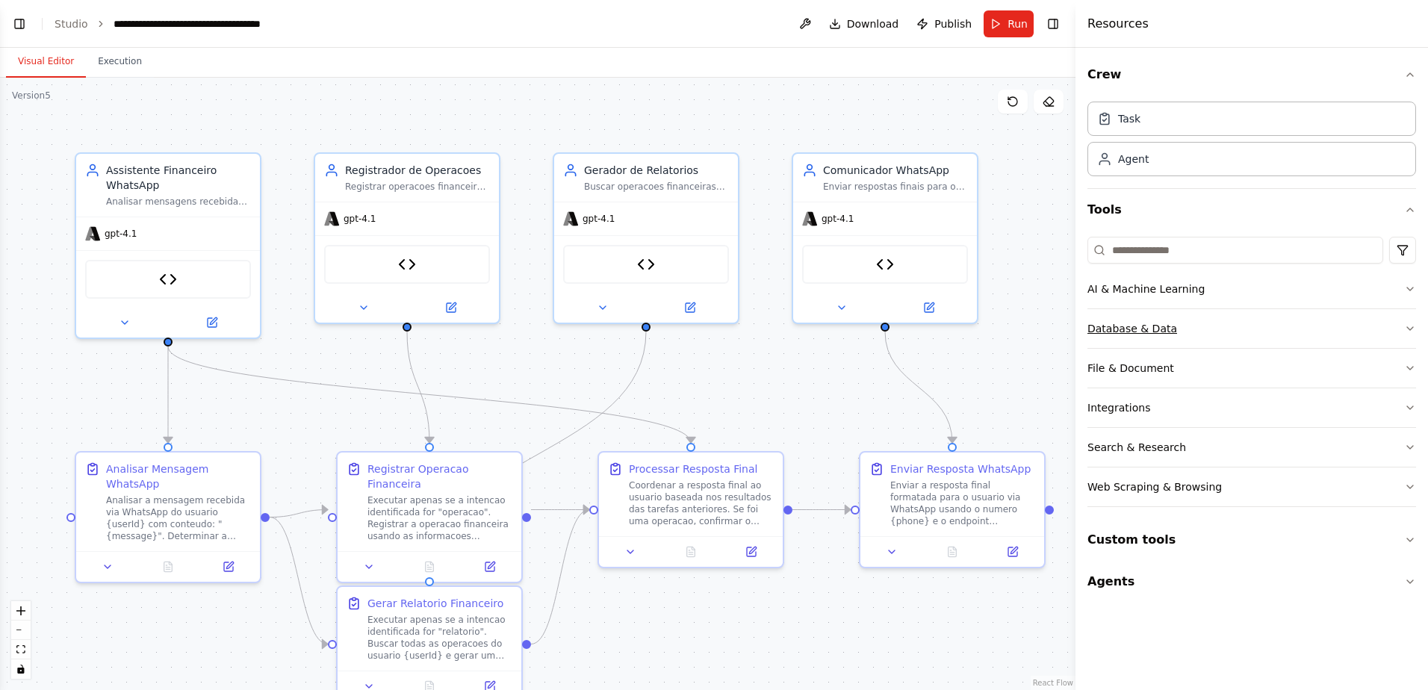
scroll to position [4649, 0]
click at [1215, 577] on button "Agents" at bounding box center [1252, 582] width 329 height 42
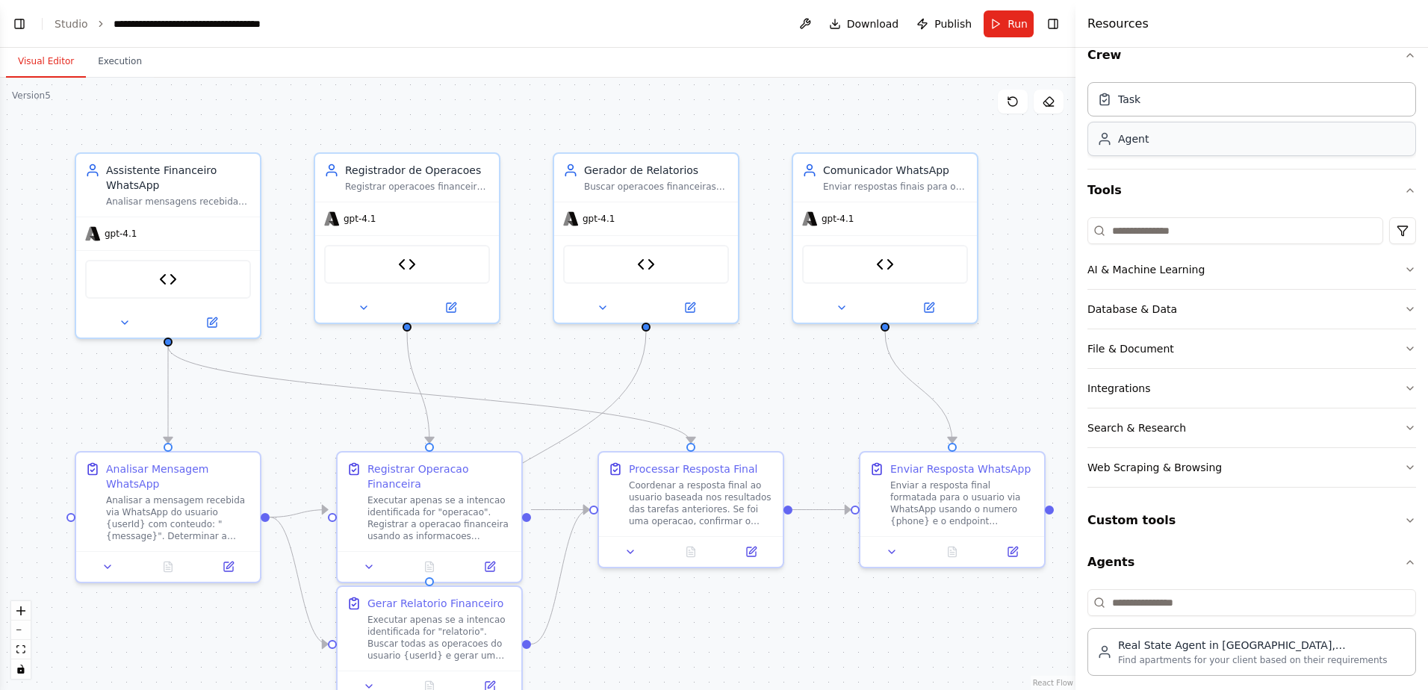
scroll to position [0, 0]
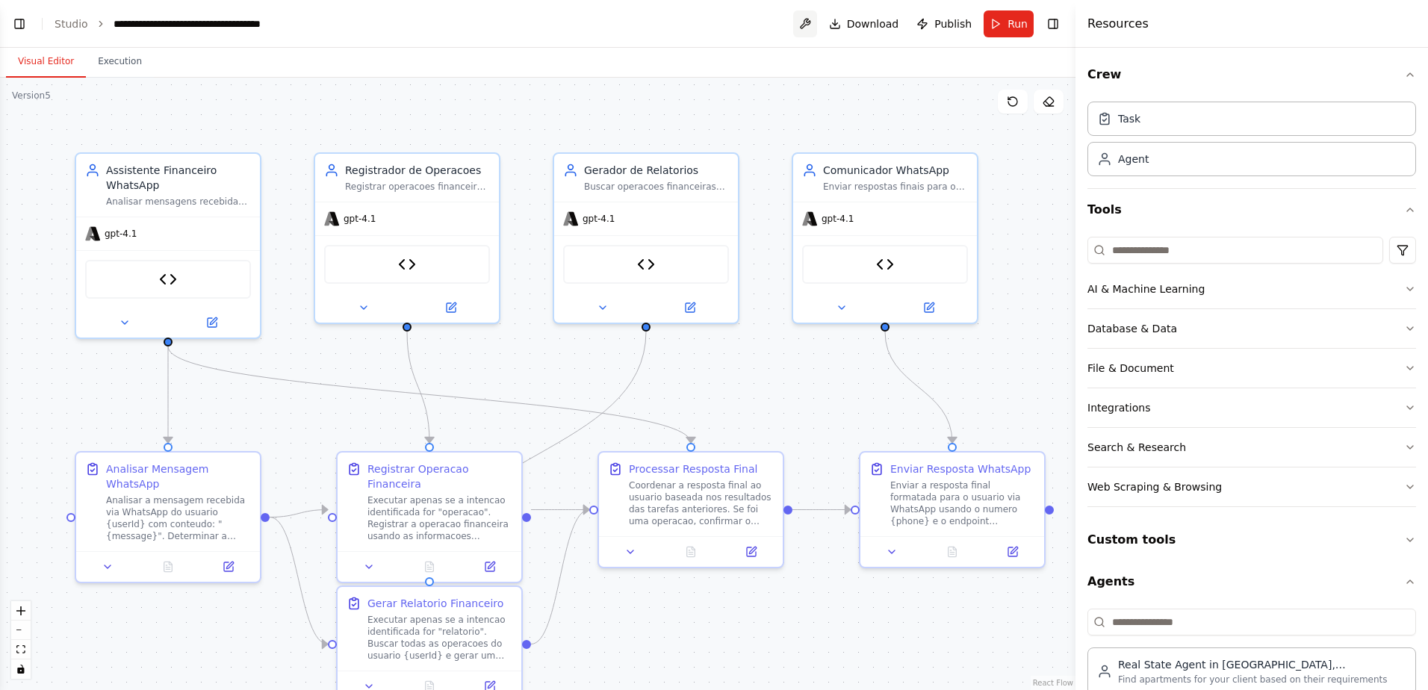
click at [813, 19] on button at bounding box center [805, 23] width 24 height 27
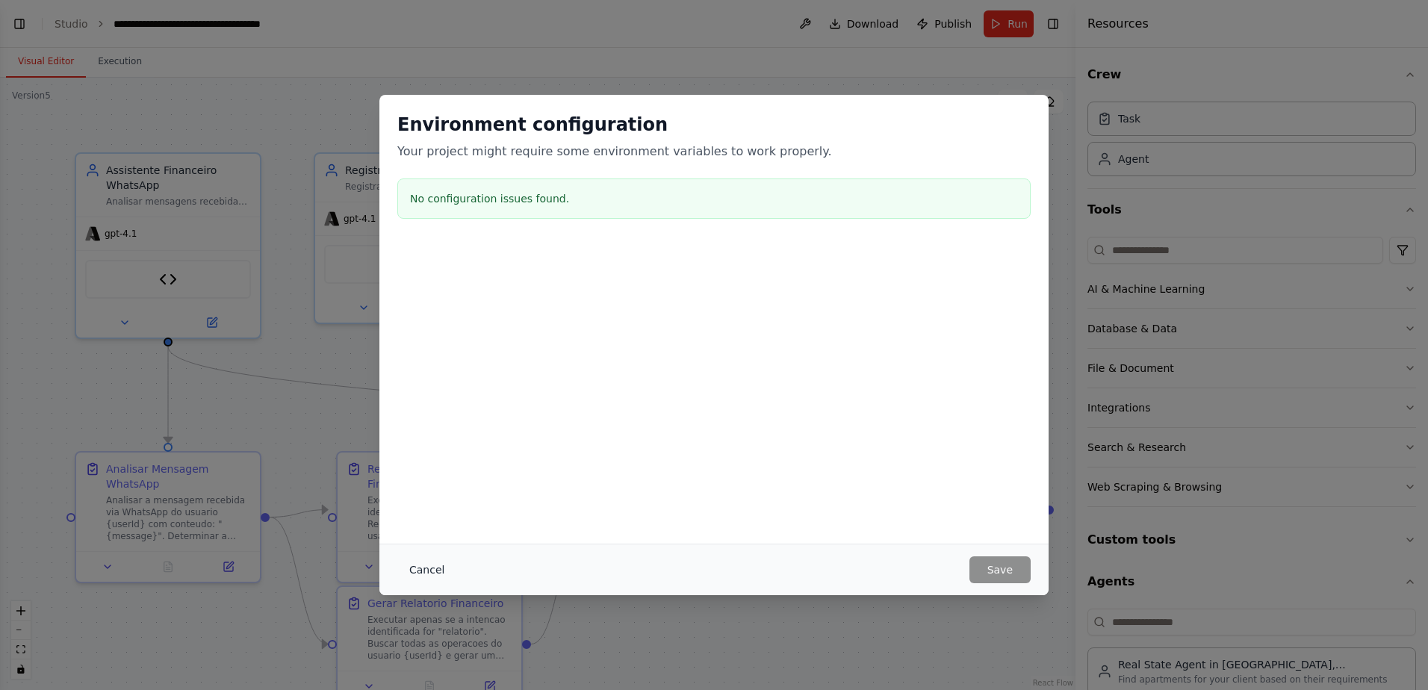
click at [436, 563] on button "Cancel" at bounding box center [426, 570] width 59 height 27
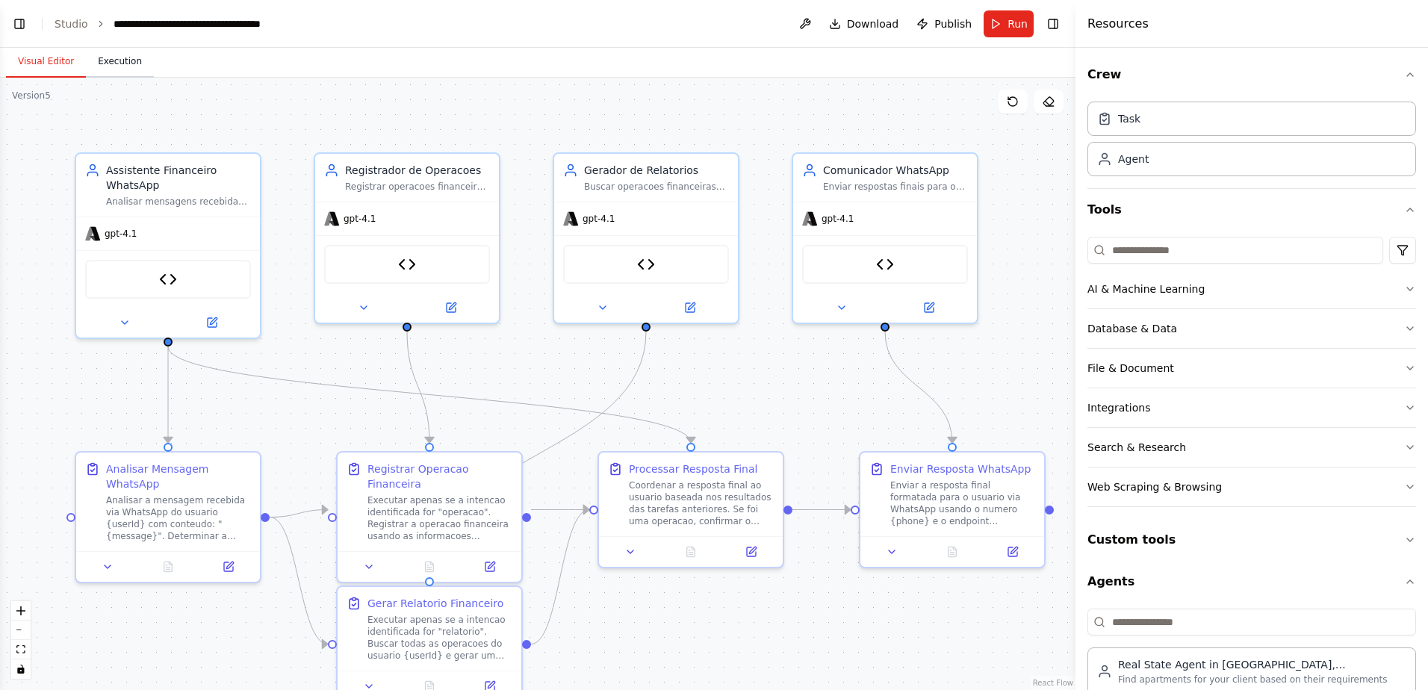
click at [114, 58] on button "Execution" at bounding box center [120, 61] width 68 height 31
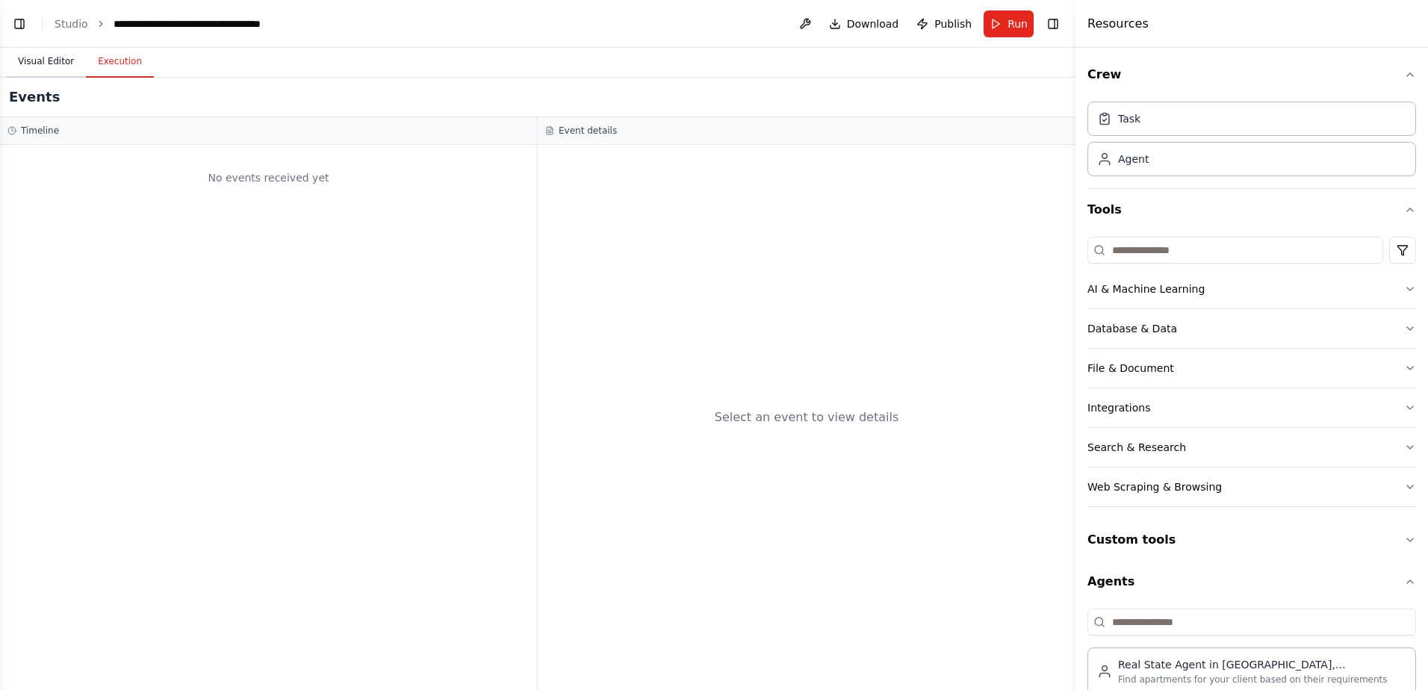
click at [49, 65] on button "Visual Editor" at bounding box center [46, 61] width 80 height 31
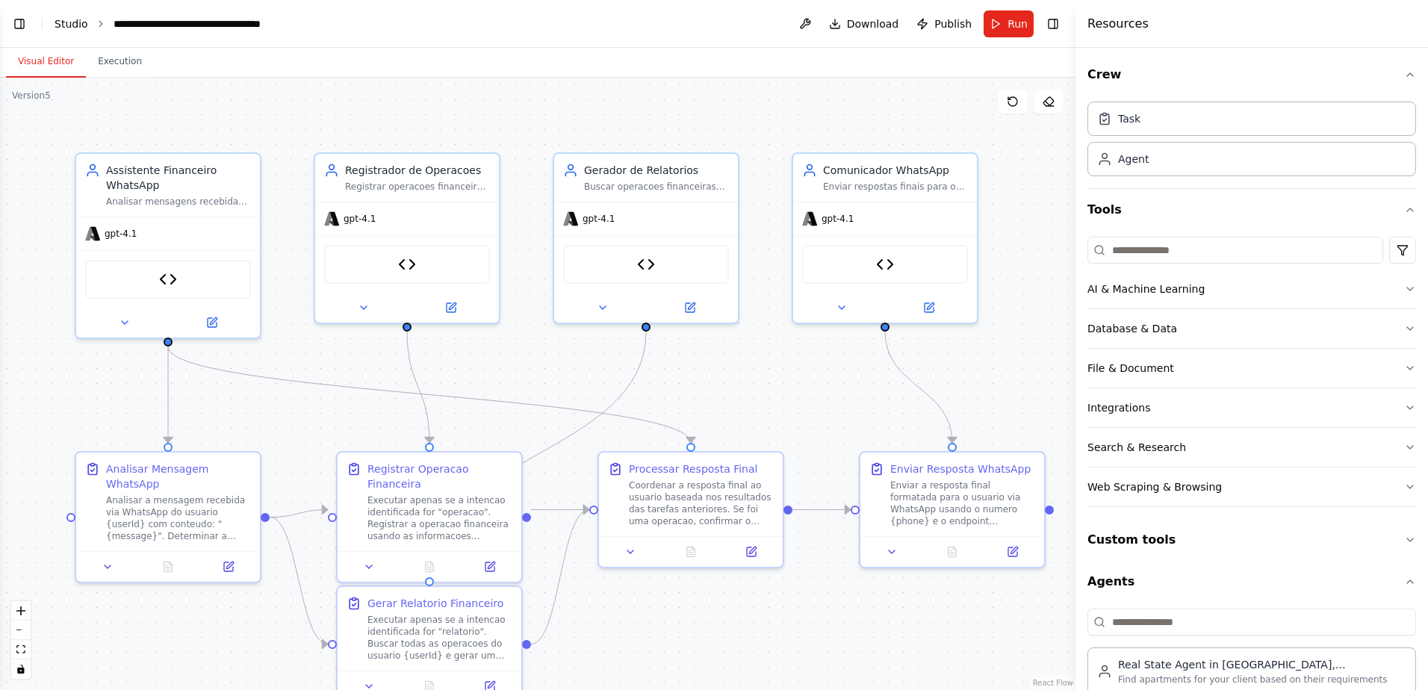
click at [64, 28] on link "Studio" at bounding box center [72, 24] width 34 height 12
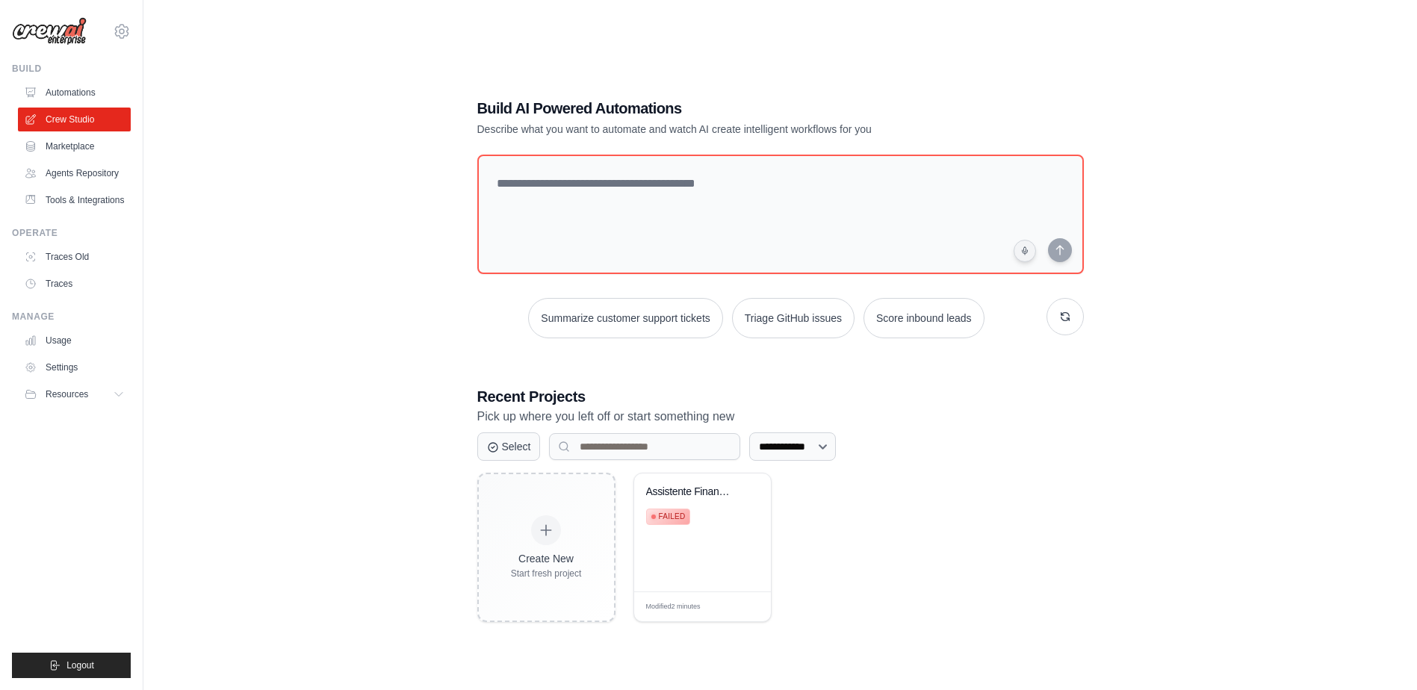
drag, startPoint x: 677, startPoint y: 515, endPoint x: 855, endPoint y: 530, distance: 178.4
click at [917, 556] on div "Create New Start fresh project Assistente Financeiro WhatsApp Jarb... Failed Mo…" at bounding box center [780, 547] width 607 height 149
click at [111, 393] on button "Resources" at bounding box center [75, 394] width 113 height 24
click at [75, 91] on link "Automations" at bounding box center [75, 93] width 113 height 24
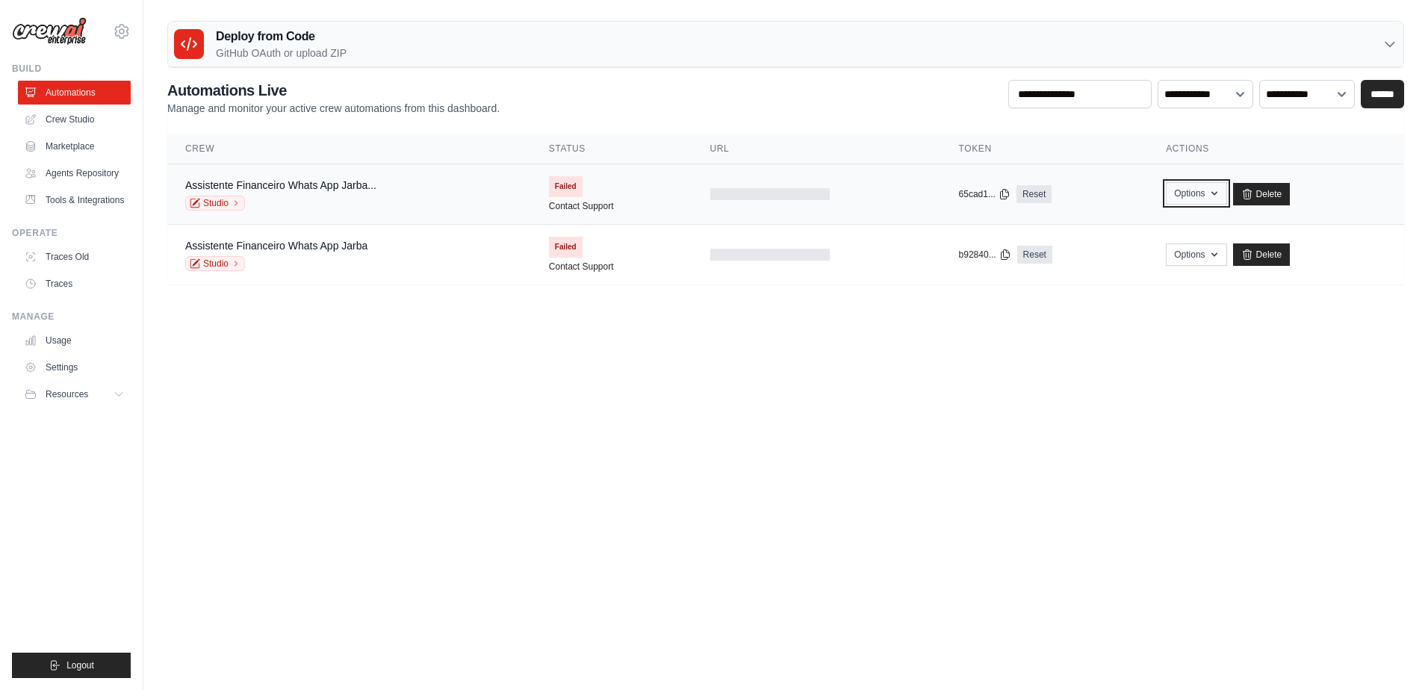
click at [1213, 189] on icon "button" at bounding box center [1215, 194] width 12 height 12
click at [805, 367] on body "[PERSON_NAME][EMAIL_ADDRESS][PERSON_NAME][DOMAIN_NAME] Settings Build Automatio…" at bounding box center [714, 345] width 1428 height 690
click at [318, 184] on link "Assistente Financeiro Whats App Jarba..." at bounding box center [280, 185] width 191 height 12
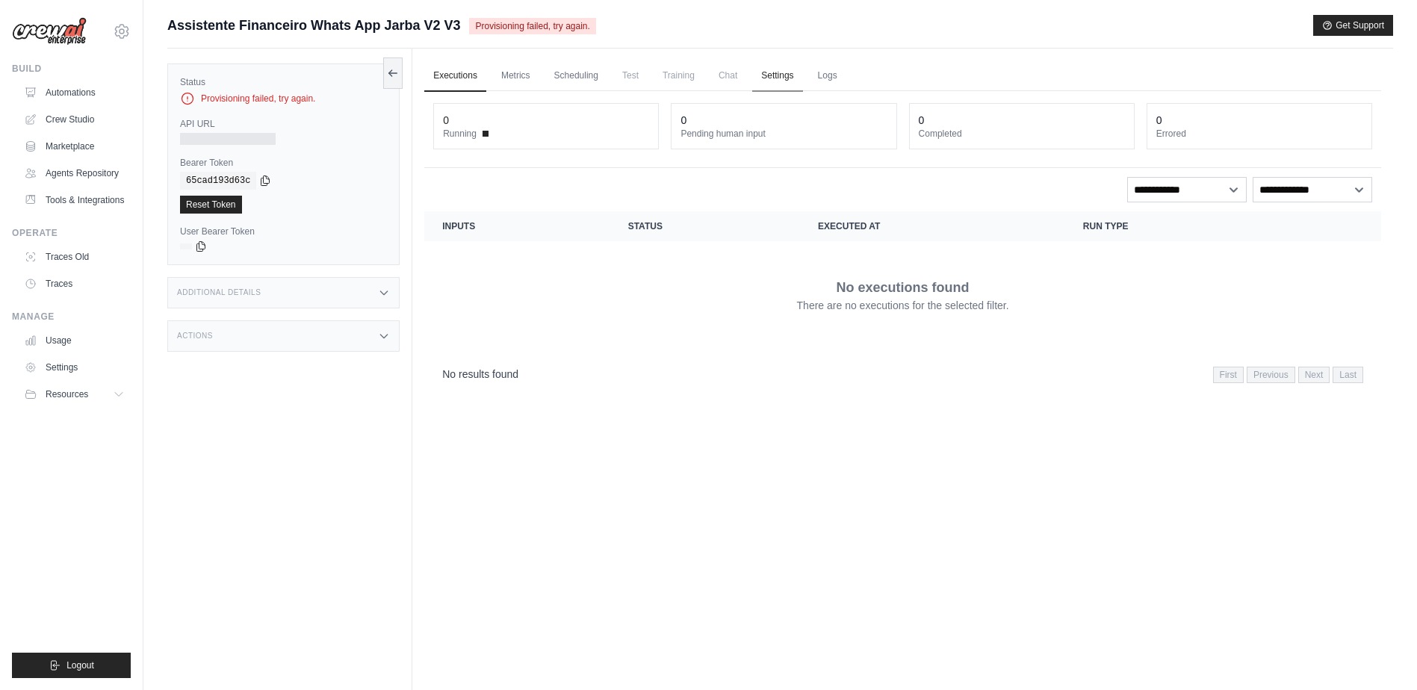
click at [781, 70] on link "Settings" at bounding box center [777, 76] width 50 height 31
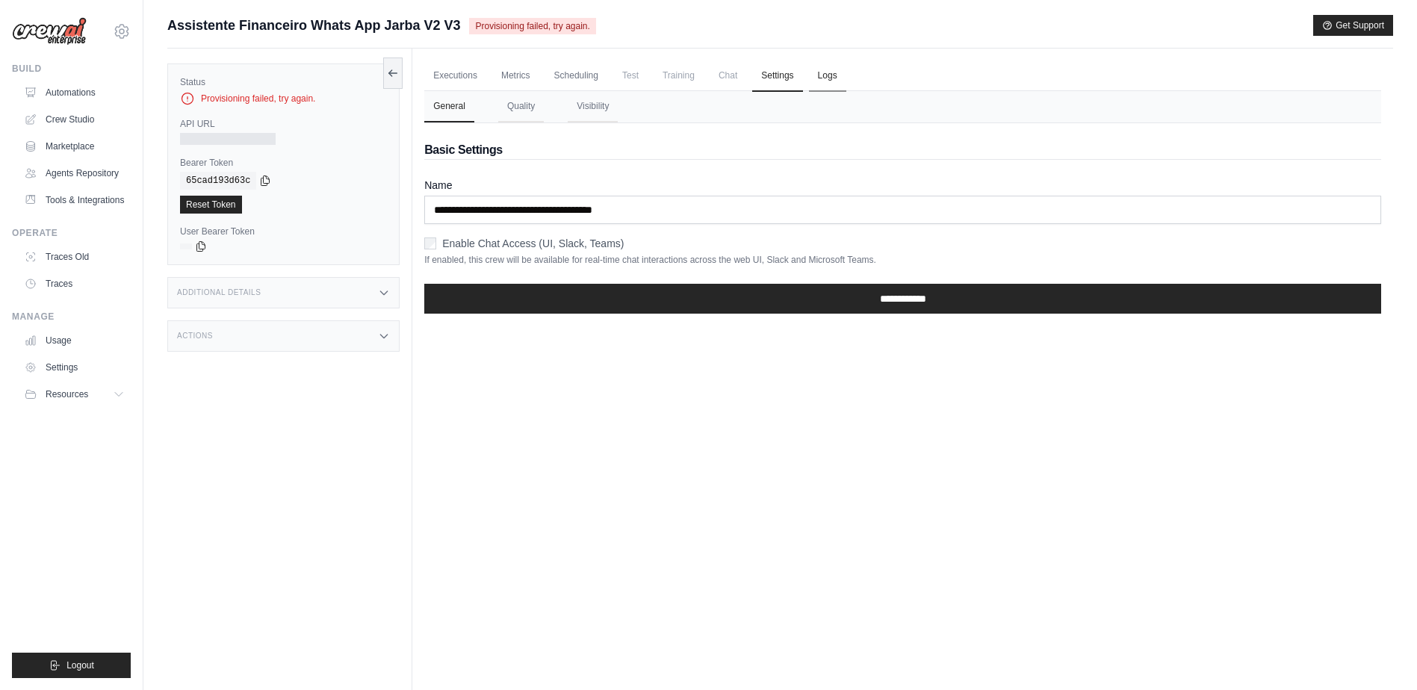
click at [839, 71] on link "Logs" at bounding box center [827, 76] width 37 height 31
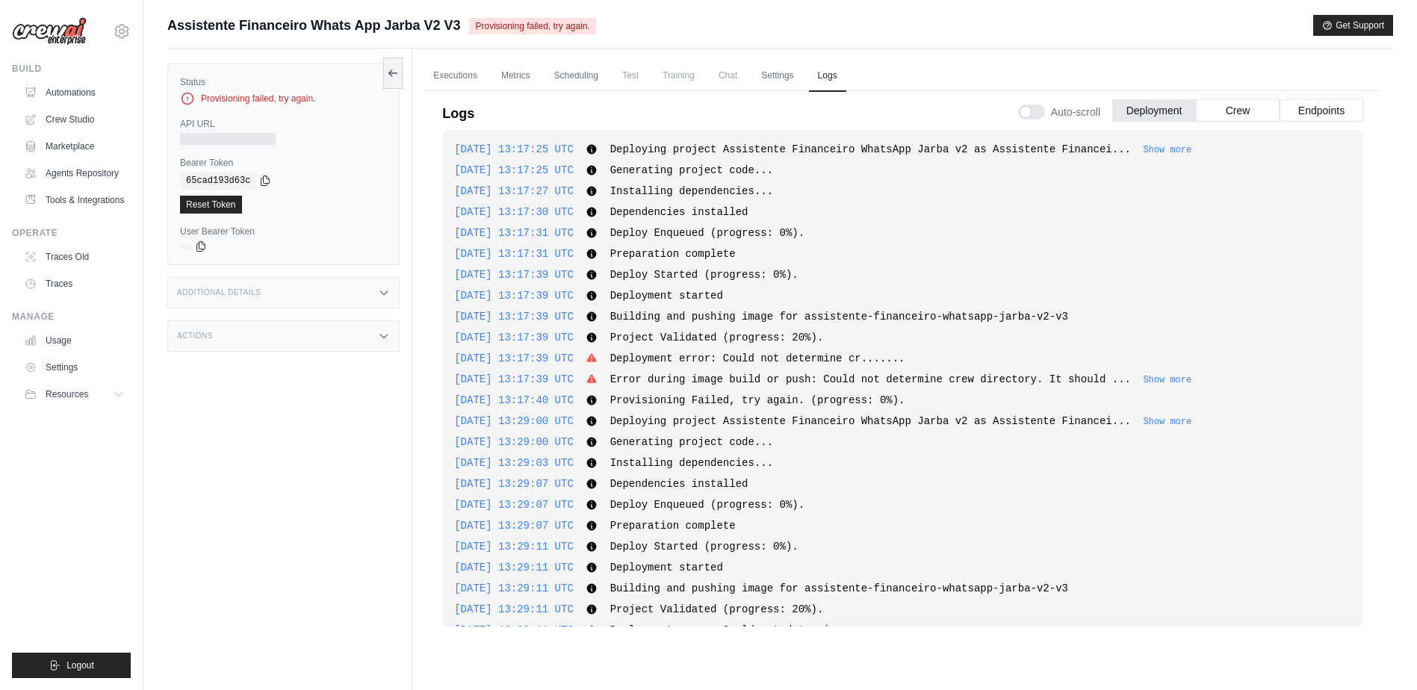
scroll to position [71, 0]
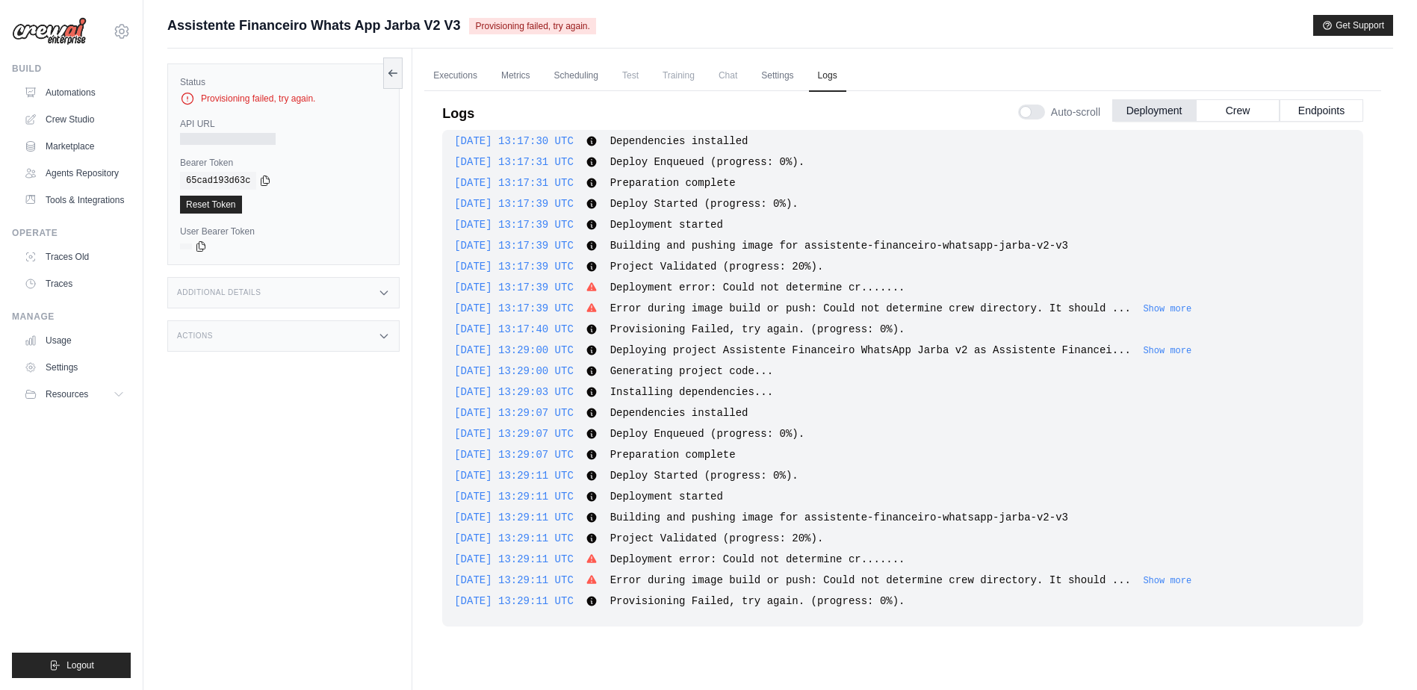
drag, startPoint x: 899, startPoint y: 599, endPoint x: 568, endPoint y: 504, distance: 344.3
click at [568, 504] on div "[DATE] 13:17:25 UTC Deploying project Assistente Financeiro WhatsApp Jarba v2 a…" at bounding box center [902, 378] width 921 height 497
click at [1143, 507] on div "[DATE] 13:17:25 UTC Deploying project Assistente Financeiro WhatsApp Jarba v2 a…" at bounding box center [902, 378] width 921 height 497
click at [1143, 578] on button "Show more" at bounding box center [1167, 580] width 49 height 12
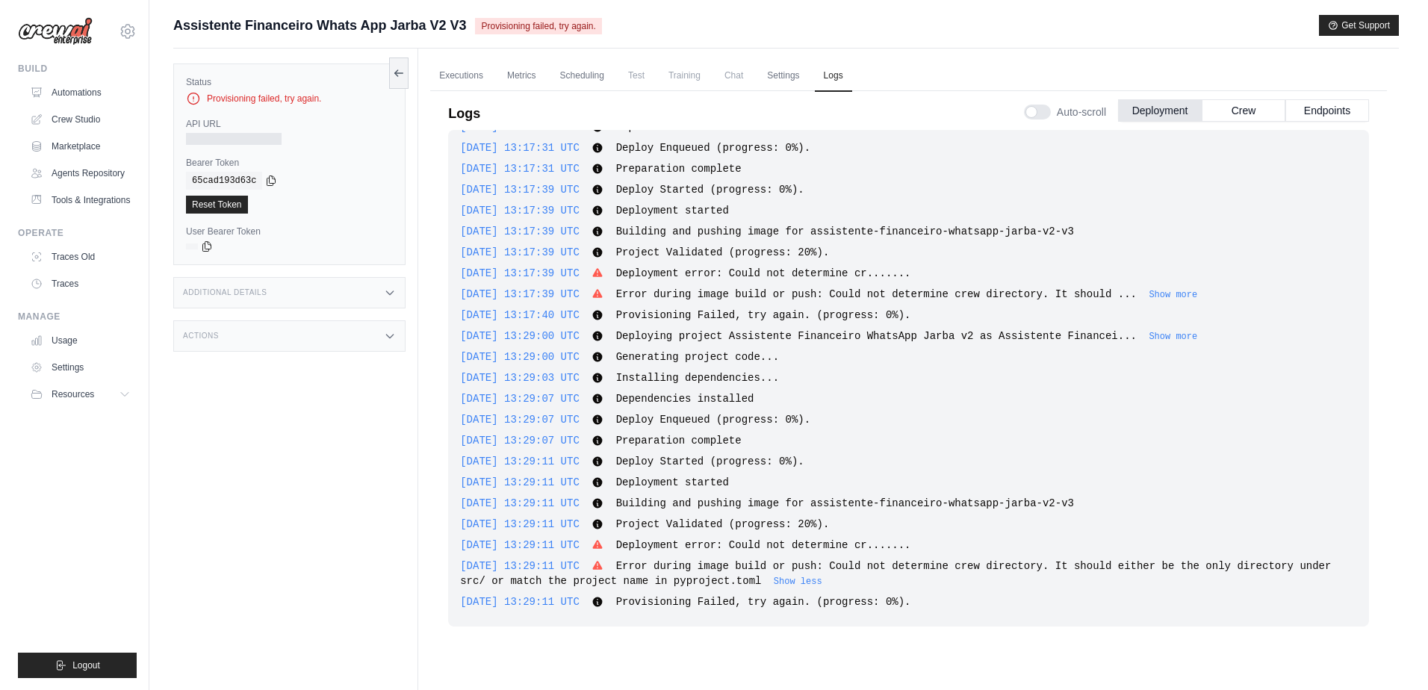
scroll to position [86, 0]
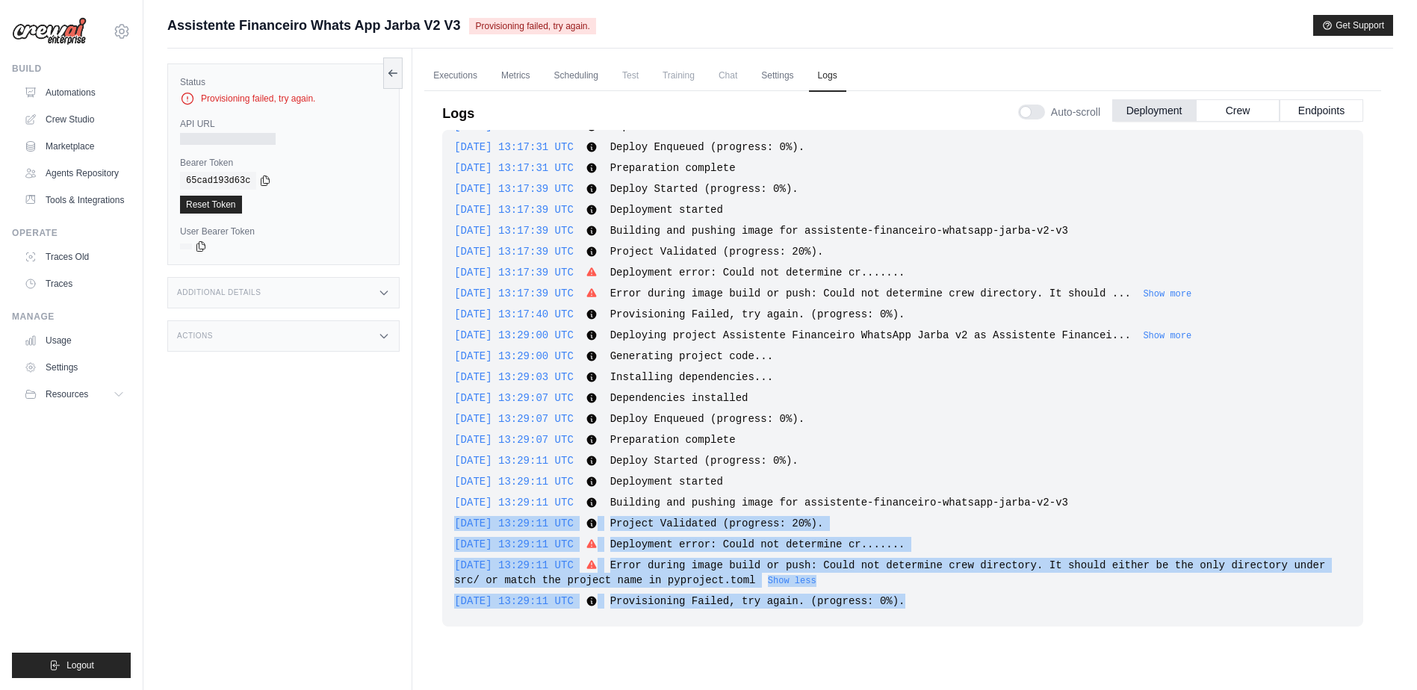
drag, startPoint x: 906, startPoint y: 602, endPoint x: 440, endPoint y: 524, distance: 472.6
click at [440, 524] on div "Logs Auto-scroll Deployment Crew Endpoints [DATE] 13:17:25 UTC Deploying projec…" at bounding box center [902, 375] width 957 height 586
drag, startPoint x: 440, startPoint y: 524, endPoint x: 514, endPoint y: 521, distance: 74.0
copy div "[DATE] 13:29:11 UTC Project Validated (progress: 20%). Show more Show less [DAT…"
click at [75, 93] on link "Automations" at bounding box center [75, 93] width 113 height 24
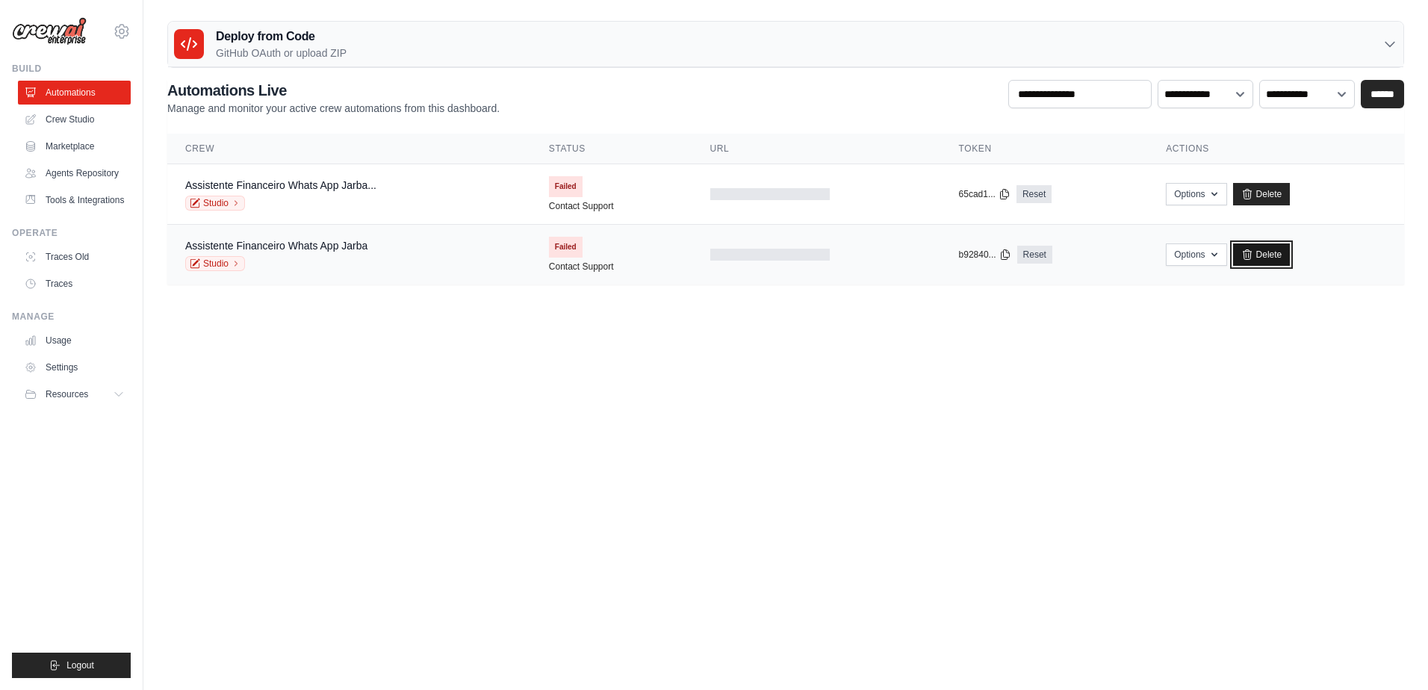
click at [1267, 255] on link "Delete" at bounding box center [1262, 255] width 58 height 22
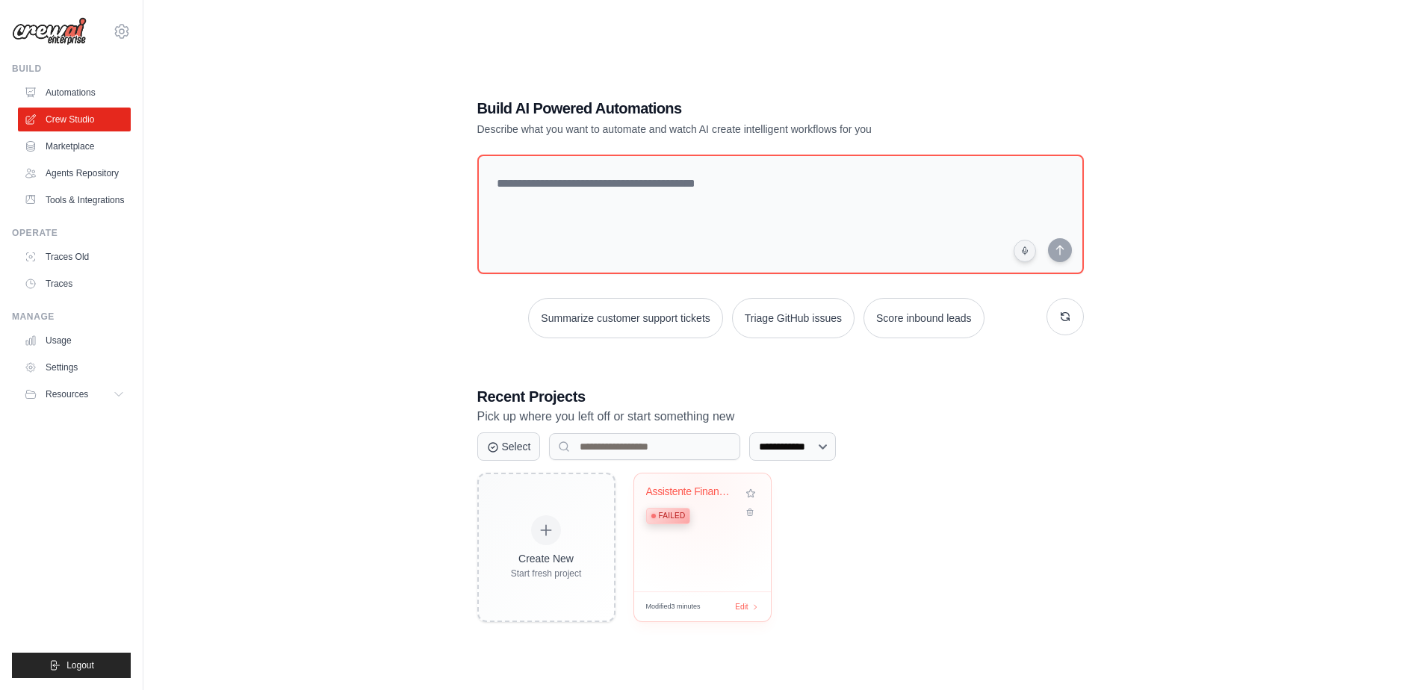
click at [696, 488] on div "Assistente Financeiro WhatsApp Jarb..." at bounding box center [691, 492] width 90 height 13
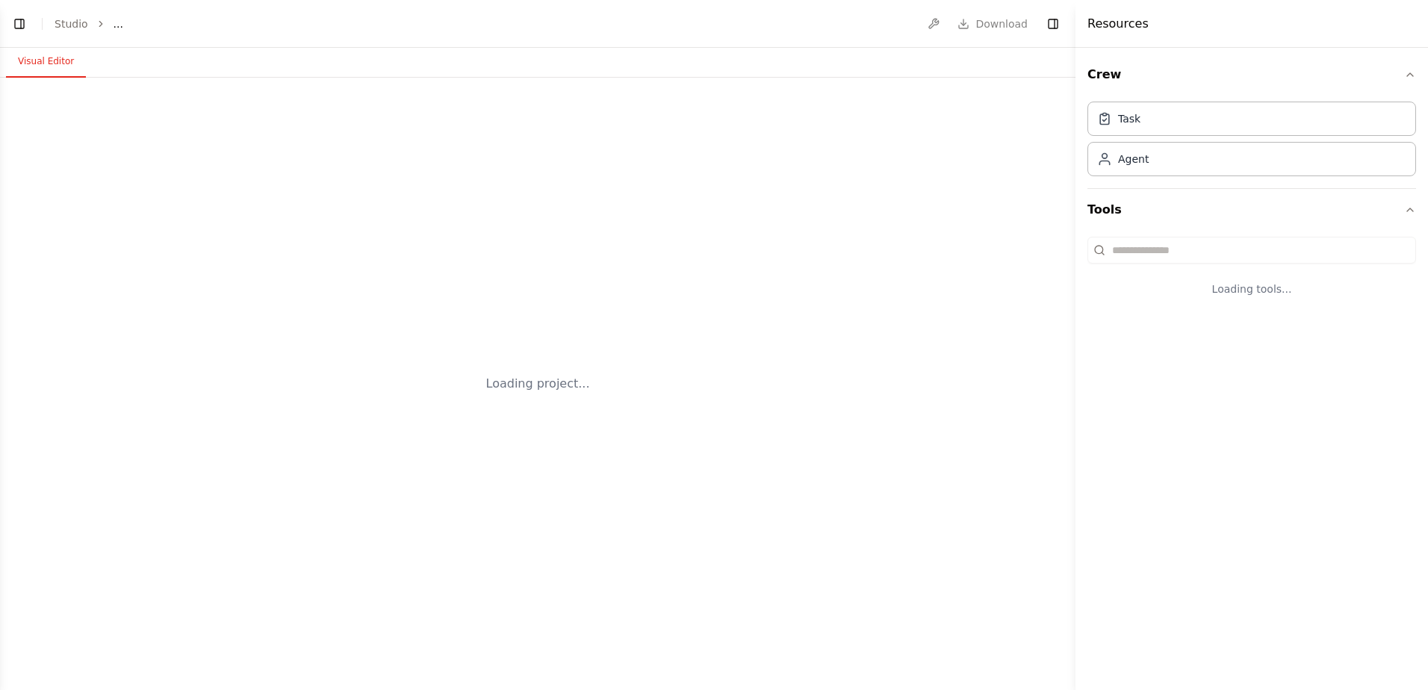
select select "****"
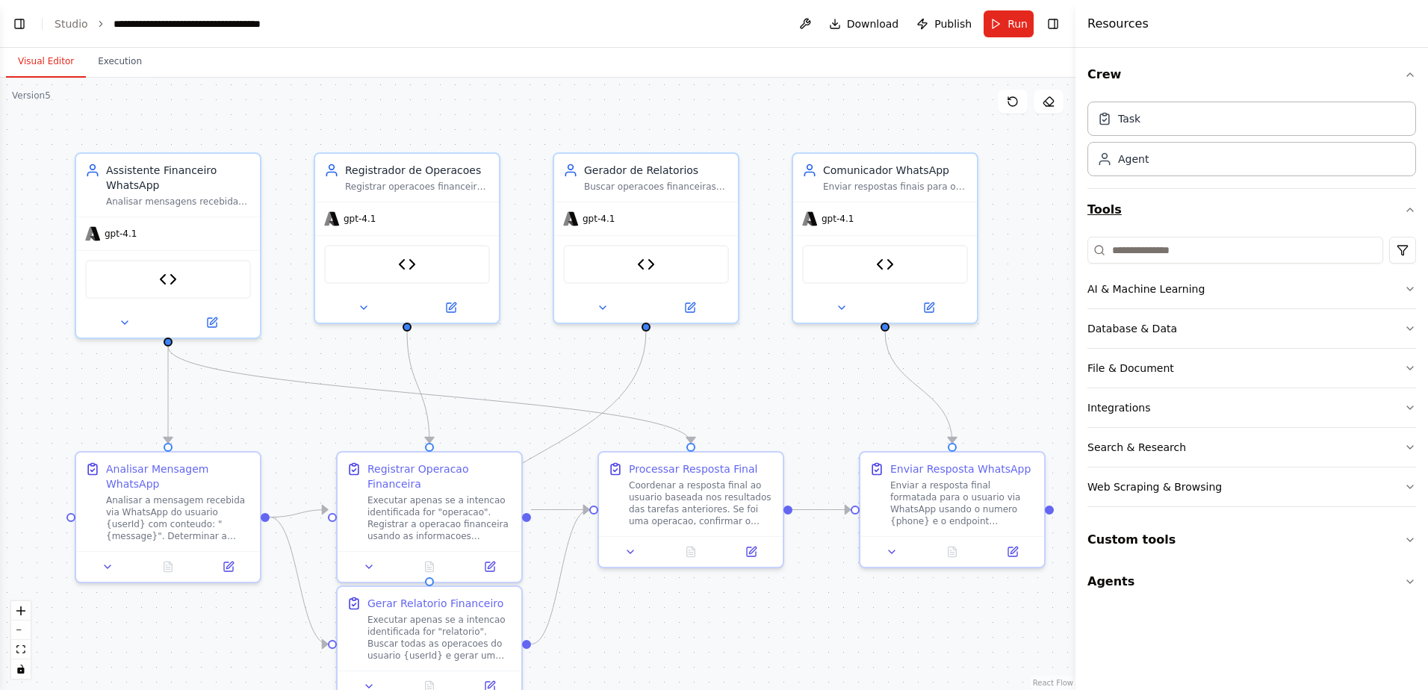
scroll to position [4649, 0]
click at [18, 22] on button "Toggle Left Sidebar" at bounding box center [19, 23] width 21 height 21
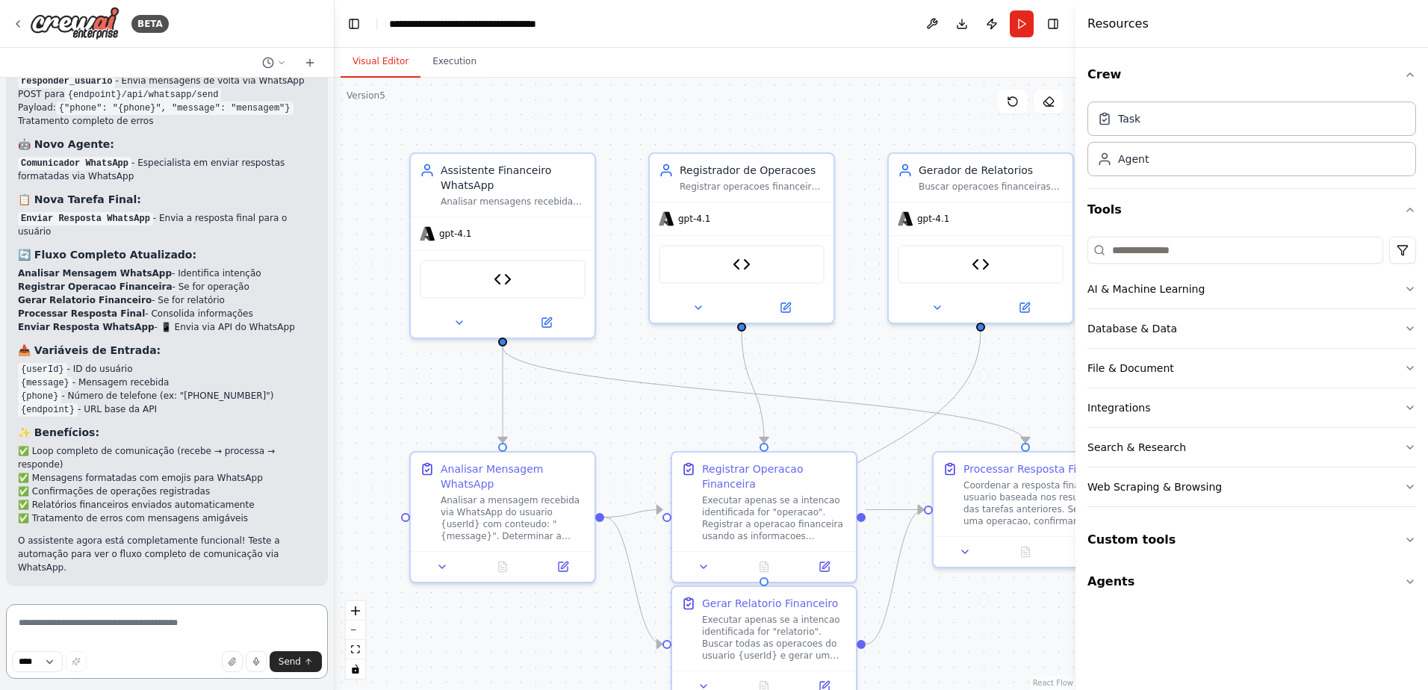
click at [143, 618] on textarea at bounding box center [167, 641] width 322 height 75
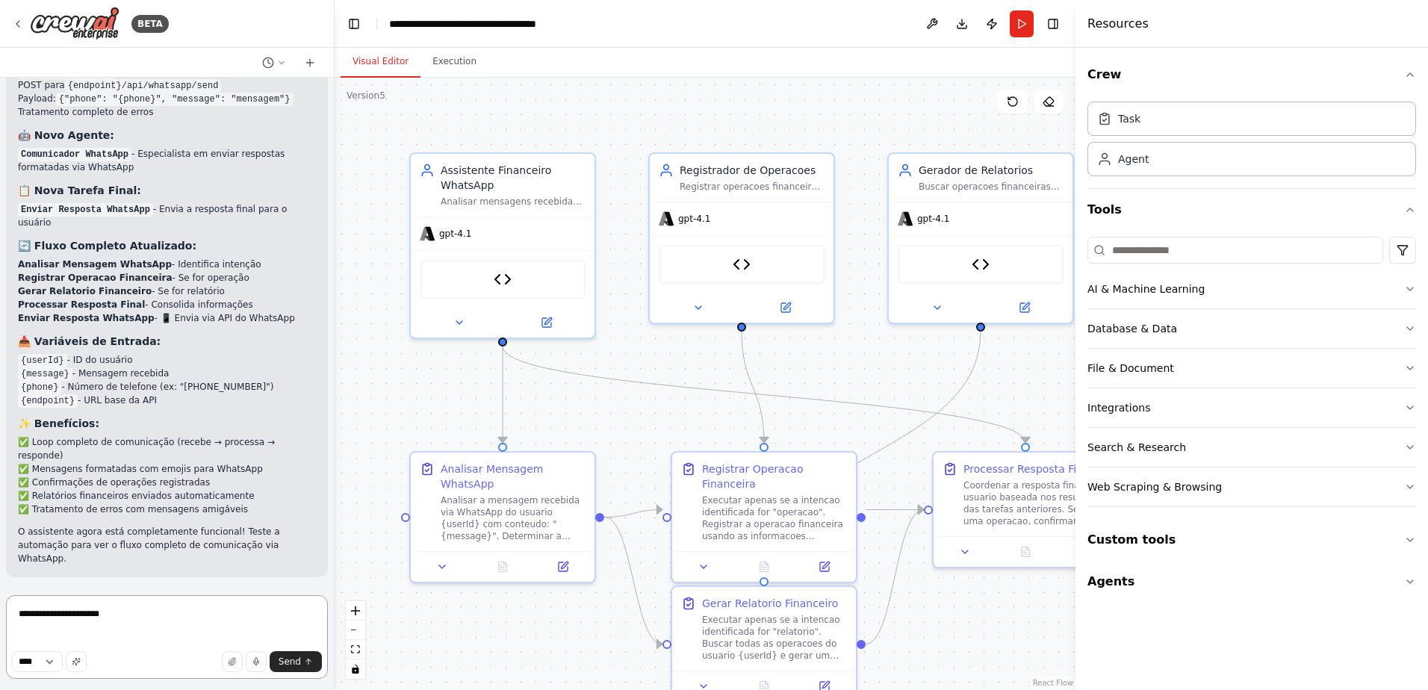
paste textarea "**********"
type textarea "**********"
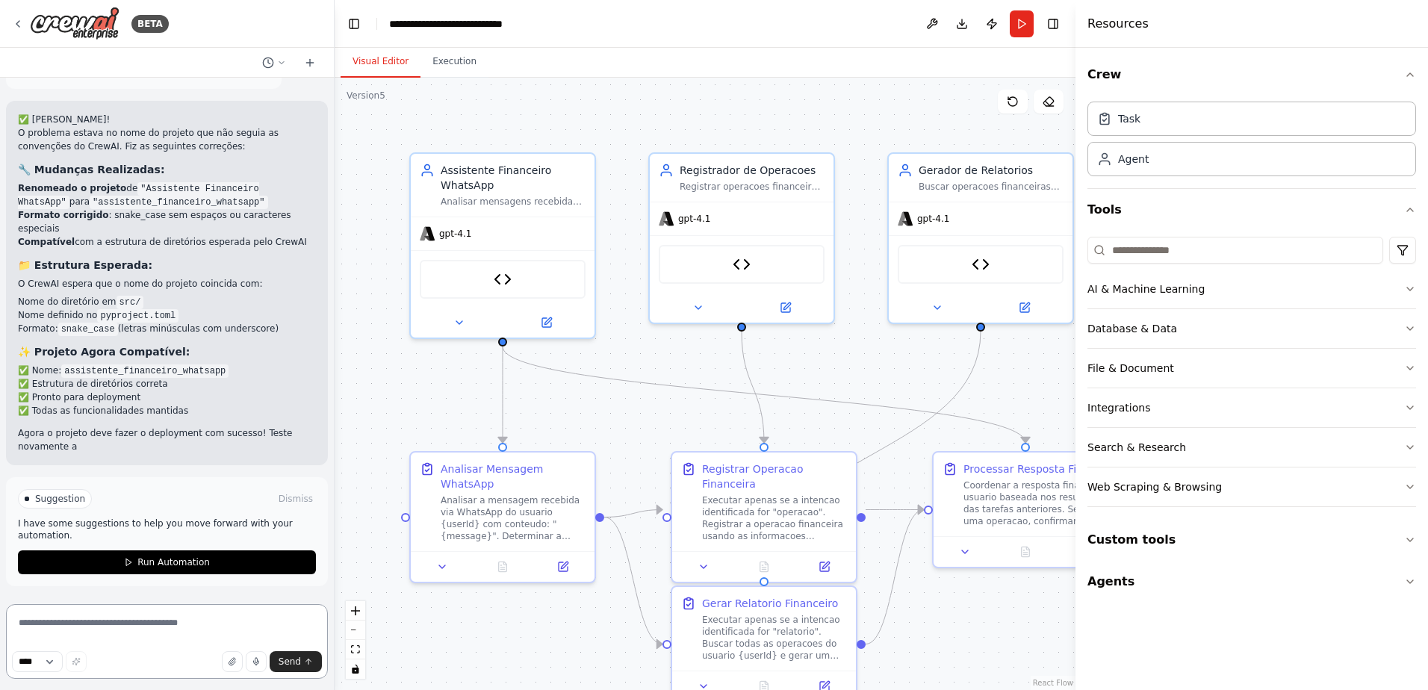
scroll to position [5524, 0]
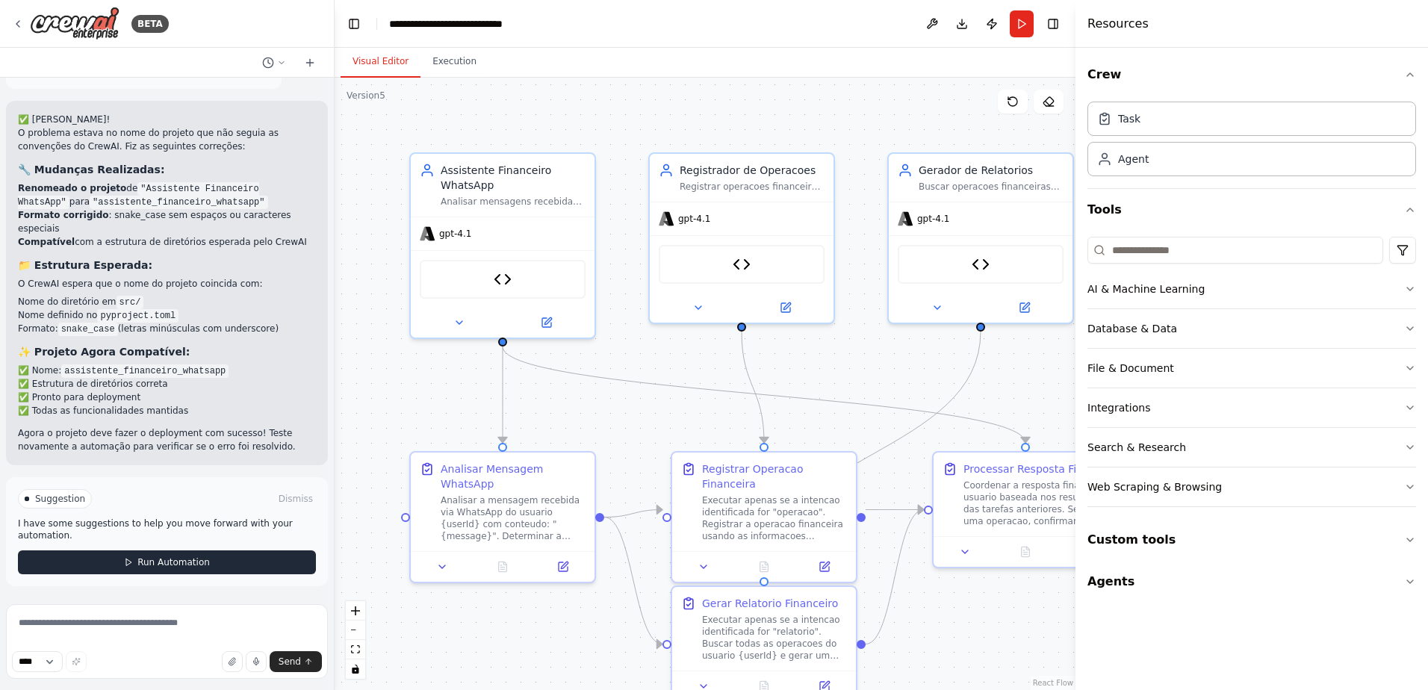
click at [199, 562] on span "Run Automation" at bounding box center [173, 563] width 72 height 12
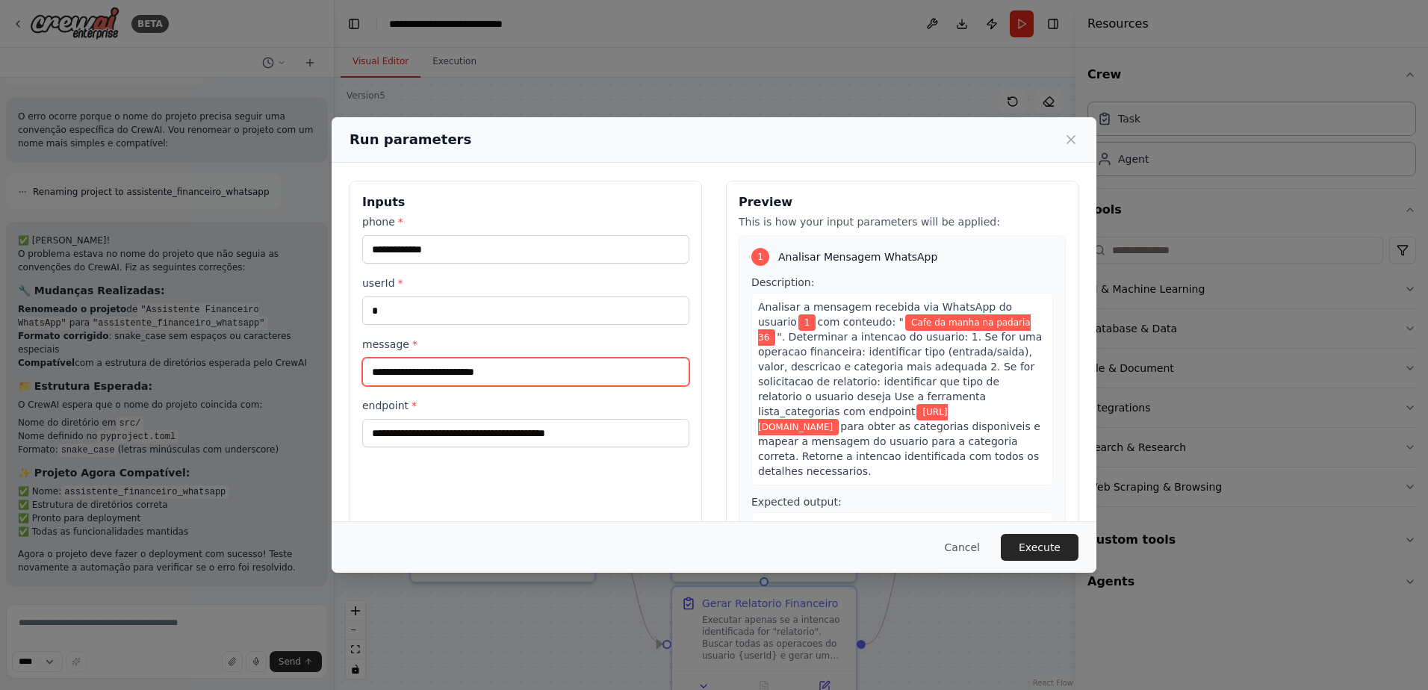
click at [530, 367] on input "**********" at bounding box center [525, 372] width 327 height 28
drag, startPoint x: 496, startPoint y: 369, endPoint x: 329, endPoint y: 363, distance: 167.4
click at [329, 363] on div "**********" at bounding box center [714, 345] width 1428 height 690
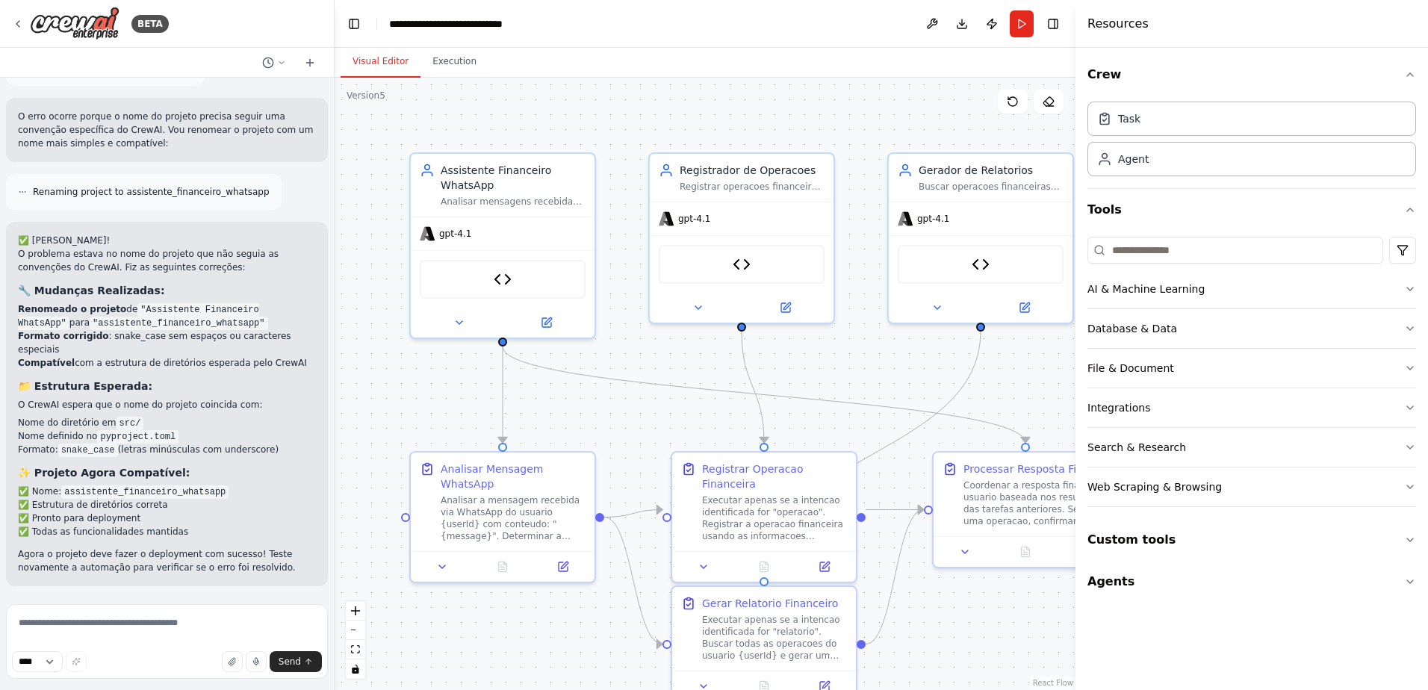
click at [1020, 20] on button "Run" at bounding box center [1022, 23] width 24 height 27
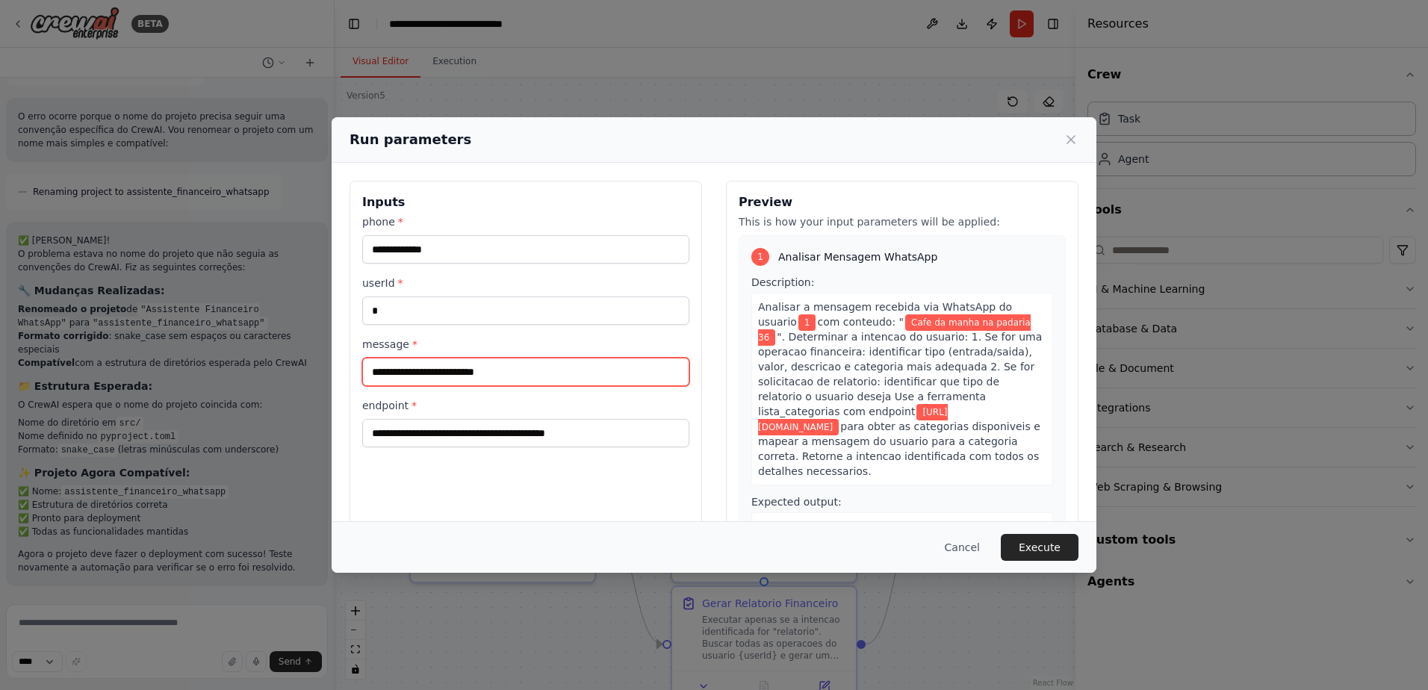
drag, startPoint x: 509, startPoint y: 371, endPoint x: 374, endPoint y: 363, distance: 136.2
click at [374, 363] on input "**********" at bounding box center [525, 372] width 327 height 28
type input "**********"
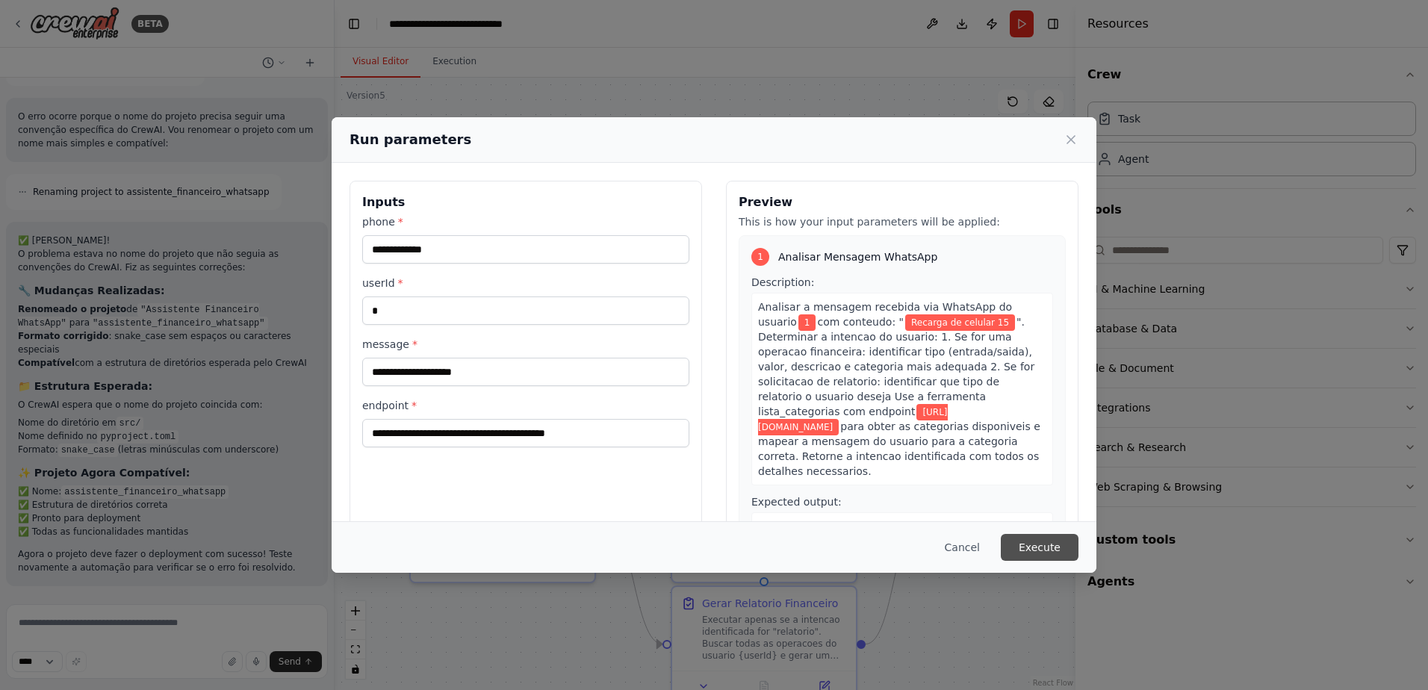
click at [1031, 539] on button "Execute" at bounding box center [1040, 547] width 78 height 27
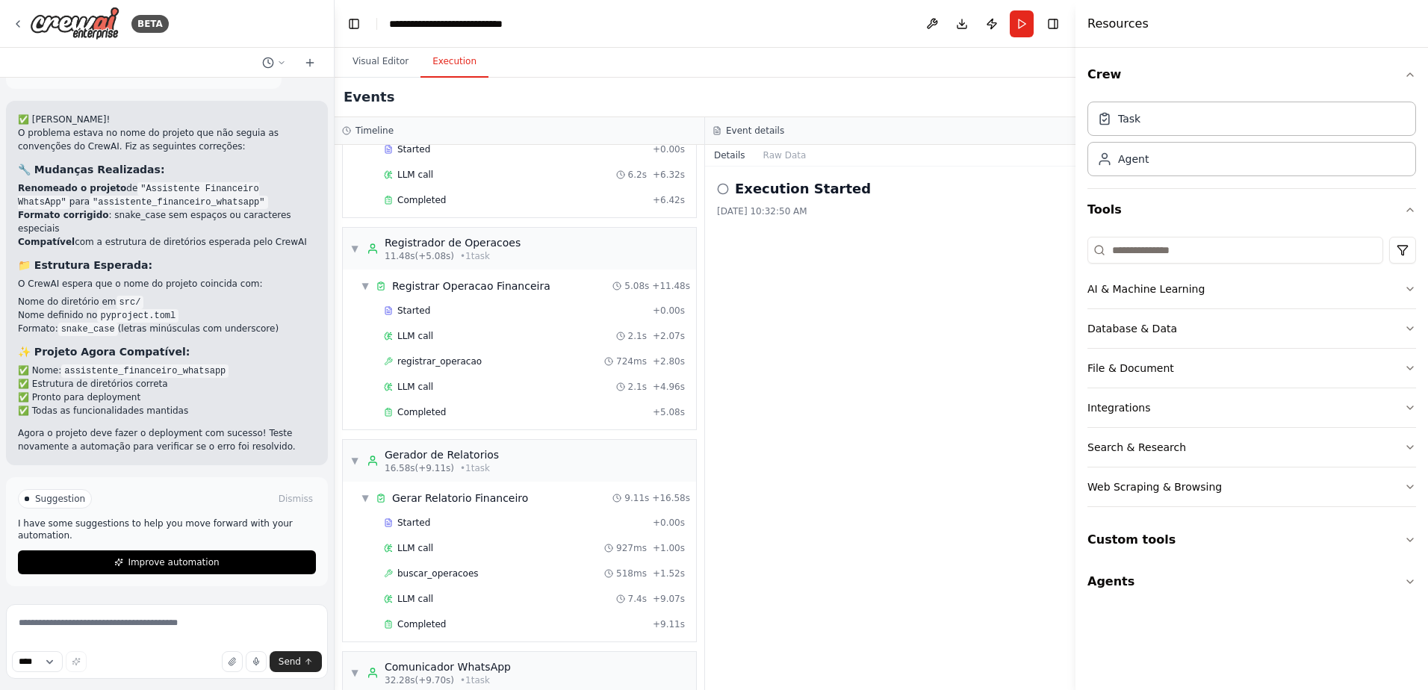
scroll to position [421, 0]
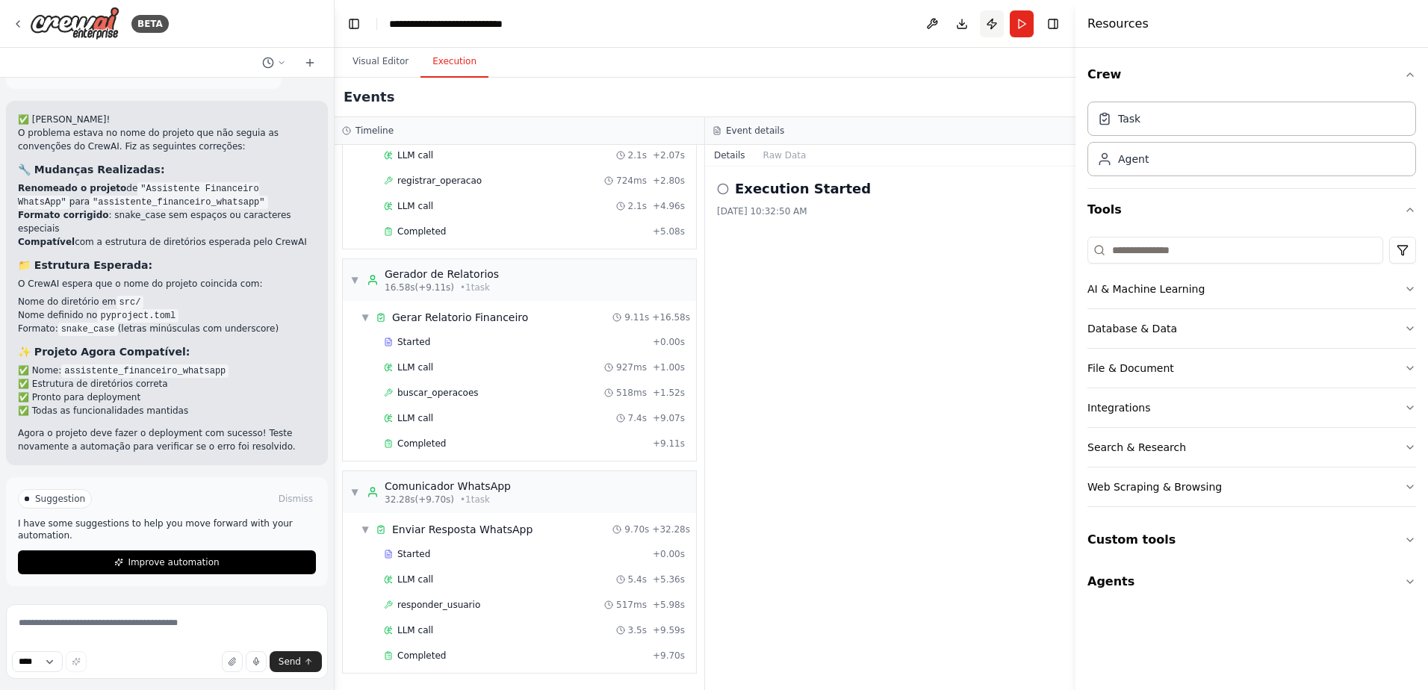
click at [989, 22] on button "Publish" at bounding box center [992, 23] width 24 height 27
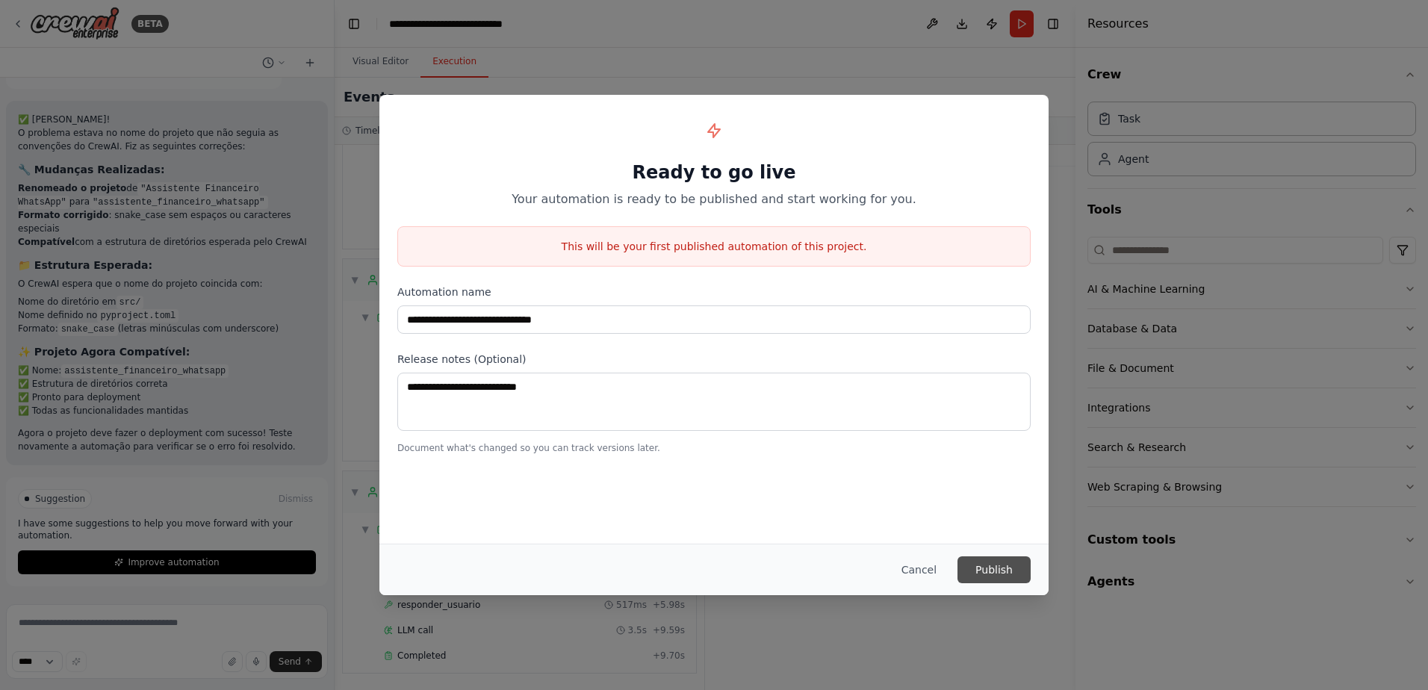
click at [1007, 570] on button "Publish" at bounding box center [994, 570] width 73 height 27
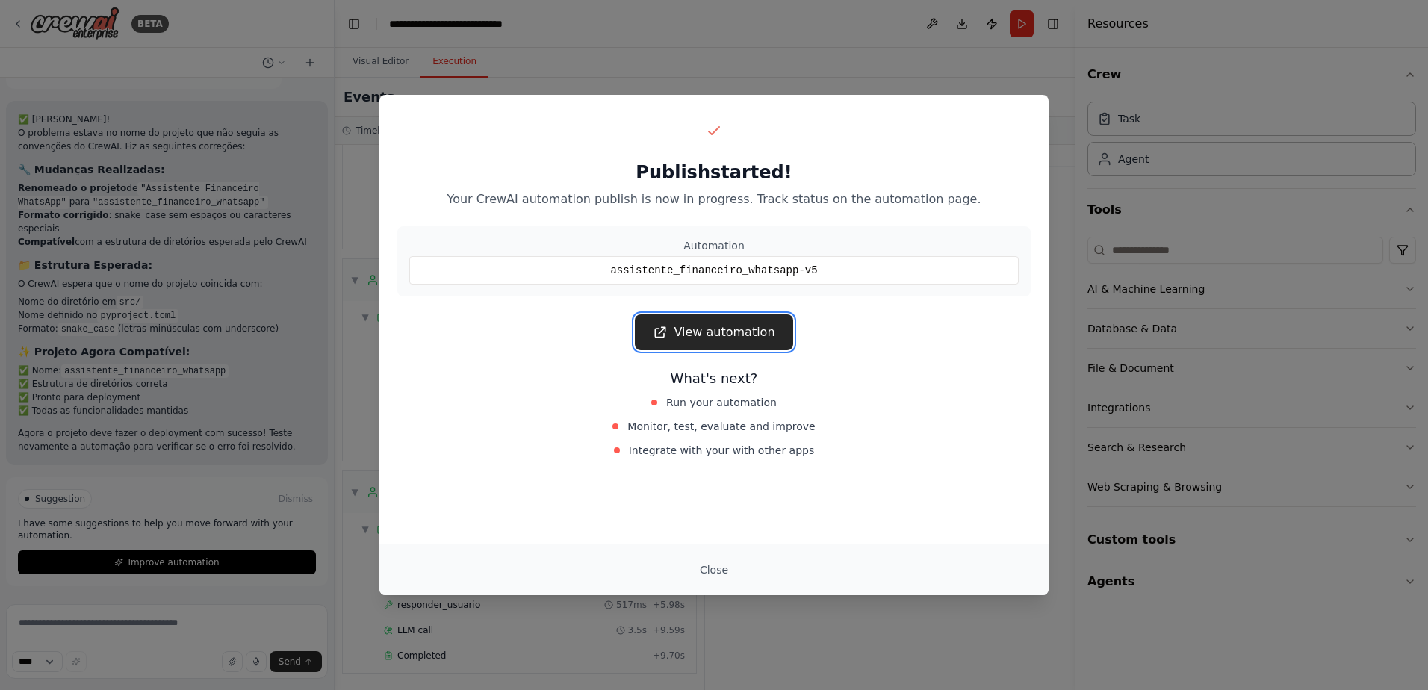
click at [722, 329] on link "View automation" at bounding box center [714, 332] width 158 height 36
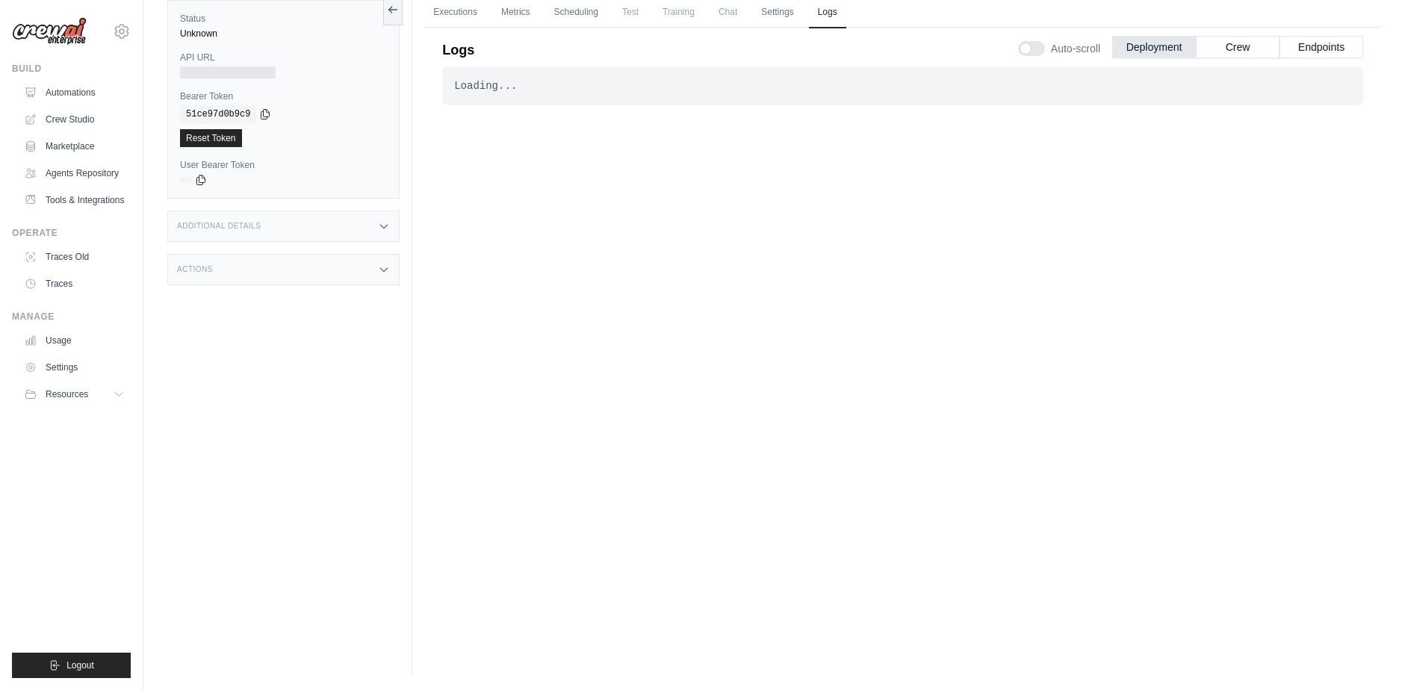
click at [774, 401] on div "Loading... . . ." at bounding box center [902, 332] width 921 height 533
drag, startPoint x: 963, startPoint y: 398, endPoint x: 824, endPoint y: 319, distance: 159.9
click at [948, 394] on div "Loading... . . . Failed" at bounding box center [902, 332] width 921 height 533
click at [498, 89] on div "Loading..." at bounding box center [902, 85] width 897 height 15
click at [707, 293] on div "Loading... . . . Failed" at bounding box center [902, 332] width 921 height 533
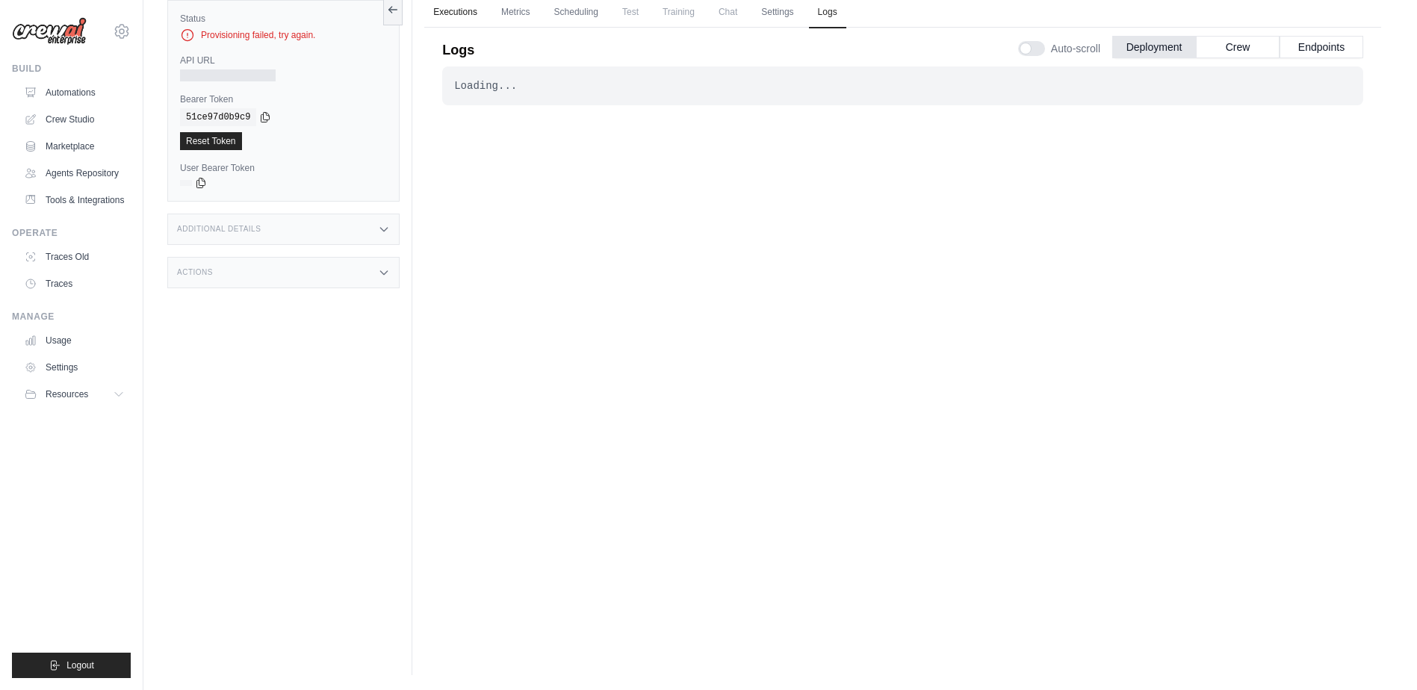
click at [455, 8] on link "Executions" at bounding box center [455, 12] width 62 height 31
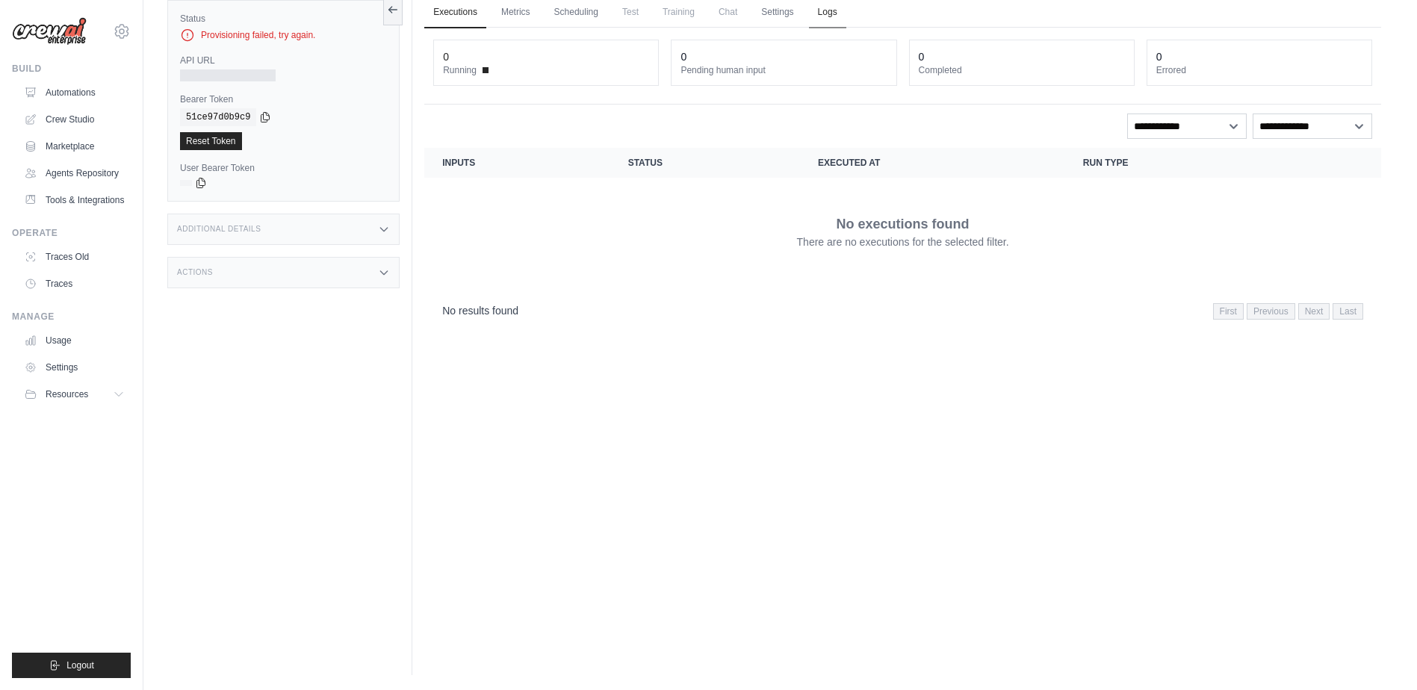
click at [834, 15] on link "Logs" at bounding box center [827, 12] width 37 height 31
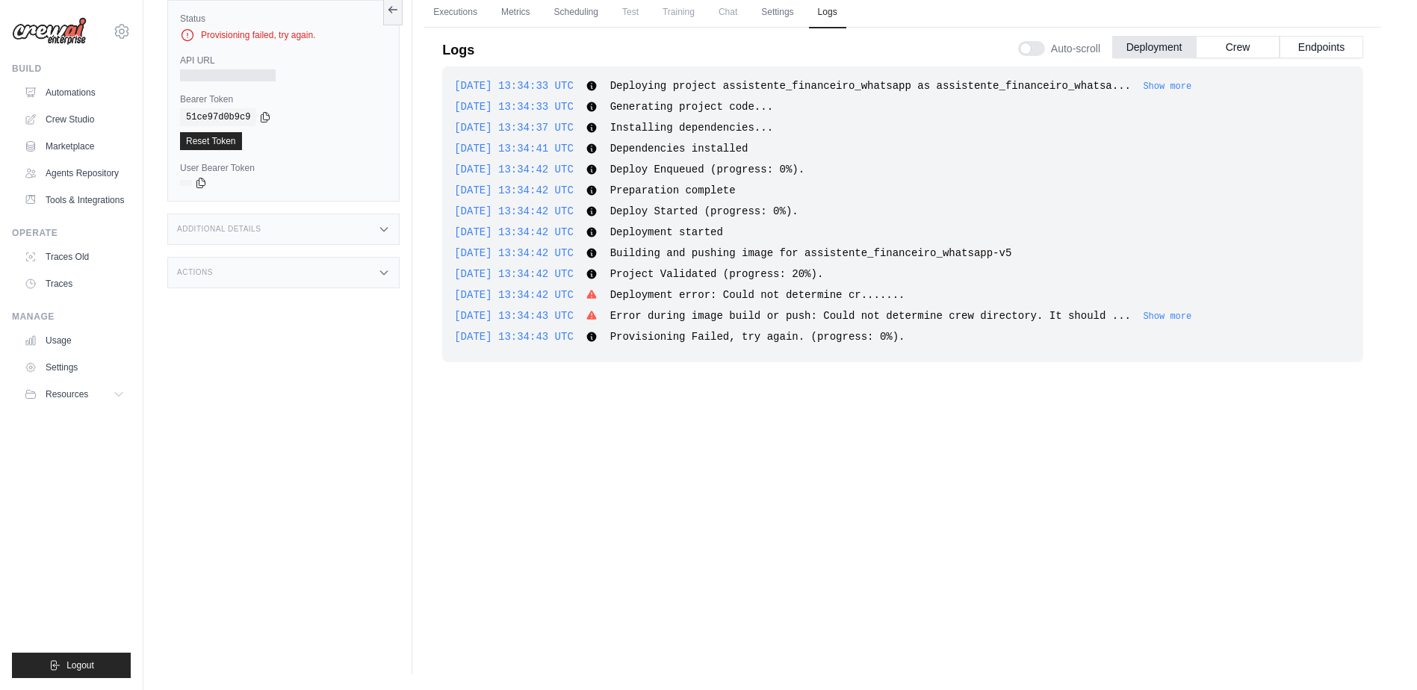
click at [775, 208] on div "2025-09-26 13:34:33 UTC Deploying project assistente_financeiro_whatsapp as ass…" at bounding box center [902, 332] width 921 height 533
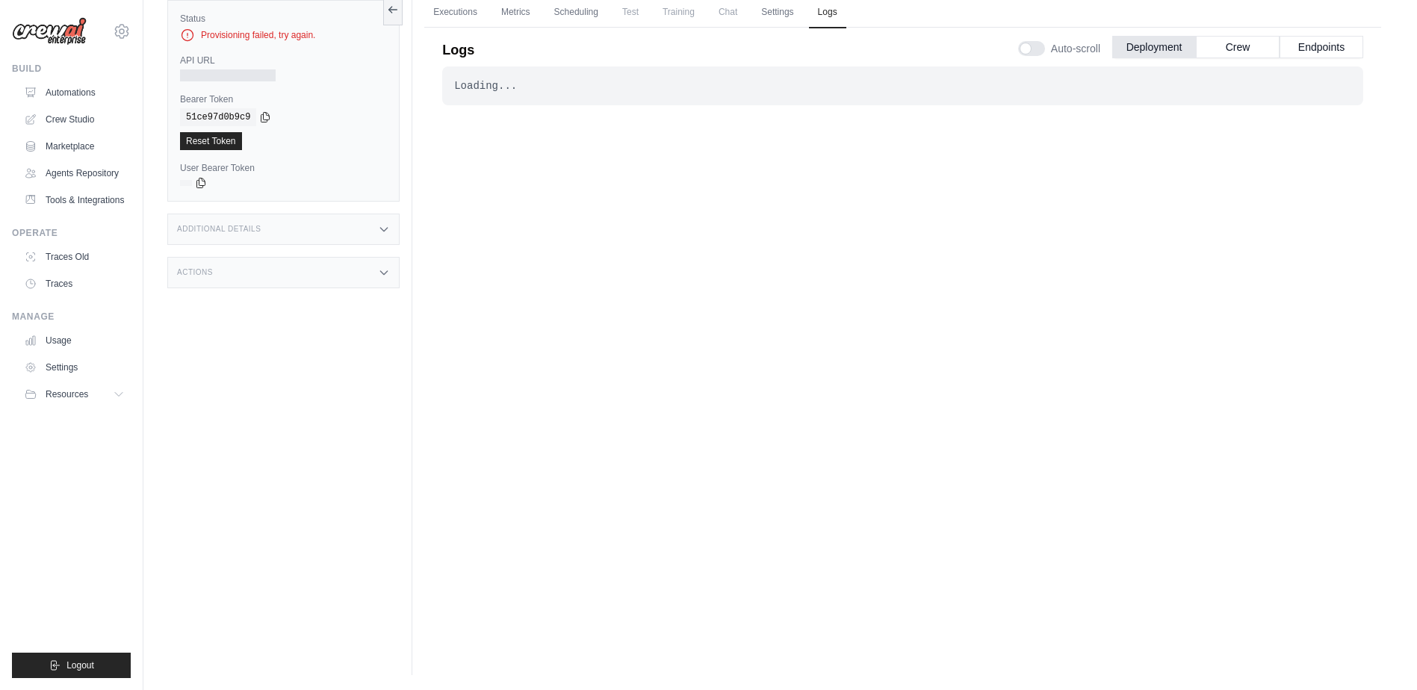
click at [796, 241] on div "Loading... . . . Failed" at bounding box center [902, 332] width 921 height 533
click at [1240, 41] on button "Crew" at bounding box center [1238, 46] width 84 height 22
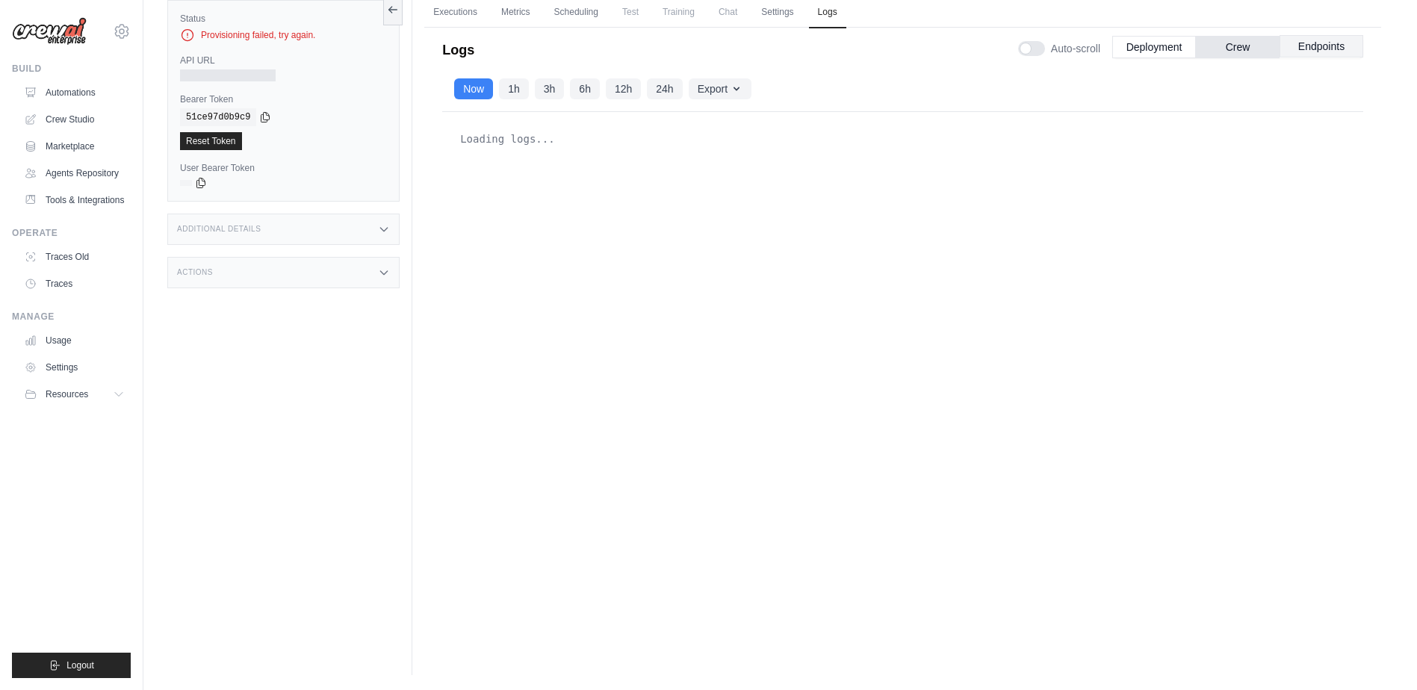
click at [1324, 53] on button "Endpoints" at bounding box center [1322, 46] width 84 height 22
click at [1172, 47] on button "Deployment" at bounding box center [1154, 46] width 84 height 22
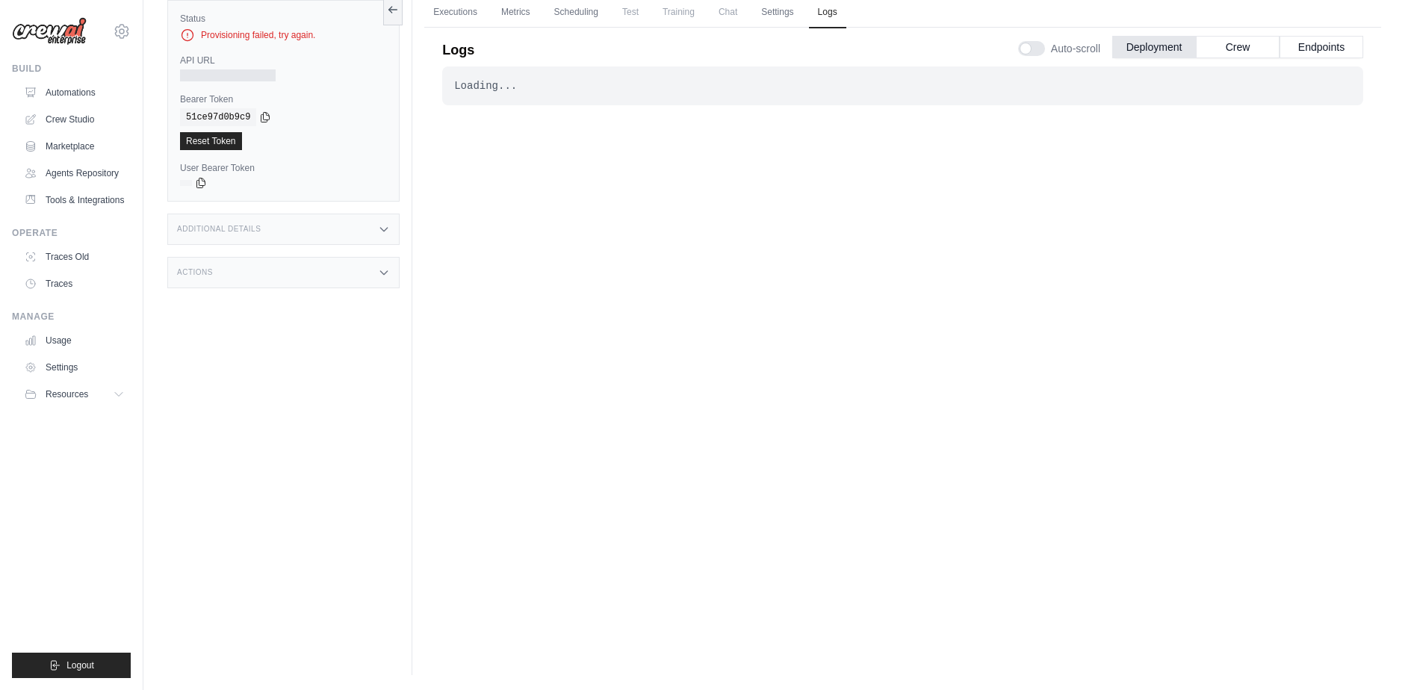
click at [312, 272] on div "Actions" at bounding box center [283, 272] width 232 height 31
click at [316, 234] on div "Additional Details" at bounding box center [283, 229] width 232 height 31
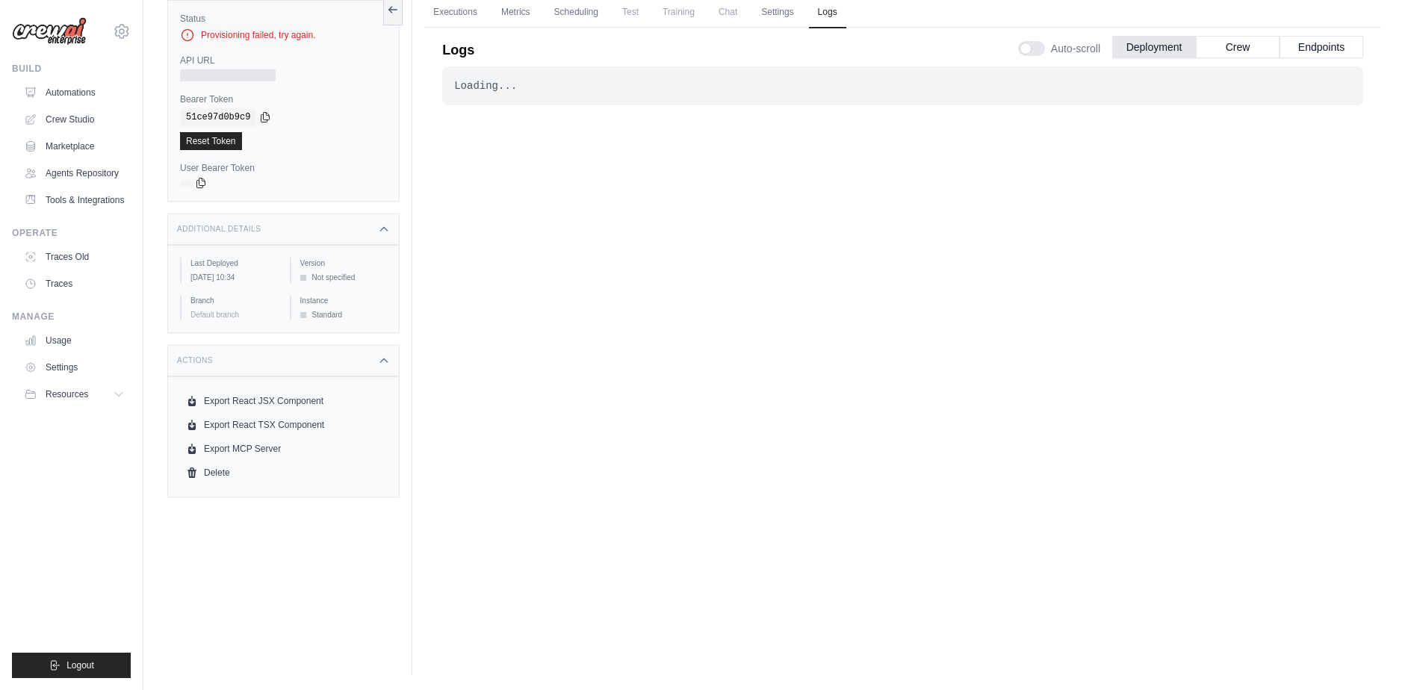
click at [208, 297] on div "Last Deployed [DATE] 10:34 Version Not specified Branch Default branch Instance…" at bounding box center [283, 289] width 207 height 63
drag, startPoint x: 208, startPoint y: 297, endPoint x: 214, endPoint y: 326, distance: 28.9
click at [209, 320] on div "Default branch" at bounding box center [233, 314] width 87 height 11
click at [321, 320] on div "Standard" at bounding box center [343, 314] width 87 height 11
click at [67, 391] on span "Resources" at bounding box center [68, 394] width 43 height 12
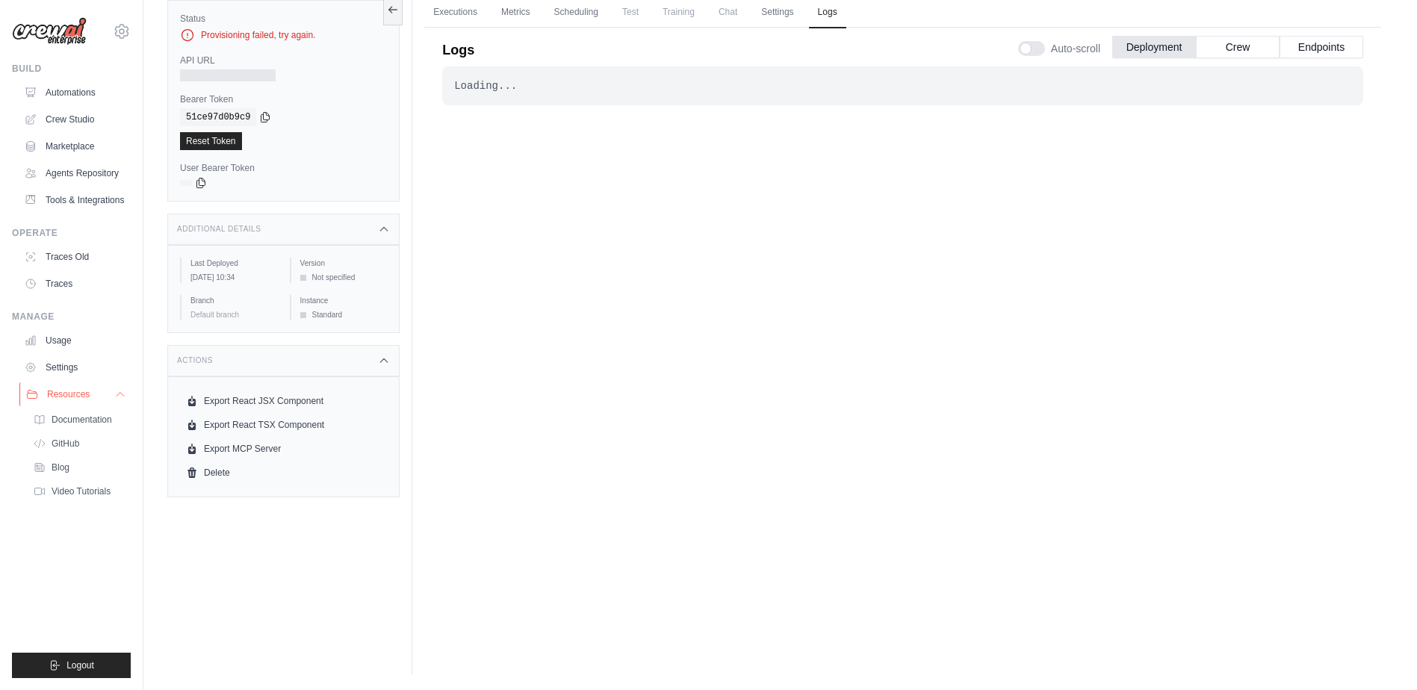
click at [91, 390] on button "Resources" at bounding box center [75, 394] width 113 height 24
click at [76, 90] on link "Automations" at bounding box center [75, 93] width 113 height 24
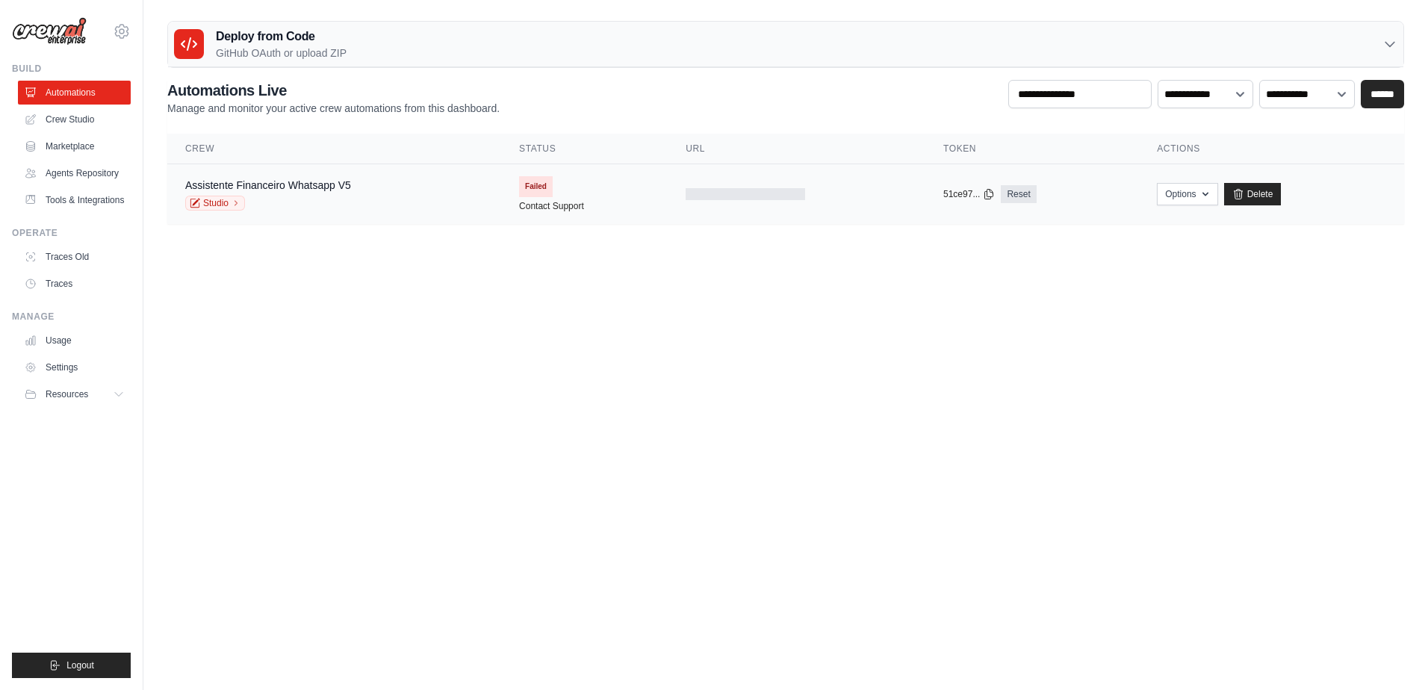
click at [418, 183] on div "Assistente Financeiro Whatsapp V5 Studio" at bounding box center [334, 194] width 298 height 33
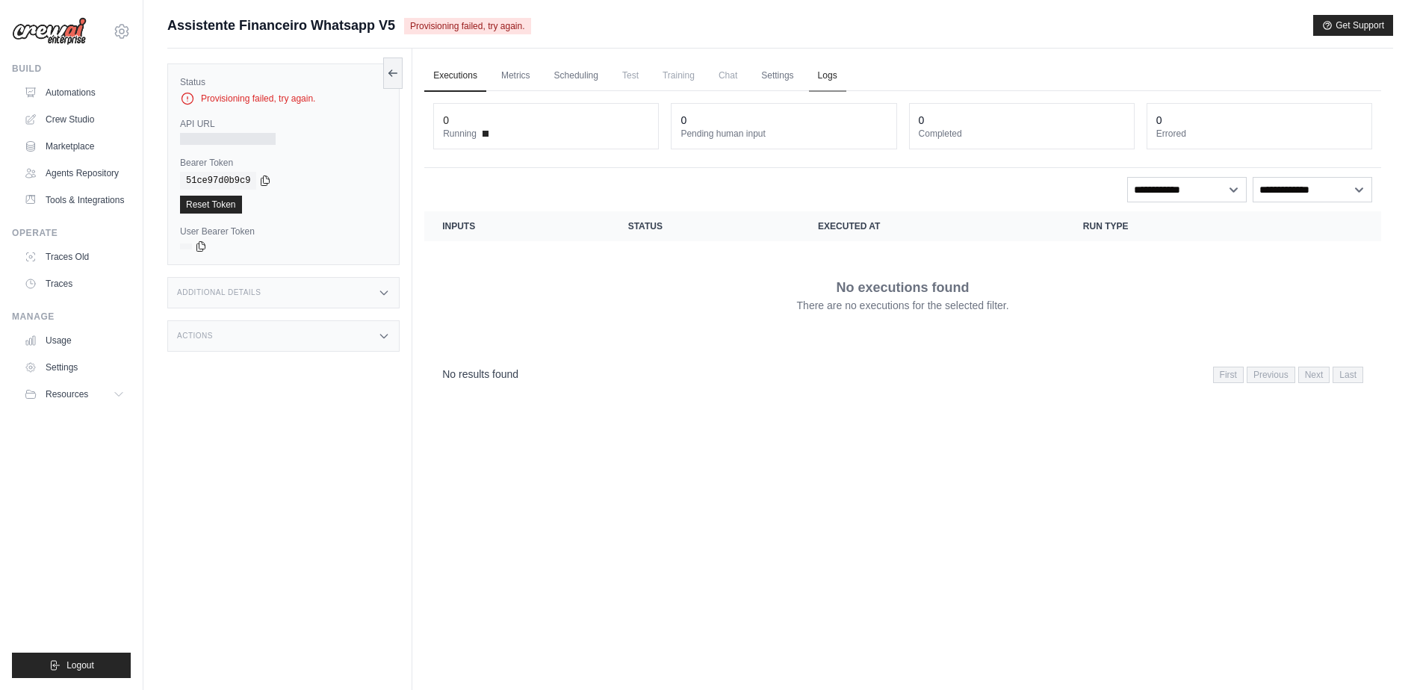
click at [822, 72] on link "Logs" at bounding box center [827, 76] width 37 height 31
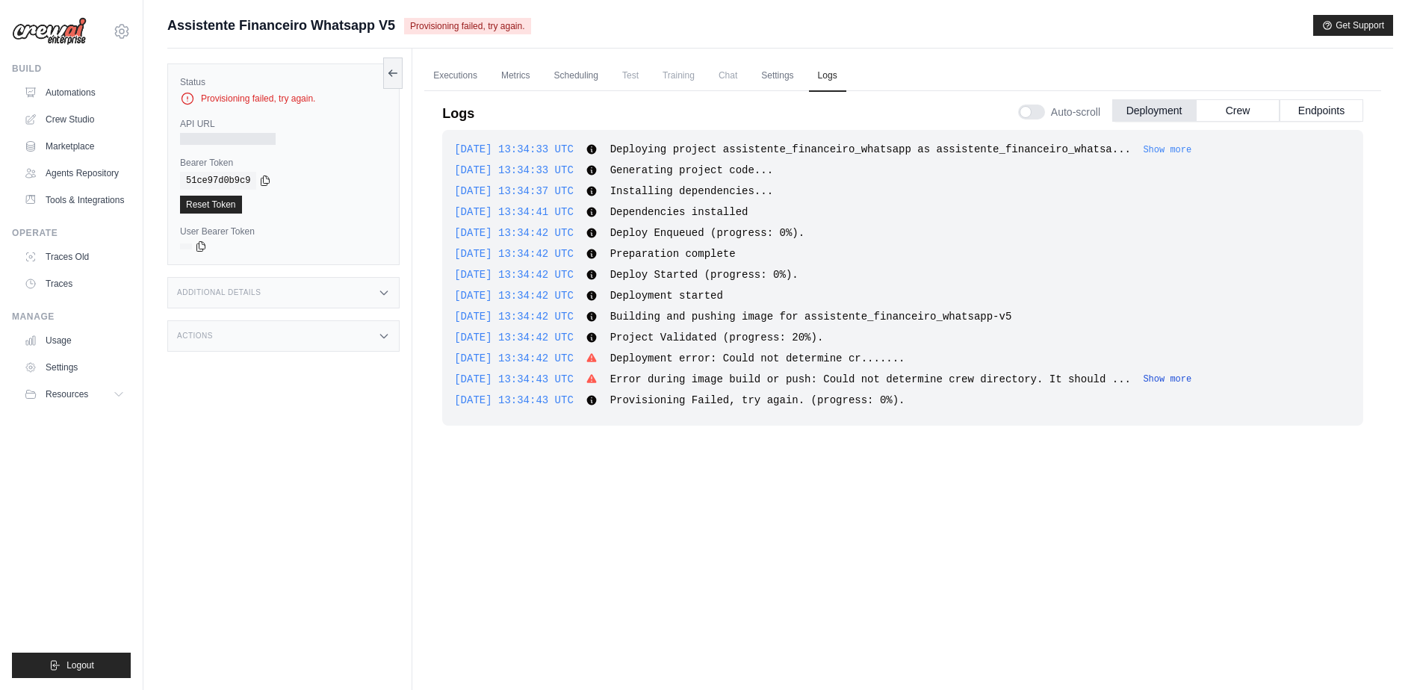
click at [1143, 377] on button "Show more" at bounding box center [1167, 380] width 49 height 12
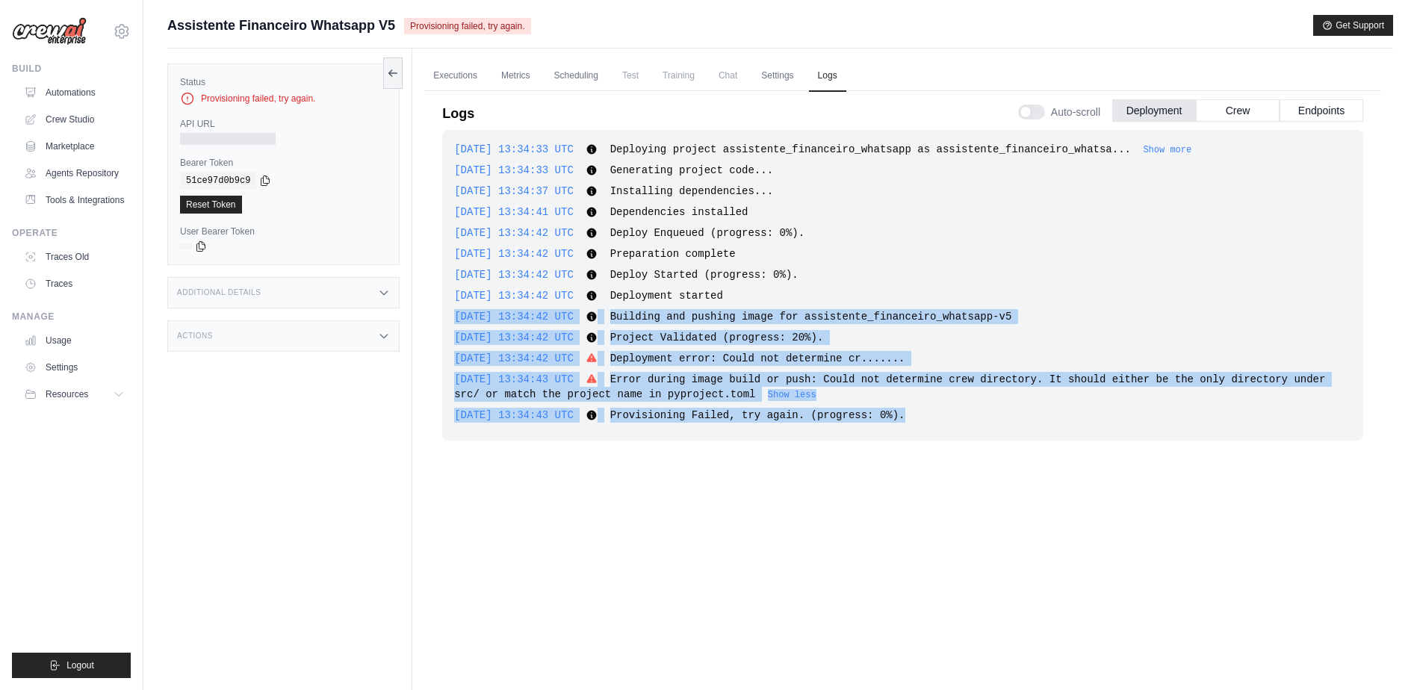
drag, startPoint x: 900, startPoint y: 415, endPoint x: 430, endPoint y: 306, distance: 482.9
click at [430, 306] on div "Logs Auto-scroll Deployment Crew Endpoints [DATE] 13:34:33 UTC Deploying projec…" at bounding box center [902, 375] width 957 height 586
copy div "[DATE] 13:34:42 UTC Building and pushing image for assistente_financeiro_whatsa…"
click at [1143, 146] on button "Show more" at bounding box center [1167, 149] width 49 height 12
click at [928, 413] on div "[DATE] 13:34:43 UTC Provisioning Failed, try again. (progress: 0%). Show more S…" at bounding box center [902, 415] width 897 height 15
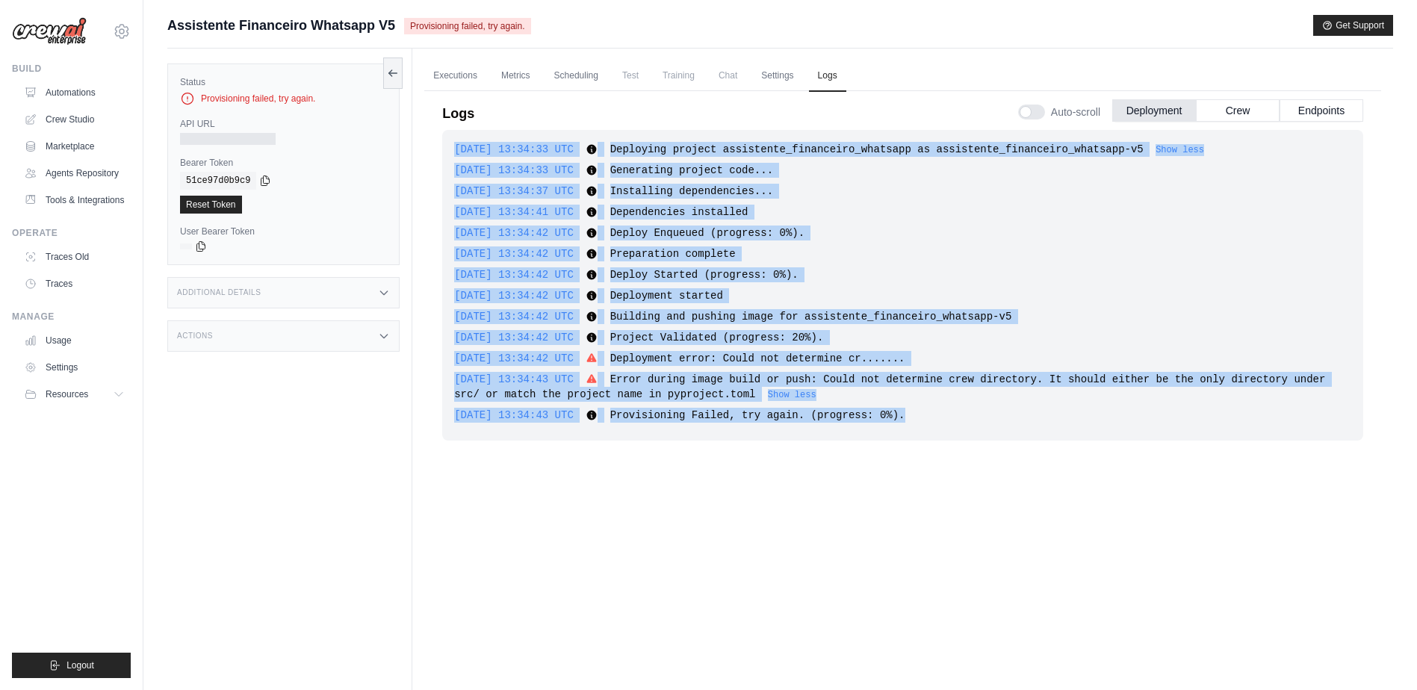
drag, startPoint x: 755, startPoint y: 356, endPoint x: 434, endPoint y: 155, distance: 378.5
click at [434, 155] on div "Logs Auto-scroll Deployment Crew Endpoints 2025-09-26 13:34:33 UTC Deploying pr…" at bounding box center [902, 375] width 957 height 586
copy div "2025-09-26 13:34:33 UTC Deploying project assistente_financeiro_whatsapp as ass…"
click at [61, 113] on link "Crew Studio" at bounding box center [75, 120] width 113 height 24
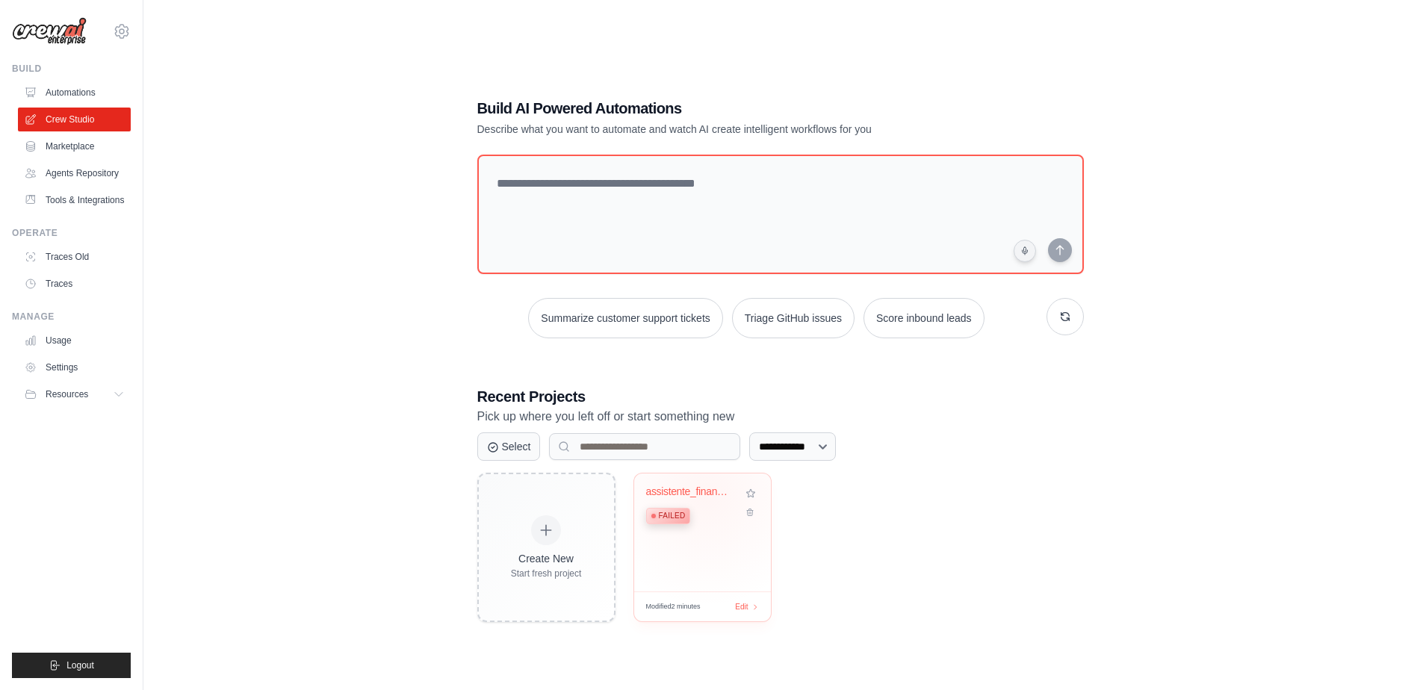
click at [706, 495] on div "assistente_financeiro_whatsapp" at bounding box center [691, 492] width 90 height 13
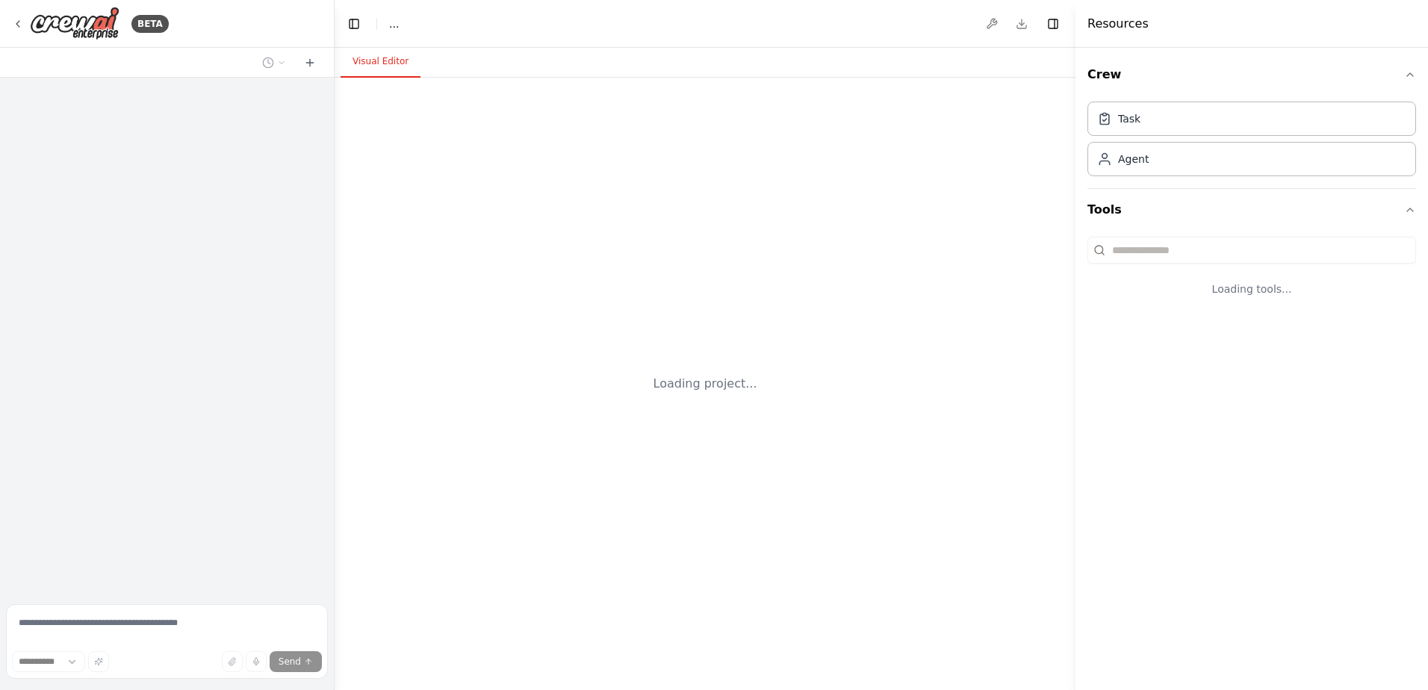
select select "****"
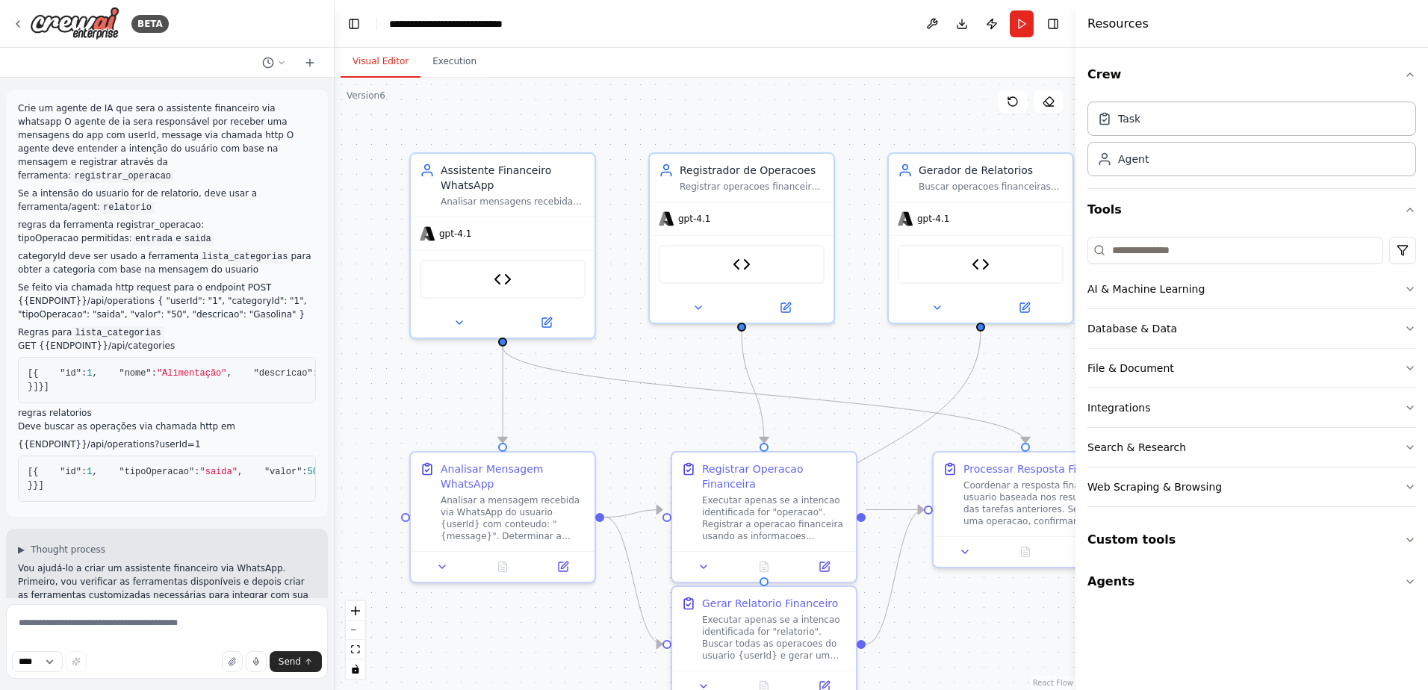
scroll to position [5402, 0]
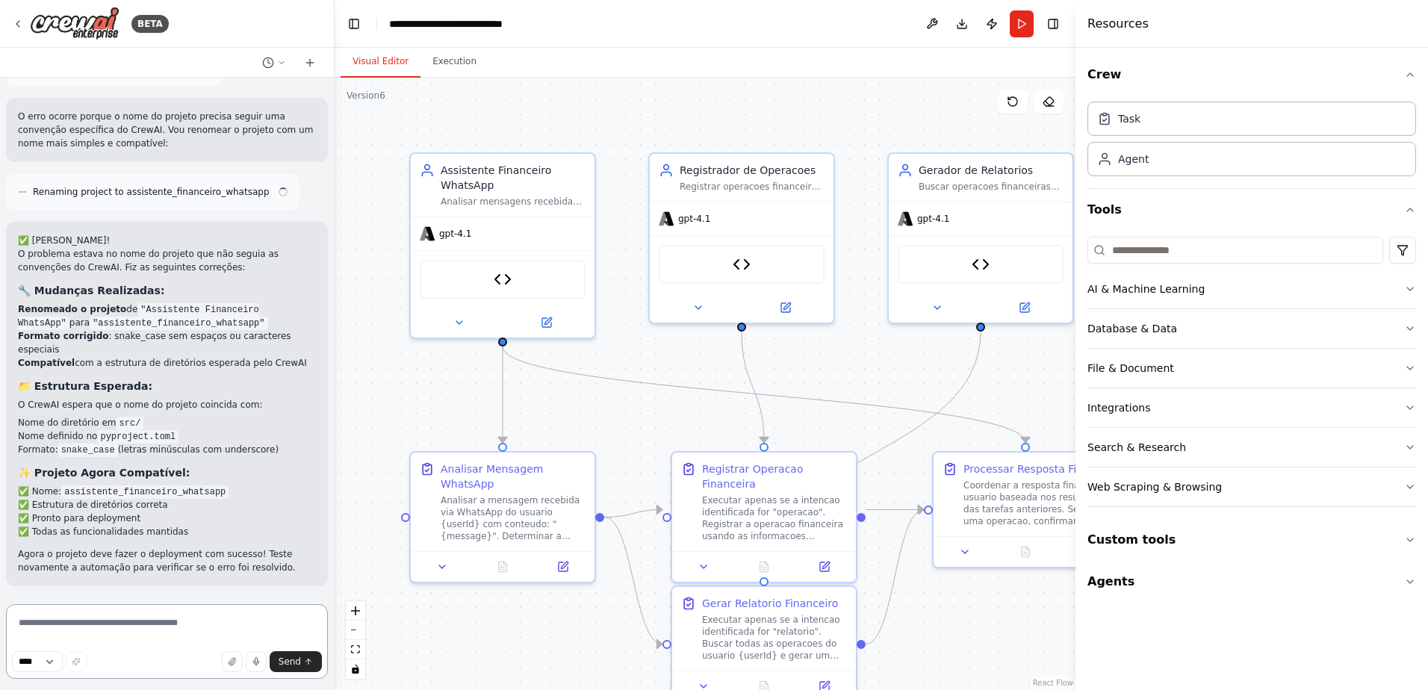
click at [119, 629] on textarea at bounding box center [167, 641] width 322 height 75
paste textarea "**********"
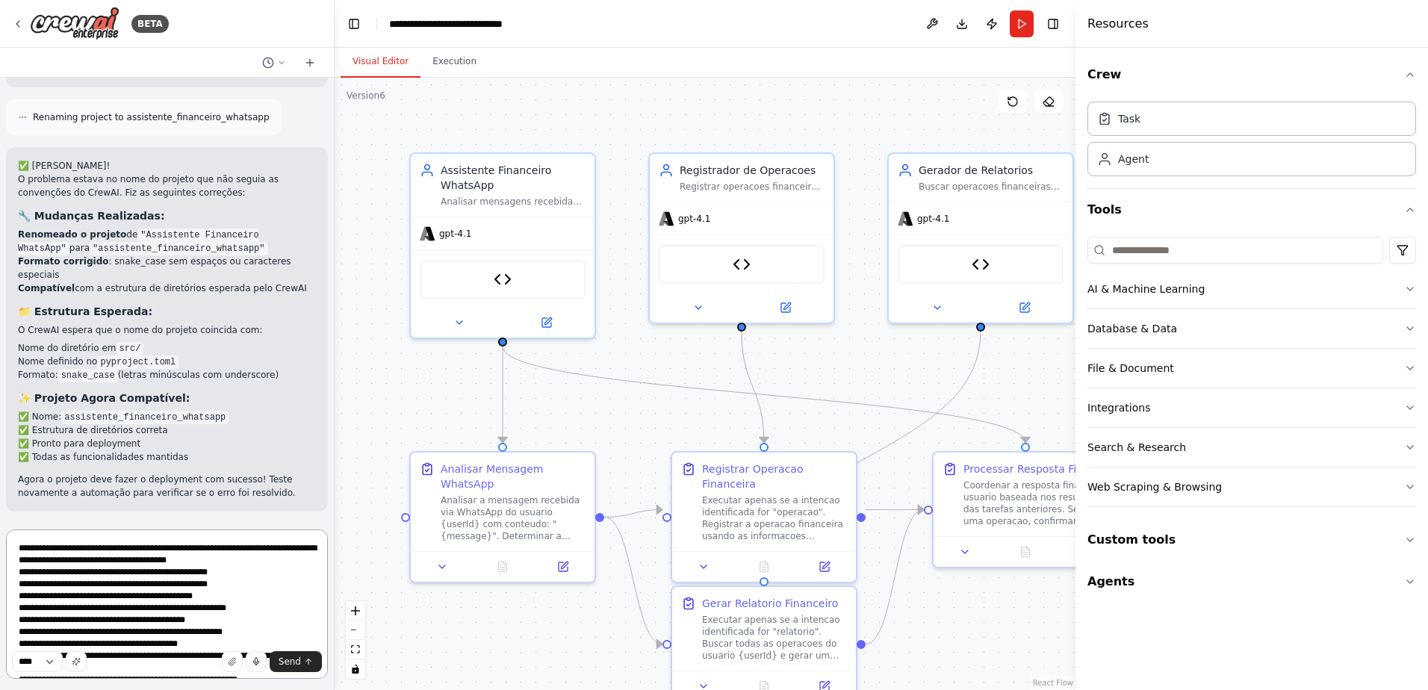
scroll to position [79, 0]
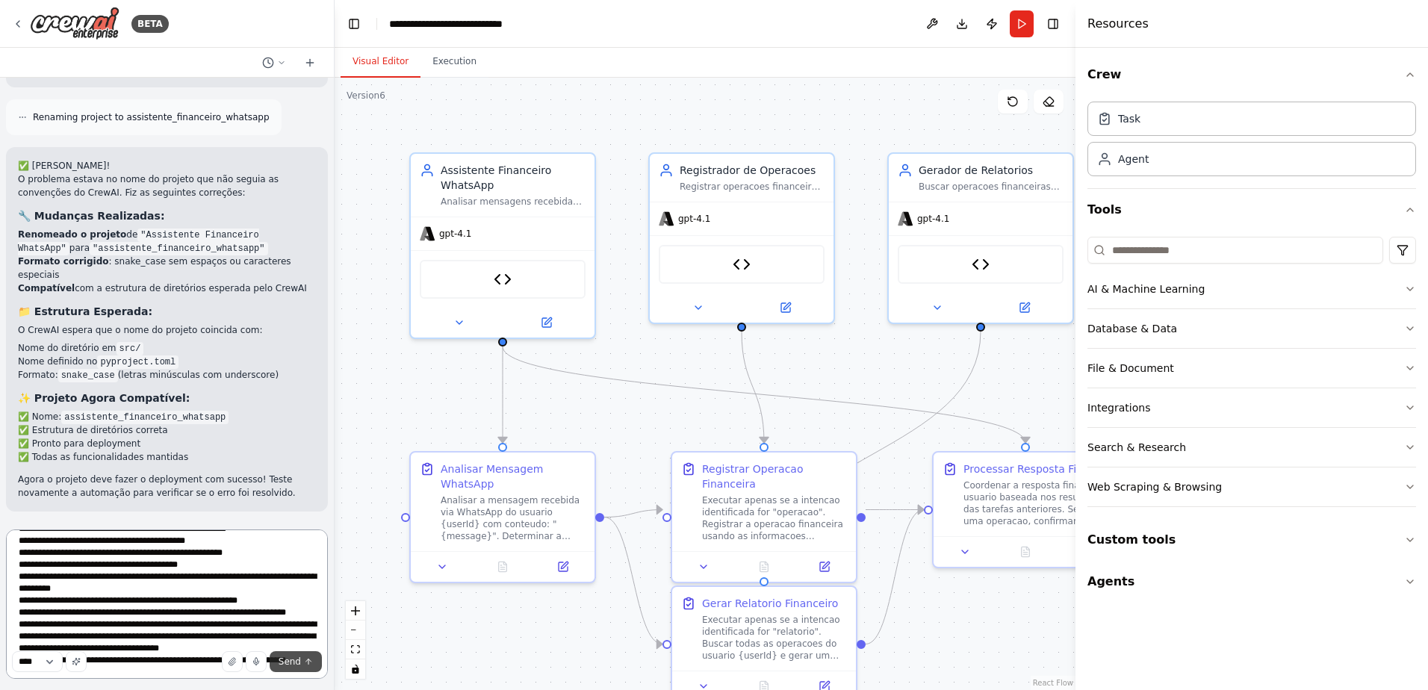
type textarea "**********"
click at [292, 657] on span "Send" at bounding box center [290, 662] width 22 height 12
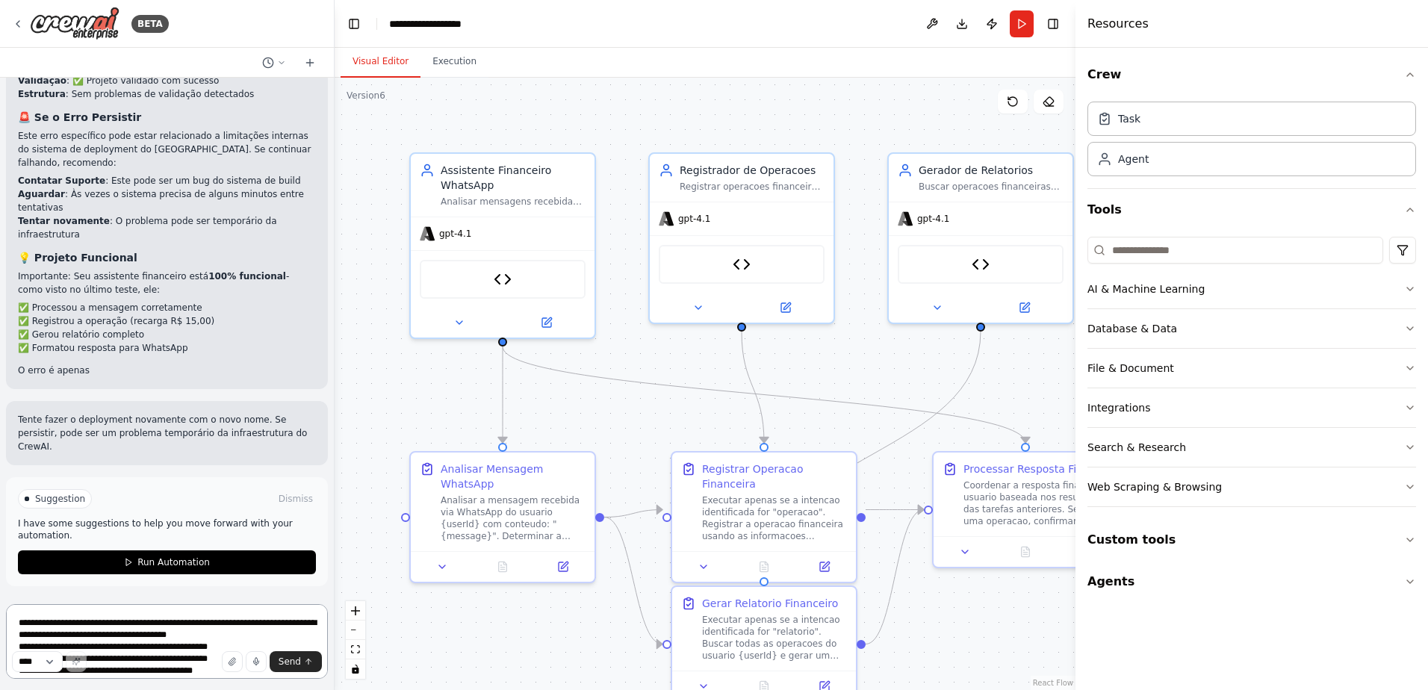
scroll to position [6411, 0]
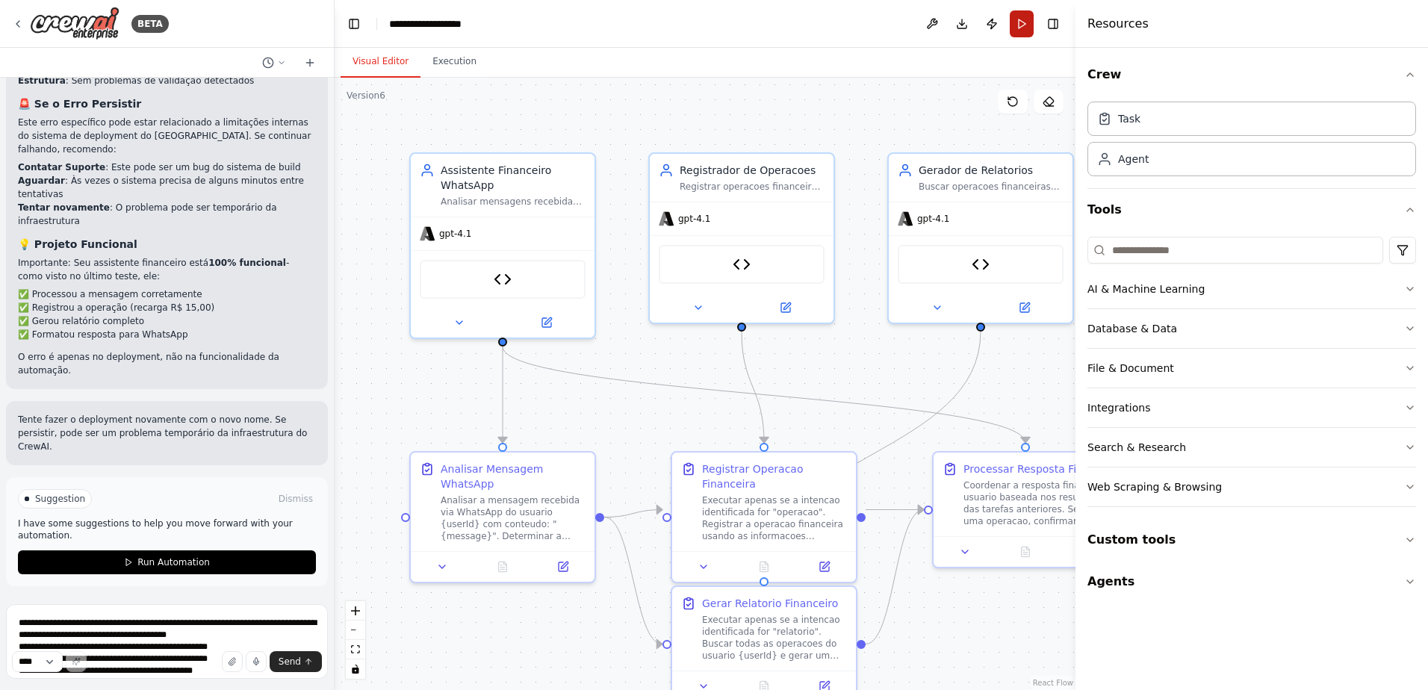
click at [1023, 22] on button "Run" at bounding box center [1022, 23] width 24 height 27
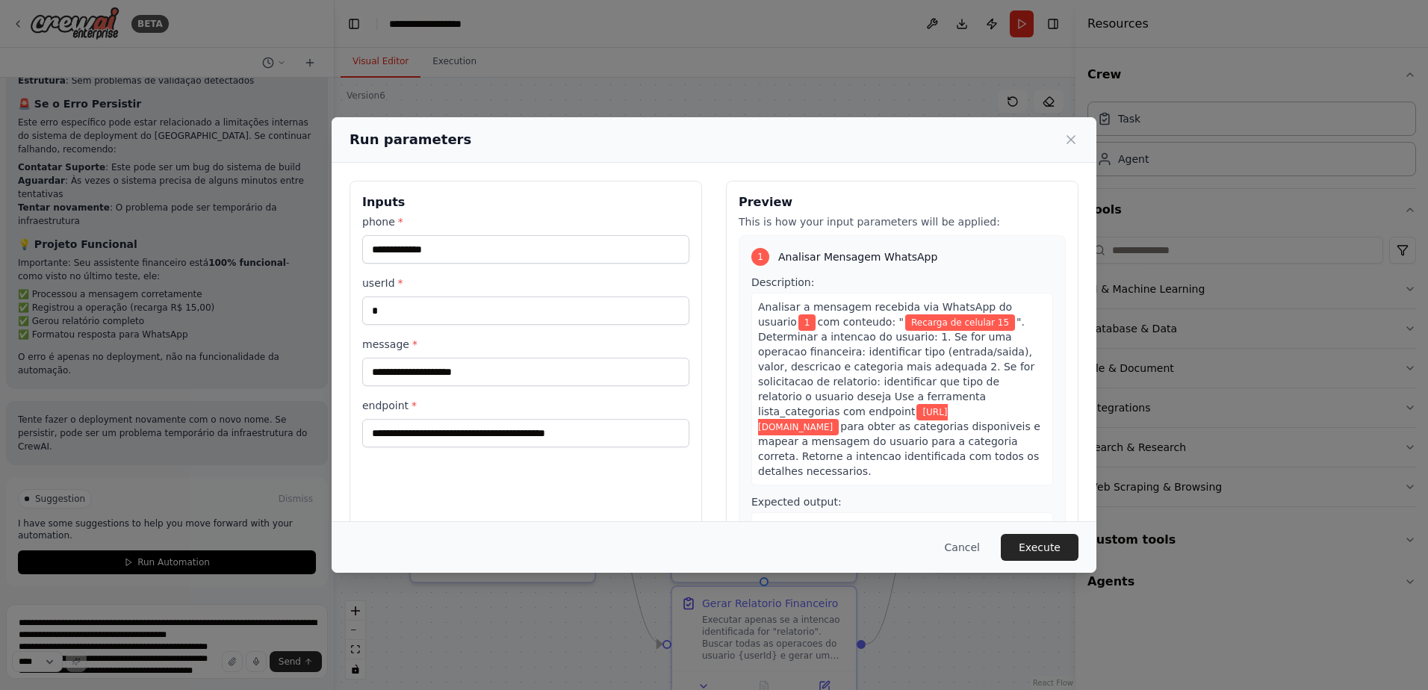
click at [973, 540] on button "Cancel" at bounding box center [962, 547] width 59 height 27
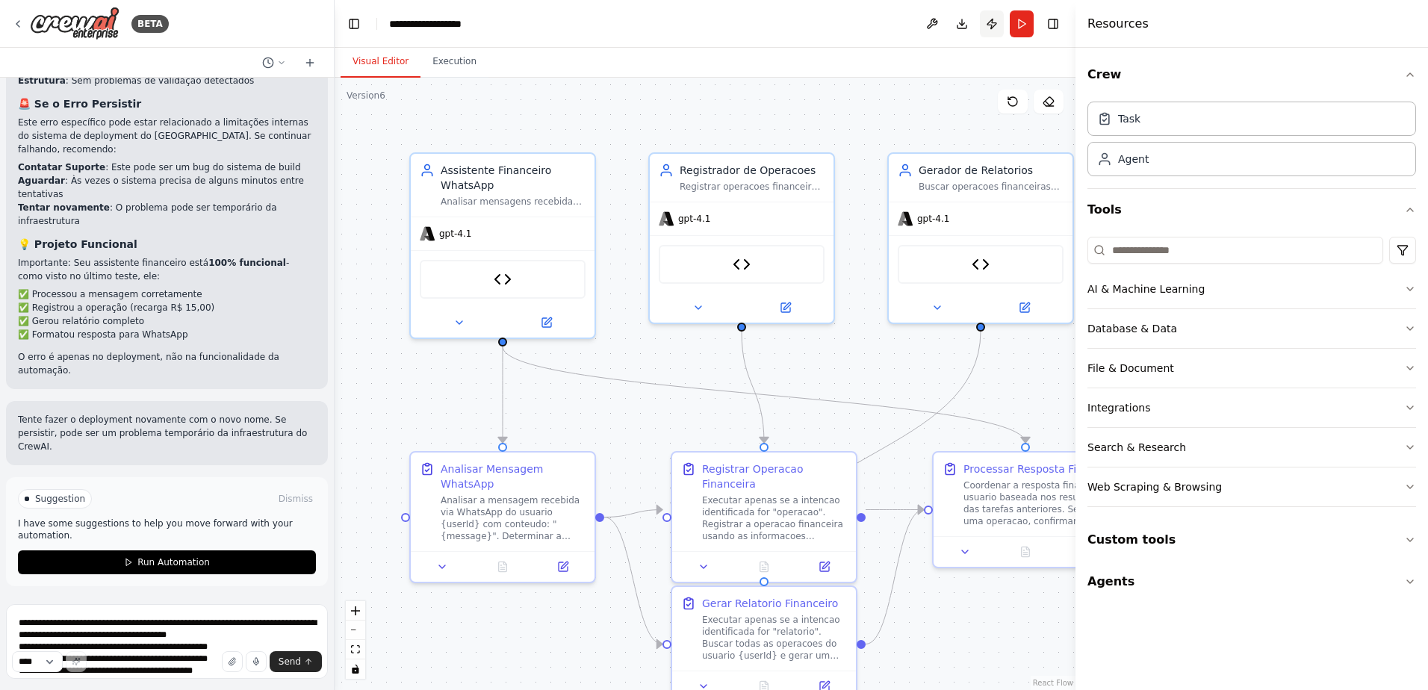
click at [994, 29] on button "Publish" at bounding box center [992, 23] width 24 height 27
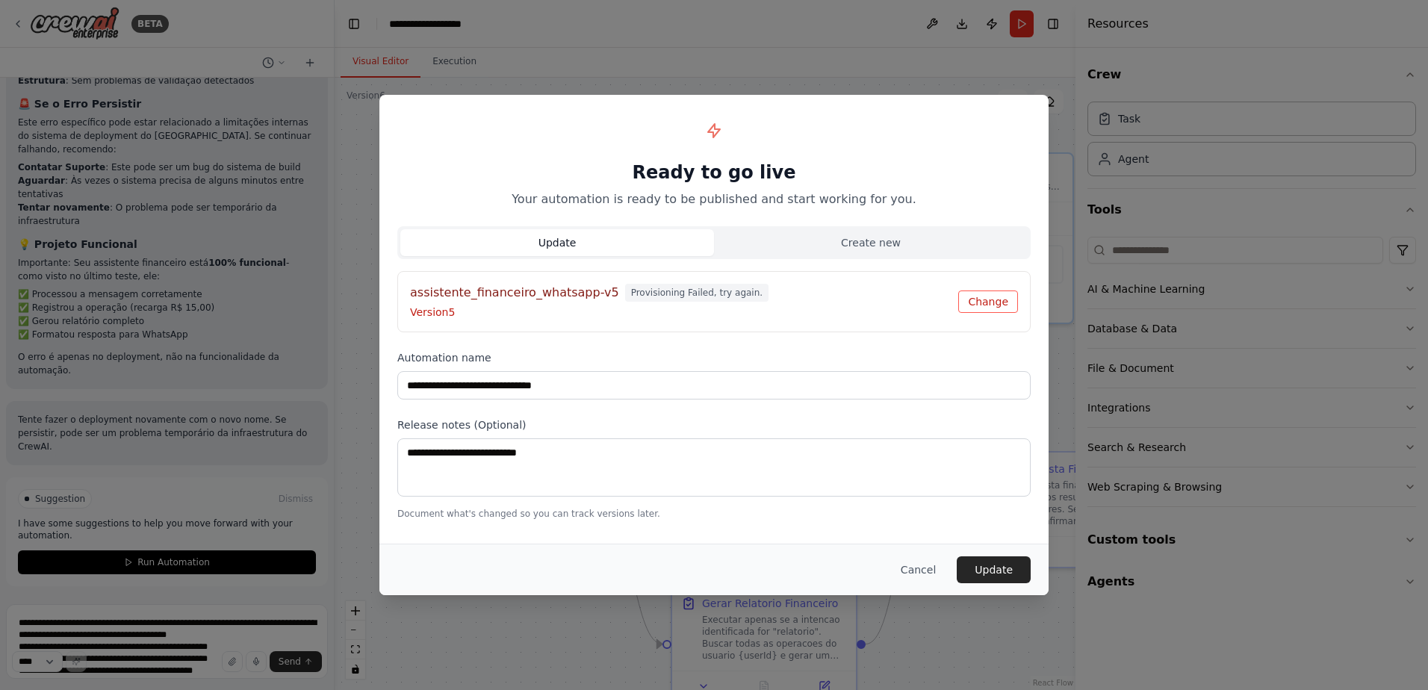
click at [992, 300] on button "Change" at bounding box center [988, 302] width 60 height 22
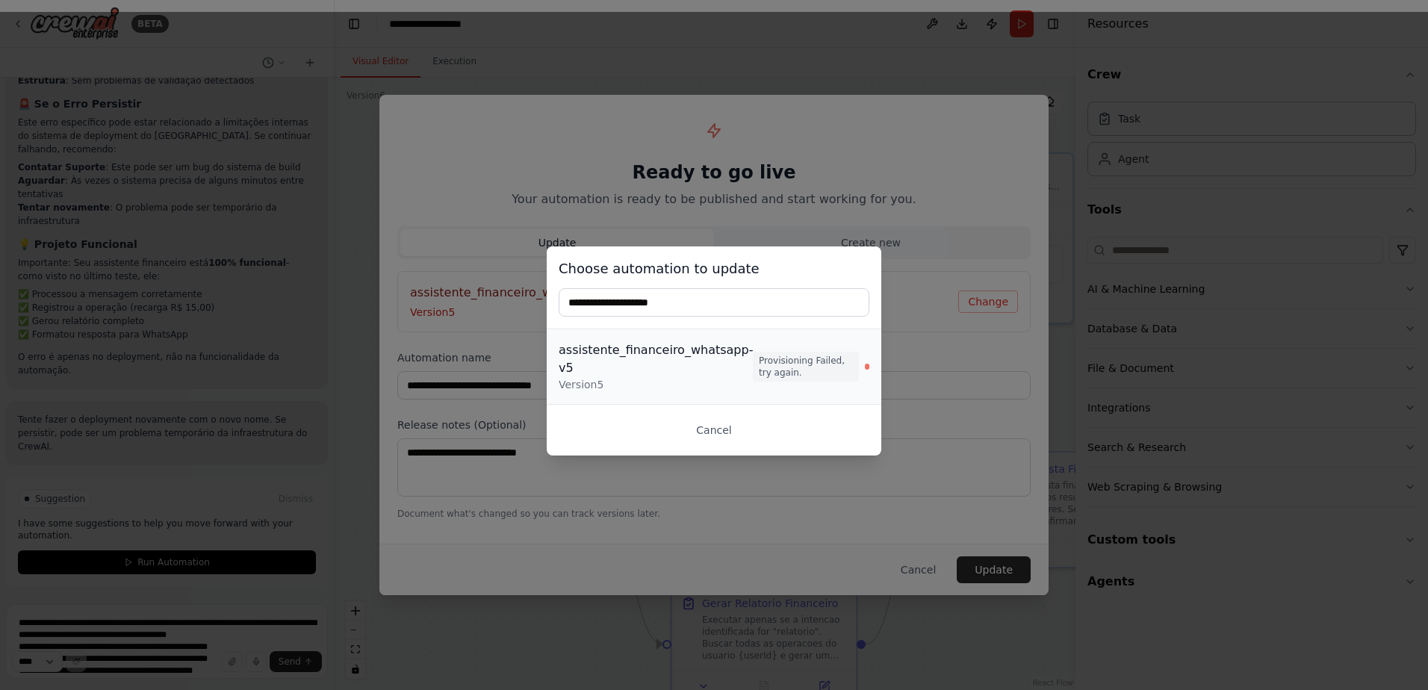
click at [713, 360] on div "assistente_financeiro_whatsapp-v5" at bounding box center [656, 359] width 194 height 36
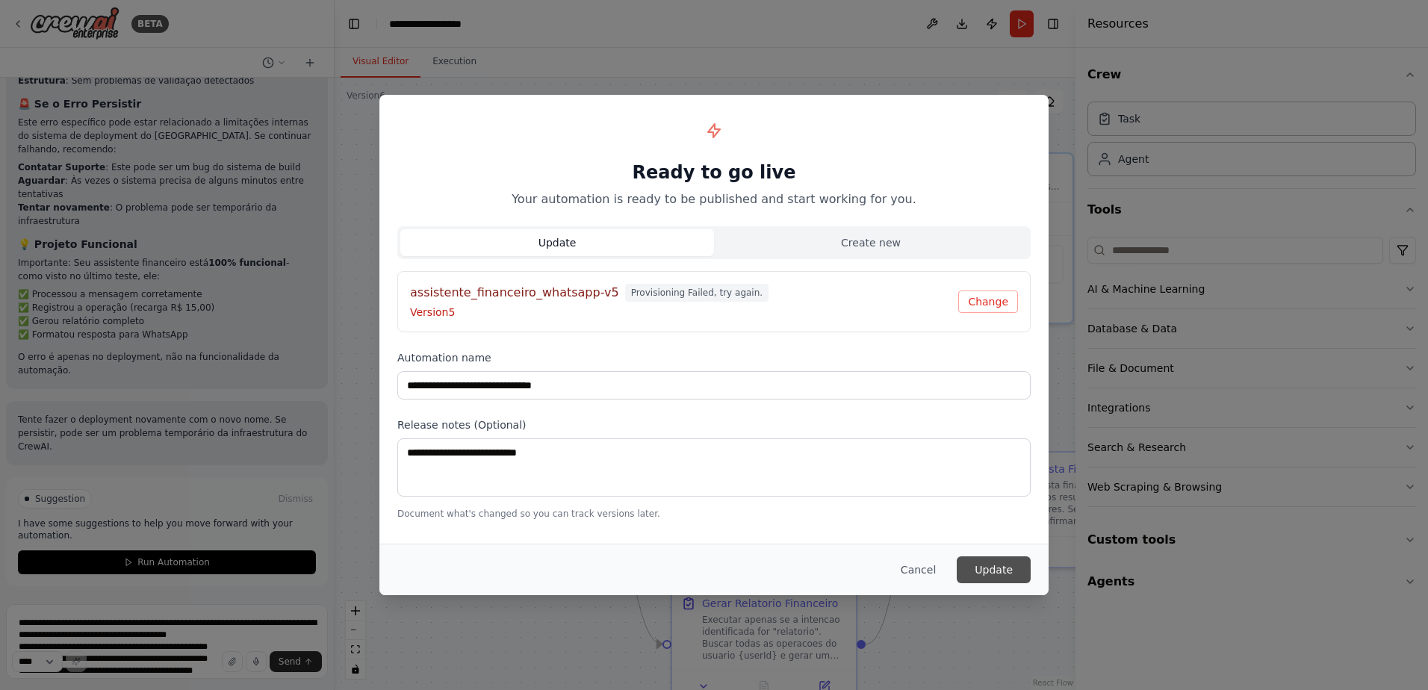
click at [991, 567] on button "Update" at bounding box center [994, 570] width 74 height 27
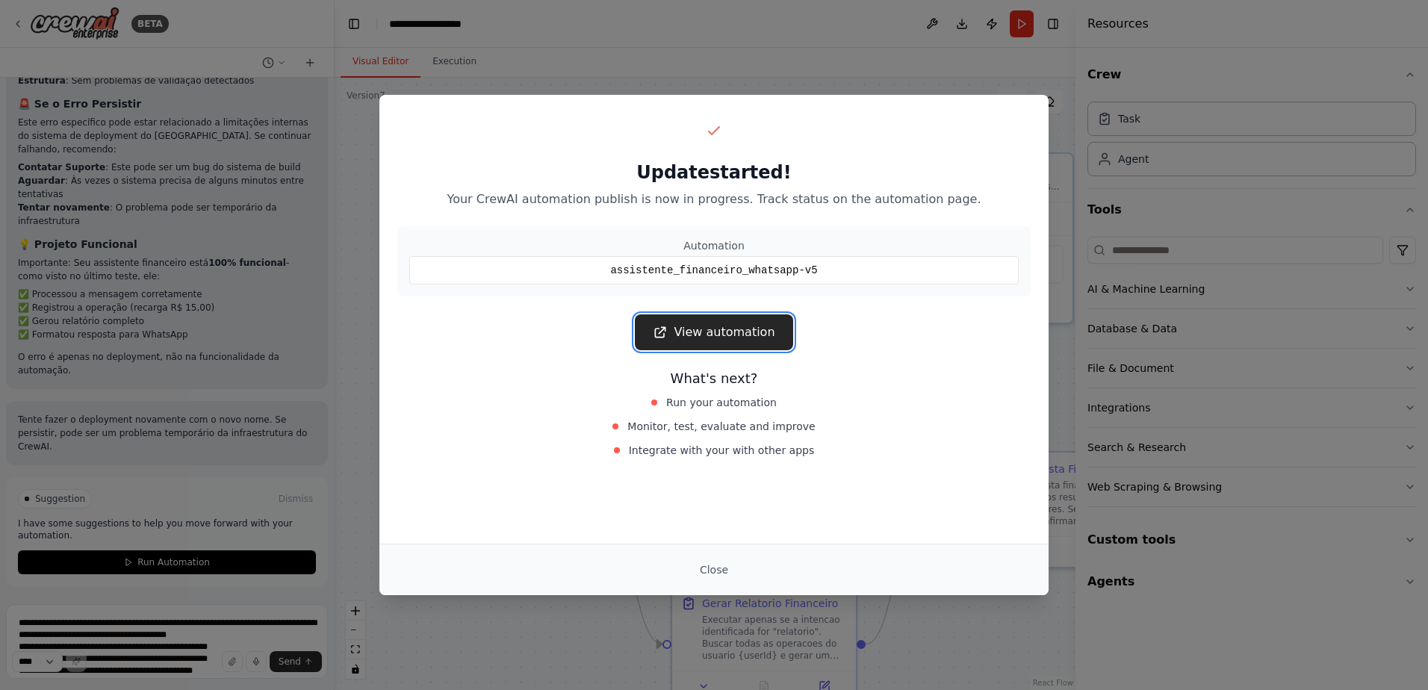
click at [700, 330] on link "View automation" at bounding box center [714, 332] width 158 height 36
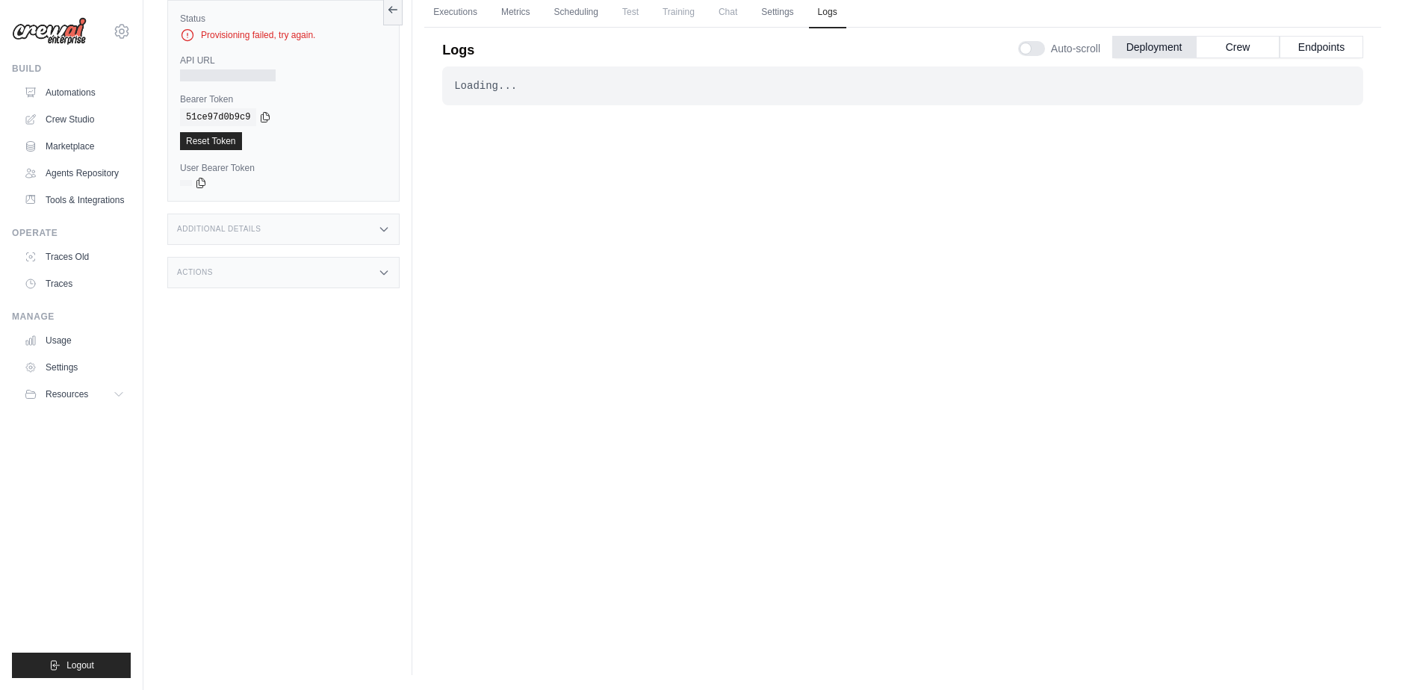
click at [697, 318] on div "Loading... . . . Failed" at bounding box center [902, 332] width 921 height 533
click at [76, 92] on link "Automations" at bounding box center [75, 93] width 113 height 24
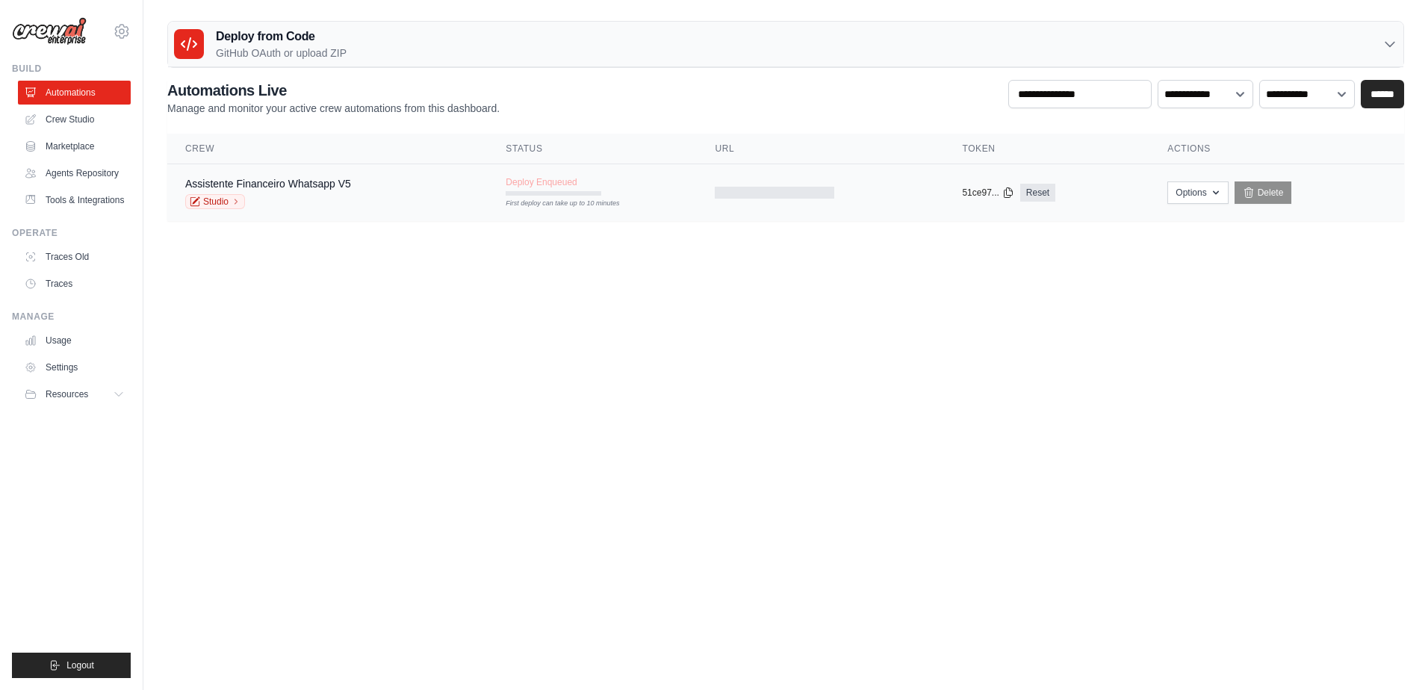
click at [399, 188] on div "Assistente Financeiro Whatsapp V5 Studio" at bounding box center [327, 192] width 285 height 33
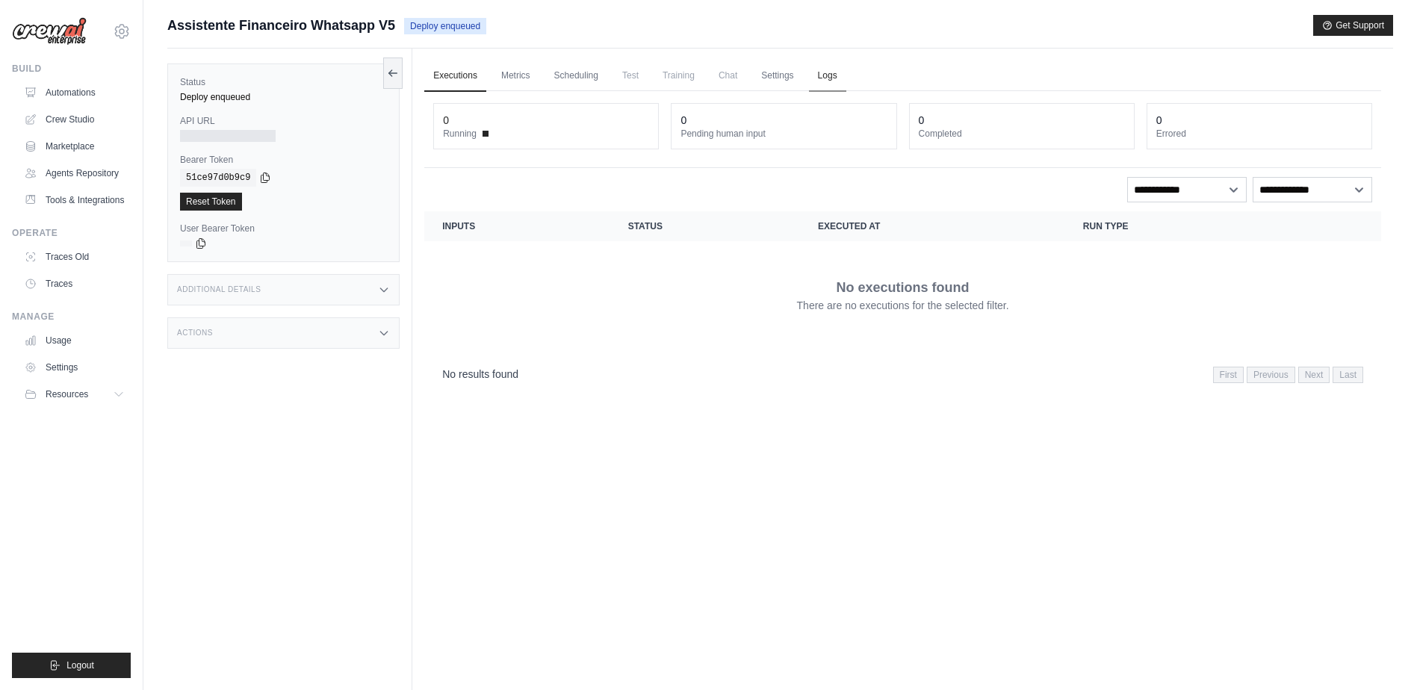
click at [828, 72] on link "Logs" at bounding box center [827, 76] width 37 height 31
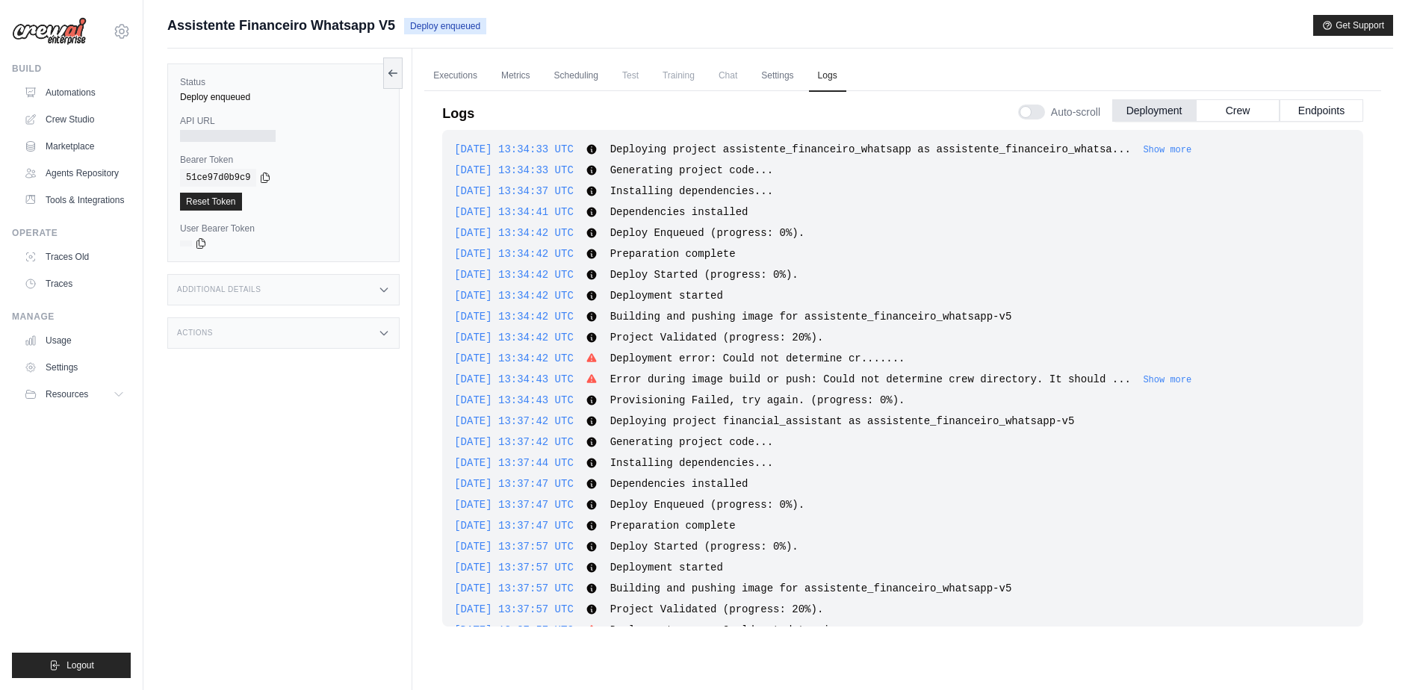
scroll to position [71, 0]
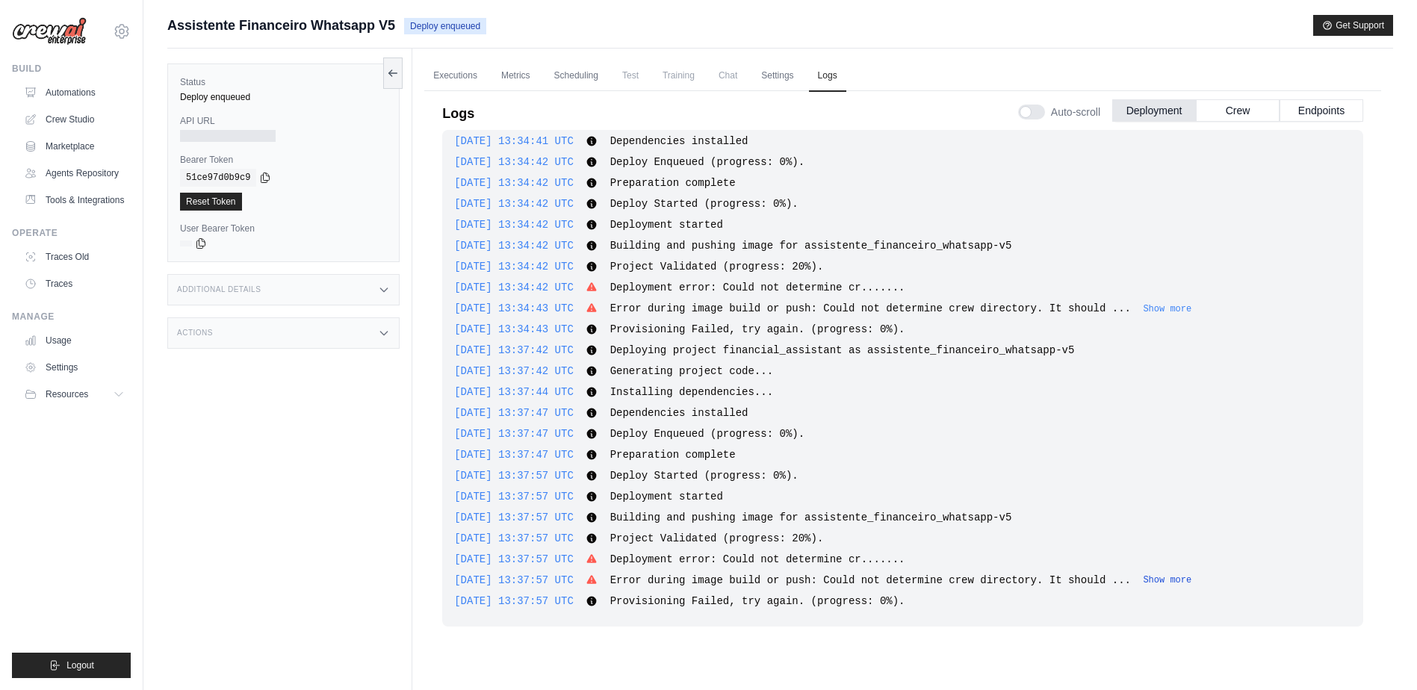
click at [1143, 582] on button "Show more" at bounding box center [1167, 580] width 49 height 12
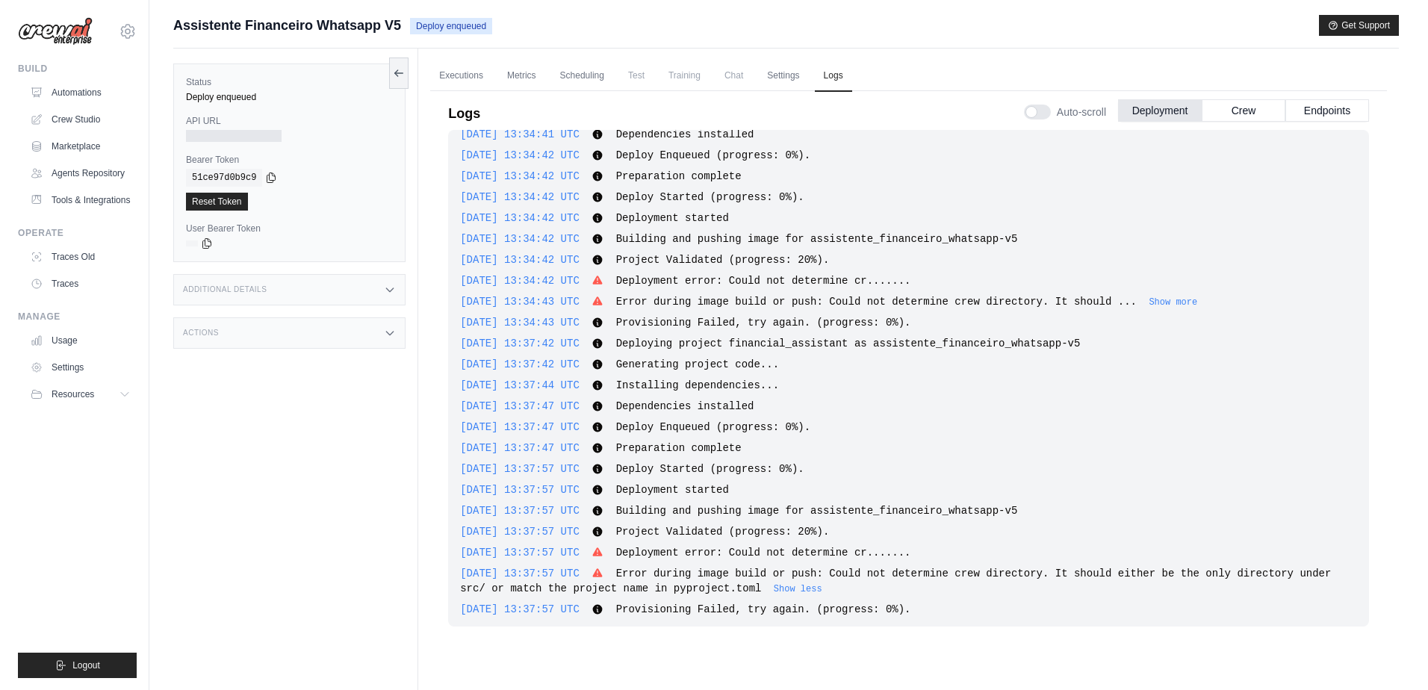
scroll to position [86, 0]
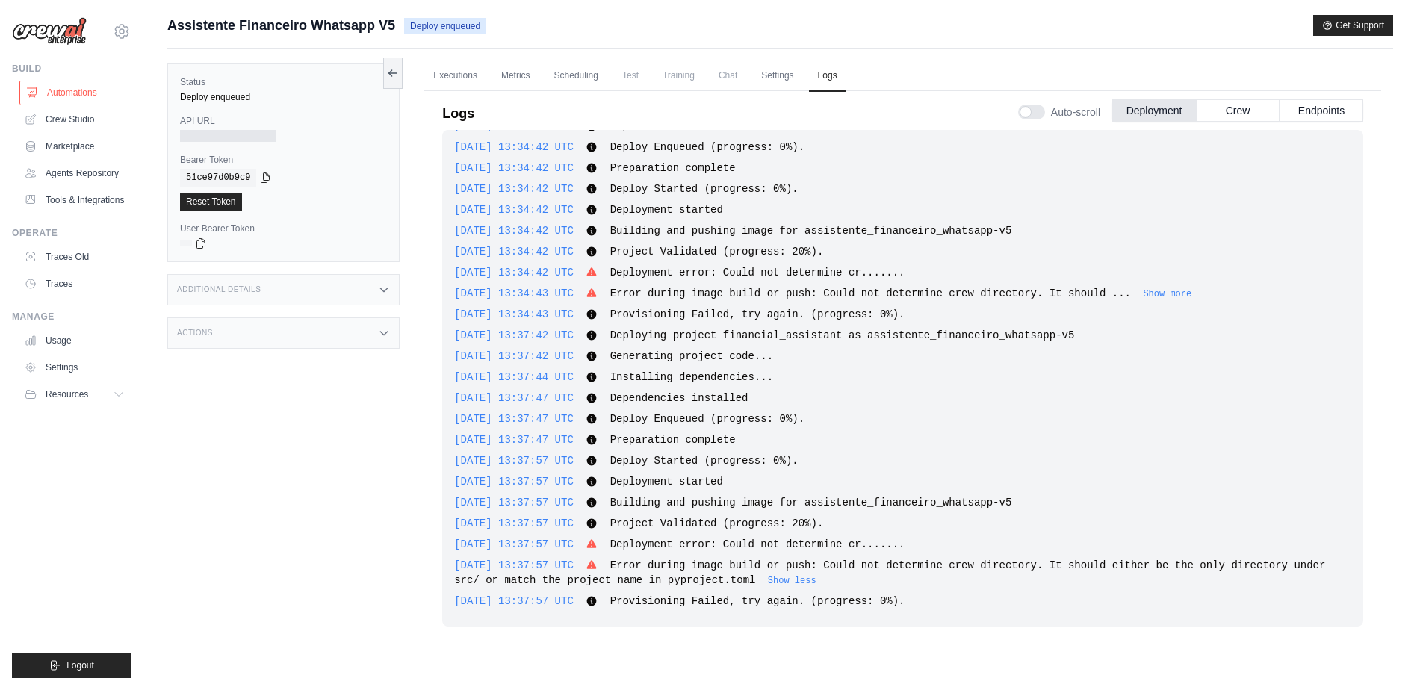
click at [82, 87] on link "Automations" at bounding box center [75, 93] width 113 height 24
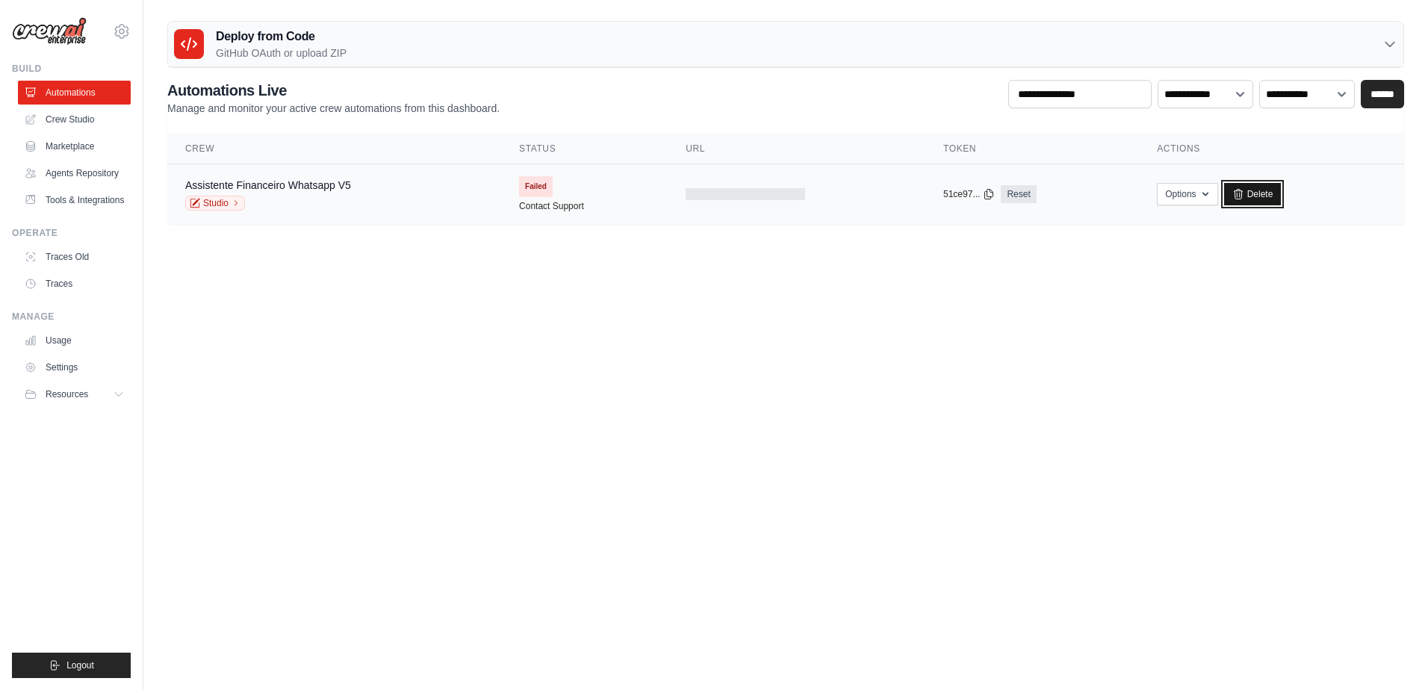
click at [1262, 194] on link "Delete" at bounding box center [1253, 194] width 58 height 22
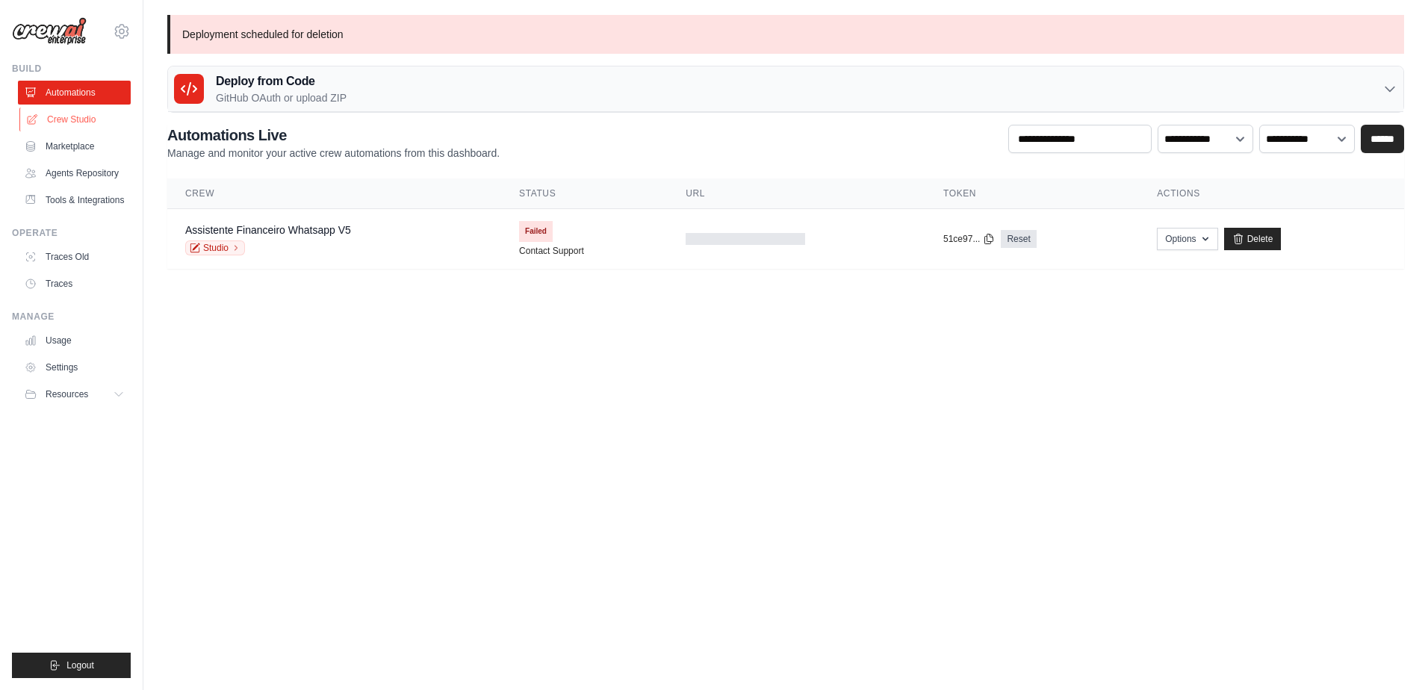
click at [74, 119] on link "Crew Studio" at bounding box center [75, 120] width 113 height 24
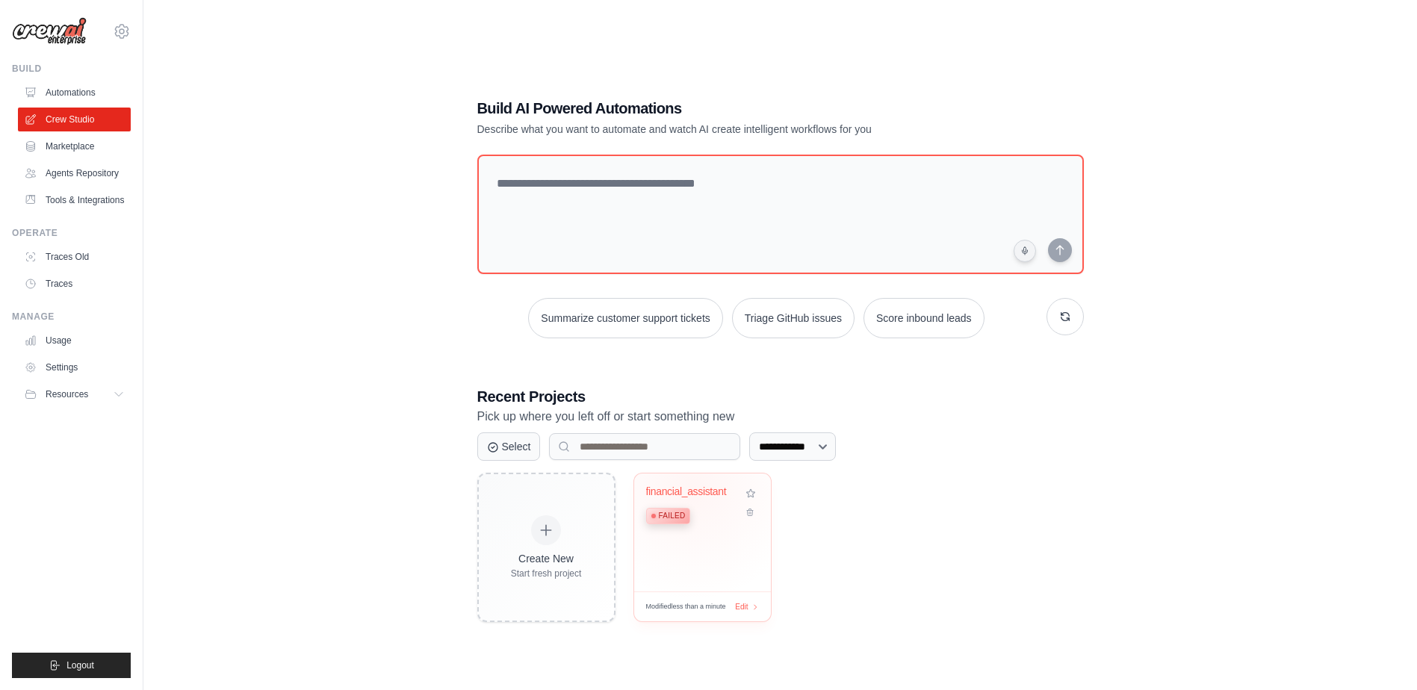
click at [692, 489] on div "financial_assistant" at bounding box center [691, 492] width 90 height 13
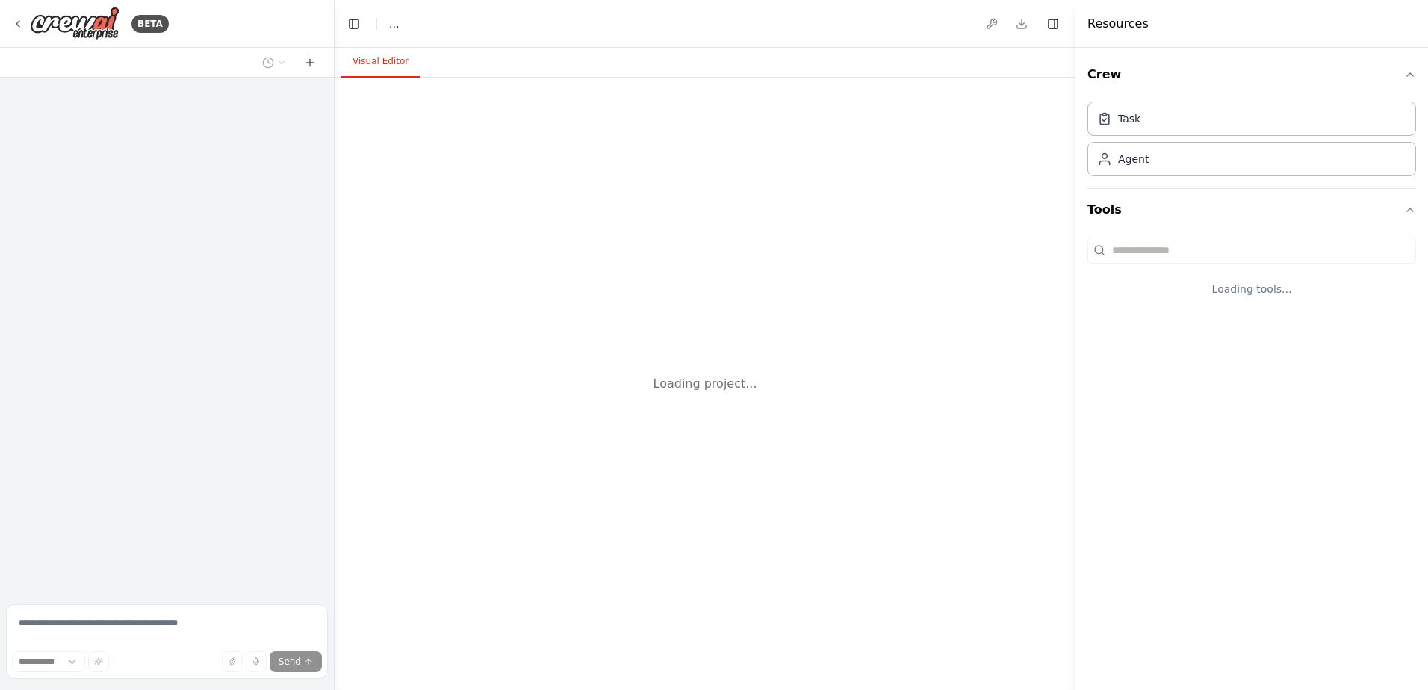
select select "****"
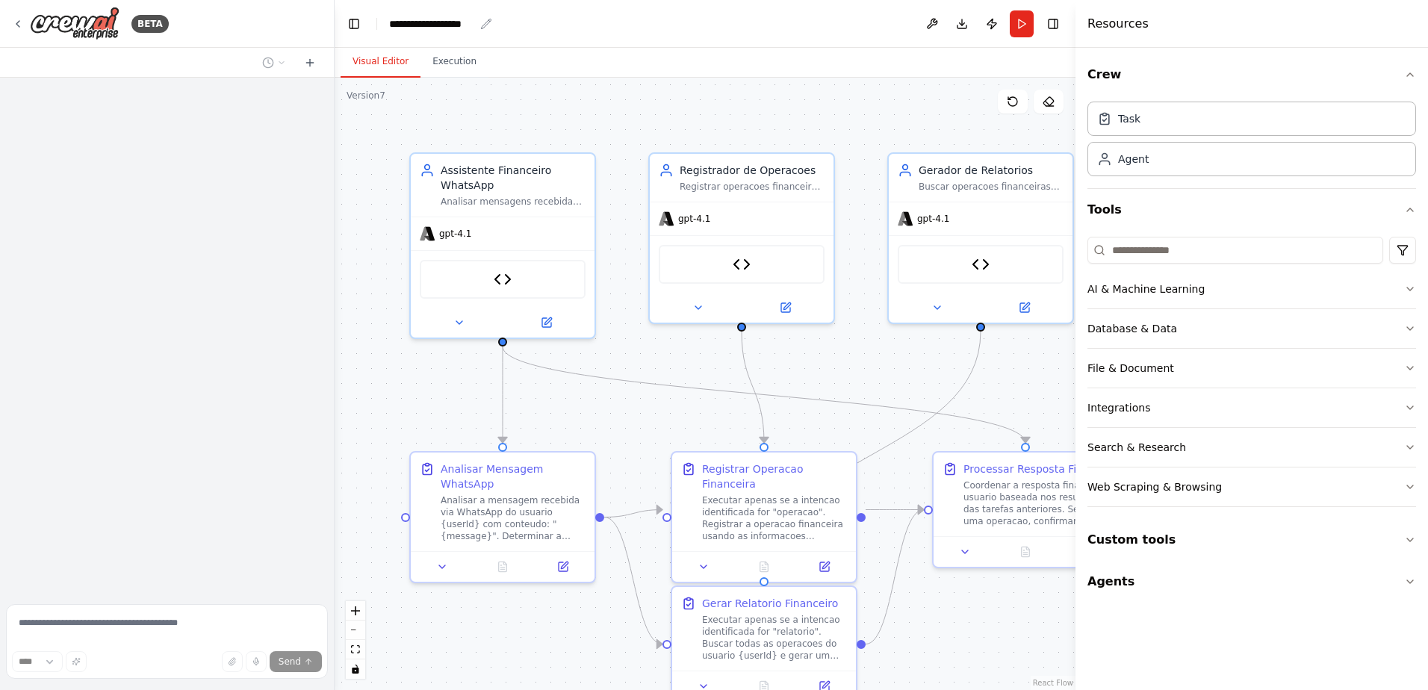
click at [448, 19] on div "**********" at bounding box center [431, 23] width 85 height 15
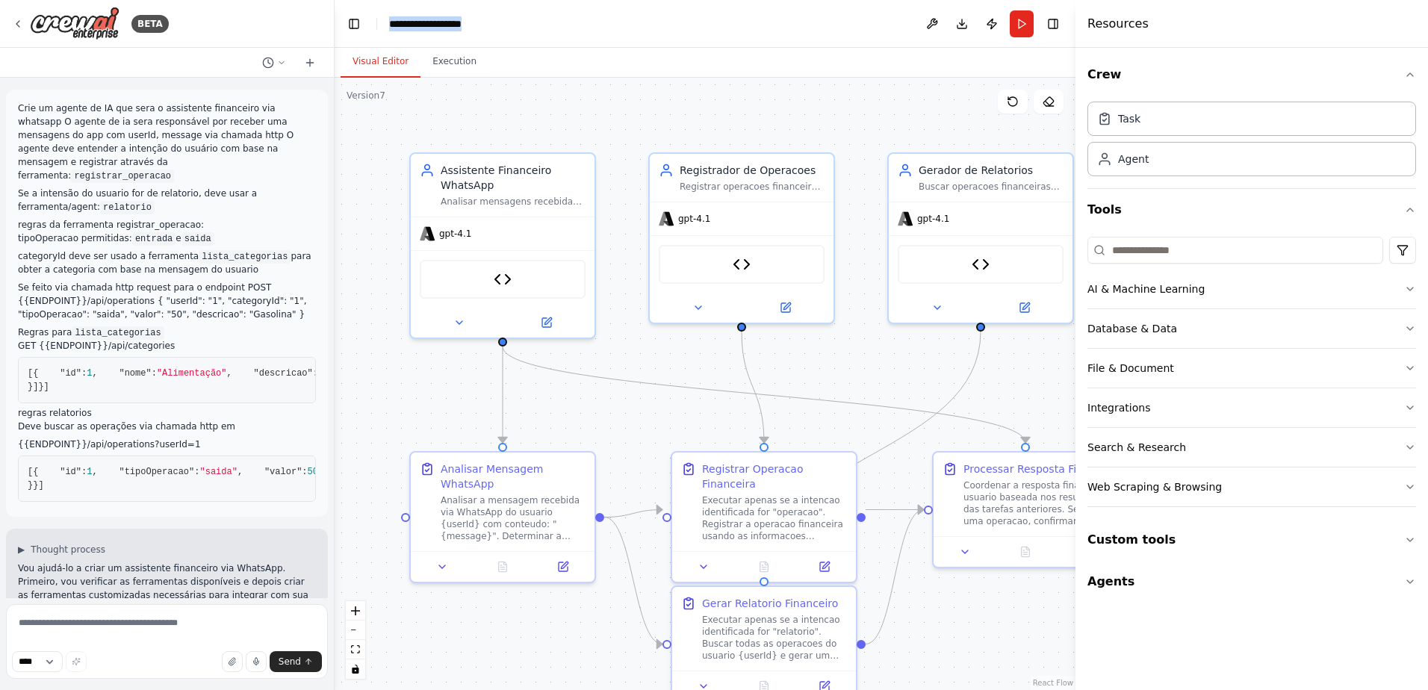
scroll to position [5169, 0]
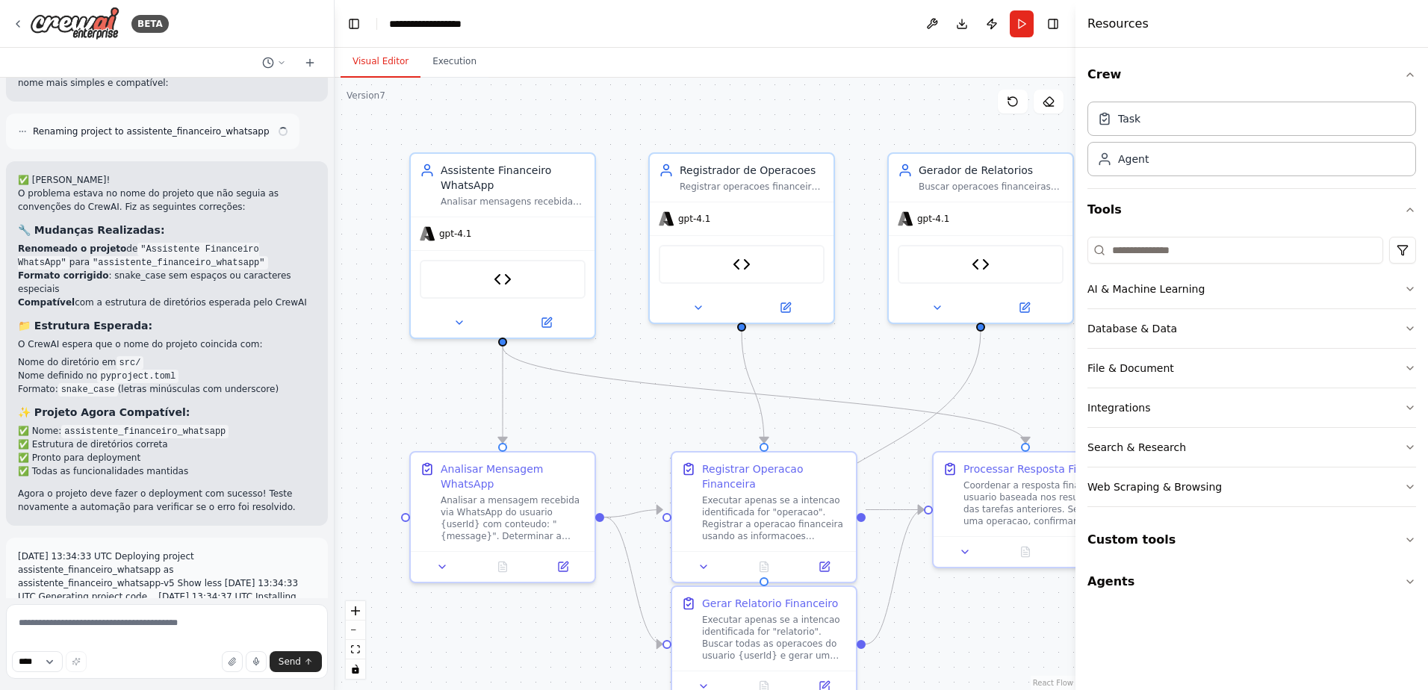
click at [813, 22] on header "**********" at bounding box center [705, 24] width 741 height 48
click at [991, 20] on button "Publish" at bounding box center [992, 23] width 24 height 27
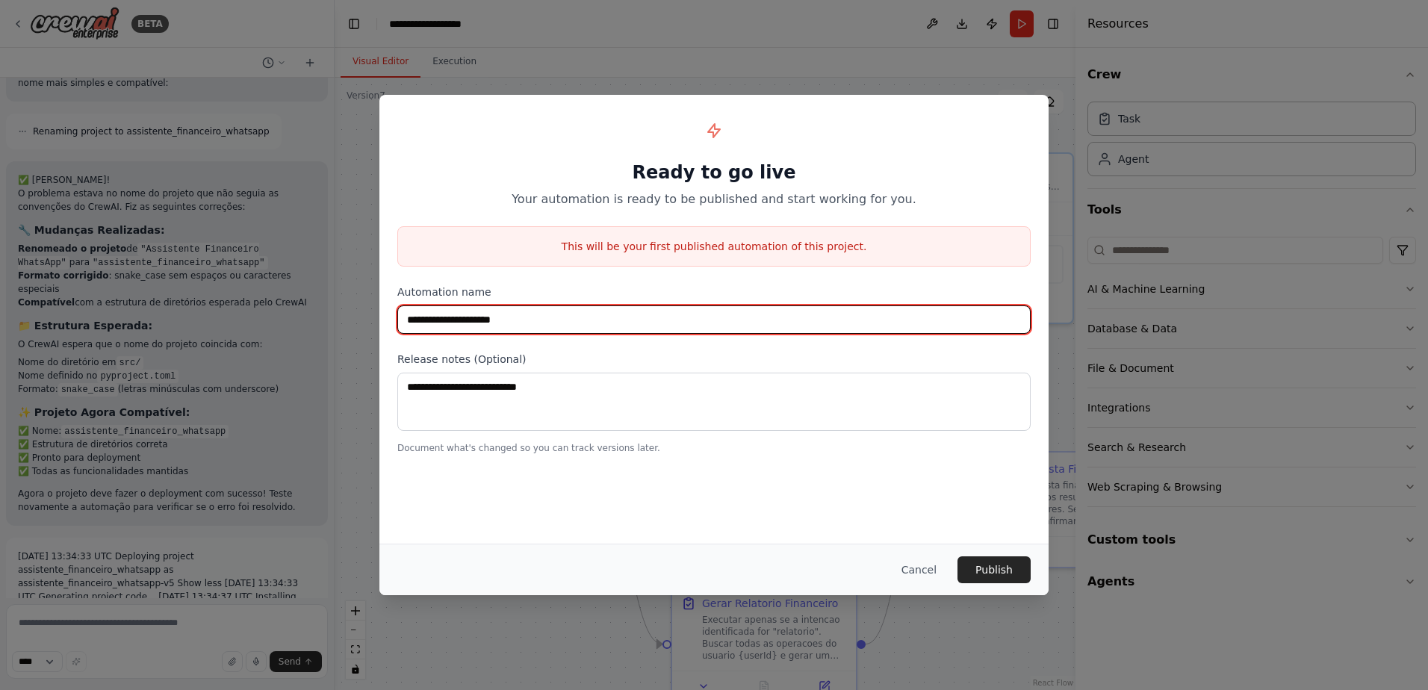
click at [633, 323] on input "**********" at bounding box center [713, 320] width 633 height 28
paste input "text"
type input "**********"
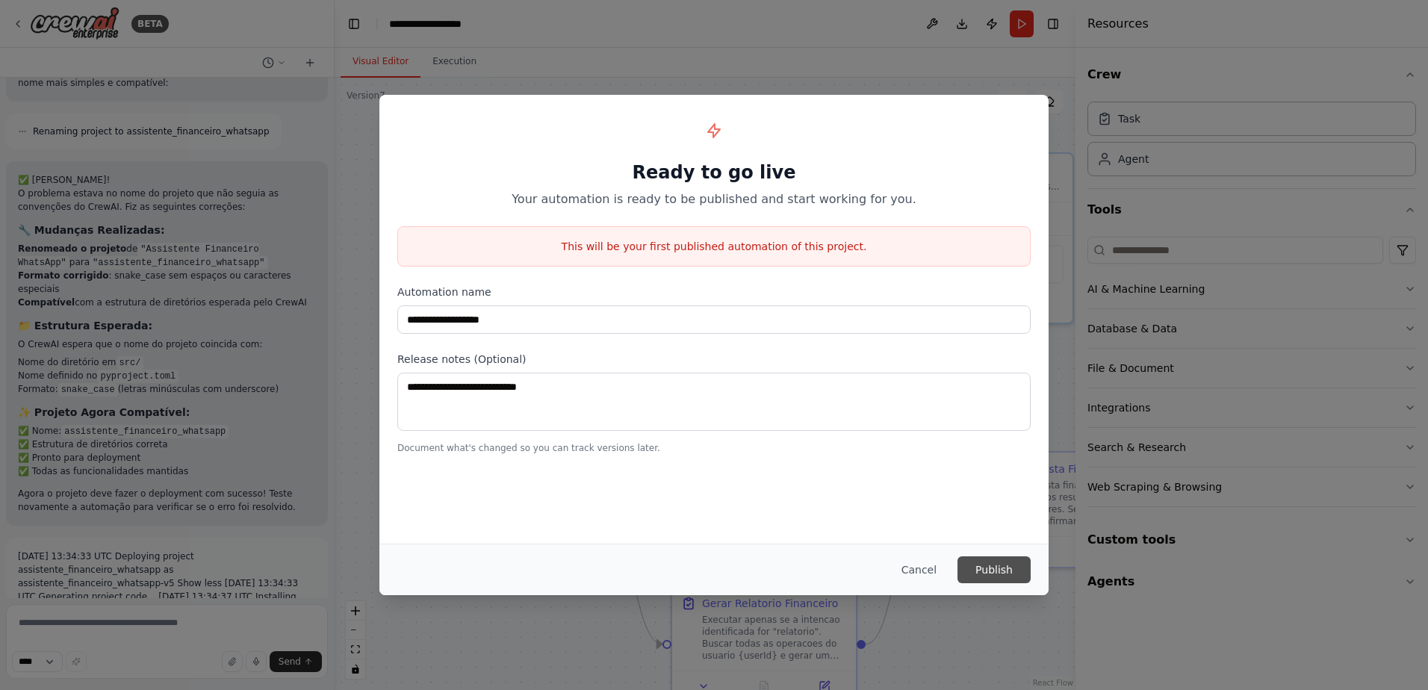
click at [1001, 568] on button "Publish" at bounding box center [994, 570] width 73 height 27
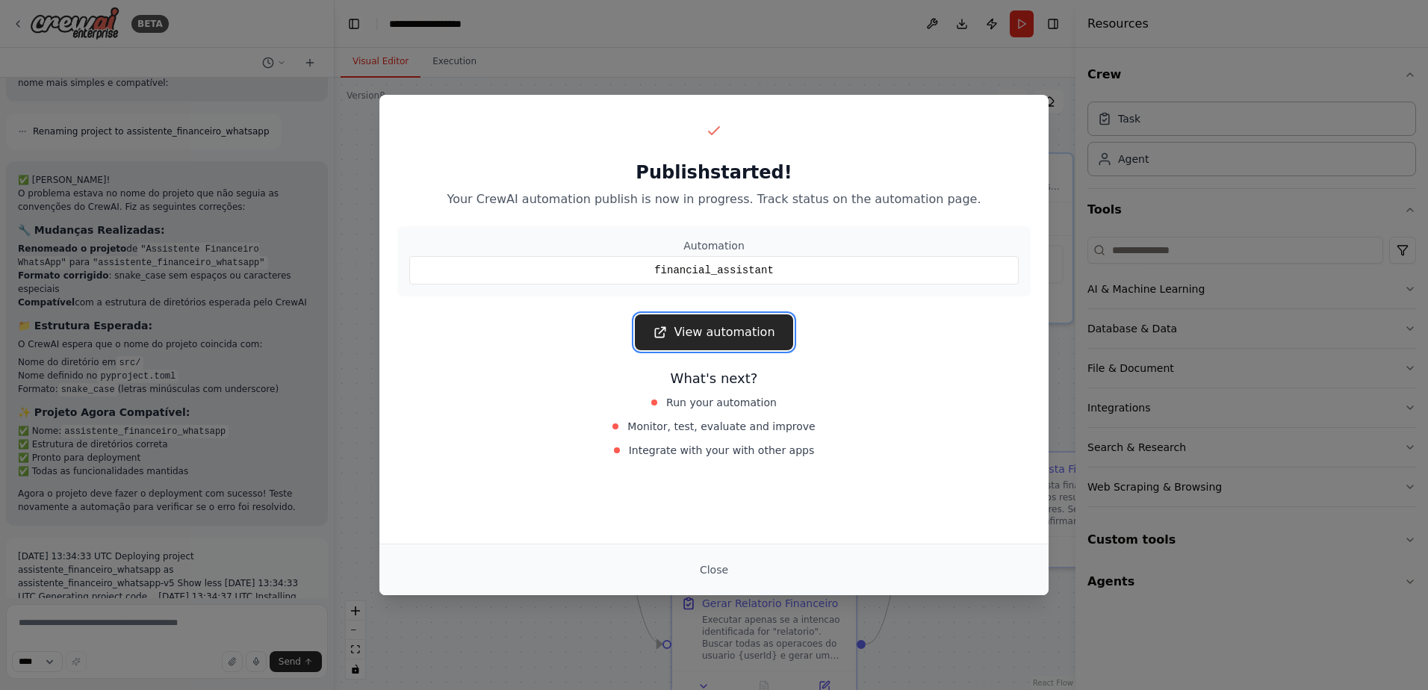
click at [757, 329] on link "View automation" at bounding box center [714, 332] width 158 height 36
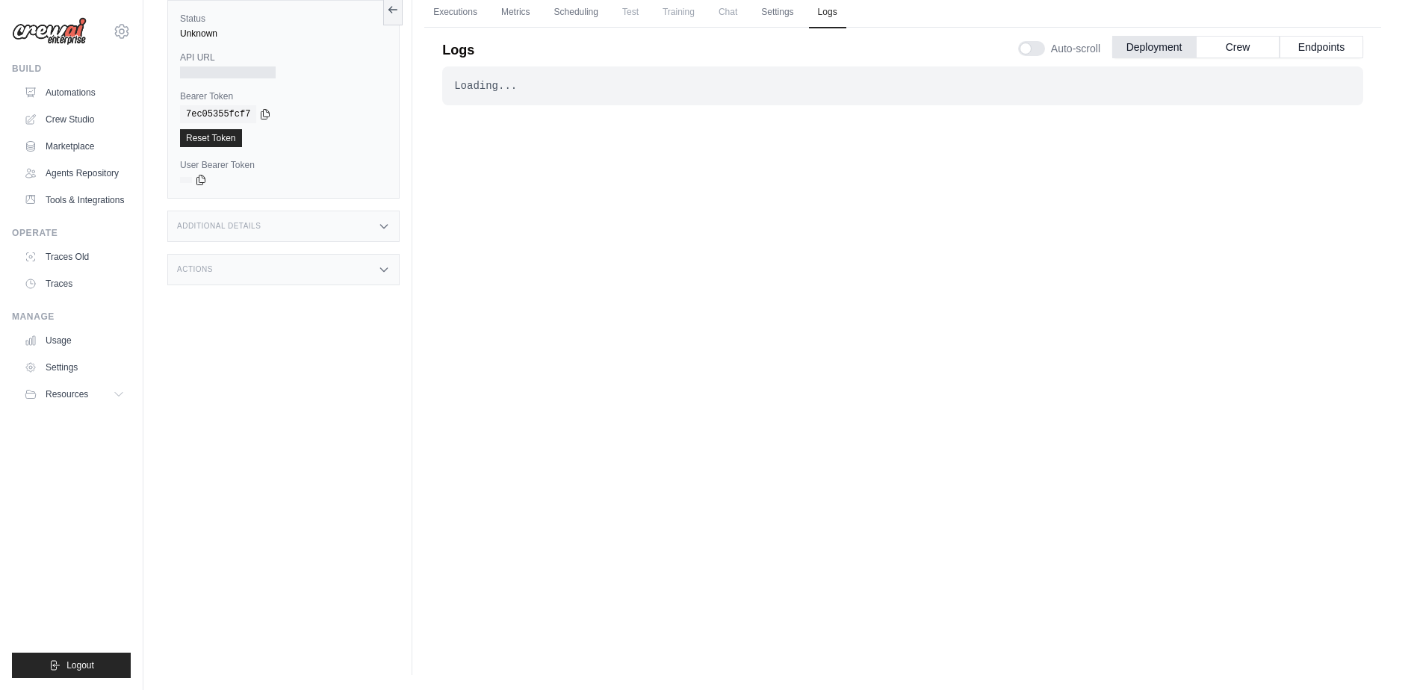
click at [520, 258] on div "Loading... . . ." at bounding box center [902, 332] width 921 height 533
click at [78, 93] on link "Automations" at bounding box center [75, 93] width 113 height 24
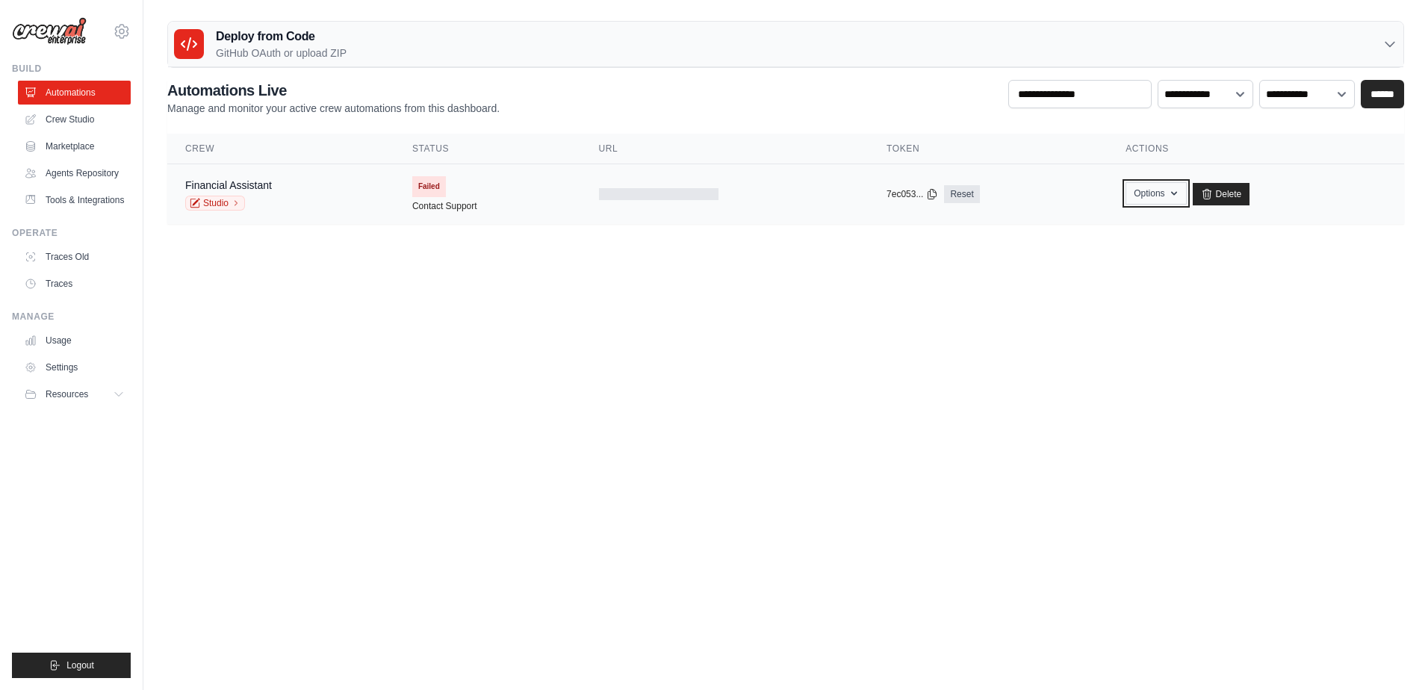
click at [1165, 190] on button "Options" at bounding box center [1156, 193] width 61 height 22
drag, startPoint x: 751, startPoint y: 320, endPoint x: 752, endPoint y: 244, distance: 77.0
click at [743, 315] on body "flavio.medeiros-ext@ab-inbev.com Settings Build Automations Resources" at bounding box center [714, 345] width 1428 height 690
click at [647, 190] on div at bounding box center [659, 194] width 120 height 12
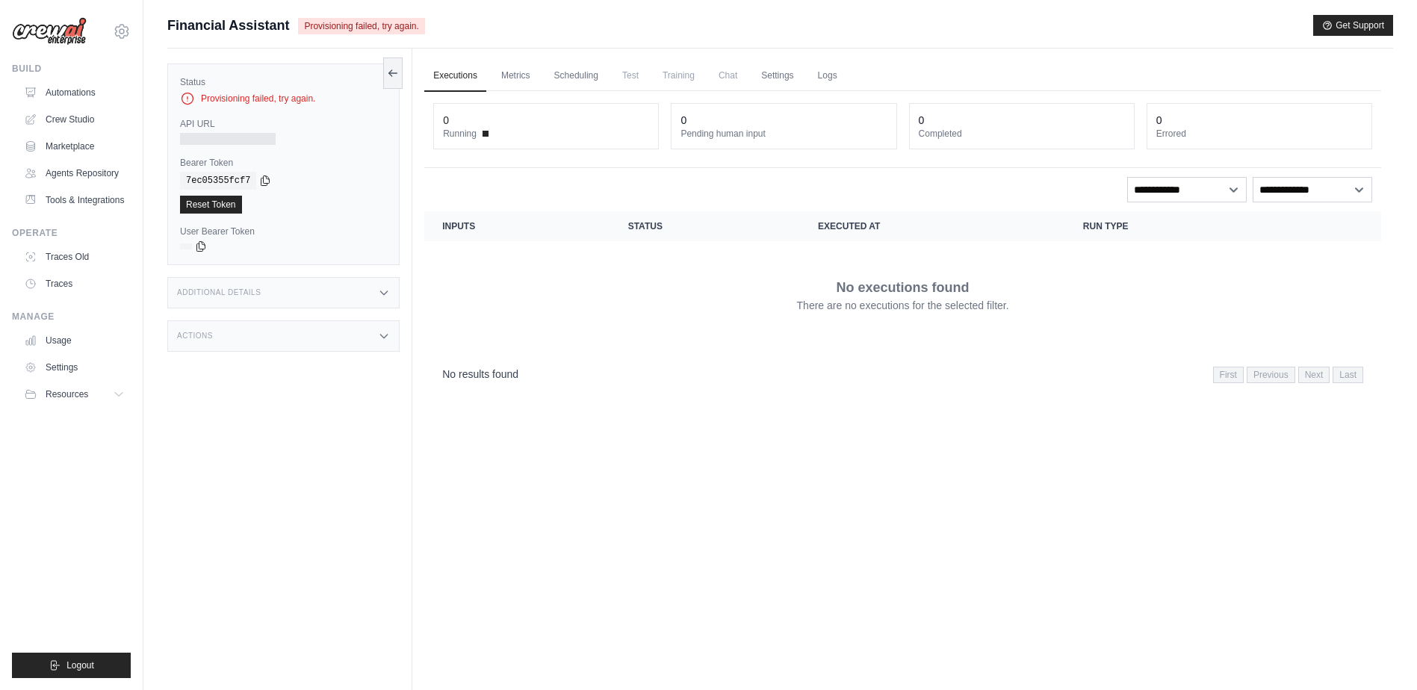
click at [244, 136] on div at bounding box center [228, 139] width 96 height 12
click at [368, 297] on div "Additional Details" at bounding box center [283, 292] width 232 height 31
click at [362, 330] on div "Actions" at bounding box center [283, 335] width 232 height 31
click at [361, 336] on div "Actions" at bounding box center [283, 335] width 232 height 31
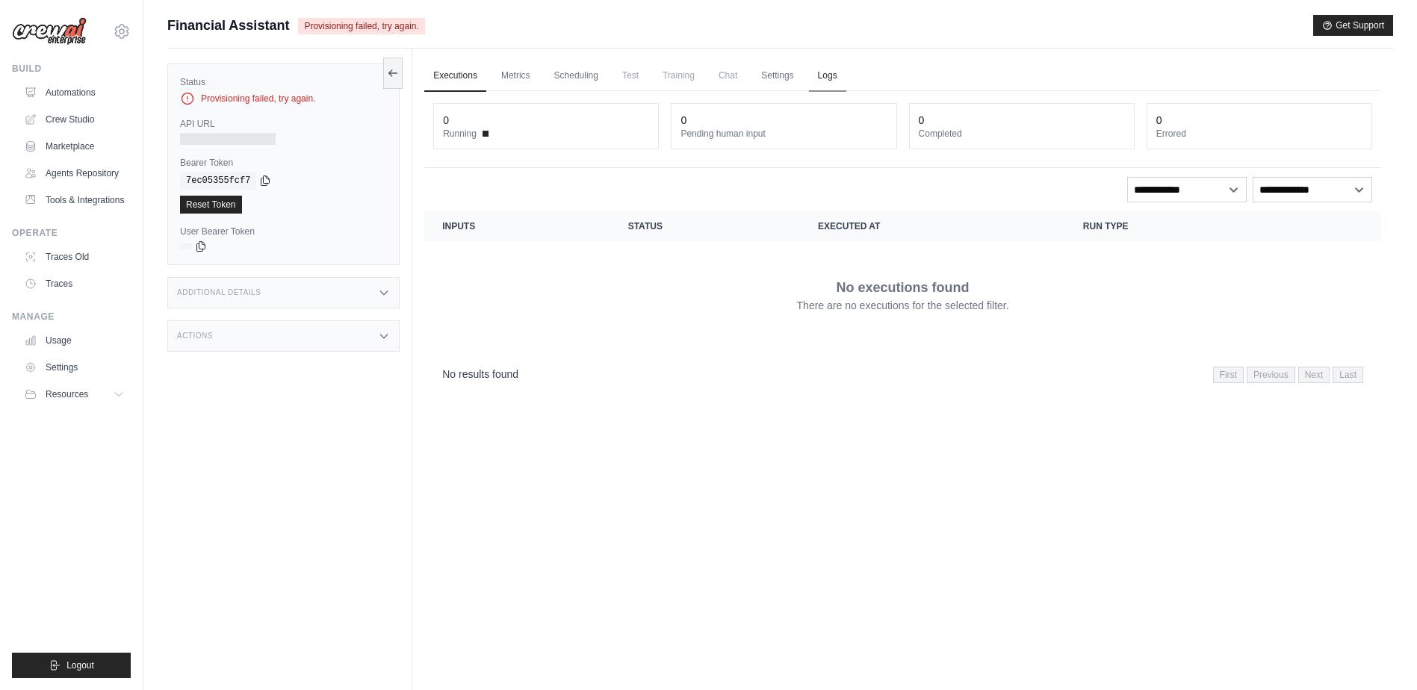
click at [834, 74] on link "Logs" at bounding box center [827, 76] width 37 height 31
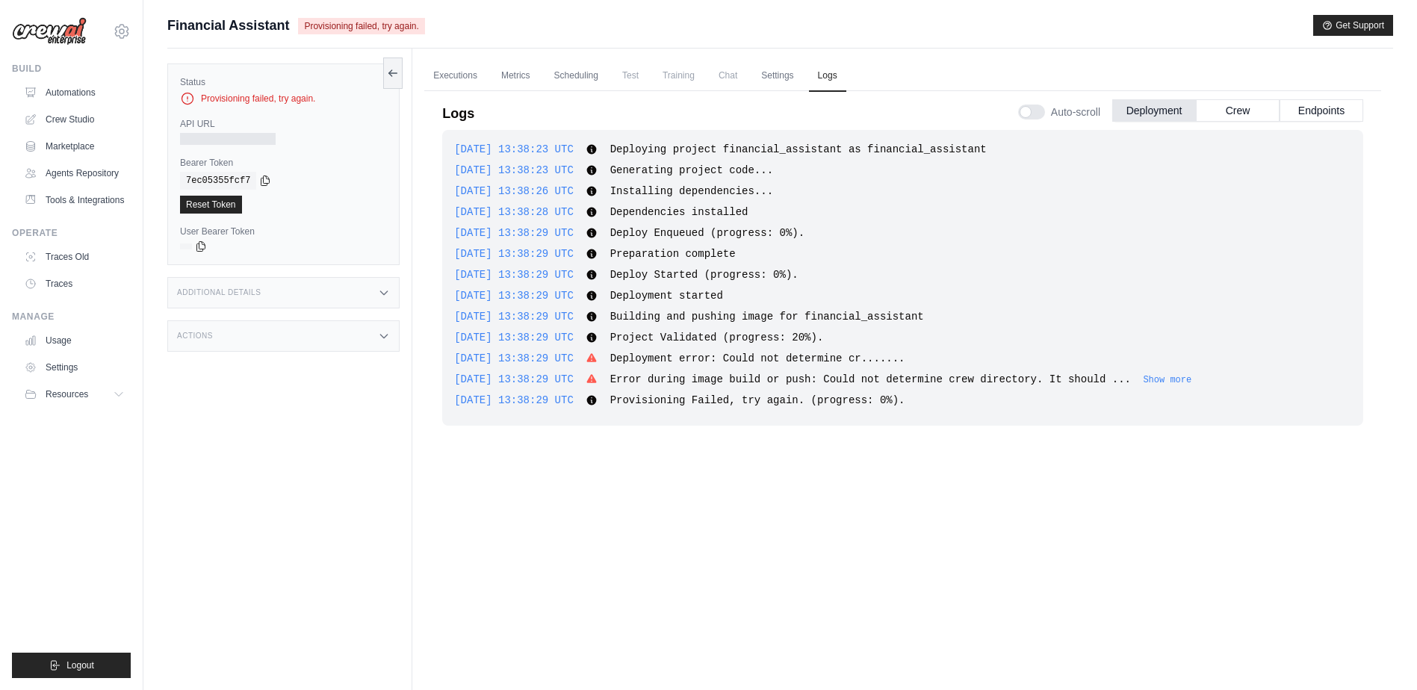
click at [1143, 377] on button "Show more" at bounding box center [1167, 380] width 49 height 12
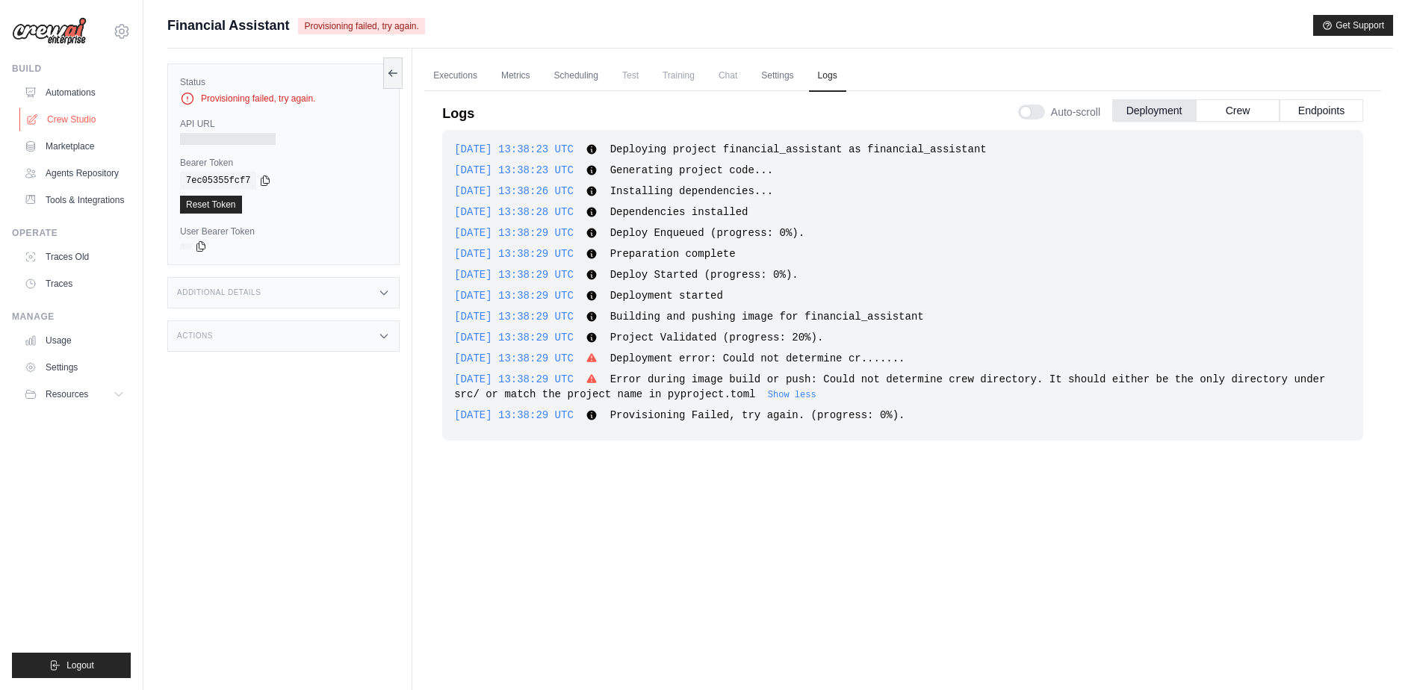
click at [82, 121] on link "Crew Studio" at bounding box center [75, 120] width 113 height 24
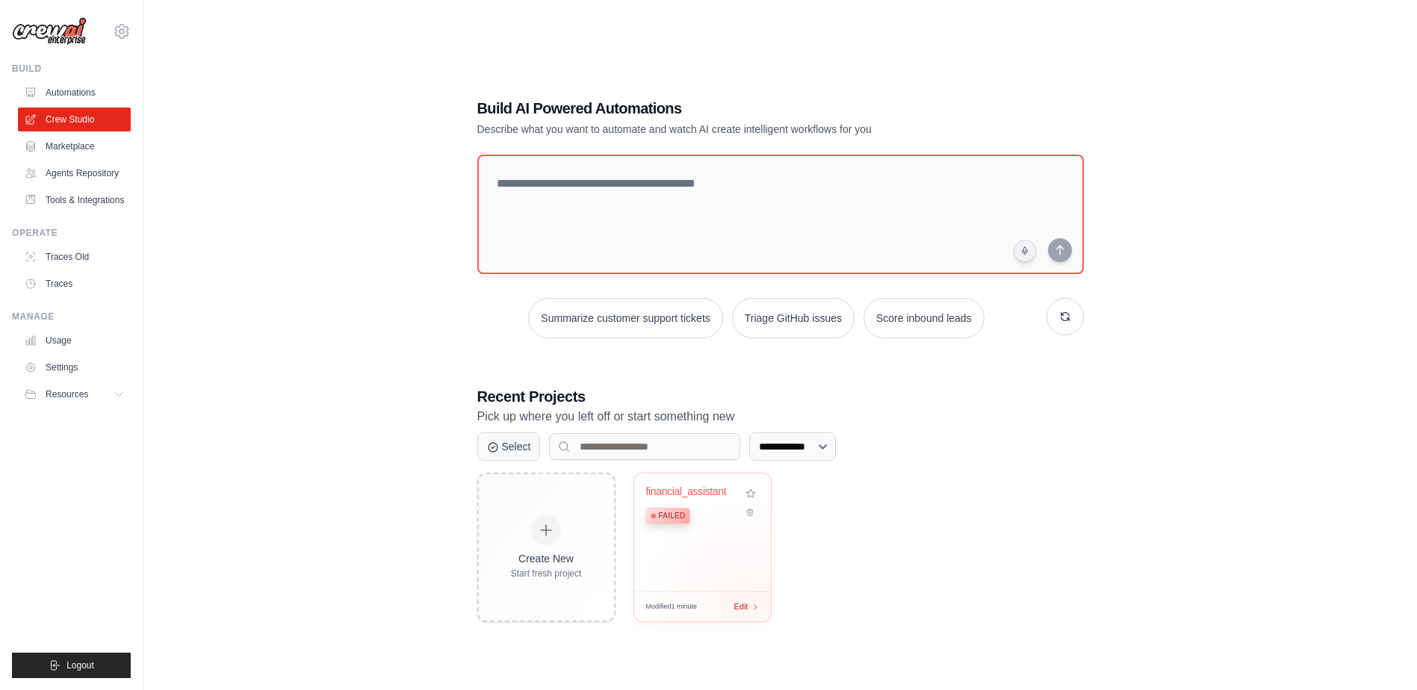
click at [744, 604] on span "Edit" at bounding box center [741, 607] width 14 height 13
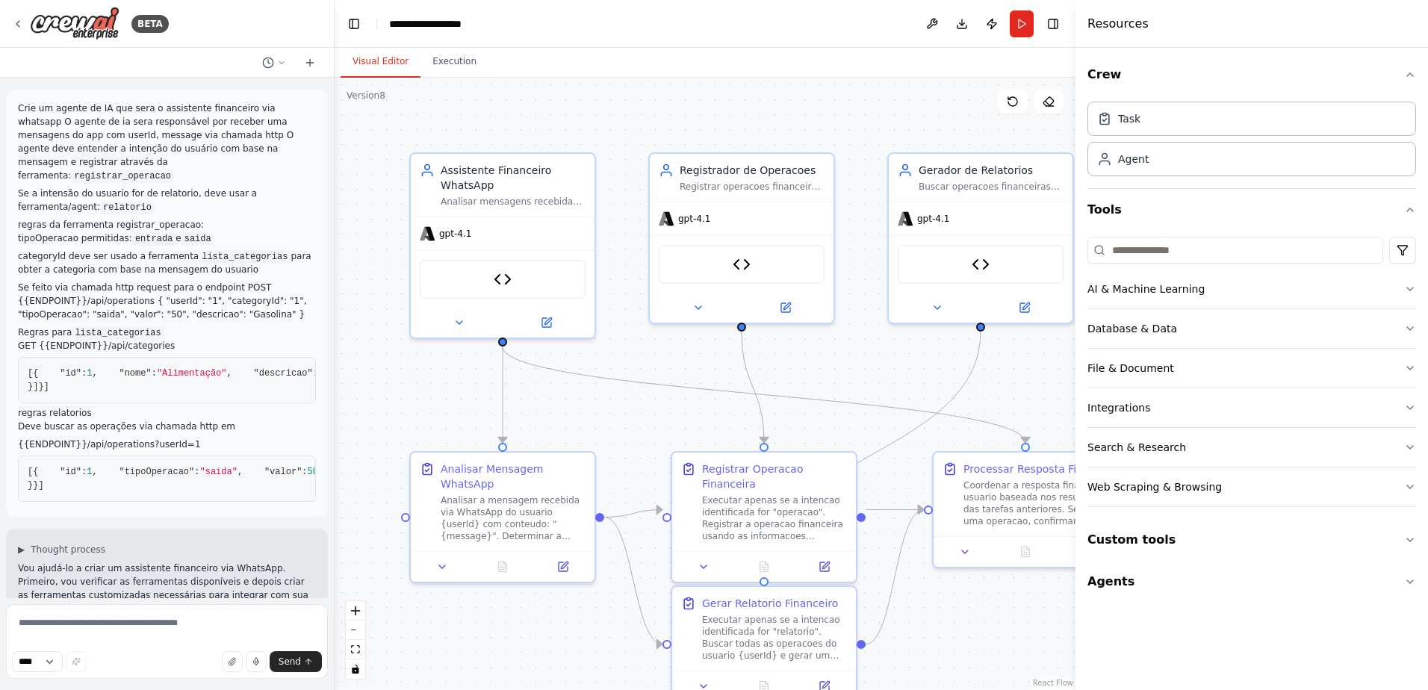
scroll to position [6290, 0]
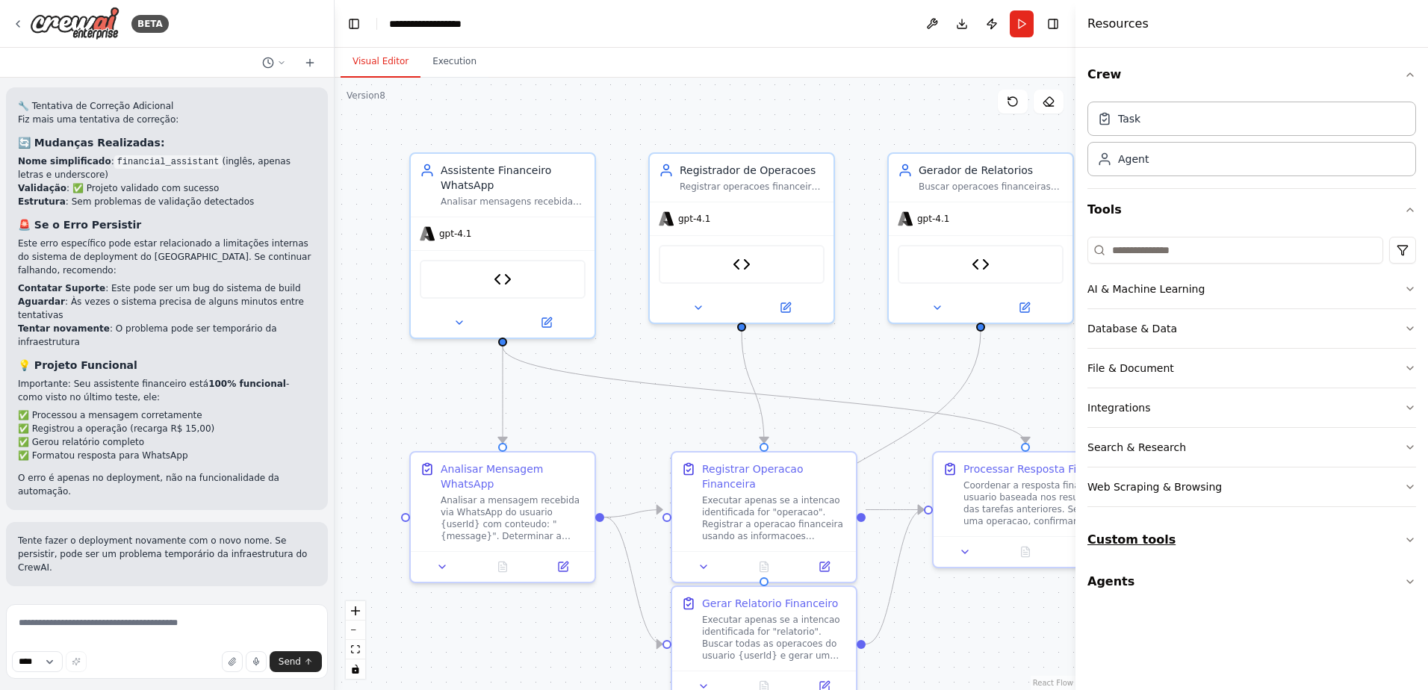
click at [1222, 533] on button "Custom tools" at bounding box center [1252, 540] width 329 height 42
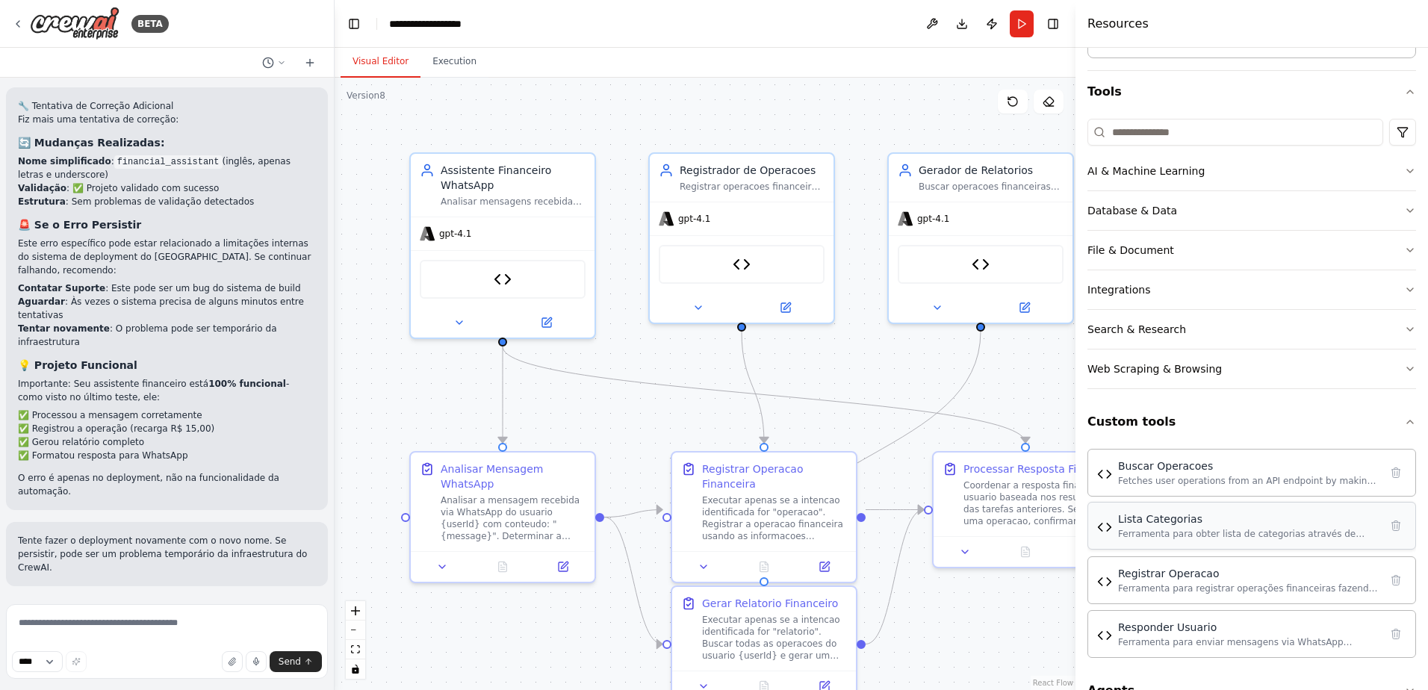
scroll to position [152, 0]
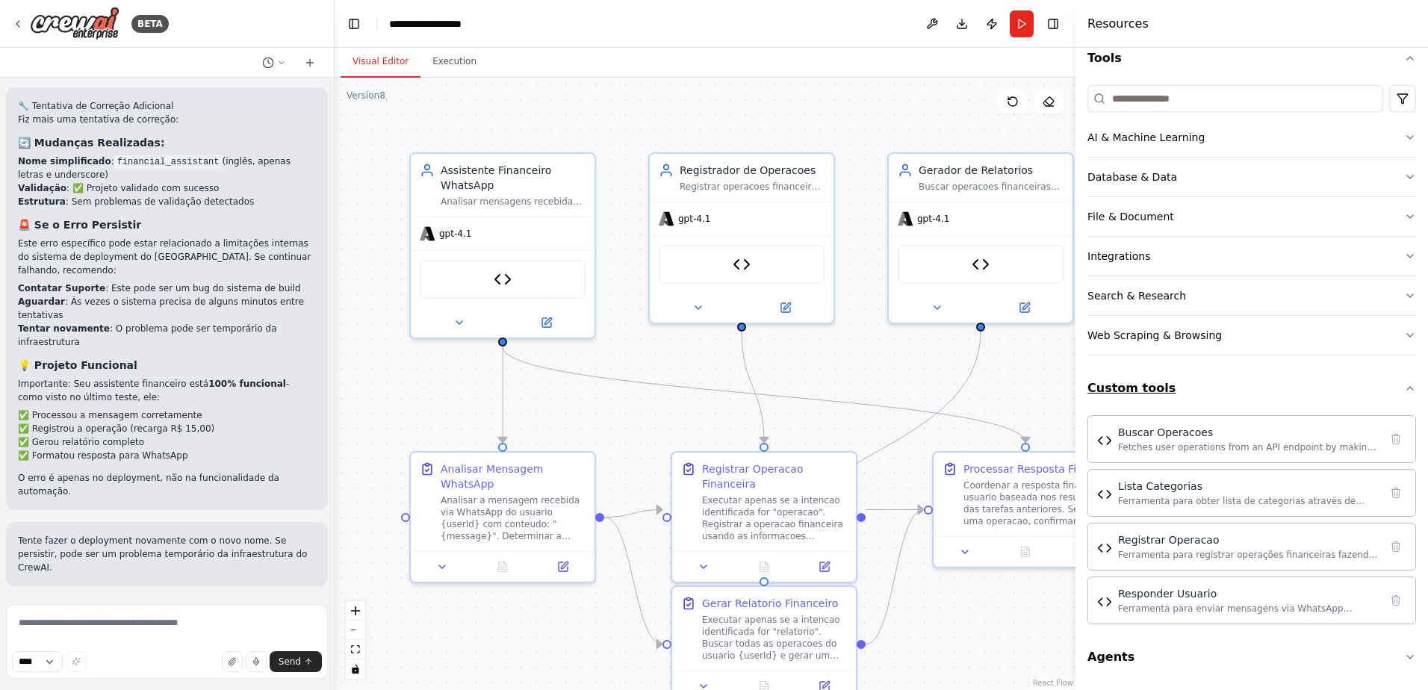
click at [1256, 382] on button "Custom tools" at bounding box center [1252, 389] width 329 height 42
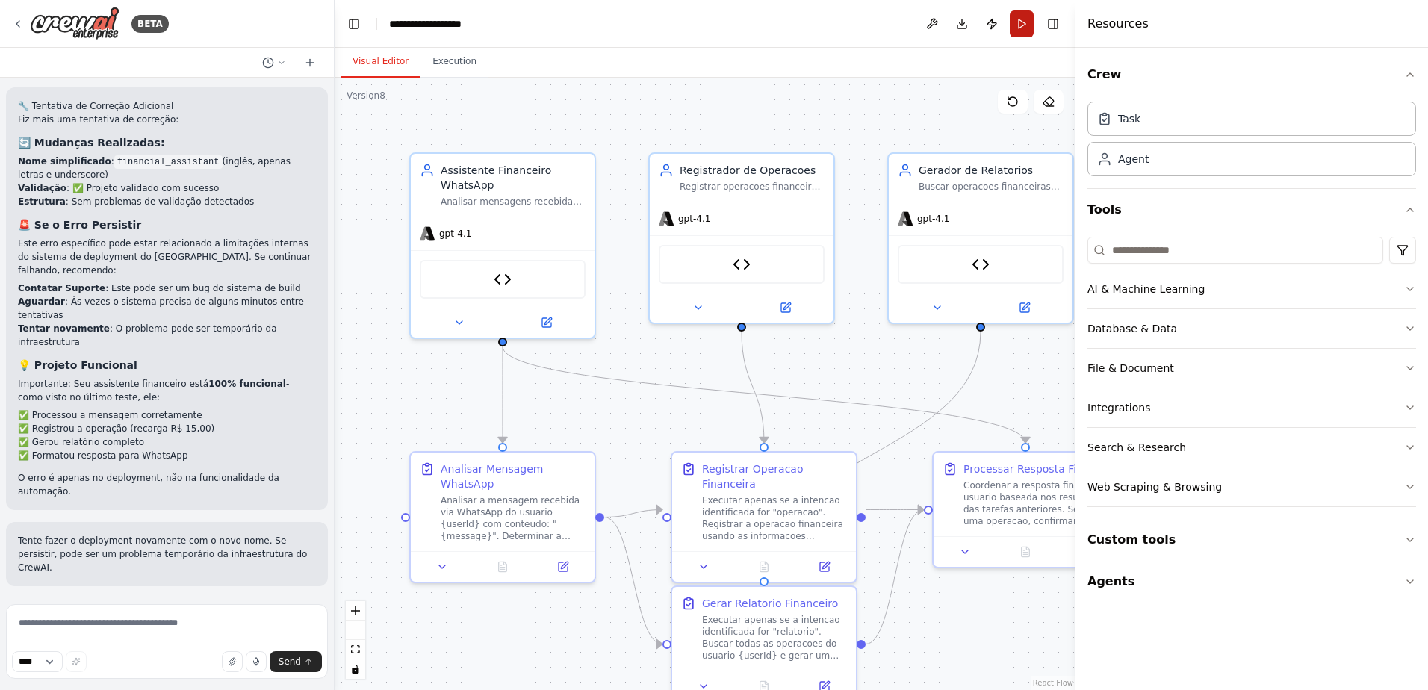
click at [1020, 25] on button "Run" at bounding box center [1022, 23] width 24 height 27
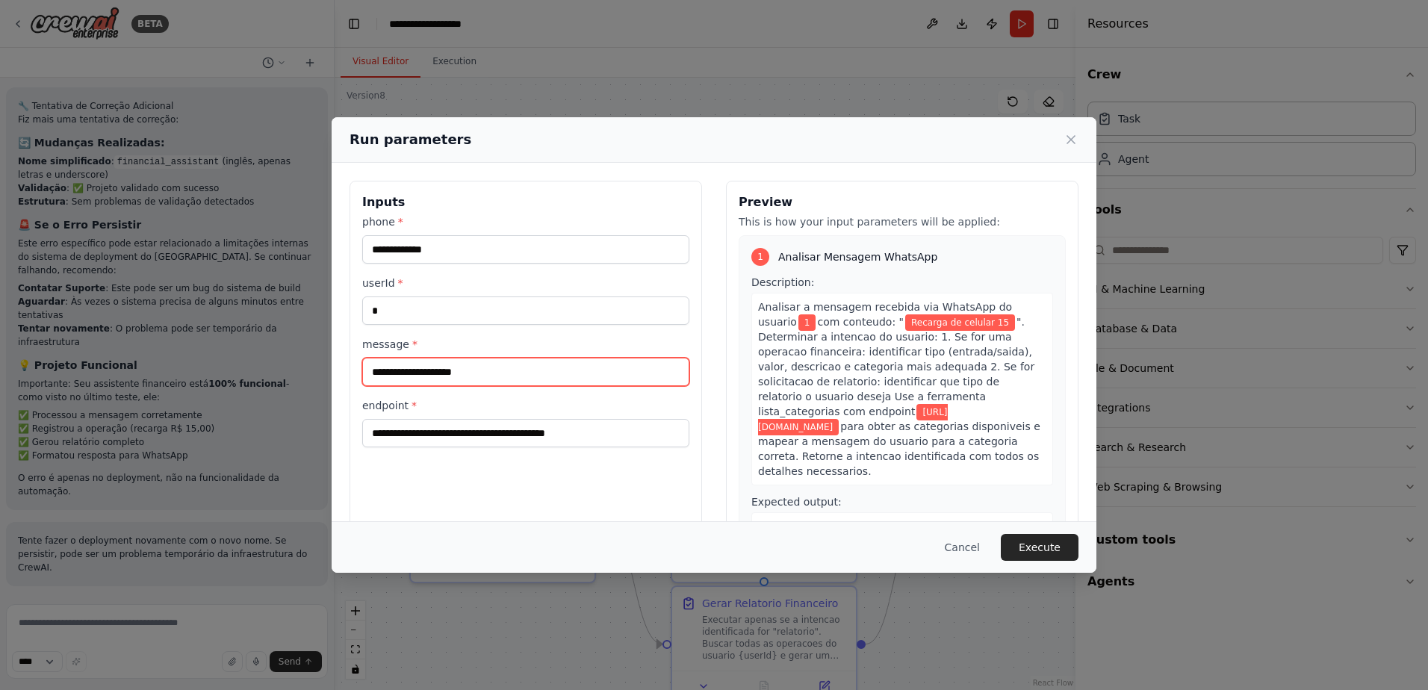
drag, startPoint x: 495, startPoint y: 379, endPoint x: 347, endPoint y: 371, distance: 147.4
click at [347, 371] on div "**********" at bounding box center [714, 358] width 765 height 390
type input "**********"
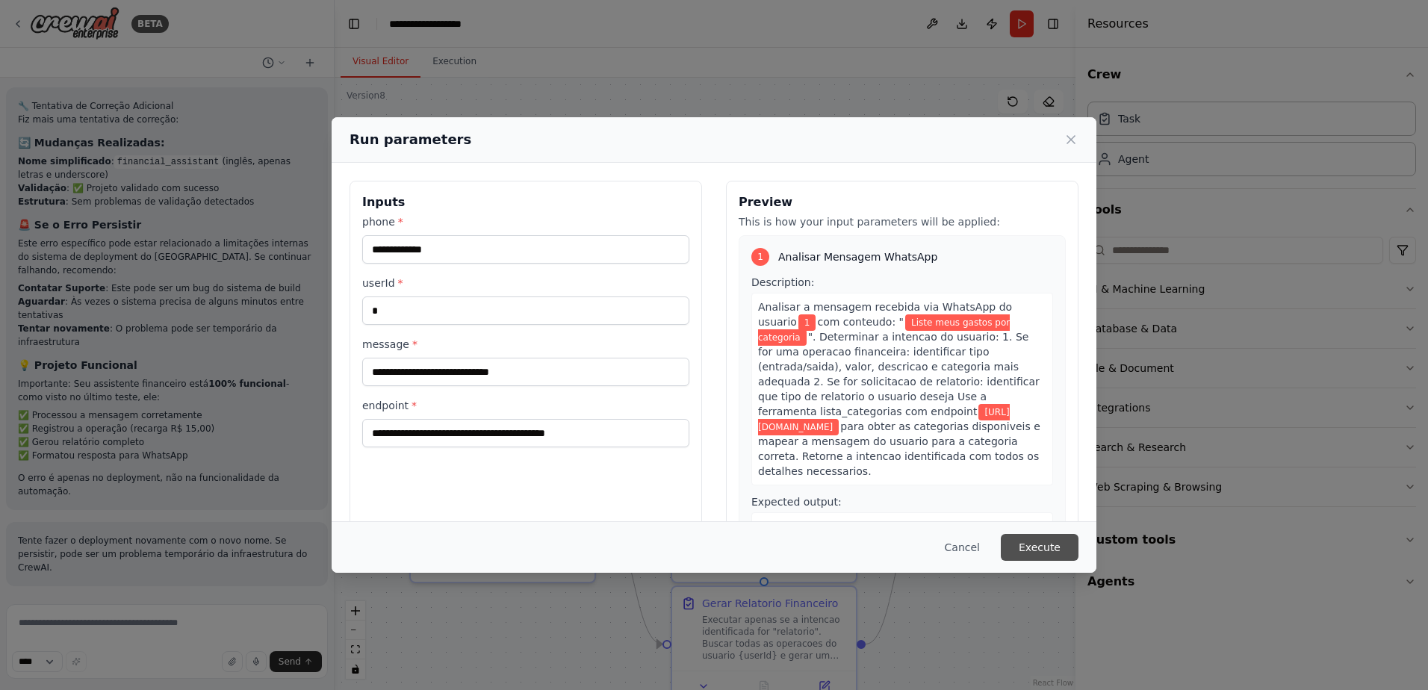
click at [1053, 546] on button "Execute" at bounding box center [1040, 547] width 78 height 27
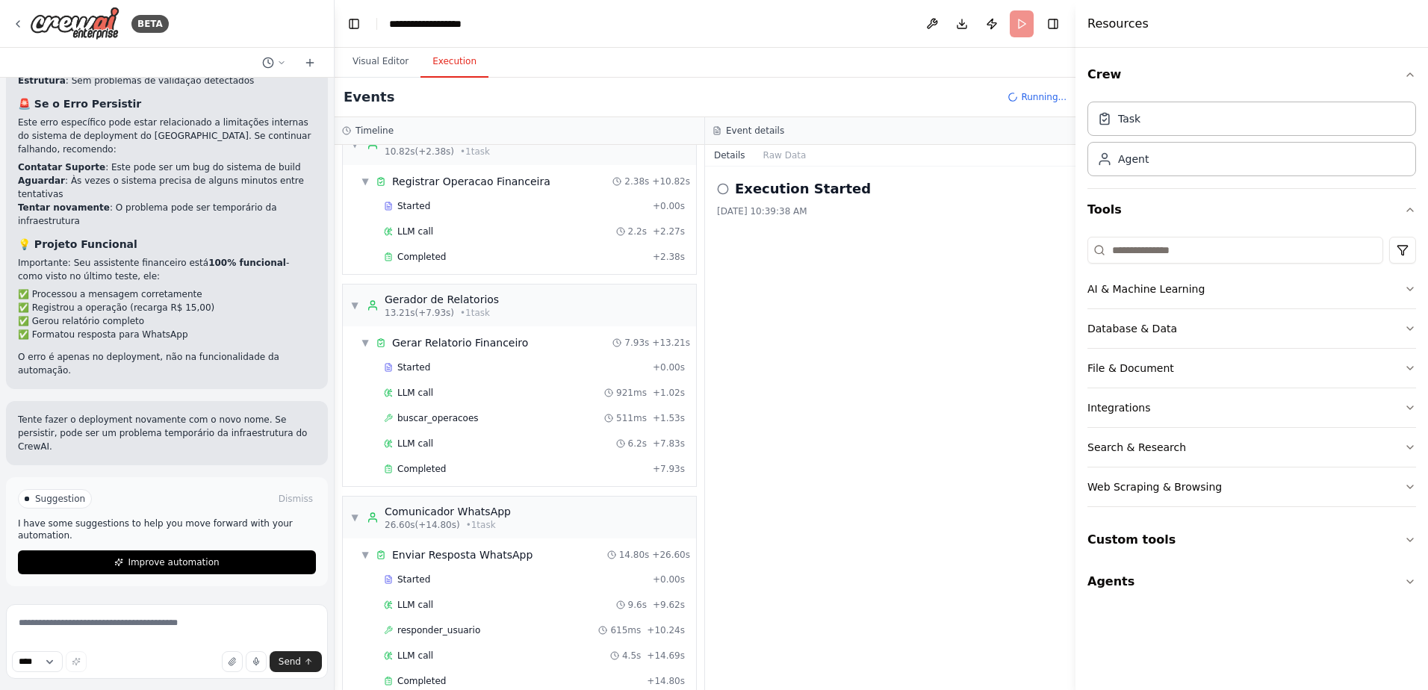
scroll to position [371, 0]
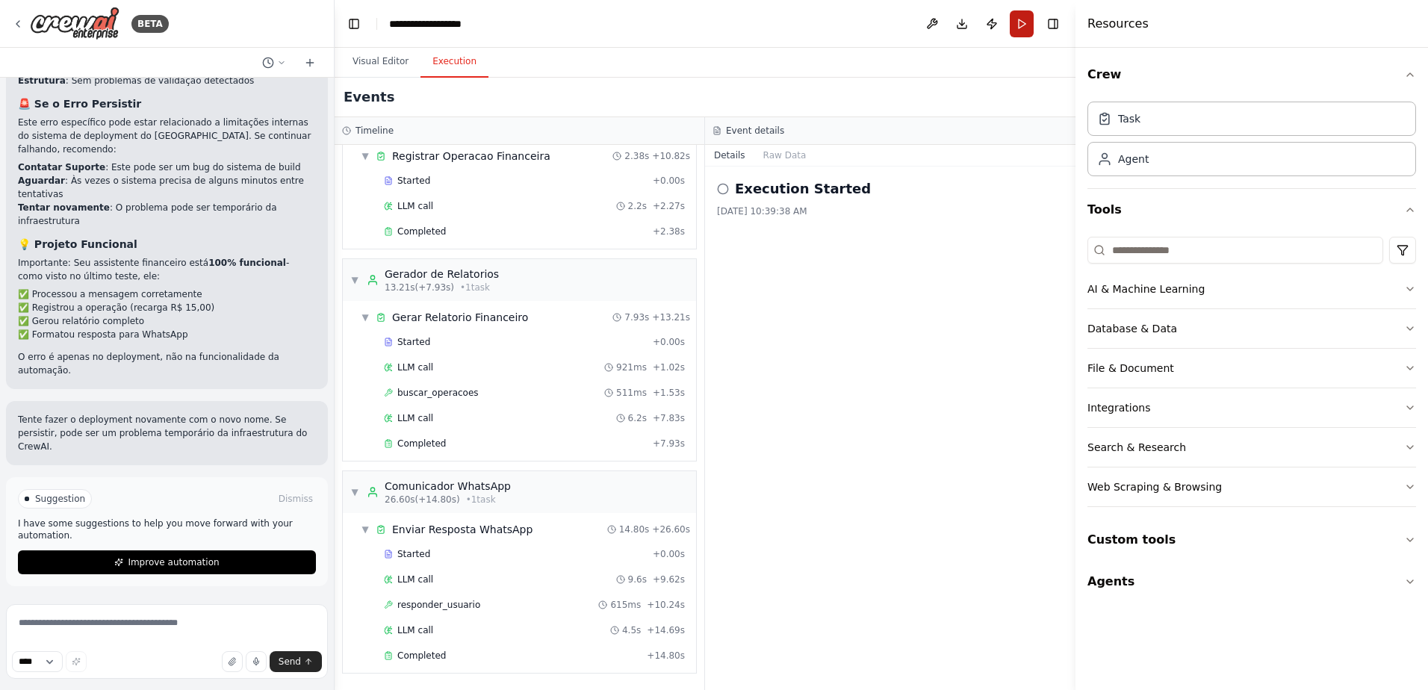
click at [1020, 21] on button "Run" at bounding box center [1022, 23] width 24 height 27
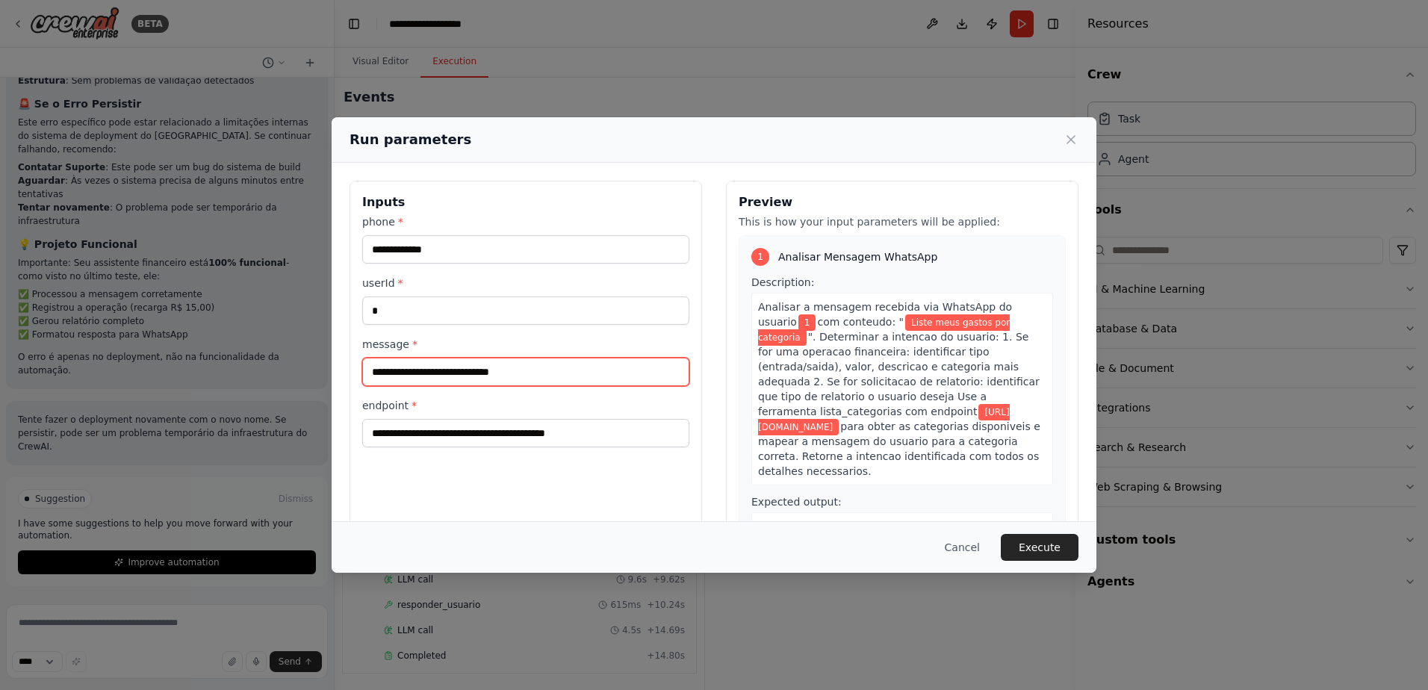
click at [526, 374] on input "**********" at bounding box center [525, 372] width 327 height 28
paste input "**"
type input "**********"
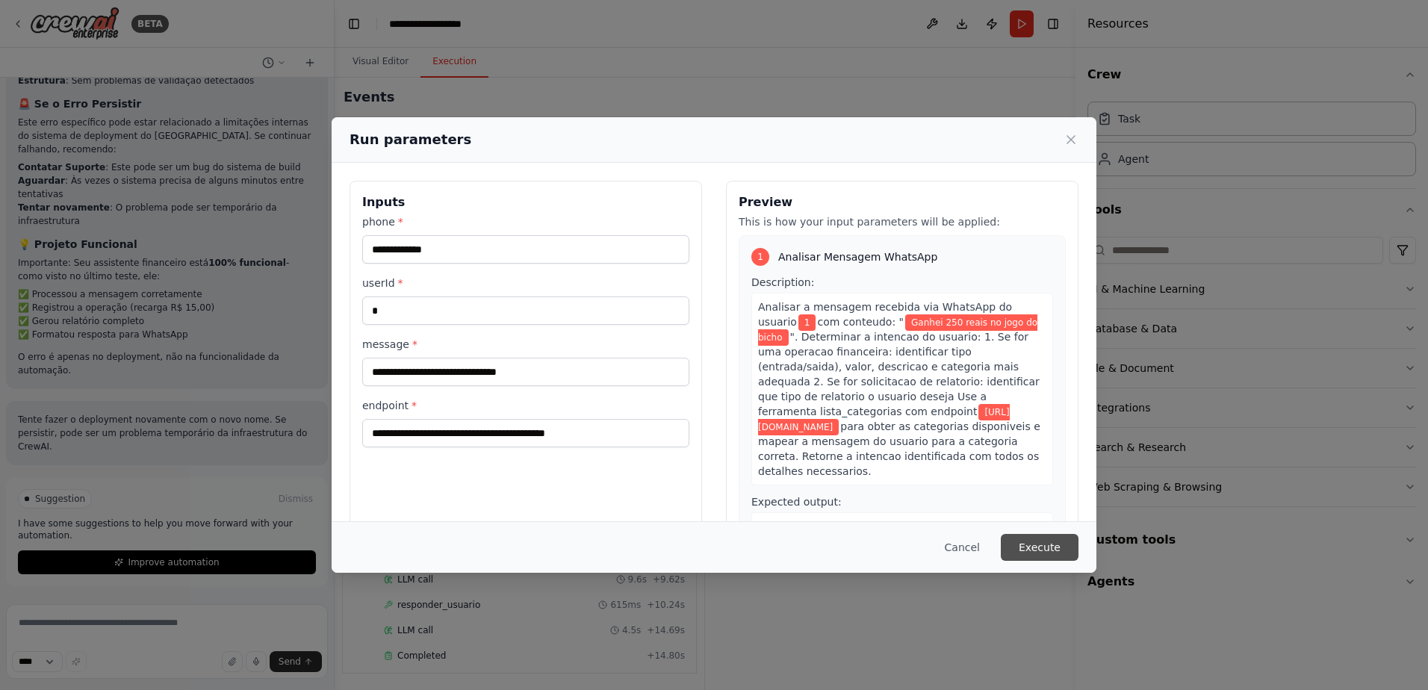
click at [1035, 542] on button "Execute" at bounding box center [1040, 547] width 78 height 27
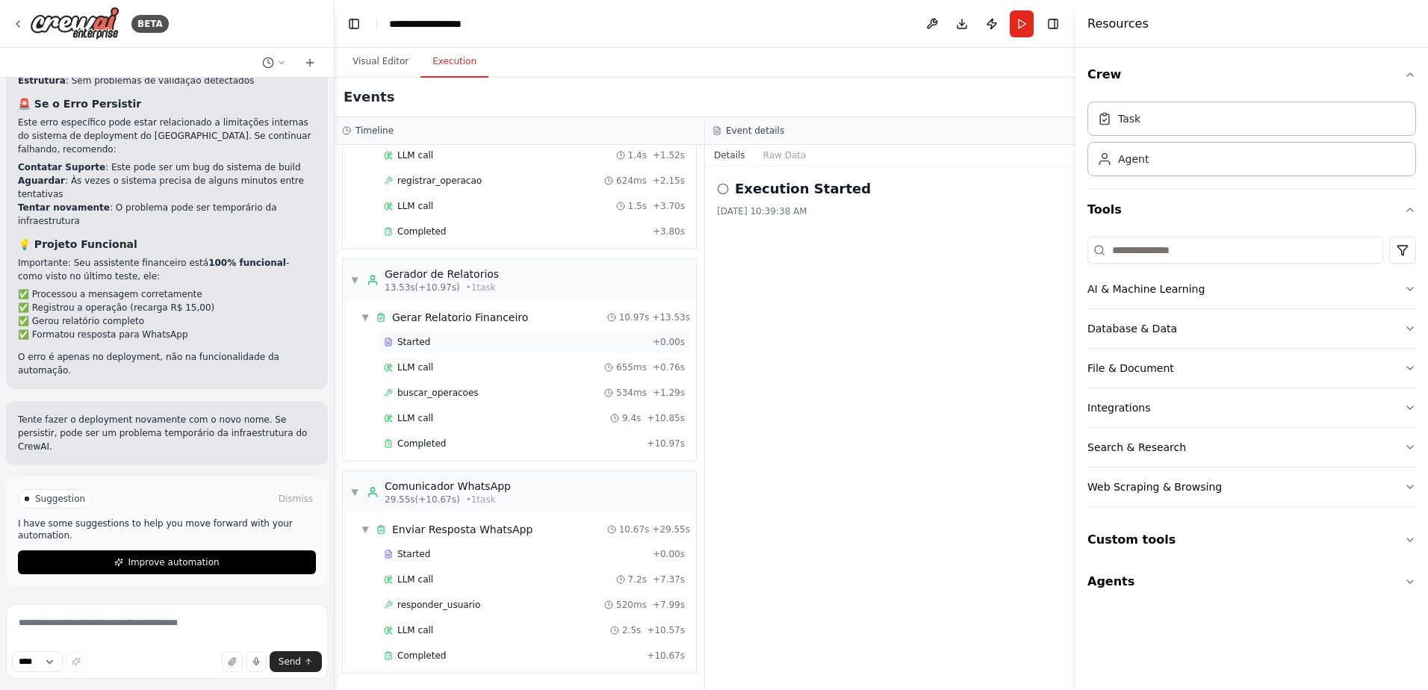
scroll to position [0, 0]
